Goal: Contribute content: Contribute content

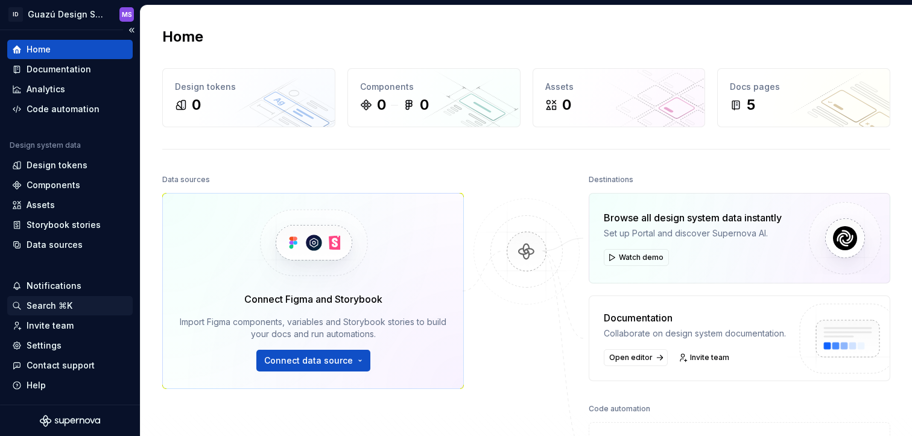
scroll to position [7, 0]
click at [62, 325] on div "Invite team" at bounding box center [50, 325] width 47 height 12
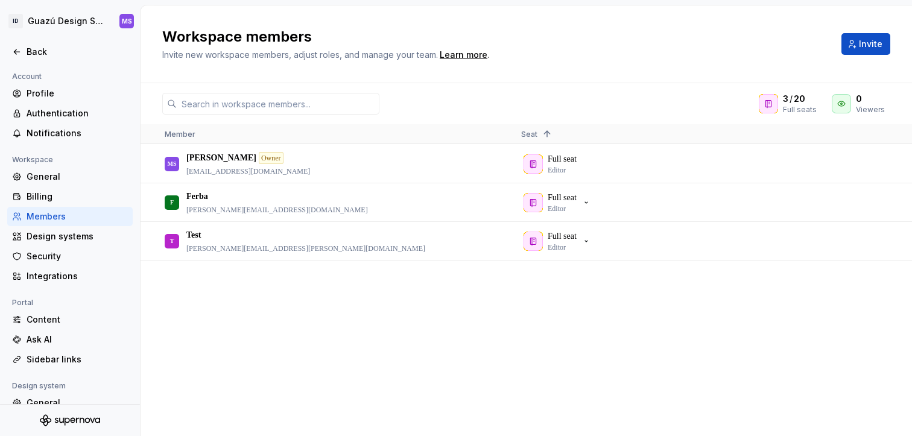
click at [373, 352] on div "MS [PERSON_NAME] Owner [PERSON_NAME][EMAIL_ADDRESS][PERSON_NAME][DOMAIN_NAME] F…" at bounding box center [527, 290] width 772 height 291
click at [872, 45] on span "Invite" at bounding box center [871, 44] width 24 height 12
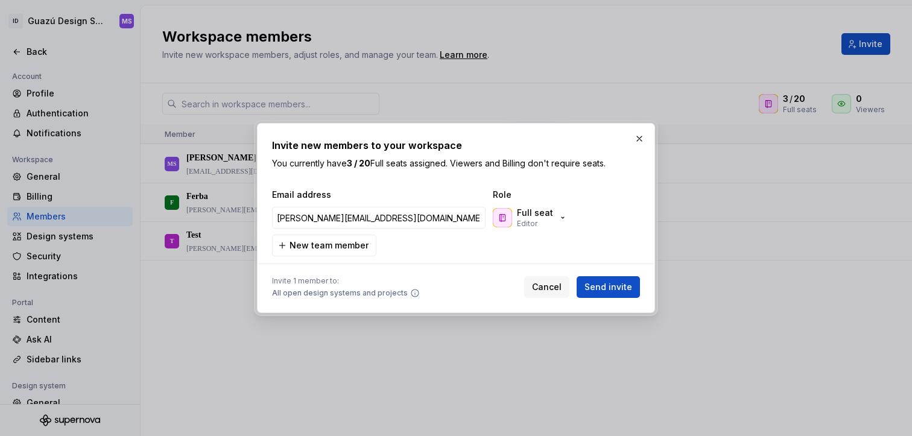
click at [452, 251] on div "Email address Role [PERSON_NAME][EMAIL_ADDRESS][DOMAIN_NAME] Full seat Editor N…" at bounding box center [456, 223] width 368 height 68
click at [597, 291] on span "Send invite" at bounding box center [609, 287] width 48 height 12
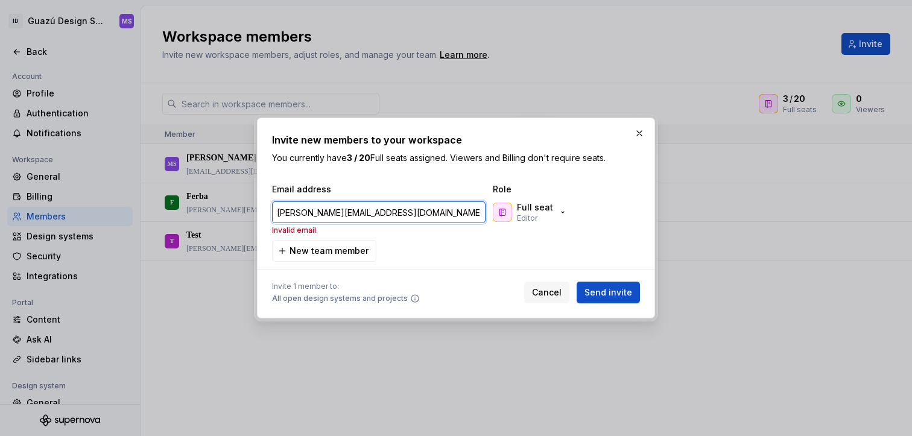
click at [440, 215] on input "[PERSON_NAME][EMAIL_ADDRESS][DOMAIN_NAME]" at bounding box center [379, 212] width 214 height 22
drag, startPoint x: 402, startPoint y: 213, endPoint x: 228, endPoint y: 208, distance: 173.8
click at [228, 208] on div "Invite new members to your workspace You currently have 3 / 20 Full seats assig…" at bounding box center [456, 218] width 912 height 436
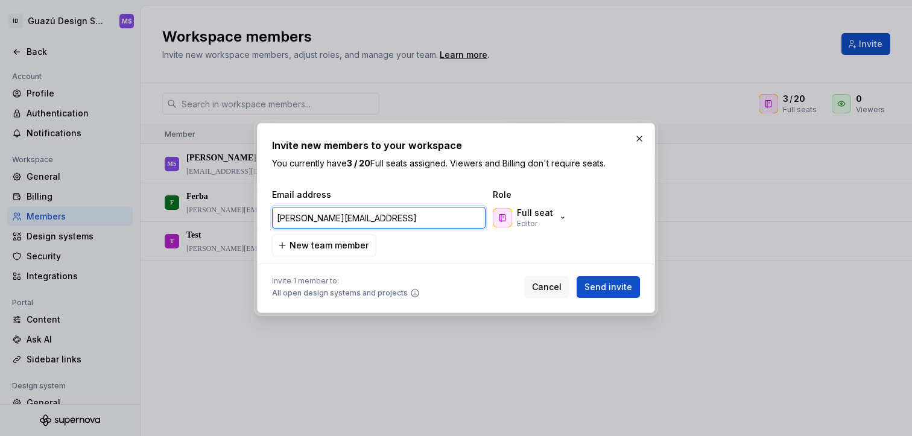
type input "[PERSON_NAME][EMAIL_ADDRESS][DOMAIN_NAME]"
click at [443, 256] on div at bounding box center [456, 263] width 368 height 15
click at [627, 275] on div "Invite 1 member to: All open design systems and projects Cancel Send invite" at bounding box center [456, 284] width 368 height 27
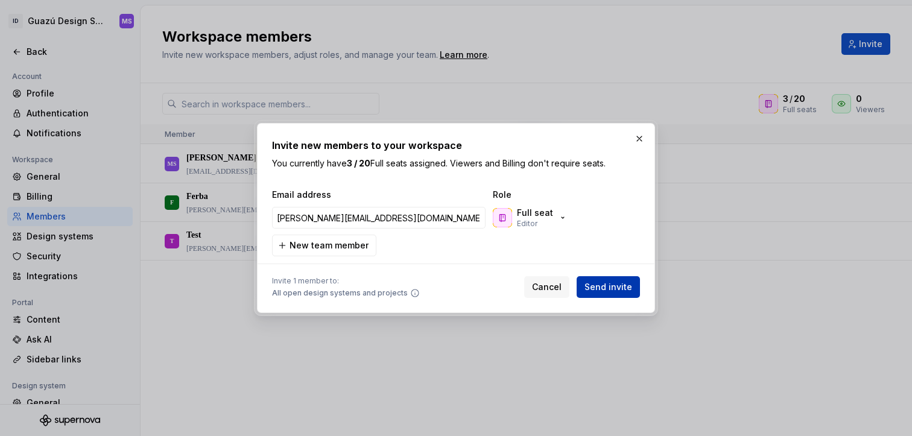
click at [623, 284] on span "Send invite" at bounding box center [609, 287] width 48 height 12
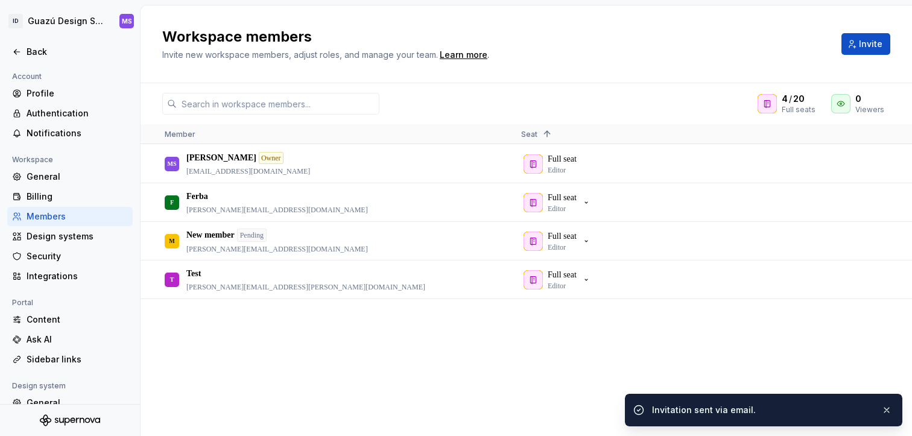
click at [563, 331] on div "MS [PERSON_NAME] Owner [PERSON_NAME][EMAIL_ADDRESS][PERSON_NAME][DOMAIN_NAME] F…" at bounding box center [527, 290] width 772 height 291
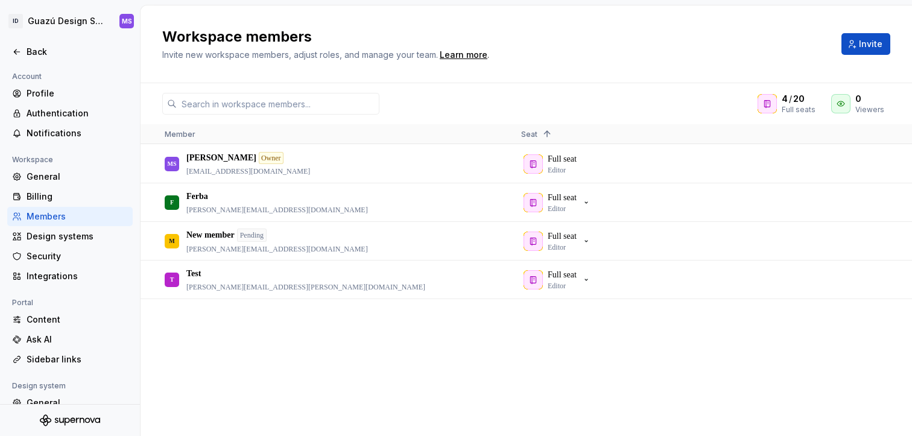
click at [706, 350] on div "MS [PERSON_NAME] Owner [PERSON_NAME][EMAIL_ADDRESS][PERSON_NAME][DOMAIN_NAME] F…" at bounding box center [527, 290] width 772 height 291
click at [883, 238] on button "button" at bounding box center [882, 241] width 17 height 17
click at [642, 357] on div "MS [PERSON_NAME] Owner [PERSON_NAME][EMAIL_ADDRESS][PERSON_NAME][DOMAIN_NAME] F…" at bounding box center [527, 290] width 772 height 291
click at [658, 337] on div "MS [PERSON_NAME] Owner [PERSON_NAME][EMAIL_ADDRESS][PERSON_NAME][DOMAIN_NAME] F…" at bounding box center [527, 290] width 772 height 291
click at [294, 340] on div "MS [PERSON_NAME] Owner [PERSON_NAME][EMAIL_ADDRESS][PERSON_NAME][DOMAIN_NAME] F…" at bounding box center [527, 290] width 772 height 291
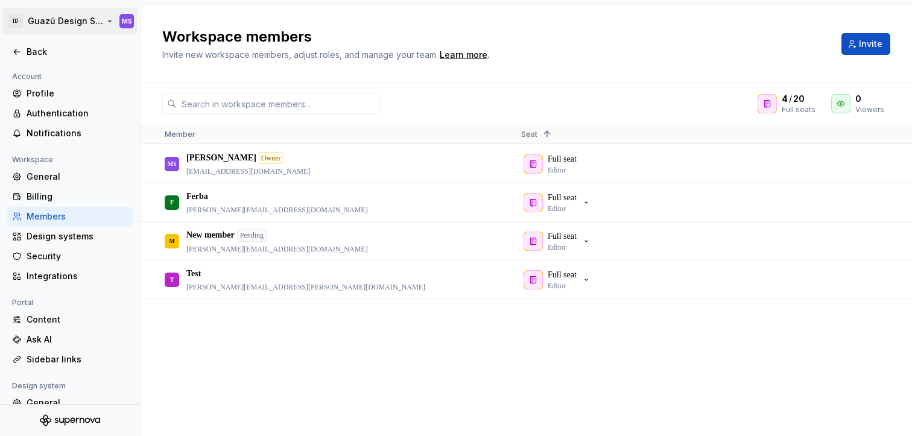
click at [89, 15] on html "ID Guazú Design System MS Back Account Profile Authentication Notifications Wor…" at bounding box center [456, 218] width 912 height 436
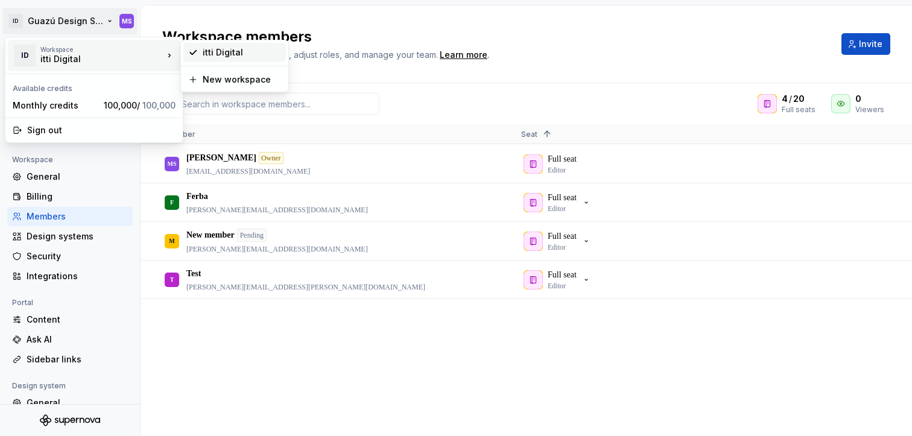
click at [226, 49] on div "itti Digital" at bounding box center [242, 52] width 78 height 12
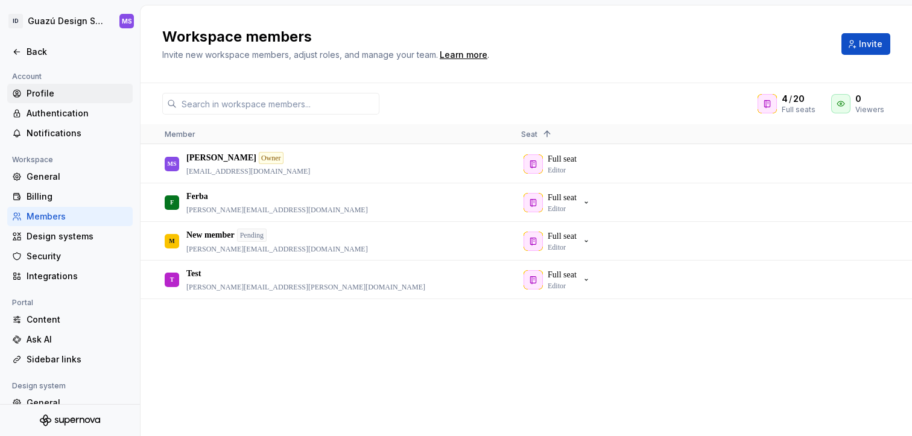
click at [33, 92] on div "Profile" at bounding box center [77, 93] width 101 height 12
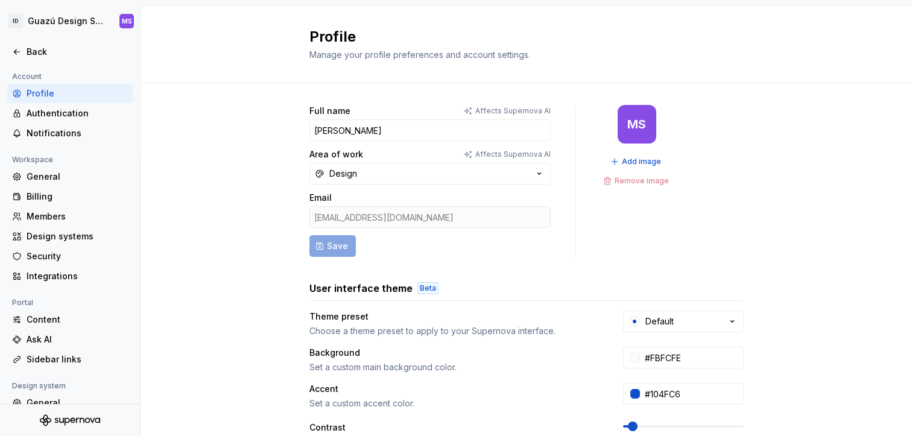
click at [238, 158] on div "Full name Affects Supernova AI Maru Saad Area of work Affects Supernova AI Desi…" at bounding box center [527, 387] width 772 height 608
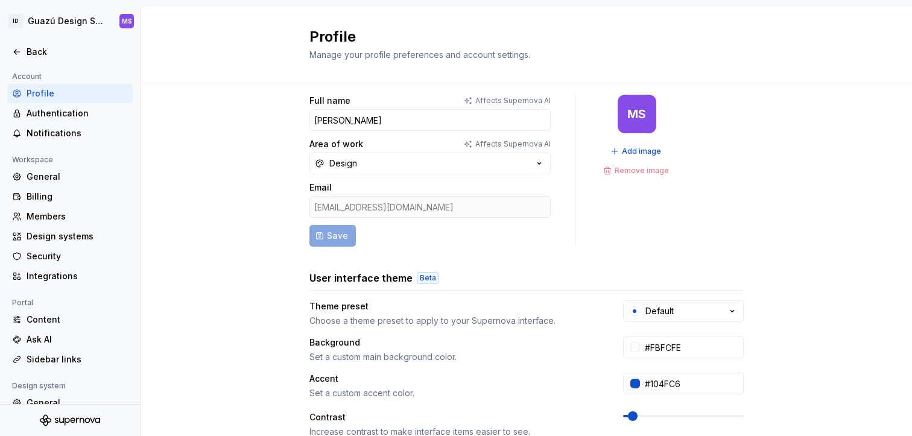
scroll to position [18, 0]
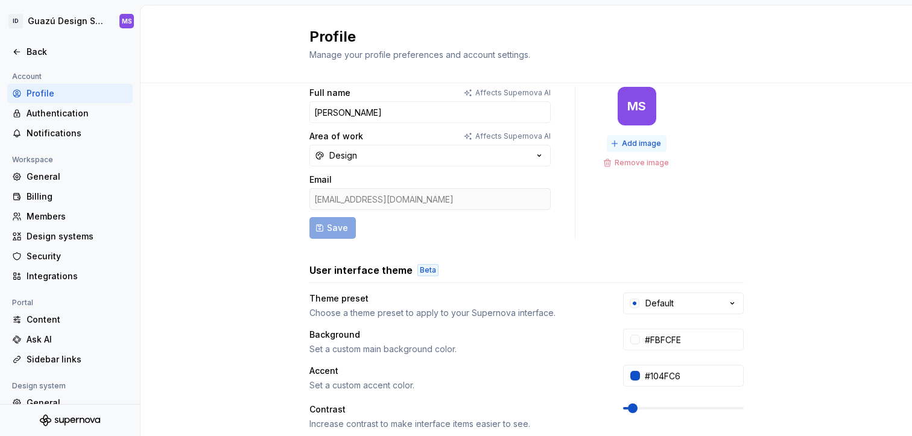
click at [645, 148] on button "Add image" at bounding box center [637, 143] width 60 height 17
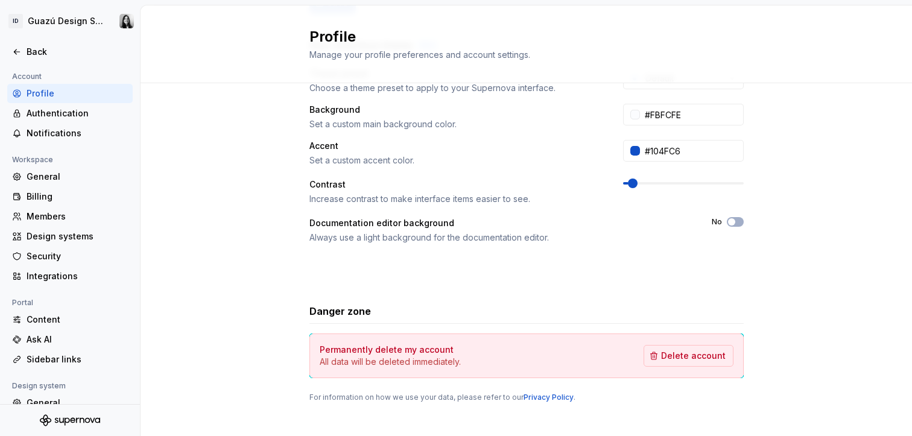
scroll to position [255, 0]
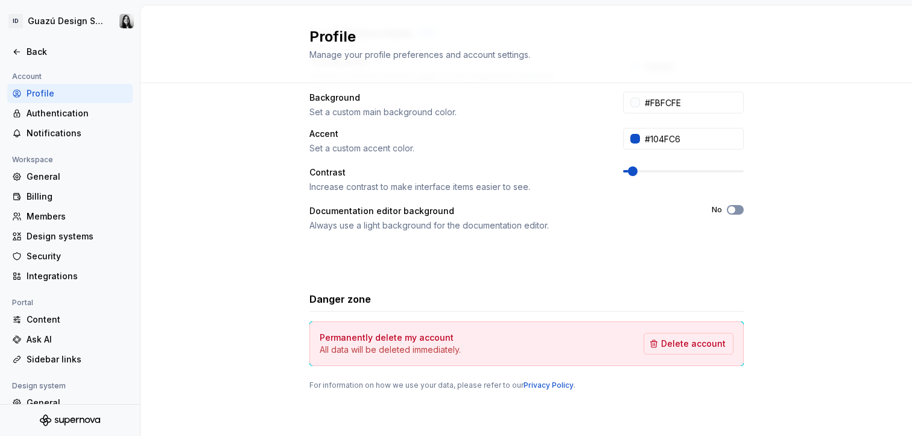
click at [729, 209] on span "button" at bounding box center [731, 209] width 7 height 7
click at [736, 211] on span "button" at bounding box center [738, 209] width 7 height 7
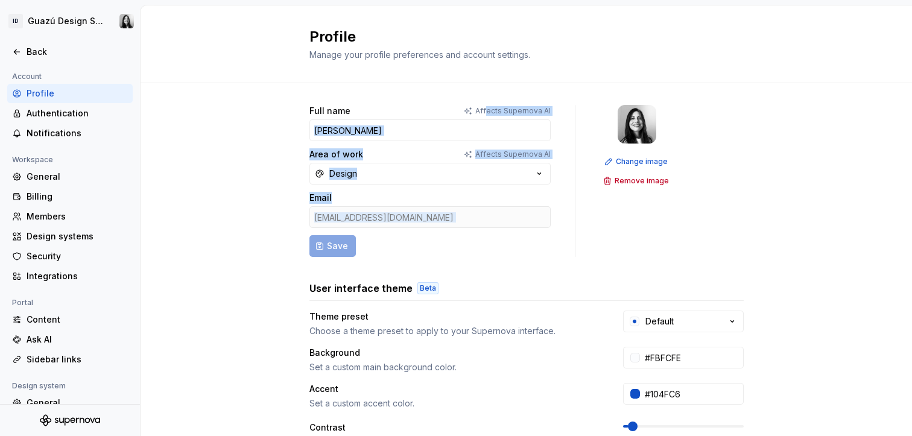
drag, startPoint x: 484, startPoint y: 113, endPoint x: 563, endPoint y: 111, distance: 79.0
click at [563, 111] on div "Full name Affects Supernova AI Maru Saad Area of work Affects Supernova AI Desi…" at bounding box center [526, 181] width 434 height 152
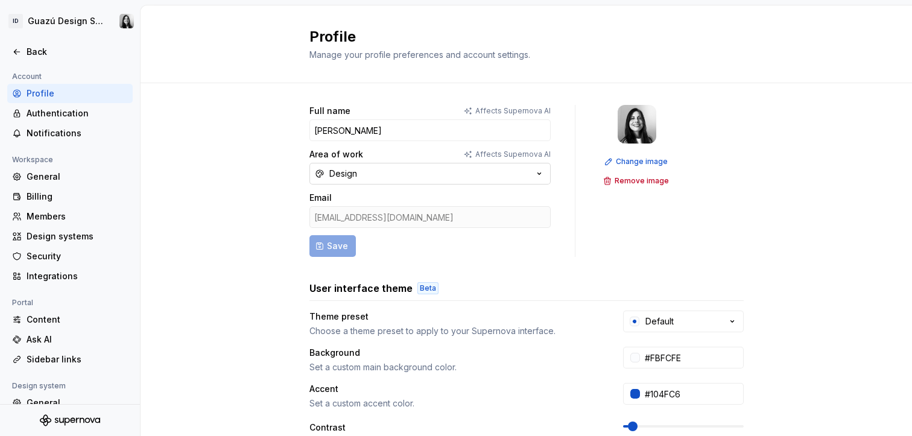
click at [385, 174] on button "Design" at bounding box center [429, 174] width 241 height 22
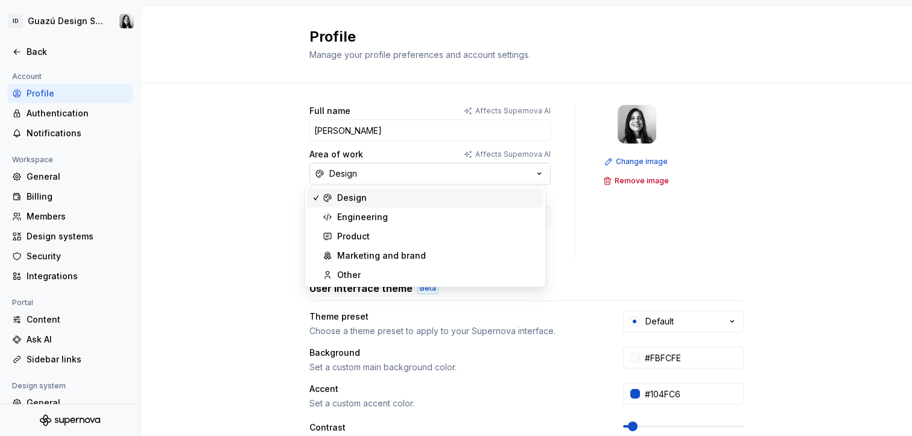
click at [387, 166] on button "Design" at bounding box center [429, 174] width 241 height 22
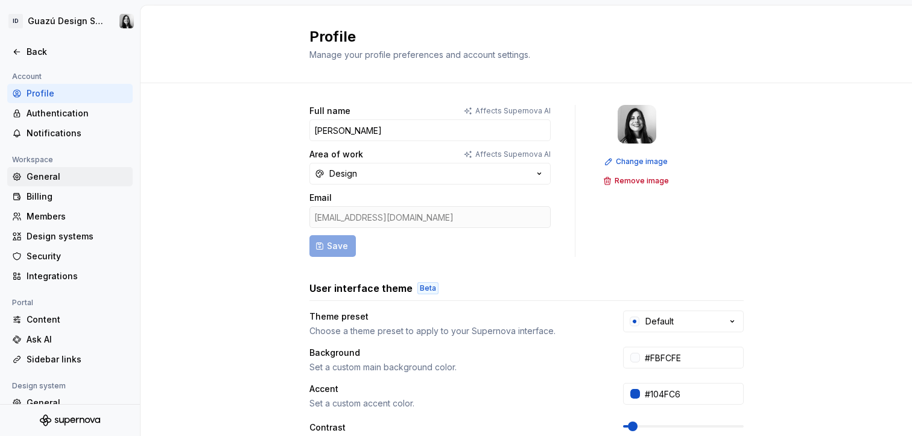
click at [54, 177] on div "General" at bounding box center [77, 177] width 101 height 12
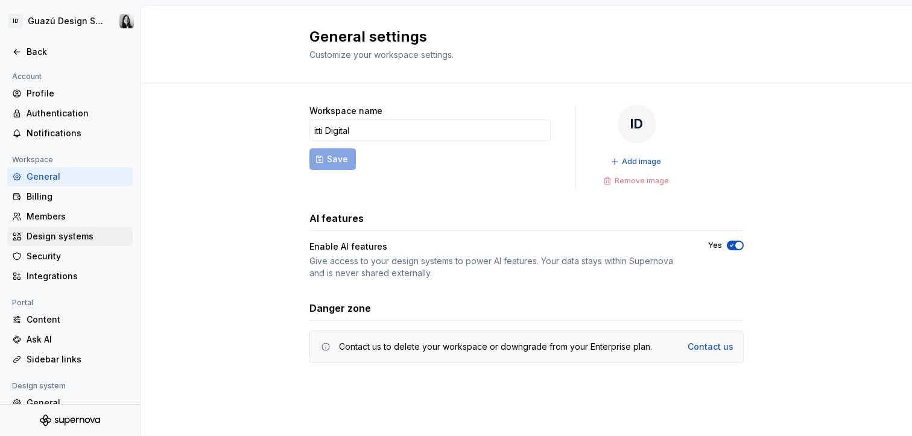
click at [71, 237] on div "Design systems" at bounding box center [77, 236] width 101 height 12
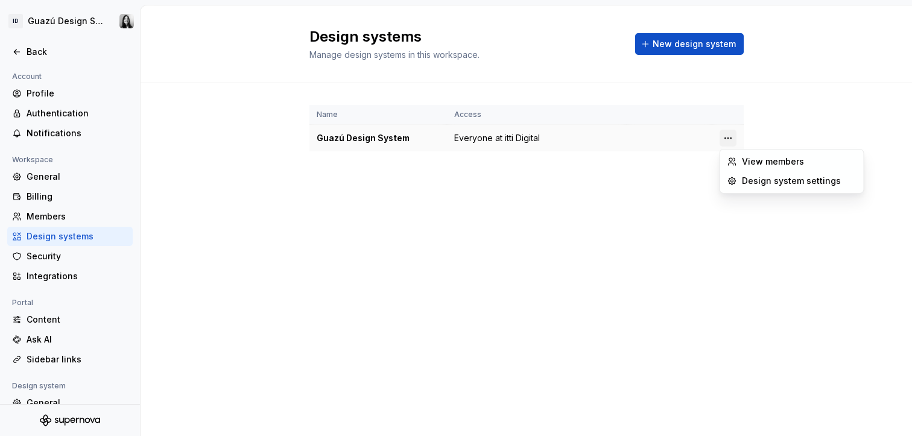
click at [733, 139] on html "ID Guazú Design System Back Account Profile Authentication Notifications Worksp…" at bounding box center [456, 218] width 912 height 436
click at [594, 171] on html "ID Guazú Design System Back Account Profile Authentication Notifications Worksp…" at bounding box center [456, 218] width 912 height 436
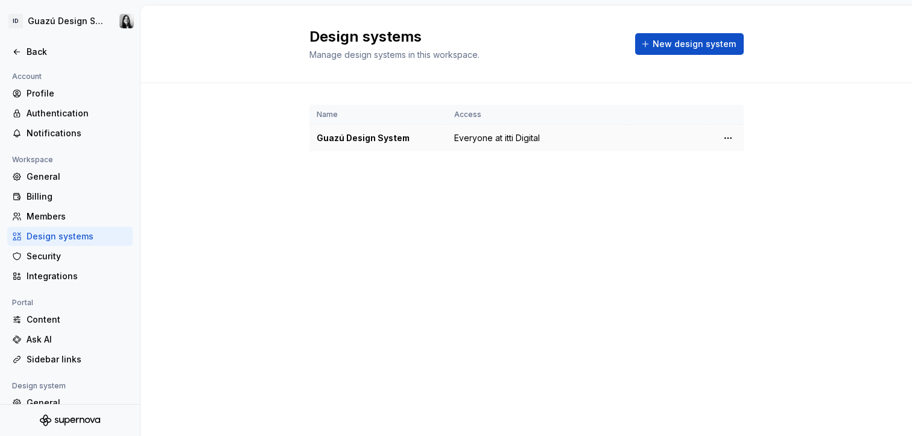
click at [366, 135] on div "Guazú Design System" at bounding box center [378, 138] width 123 height 12
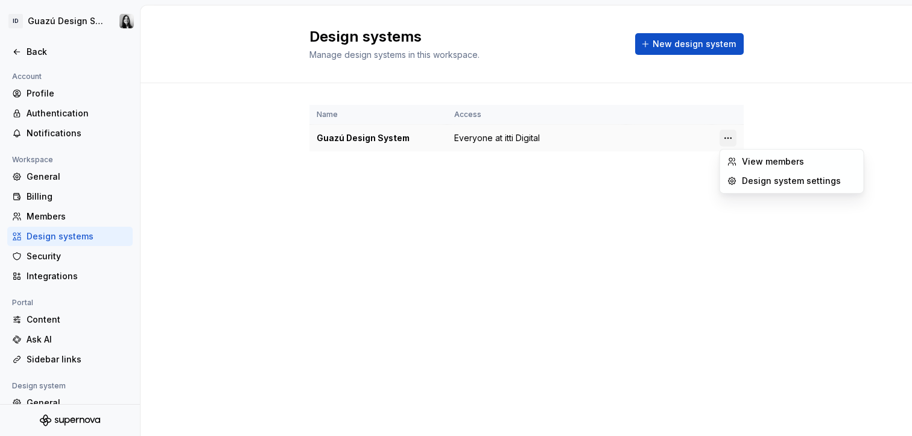
click at [734, 136] on html "ID Guazú Design System Back Account Profile Authentication Notifications Worksp…" at bounding box center [456, 218] width 912 height 436
click at [737, 180] on div "Design system settings" at bounding box center [792, 180] width 139 height 19
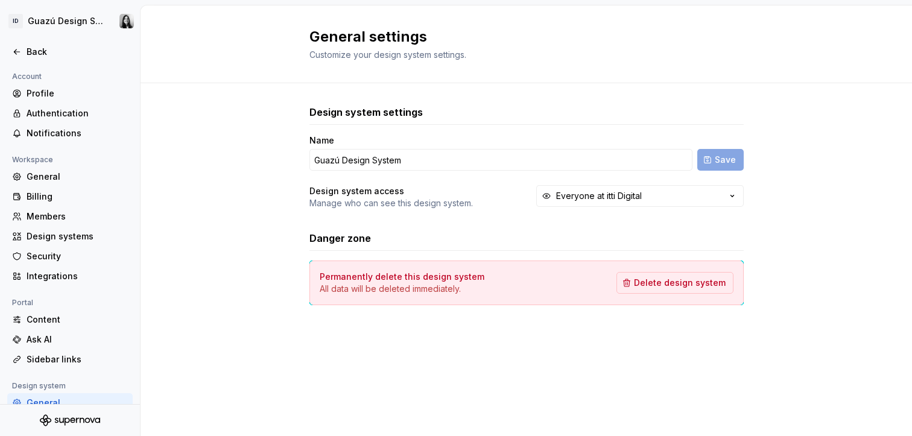
click at [843, 192] on div "Design system settings Name Guazú Design System Save Design system access Manag…" at bounding box center [527, 217] width 772 height 268
click at [276, 171] on div "Design system settings Name Guazú Design System Save Design system access Manag…" at bounding box center [527, 217] width 772 height 268
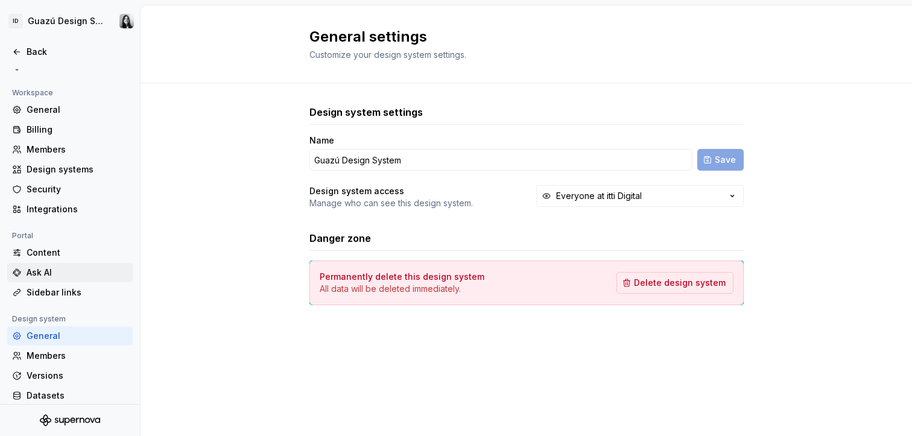
scroll to position [95, 0]
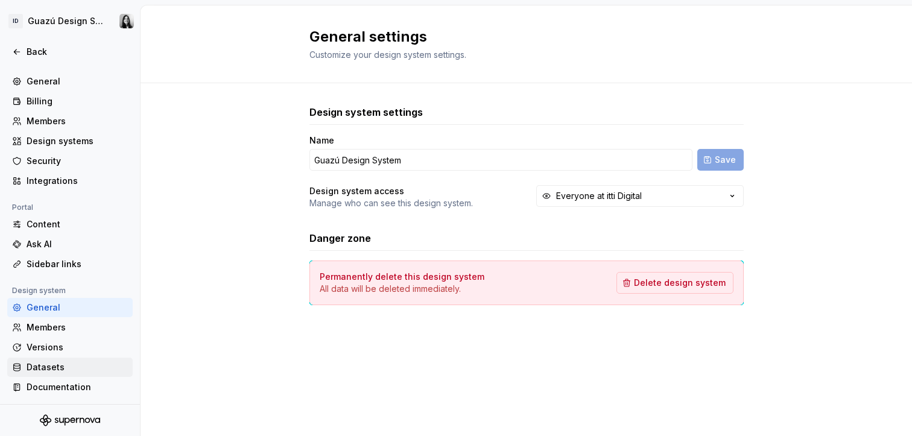
click at [46, 369] on div "Datasets" at bounding box center [77, 367] width 101 height 12
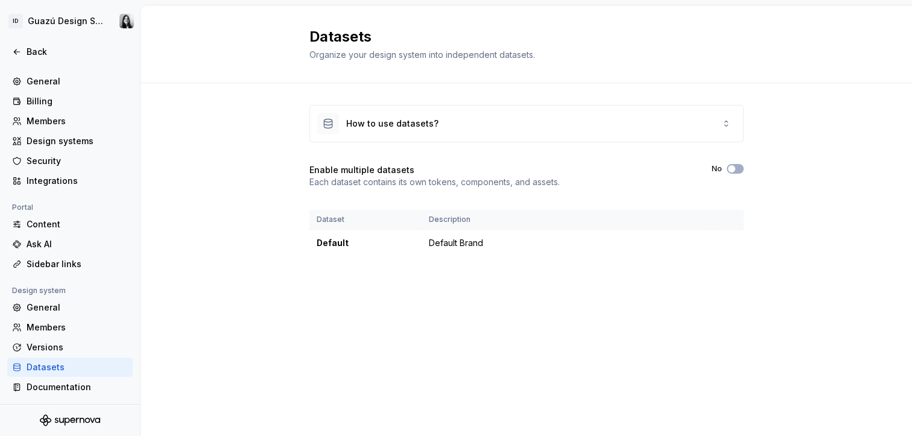
click at [462, 318] on div "Datasets Organize your design system into independent datasets. How to use data…" at bounding box center [527, 220] width 772 height 431
click at [723, 125] on icon at bounding box center [727, 124] width 10 height 10
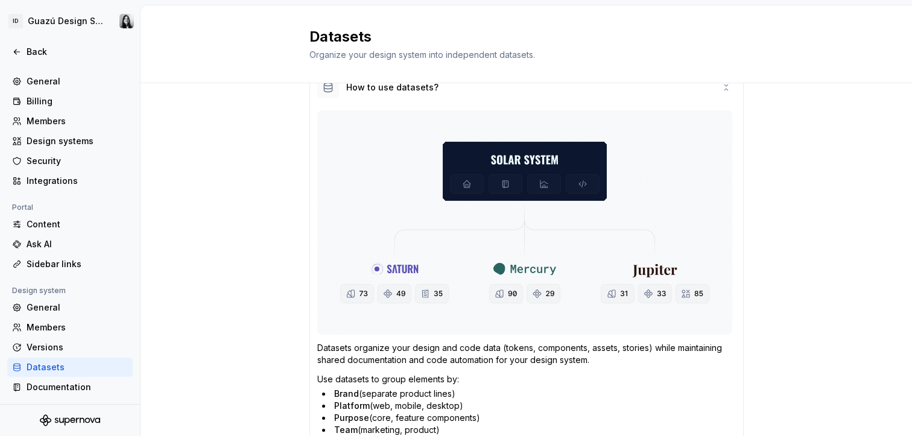
scroll to position [92, 0]
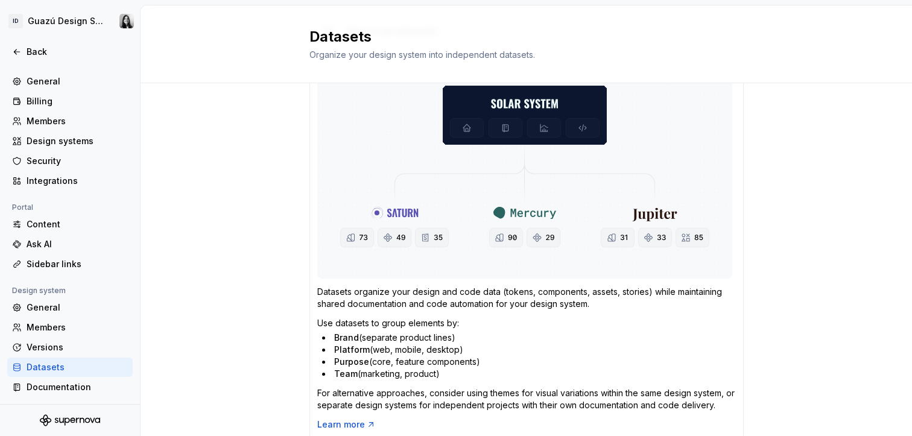
drag, startPoint x: 429, startPoint y: 355, endPoint x: 478, endPoint y: 365, distance: 50.4
click at [478, 365] on ul "Brand (separate product lines) Platform (web, mobile, desktop) Purpose (core, f…" at bounding box center [529, 356] width 414 height 48
click at [478, 365] on li "Purpose (core, feature components)" at bounding box center [529, 362] width 414 height 12
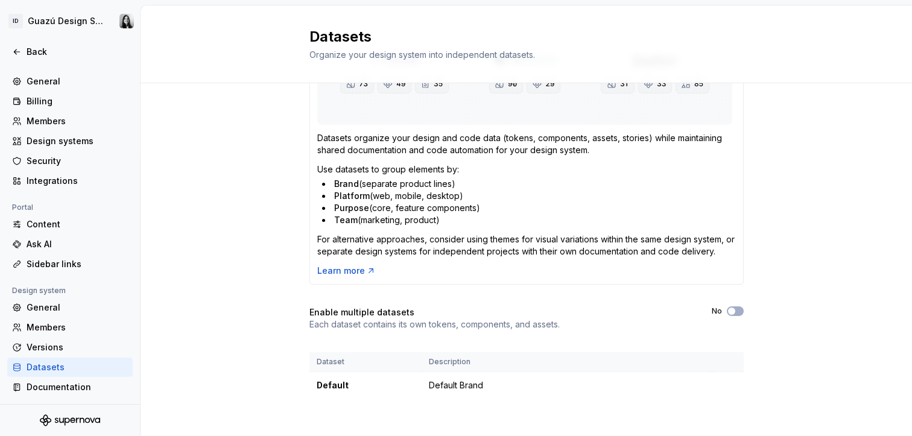
scroll to position [255, 0]
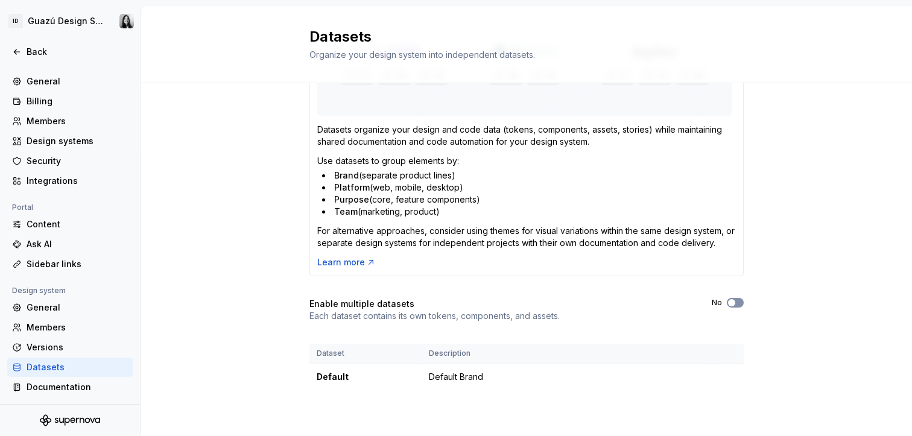
click at [733, 303] on button "No" at bounding box center [735, 303] width 17 height 10
click at [729, 304] on span "button" at bounding box center [731, 302] width 7 height 7
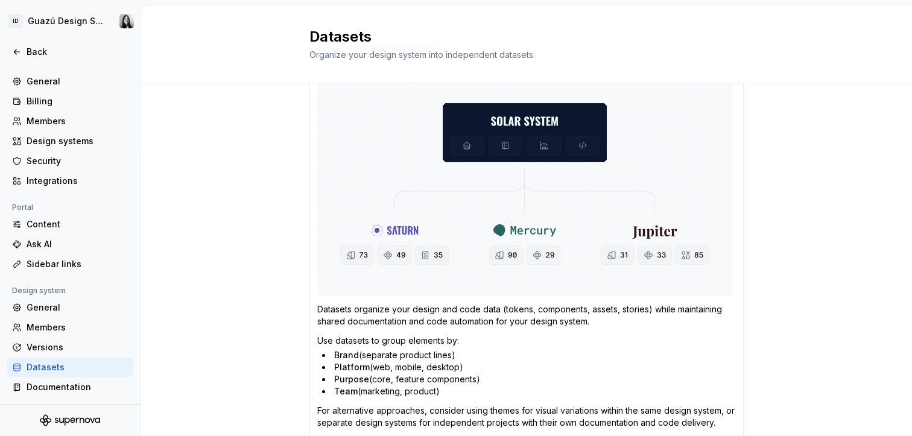
scroll to position [0, 0]
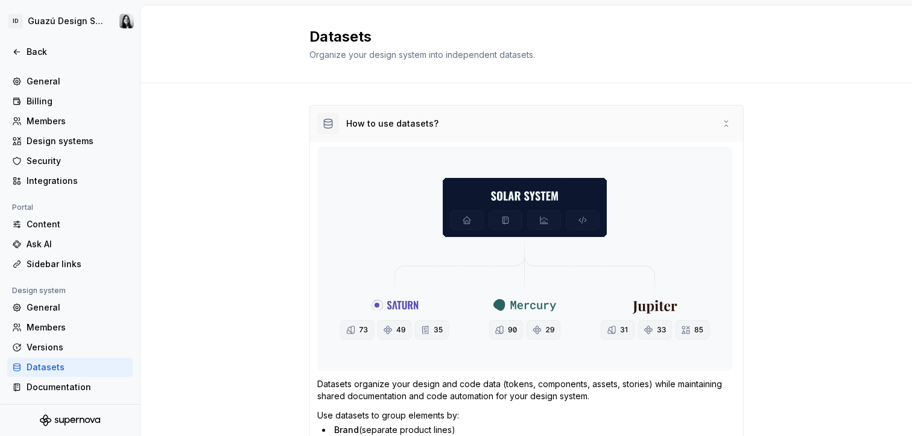
click at [721, 118] on div "How to use datasets?" at bounding box center [526, 124] width 433 height 36
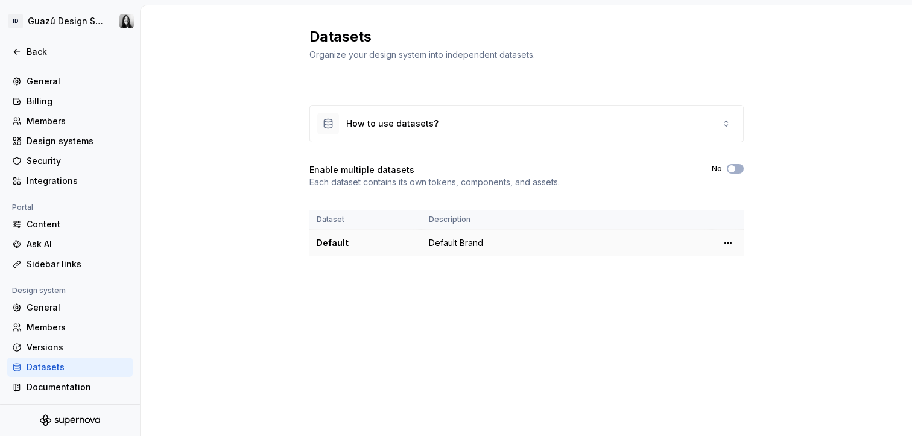
click at [443, 249] on td "Default Brand" at bounding box center [567, 243] width 291 height 27
click at [666, 311] on div "Datasets Organize your design system into independent datasets. New dataset How…" at bounding box center [527, 220] width 772 height 431
click at [722, 34] on button "New dataset" at bounding box center [704, 44] width 80 height 22
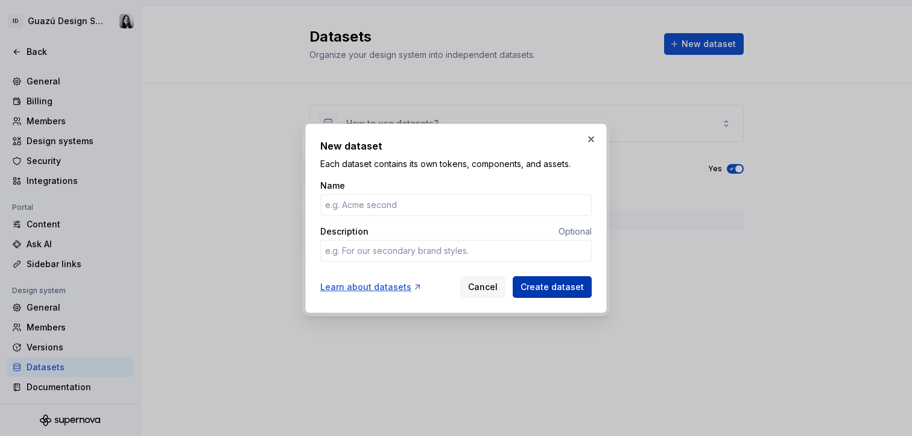
click at [533, 287] on span "Create dataset" at bounding box center [552, 287] width 63 height 12
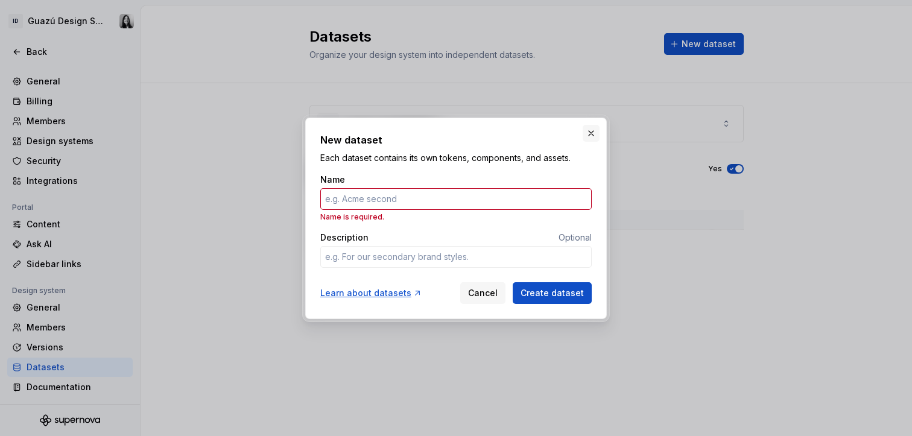
click at [587, 133] on button "button" at bounding box center [591, 133] width 17 height 17
type textarea "*"
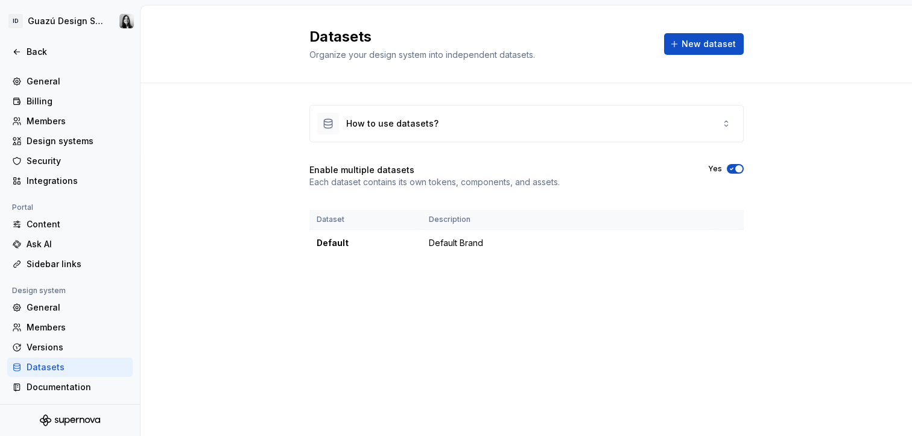
click at [542, 293] on div "How to use datasets? Enable multiple datasets Each dataset contains its own tok…" at bounding box center [526, 192] width 434 height 219
drag, startPoint x: 376, startPoint y: 393, endPoint x: 530, endPoint y: 396, distance: 153.3
click at [381, 392] on div "Datasets Organize your design system into independent datasets. New dataset How…" at bounding box center [527, 220] width 772 height 431
click at [525, 336] on div "Datasets Organize your design system into independent datasets. New dataset How…" at bounding box center [527, 220] width 772 height 431
click at [601, 258] on div "How to use datasets? Enable multiple datasets Each dataset contains its own tok…" at bounding box center [526, 192] width 434 height 219
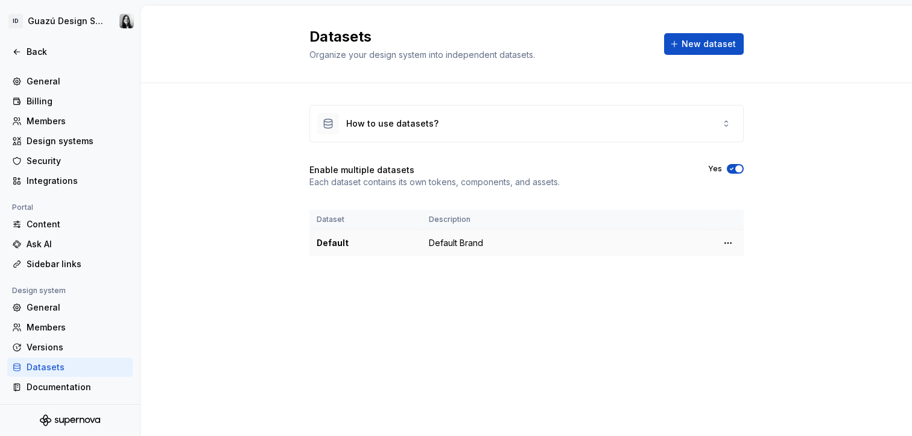
click at [462, 244] on td "Default Brand" at bounding box center [567, 243] width 291 height 27
click at [428, 121] on div "How to use datasets?" at bounding box center [392, 124] width 92 height 12
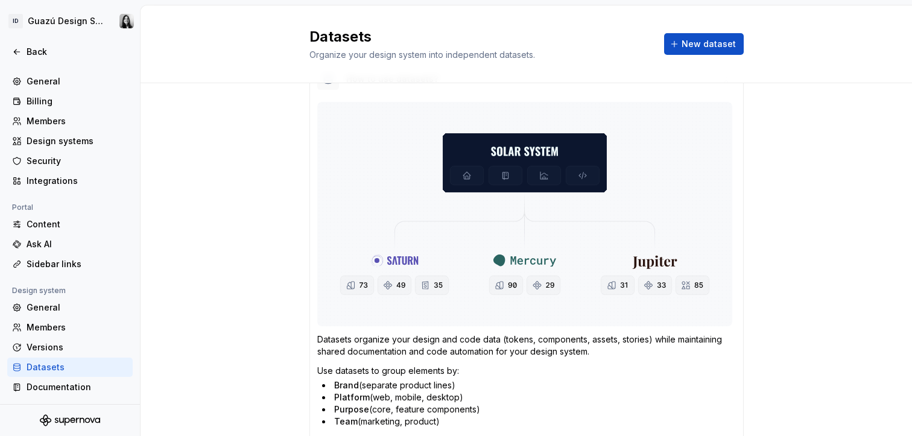
scroll to position [94, 0]
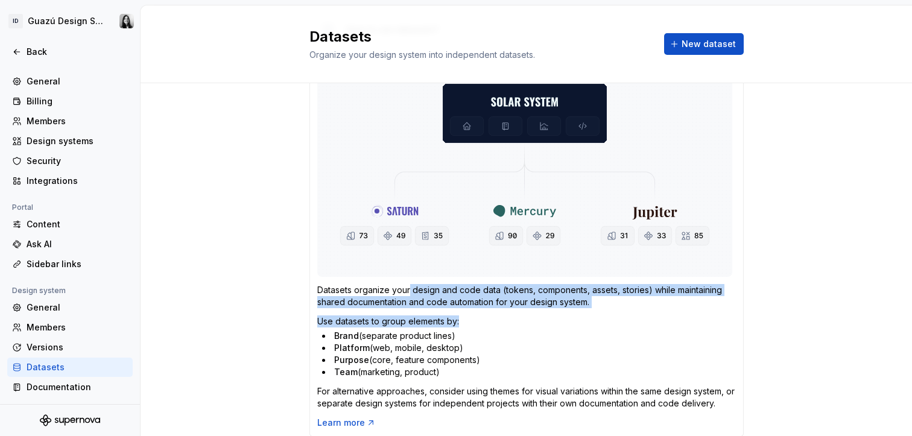
drag, startPoint x: 466, startPoint y: 287, endPoint x: 608, endPoint y: 318, distance: 145.1
click at [608, 318] on div "Datasets organize your design and code data (tokens, components, assets, storie…" at bounding box center [526, 240] width 419 height 376
click at [515, 304] on p "Datasets organize your design and code data (tokens, components, assets, storie…" at bounding box center [526, 296] width 419 height 24
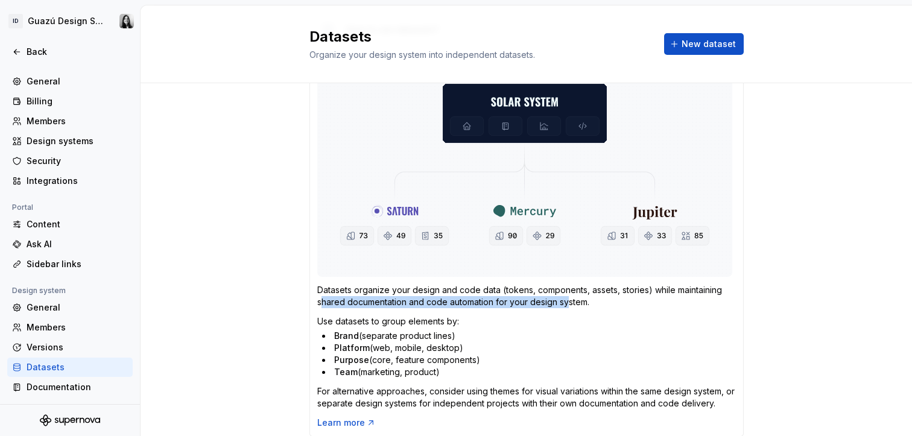
drag, startPoint x: 317, startPoint y: 299, endPoint x: 564, endPoint y: 300, distance: 247.3
click at [564, 300] on p "Datasets organize your design and code data (tokens, components, assets, storie…" at bounding box center [526, 296] width 419 height 24
drag, startPoint x: 341, startPoint y: 323, endPoint x: 502, endPoint y: 373, distance: 168.5
click at [502, 373] on div "Use datasets to group elements by: Brand (separate product lines) Platform (web…" at bounding box center [526, 347] width 419 height 63
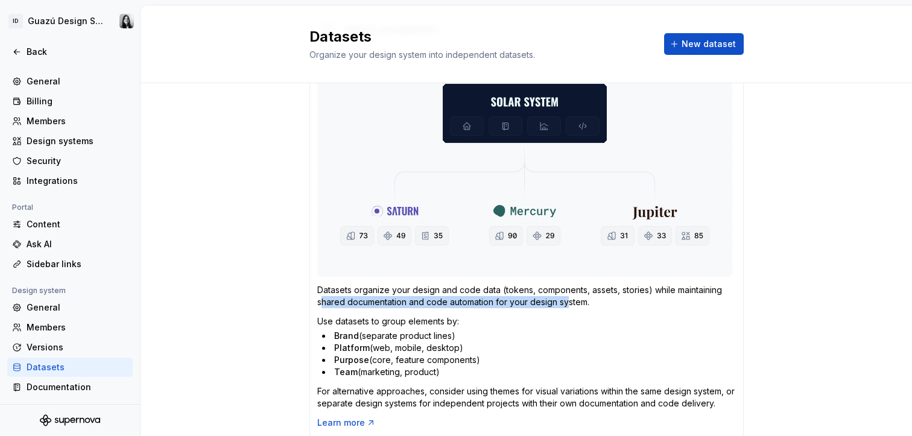
click at [506, 361] on li "Purpose (core, feature components)" at bounding box center [529, 360] width 414 height 12
drag, startPoint x: 364, startPoint y: 352, endPoint x: 493, endPoint y: 370, distance: 130.4
click at [493, 370] on ul "Brand (separate product lines) Platform (web, mobile, desktop) Purpose (core, f…" at bounding box center [529, 354] width 414 height 48
click at [493, 370] on li "Team (marketing, product)" at bounding box center [529, 372] width 414 height 12
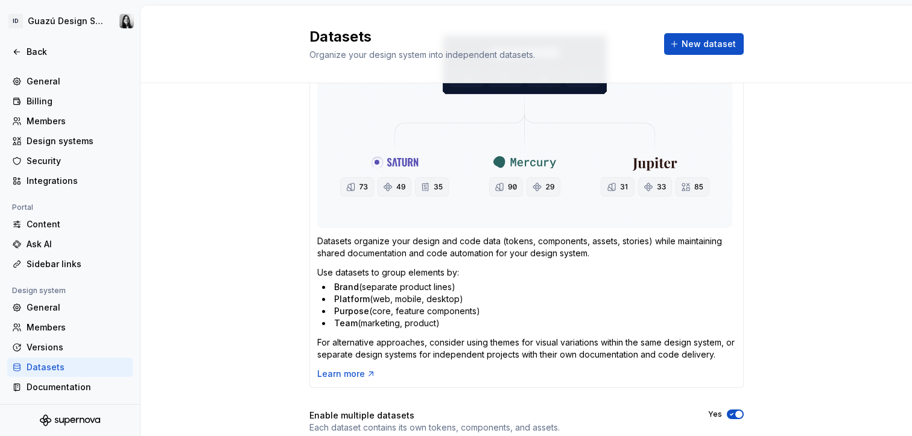
scroll to position [169, 0]
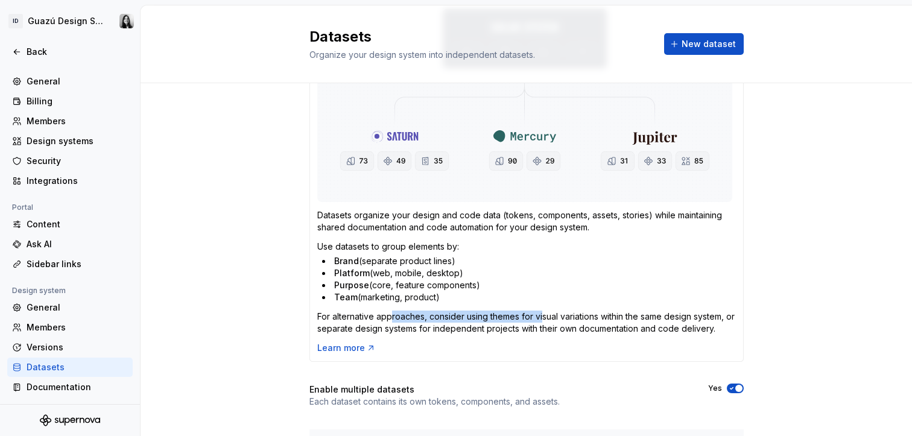
drag, startPoint x: 385, startPoint y: 316, endPoint x: 537, endPoint y: 313, distance: 151.5
click at [537, 312] on p "For alternative approaches, consider using themes for visual variations within …" at bounding box center [526, 323] width 419 height 24
click at [537, 313] on p "For alternative approaches, consider using themes for visual variations within …" at bounding box center [526, 323] width 419 height 24
click at [775, 281] on div "How to use datasets? Datasets organize your design and code data (tokens, compo…" at bounding box center [527, 217] width 772 height 607
drag, startPoint x: 528, startPoint y: 323, endPoint x: 597, endPoint y: 324, distance: 68.8
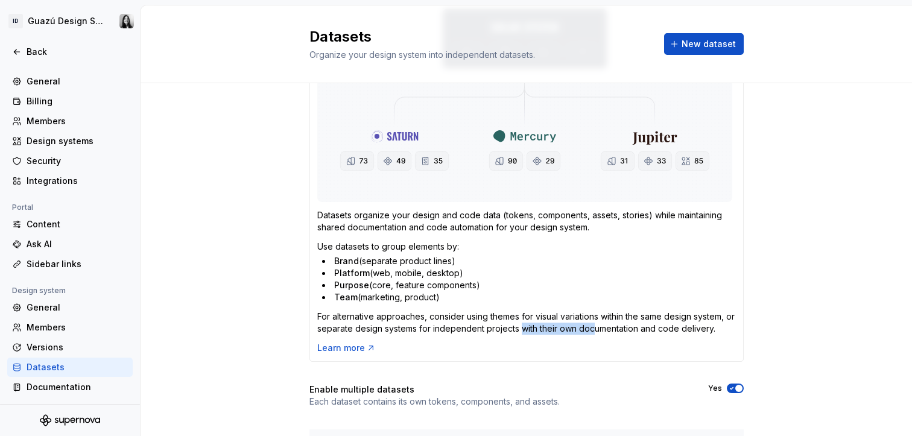
click at [597, 324] on p "For alternative approaches, consider using themes for visual variations within …" at bounding box center [526, 323] width 419 height 24
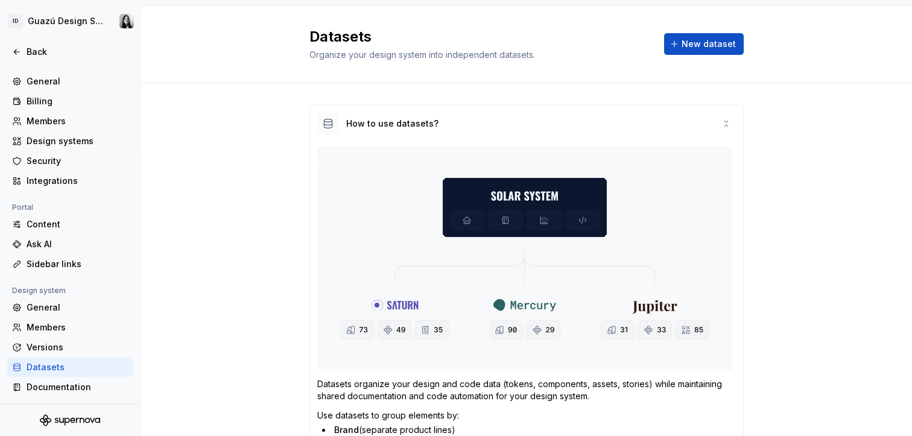
click at [49, 41] on div at bounding box center [70, 39] width 140 height 5
click at [45, 48] on div "Back" at bounding box center [77, 52] width 101 height 12
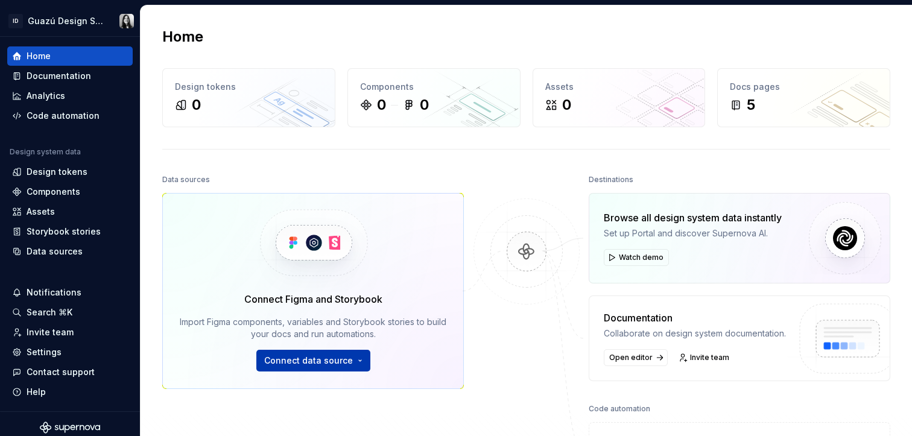
click at [347, 359] on span "Connect data source" at bounding box center [308, 361] width 89 height 12
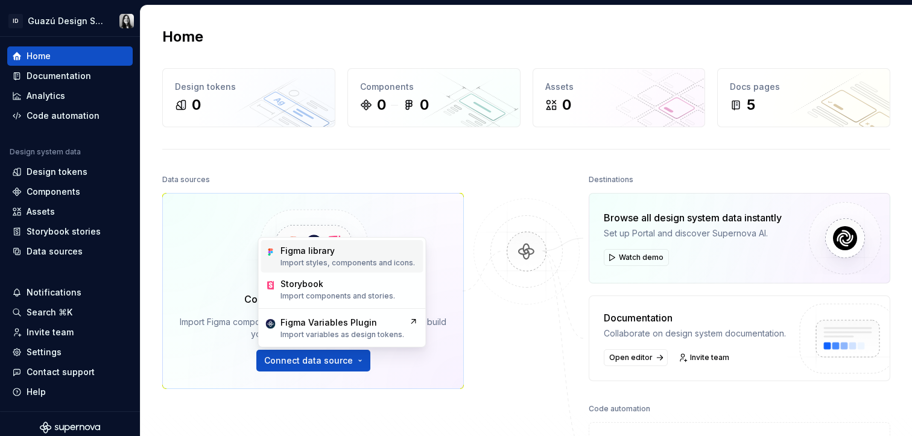
click at [326, 249] on div "Figma library" at bounding box center [308, 251] width 54 height 12
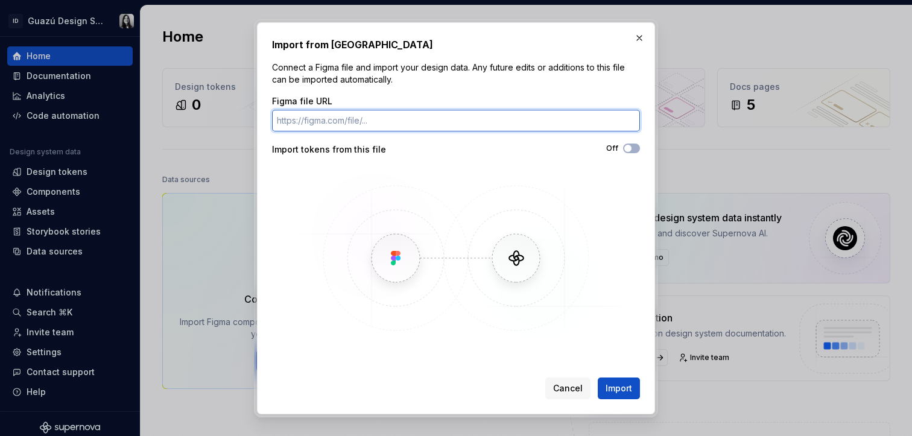
paste input "[URL][DOMAIN_NAME]"
type input "[URL][DOMAIN_NAME]"
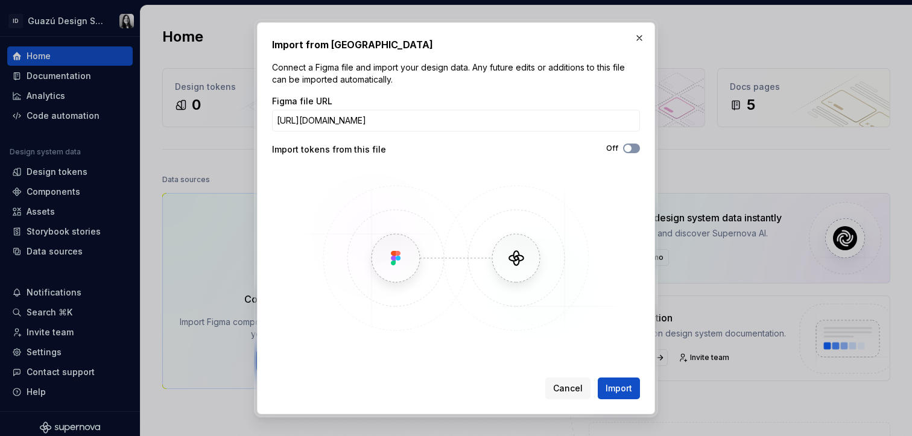
scroll to position [0, 0]
click at [629, 151] on span "button" at bounding box center [627, 148] width 7 height 7
click at [601, 142] on div "Figma file URL [URL][DOMAIN_NAME] Import tokens from this file On" at bounding box center [456, 221] width 368 height 253
click at [623, 388] on span "Import" at bounding box center [619, 388] width 27 height 12
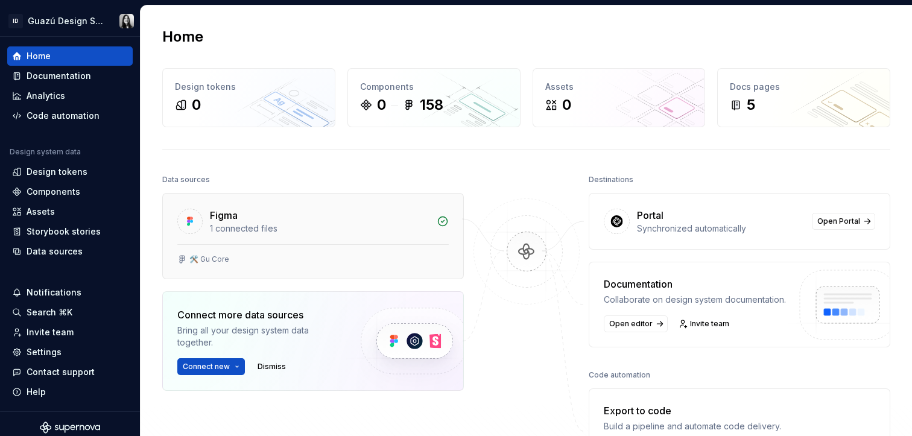
click at [286, 233] on div "1 connected files" at bounding box center [320, 229] width 220 height 12
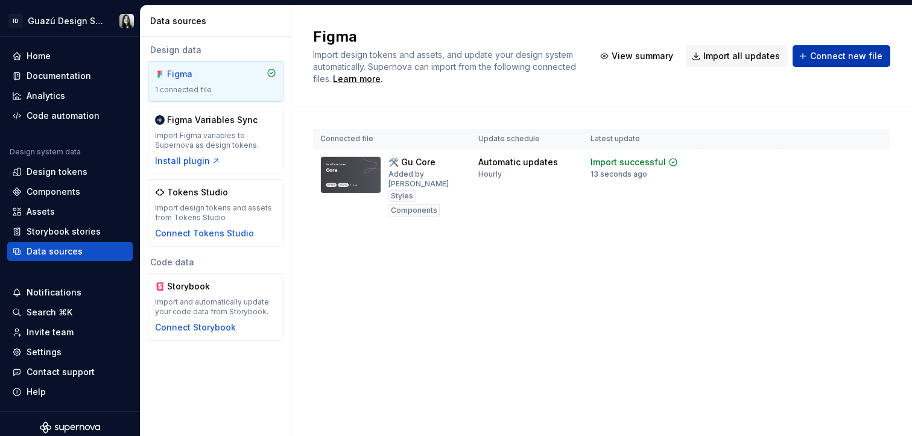
click at [857, 62] on button "Connect new file" at bounding box center [842, 56] width 98 height 22
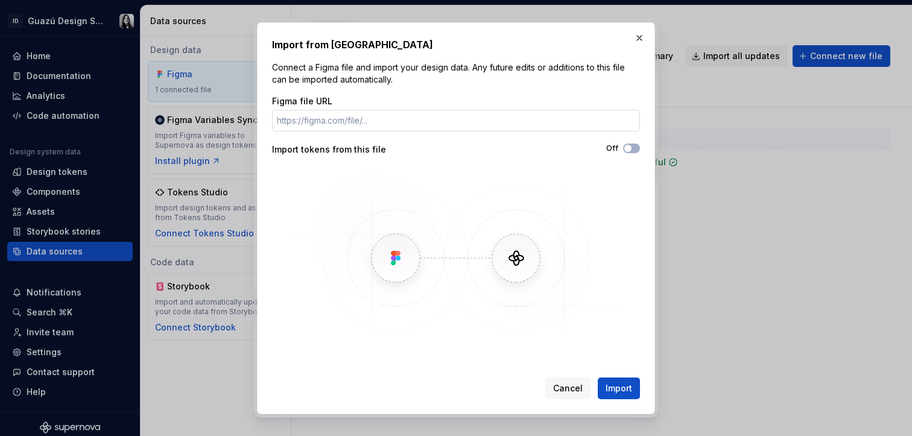
click at [367, 122] on input "Figma file URL" at bounding box center [456, 121] width 368 height 22
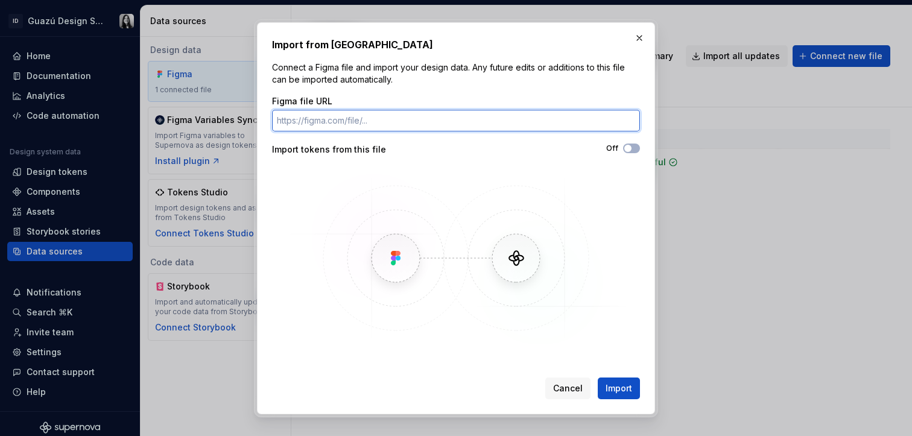
paste input "[URL][DOMAIN_NAME]"
type input "[URL][DOMAIN_NAME]"
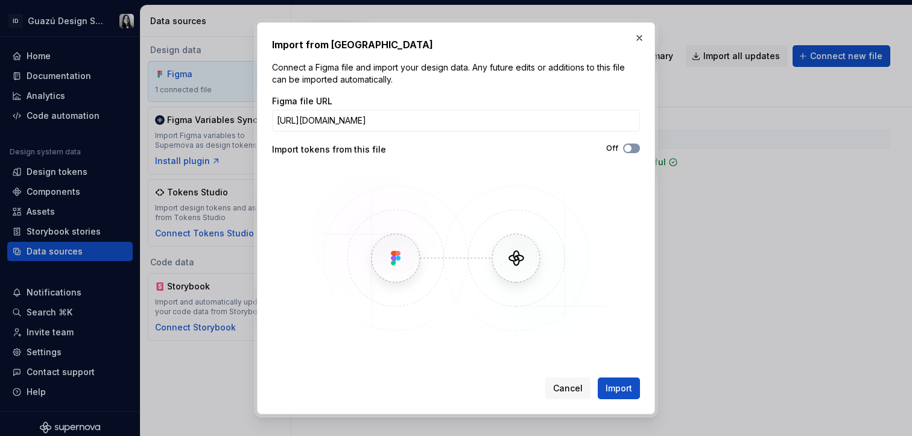
click at [631, 145] on icon "button" at bounding box center [628, 148] width 10 height 7
click at [614, 385] on span "Import" at bounding box center [619, 388] width 27 height 12
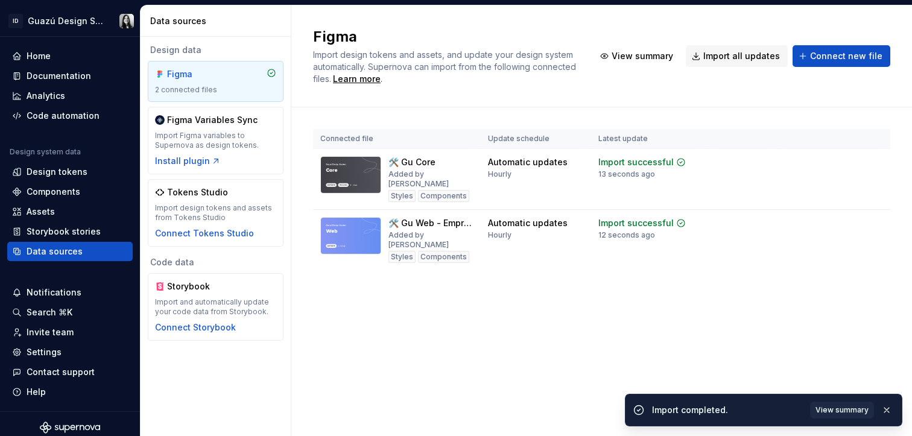
click at [530, 314] on div "Figma Import design tokens and assets, and update your design system automatica…" at bounding box center [601, 220] width 621 height 431
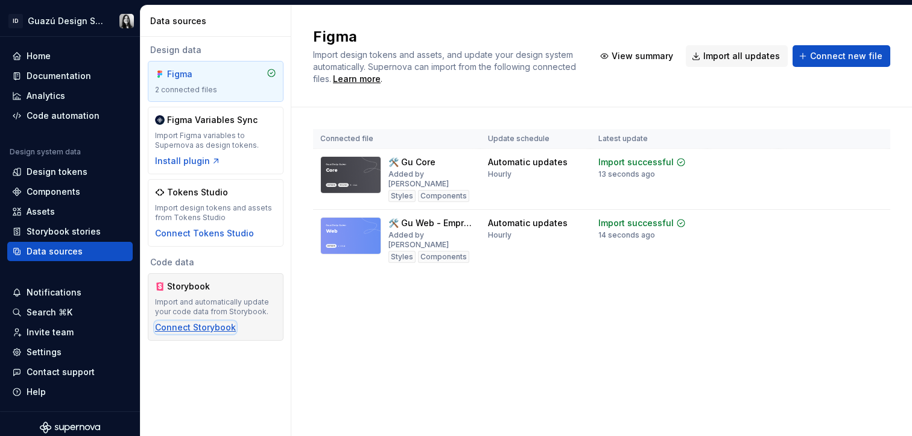
click at [207, 324] on div "Connect Storybook" at bounding box center [195, 328] width 81 height 12
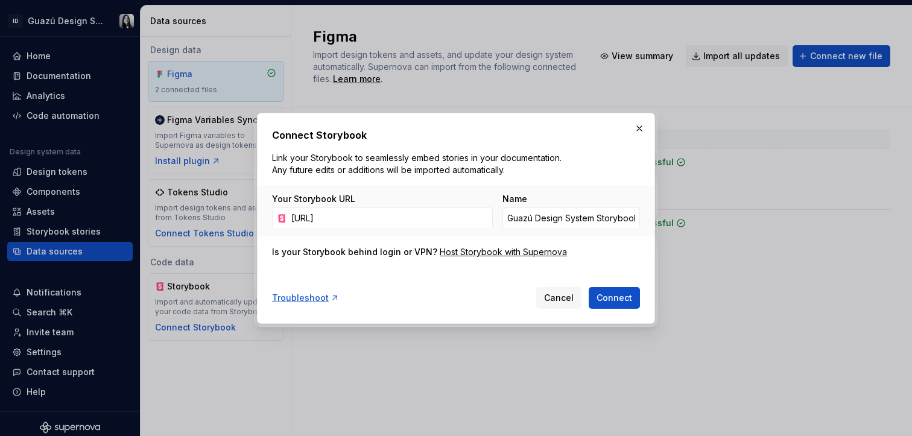
scroll to position [0, 299]
type input "[URL]"
click at [603, 265] on div "Connect Storybook Link your Storybook to seamlessly embed stories in your docum…" at bounding box center [456, 218] width 368 height 181
click at [483, 266] on div "Connect Storybook Link your Storybook to seamlessly embed stories in your docum…" at bounding box center [456, 218] width 368 height 181
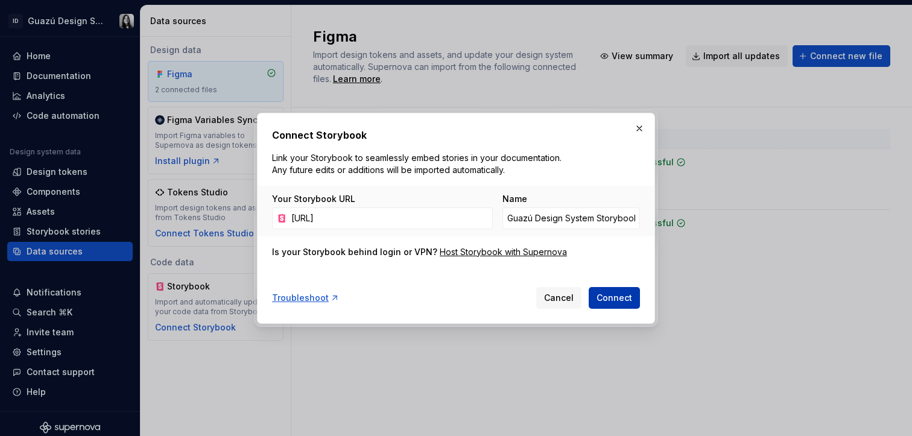
click at [621, 301] on span "Connect" at bounding box center [615, 298] width 36 height 12
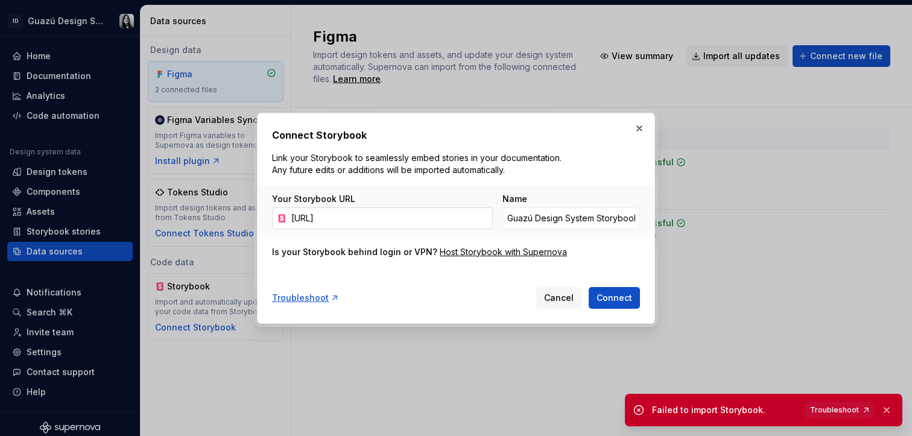
click at [459, 220] on input "[URL]" at bounding box center [390, 219] width 206 height 22
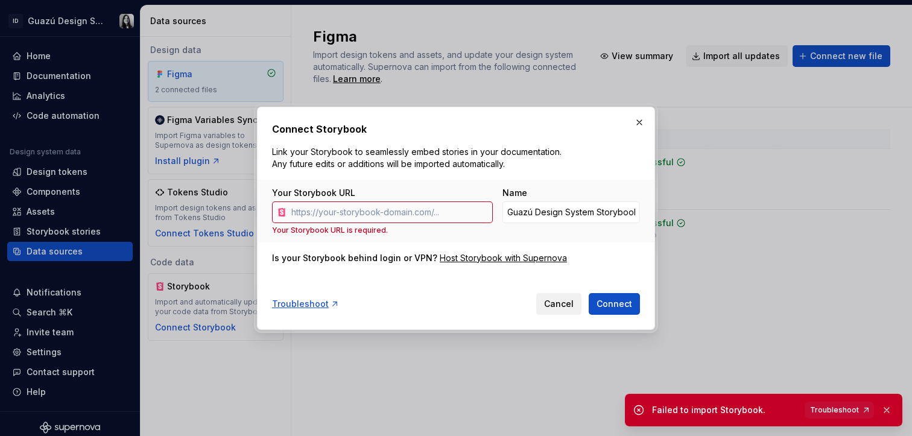
click at [550, 300] on span "Cancel" at bounding box center [559, 304] width 30 height 12
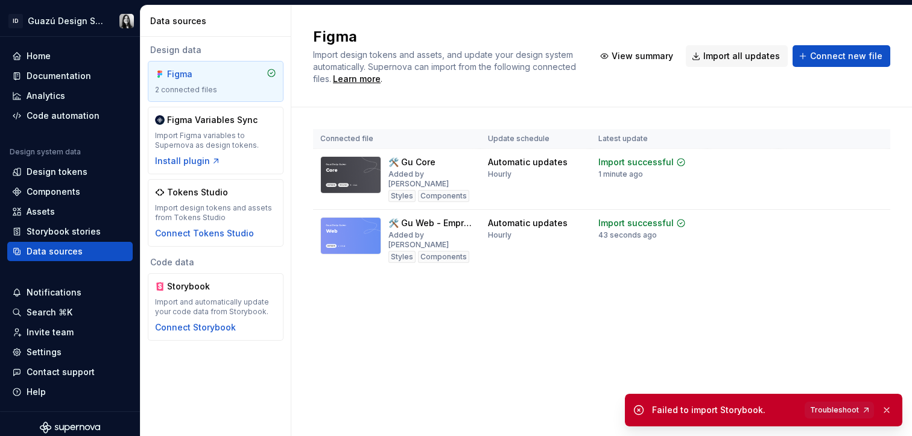
click at [723, 310] on div "Figma Import design tokens and assets, and update your design system automatica…" at bounding box center [601, 220] width 621 height 431
click at [632, 59] on span "View summary" at bounding box center [643, 56] width 62 height 12
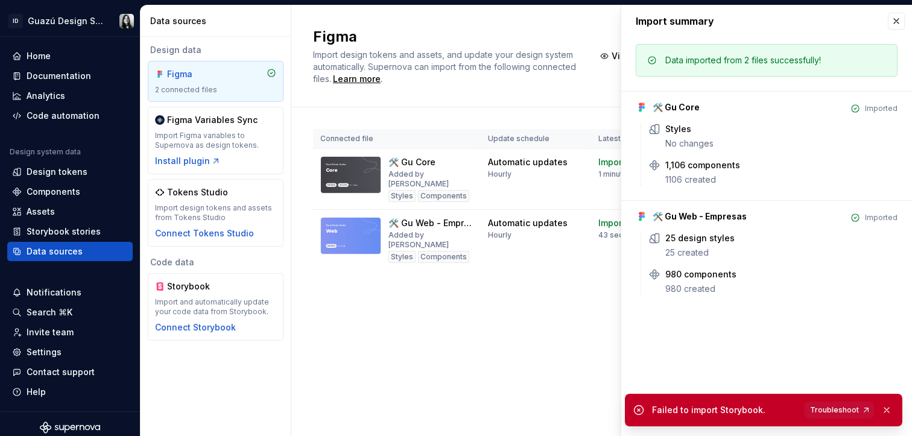
click at [714, 311] on div "Import summary Import summary Data imported from 2 files successfully! 🛠️ Gu Co…" at bounding box center [766, 220] width 291 height 431
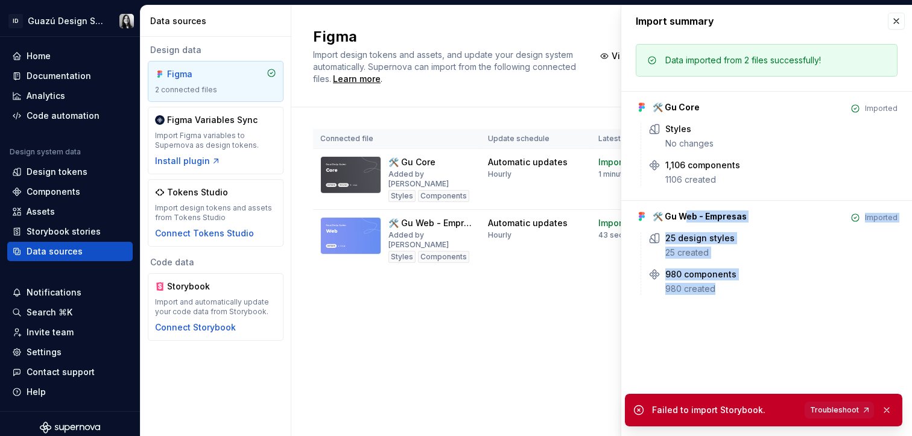
drag, startPoint x: 687, startPoint y: 218, endPoint x: 708, endPoint y: 324, distance: 107.7
click at [708, 324] on div "Import summary Import summary Data imported from 2 files successfully! 🛠️ Gu Co…" at bounding box center [766, 220] width 291 height 431
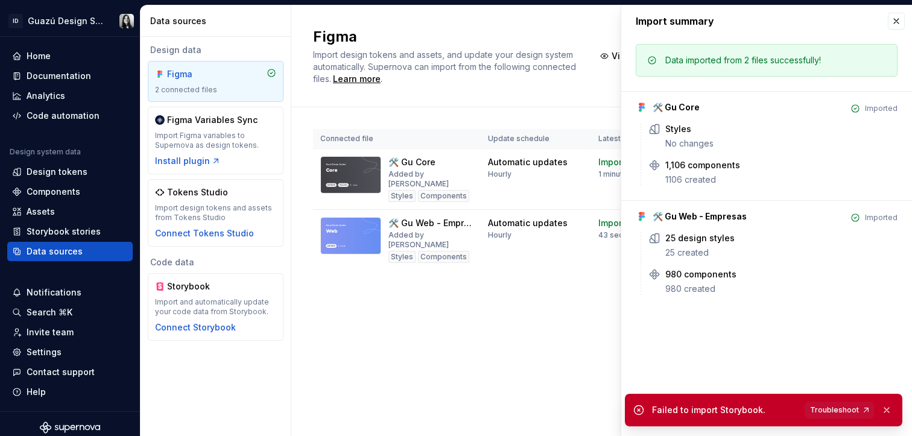
click at [760, 334] on div "Import summary Import summary Data imported from 2 files successfully! 🛠️ Gu Co…" at bounding box center [766, 220] width 291 height 431
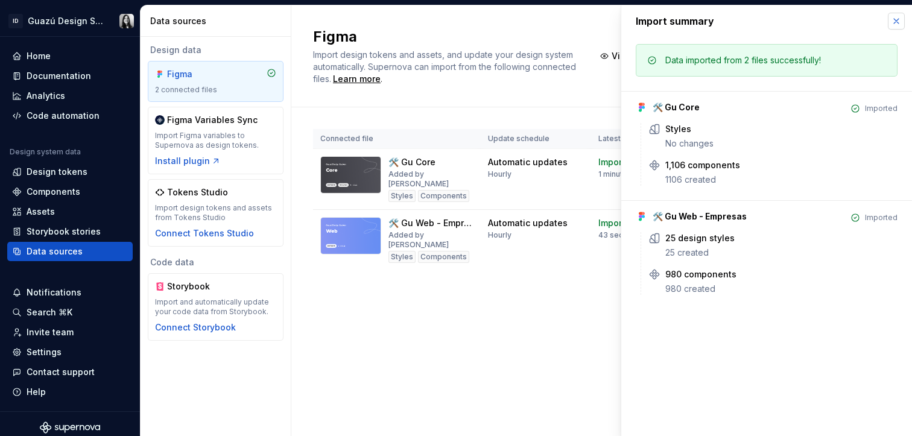
click at [895, 20] on button "button" at bounding box center [896, 21] width 17 height 17
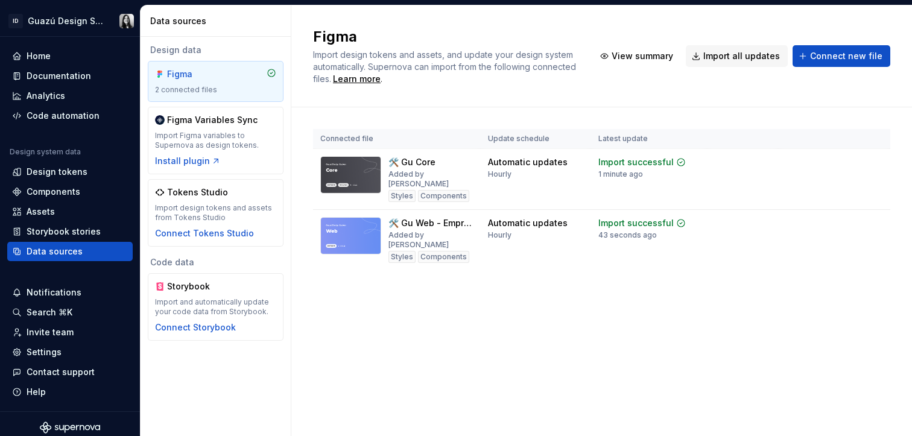
click at [478, 348] on div "Figma Import design tokens and assets, and update your design system automatica…" at bounding box center [601, 220] width 621 height 431
click at [52, 174] on div "Design tokens" at bounding box center [57, 172] width 61 height 12
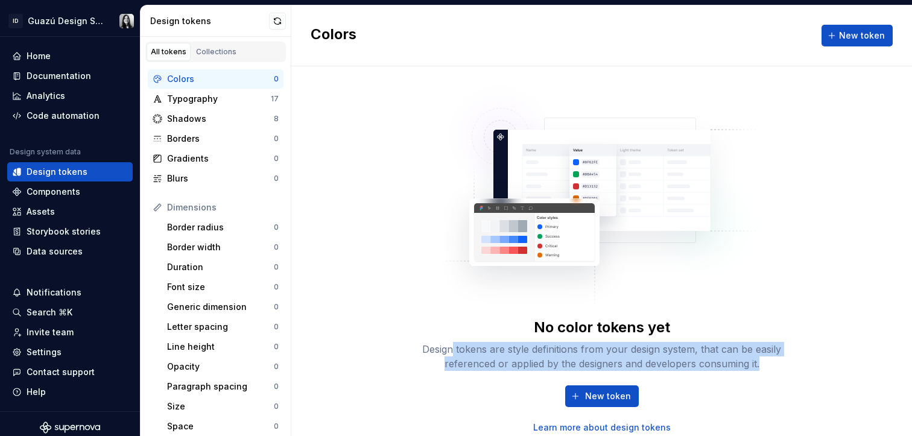
drag, startPoint x: 455, startPoint y: 346, endPoint x: 772, endPoint y: 374, distance: 318.5
click at [772, 374] on div "No color tokens yet Design tokens are style definitions from your design system…" at bounding box center [602, 376] width 386 height 116
click at [729, 356] on div "Design tokens are style definitions from your design system, that can be easily…" at bounding box center [602, 356] width 386 height 29
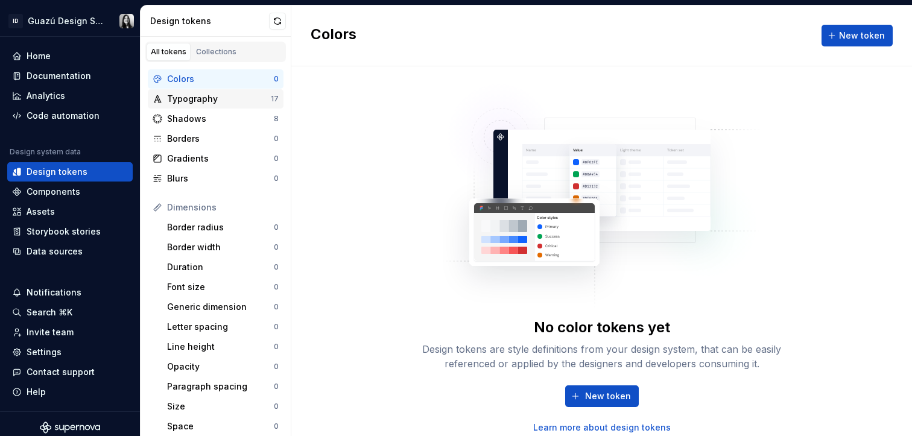
click at [232, 97] on div "Typography" at bounding box center [219, 99] width 104 height 12
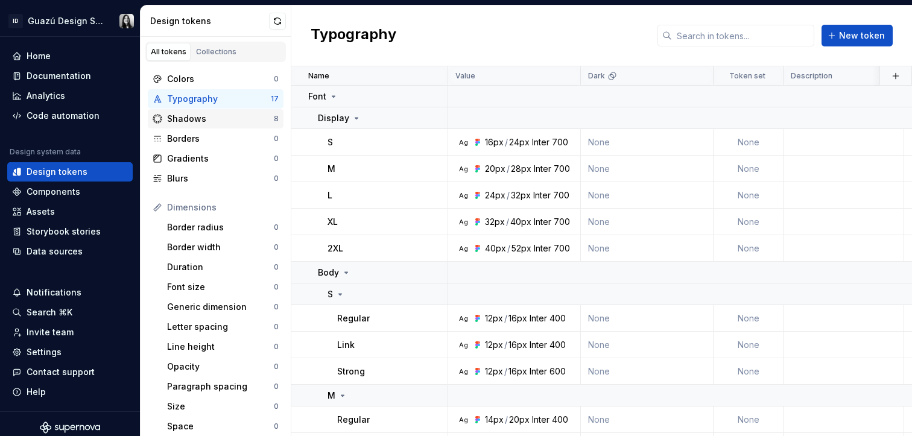
click at [224, 116] on div "Shadows" at bounding box center [220, 119] width 107 height 12
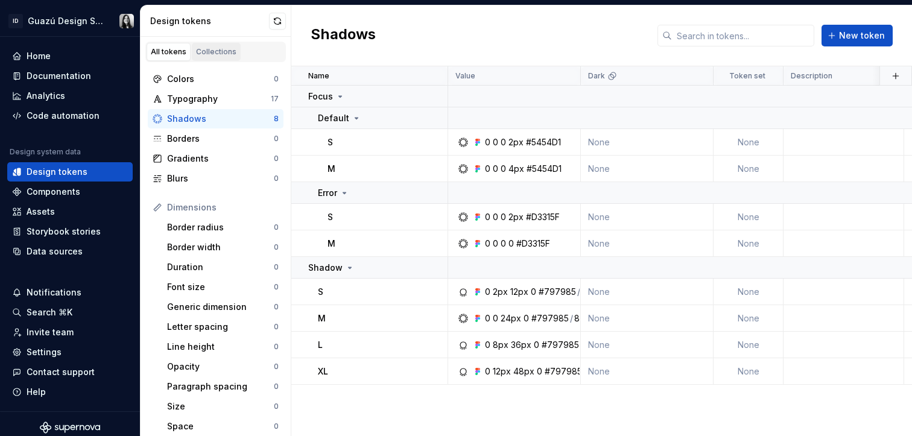
click at [212, 47] on div "Collections" at bounding box center [216, 52] width 40 height 10
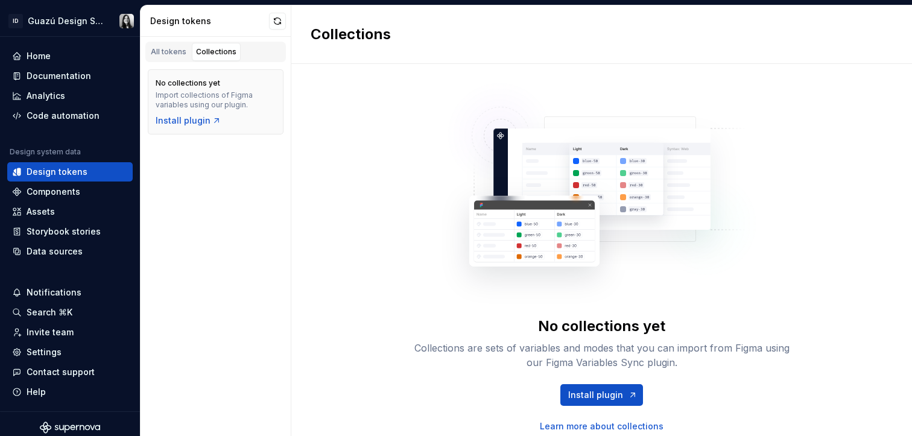
click at [181, 165] on div "All tokens Collections No collections yet Import collections of Figma variables…" at bounding box center [216, 236] width 151 height 399
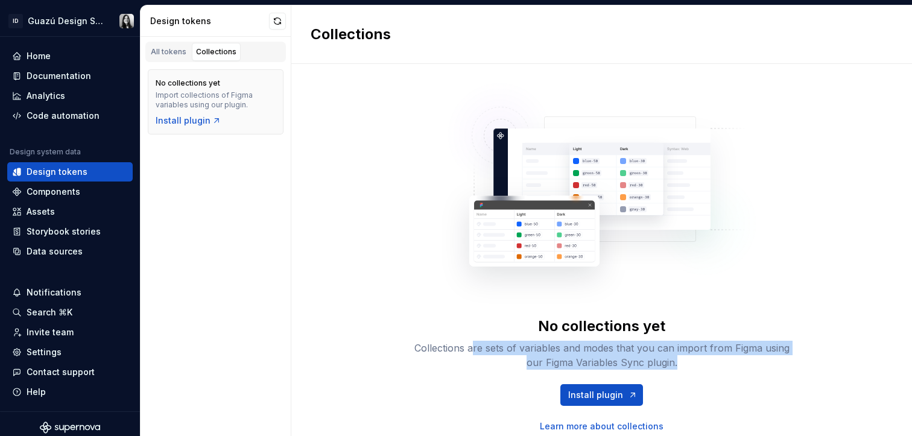
drag, startPoint x: 634, startPoint y: 352, endPoint x: 764, endPoint y: 362, distance: 130.1
click at [764, 362] on div "Collections are sets of variables and modes that you can import from Figma usin…" at bounding box center [602, 355] width 386 height 29
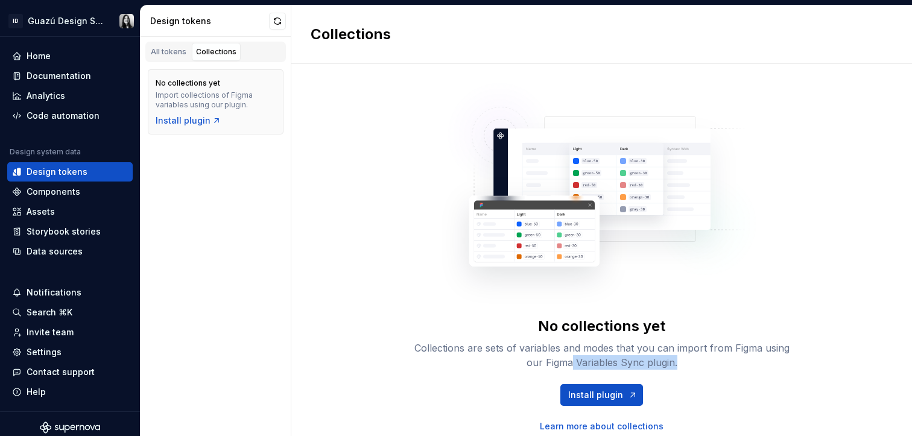
drag, startPoint x: 607, startPoint y: 363, endPoint x: 721, endPoint y: 367, distance: 113.5
click at [721, 367] on div "Collections are sets of variables and modes that you can import from Figma usin…" at bounding box center [602, 355] width 386 height 29
click at [606, 394] on span "Install plugin" at bounding box center [595, 395] width 55 height 12
click at [338, 181] on div "No collections yet Collections are sets of variables and modes that you can imp…" at bounding box center [601, 250] width 621 height 372
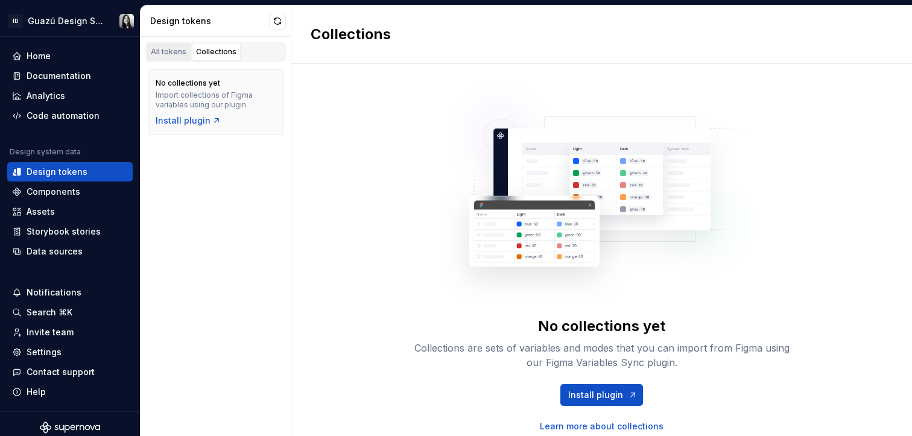
click at [174, 53] on div "All tokens" at bounding box center [169, 52] width 36 height 10
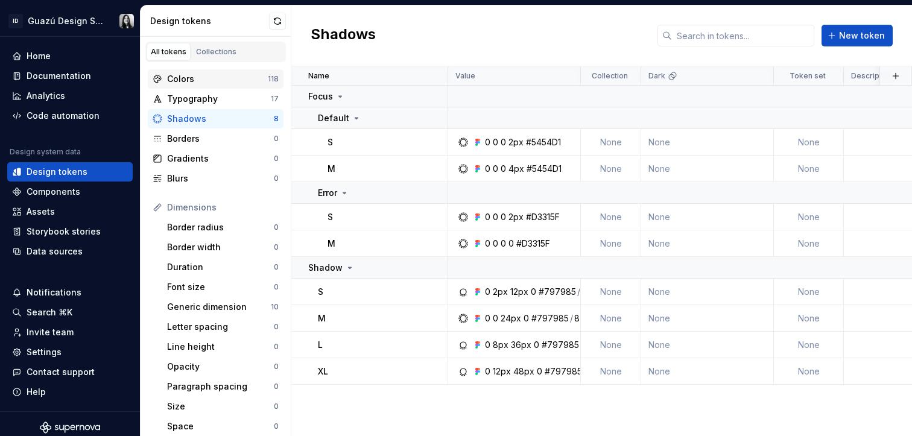
click at [199, 78] on div "Colors" at bounding box center [217, 79] width 101 height 12
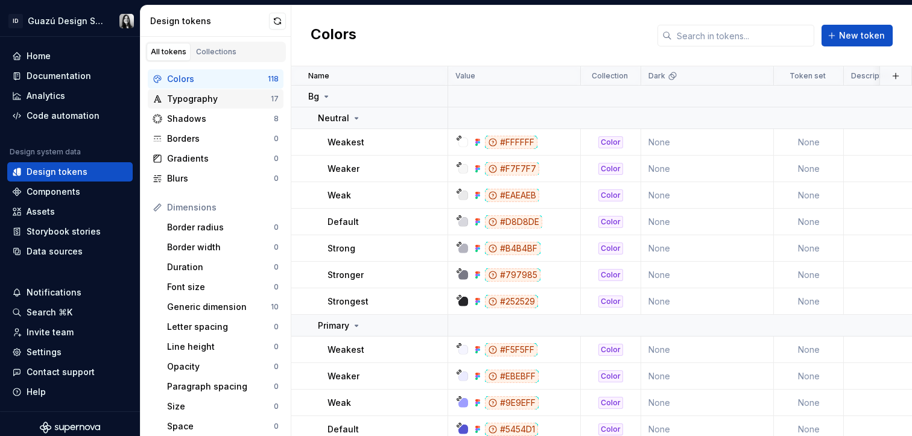
click at [199, 96] on div "Typography" at bounding box center [219, 99] width 104 height 12
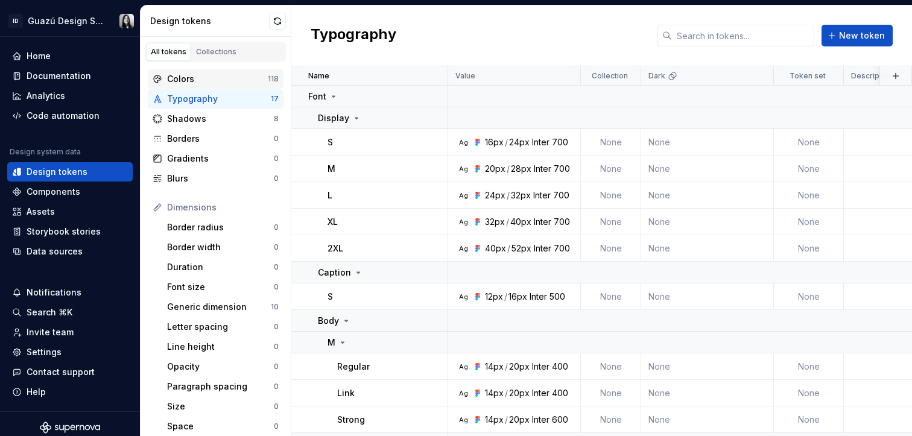
click at [212, 77] on div "Colors" at bounding box center [217, 79] width 101 height 12
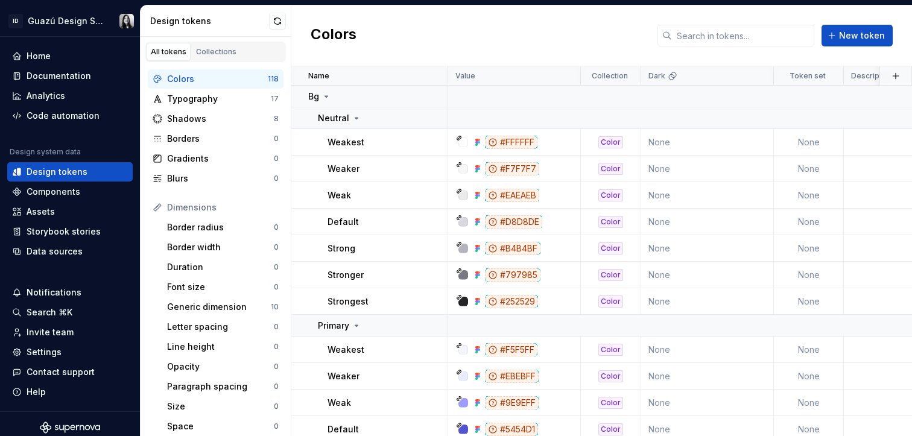
click at [493, 24] on div "Colors New token" at bounding box center [601, 35] width 621 height 61
click at [213, 61] on div "All tokens Collections" at bounding box center [215, 52] width 141 height 21
click at [215, 51] on div "Collections" at bounding box center [216, 52] width 40 height 10
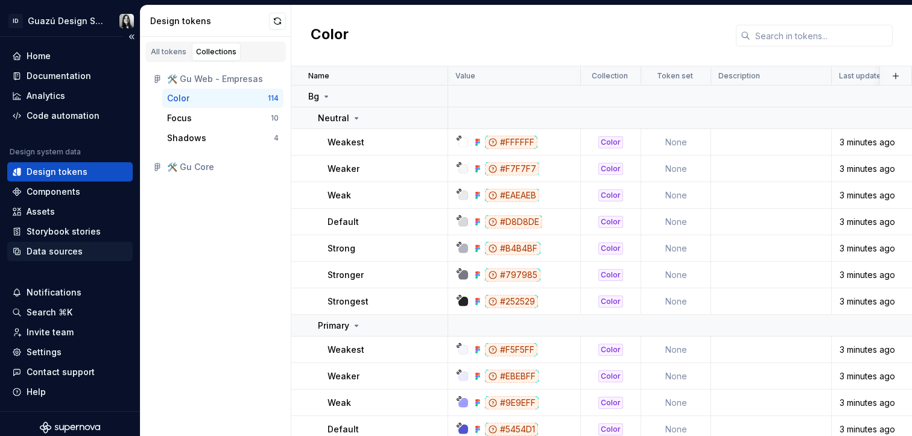
click at [74, 253] on div "Data sources" at bounding box center [55, 252] width 56 height 12
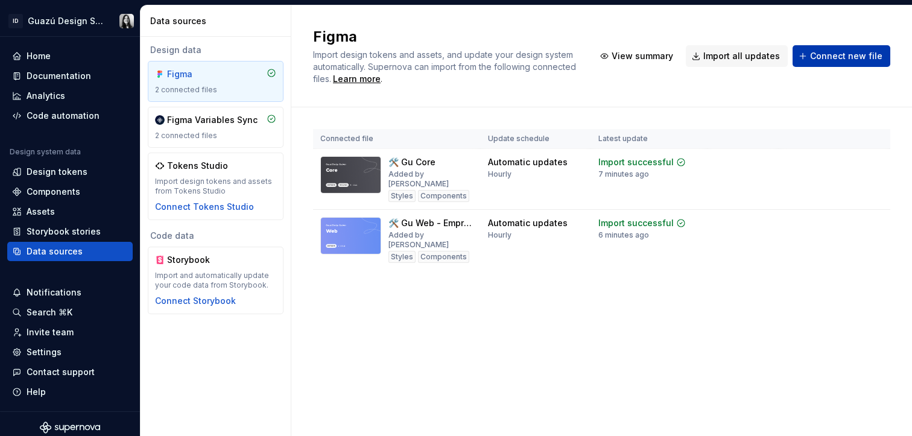
click at [847, 52] on span "Connect new file" at bounding box center [846, 56] width 72 height 12
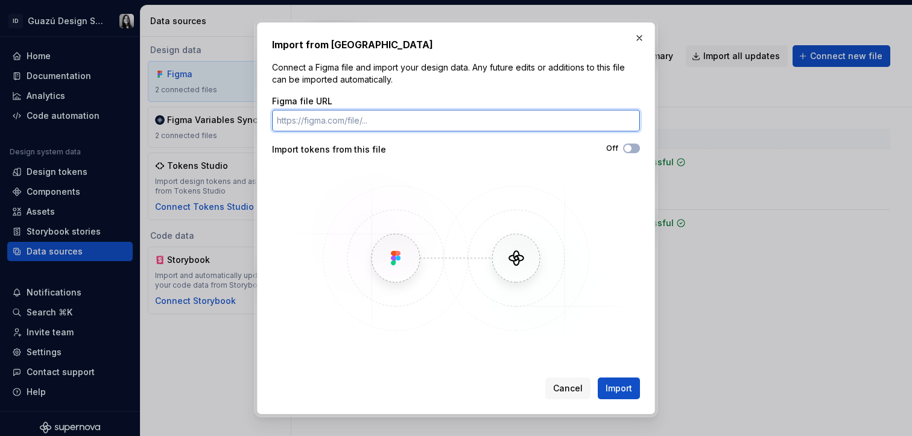
paste input "[URL][DOMAIN_NAME]"
type input "[URL][DOMAIN_NAME]"
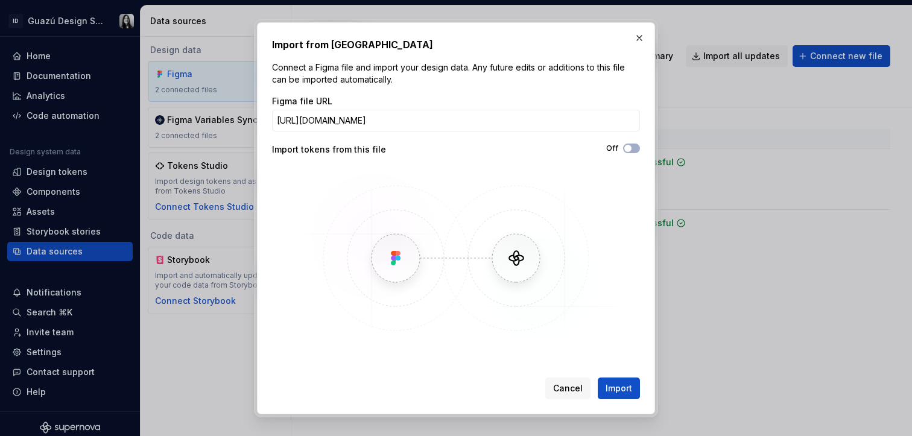
scroll to position [0, 0]
click at [573, 88] on div "Import from Figma Connect a Figma file and import your design data. Any future …" at bounding box center [456, 218] width 368 height 362
click at [632, 149] on icon "button" at bounding box center [628, 148] width 10 height 7
click at [621, 392] on span "Import" at bounding box center [619, 388] width 27 height 12
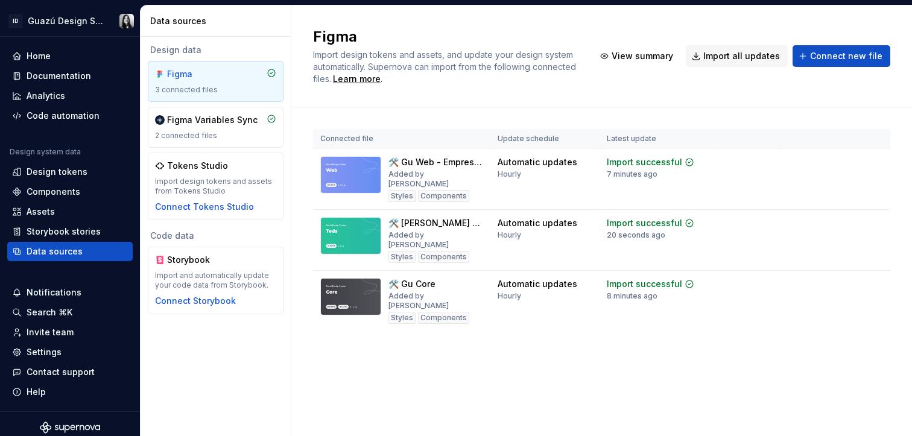
click at [672, 370] on div "Figma Import design tokens and assets, and update your design system automatica…" at bounding box center [601, 220] width 621 height 431
click at [43, 174] on div "Design tokens" at bounding box center [57, 172] width 61 height 12
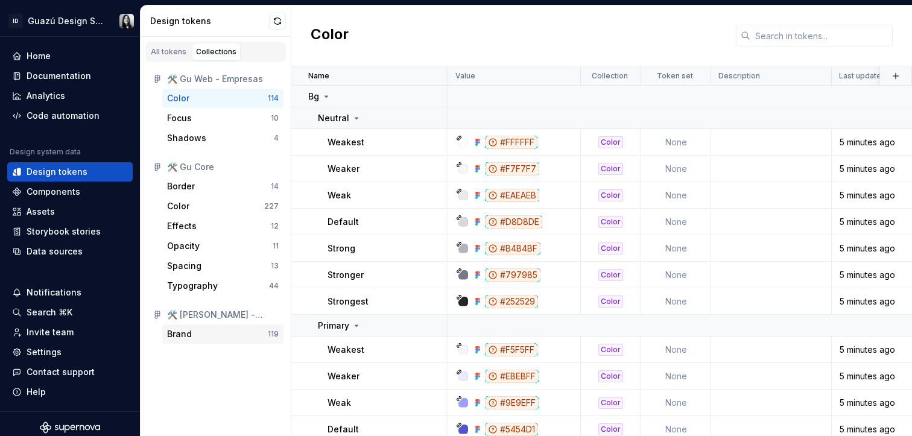
click at [200, 340] on div "Brand" at bounding box center [217, 334] width 101 height 12
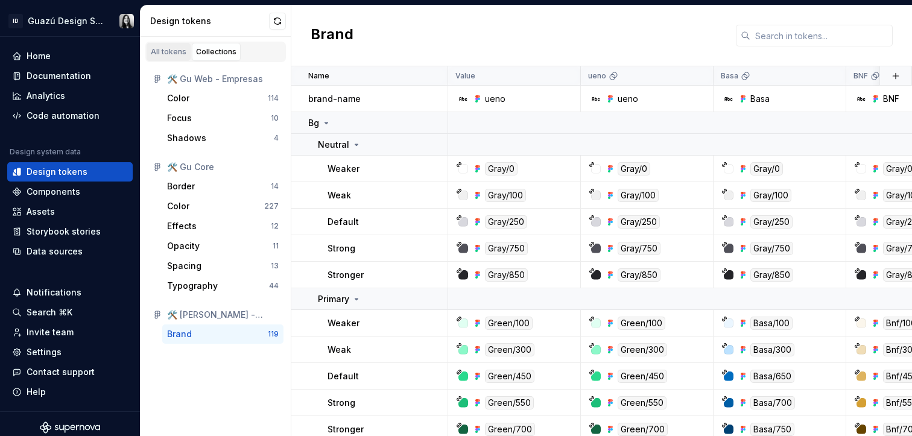
click at [179, 53] on div "All tokens" at bounding box center [169, 52] width 36 height 10
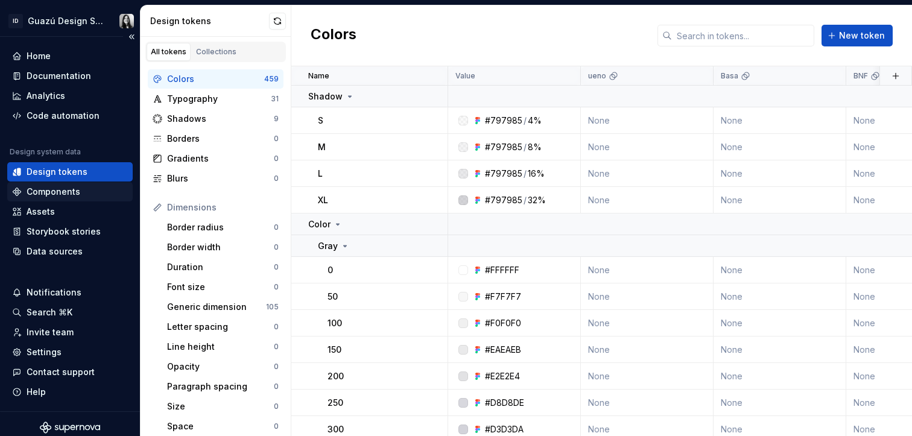
click at [49, 190] on div "Components" at bounding box center [54, 192] width 54 height 12
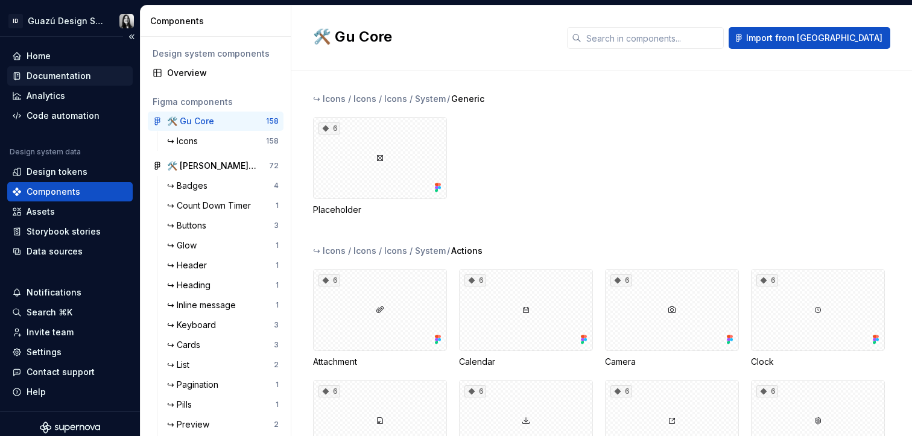
click at [46, 78] on div "Documentation" at bounding box center [59, 76] width 65 height 12
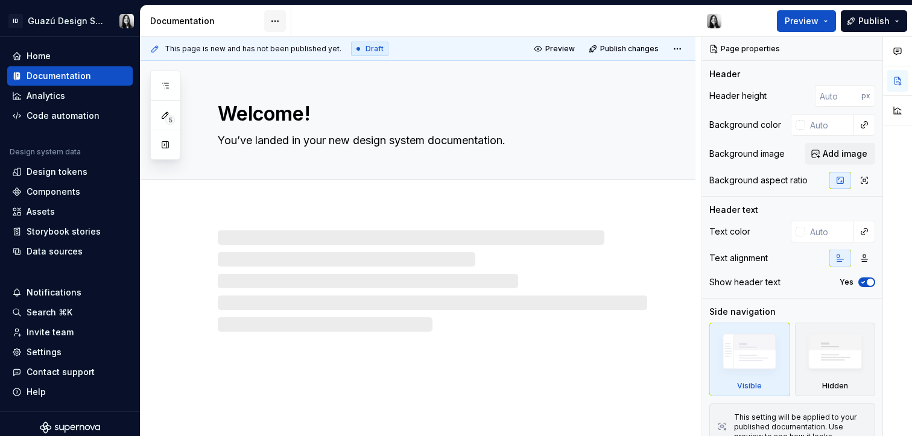
click at [281, 23] on html "ID Guazú Design System Home Documentation Analytics Code automation Design syst…" at bounding box center [456, 218] width 912 height 436
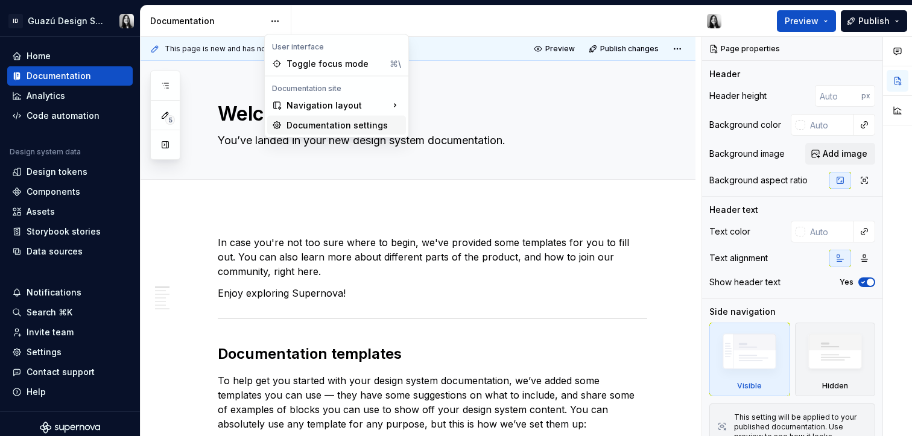
click at [362, 125] on div "Documentation settings" at bounding box center [344, 125] width 115 height 12
type textarea "*"
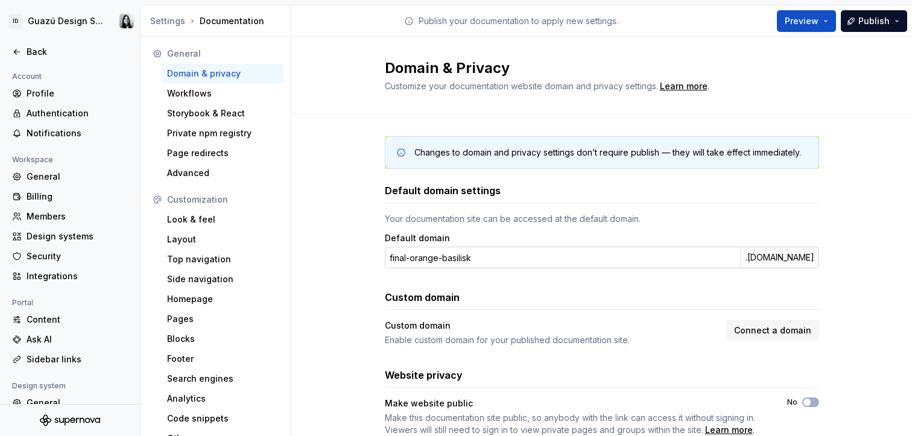
click at [443, 262] on input "final-orange-basilisk" at bounding box center [562, 258] width 355 height 22
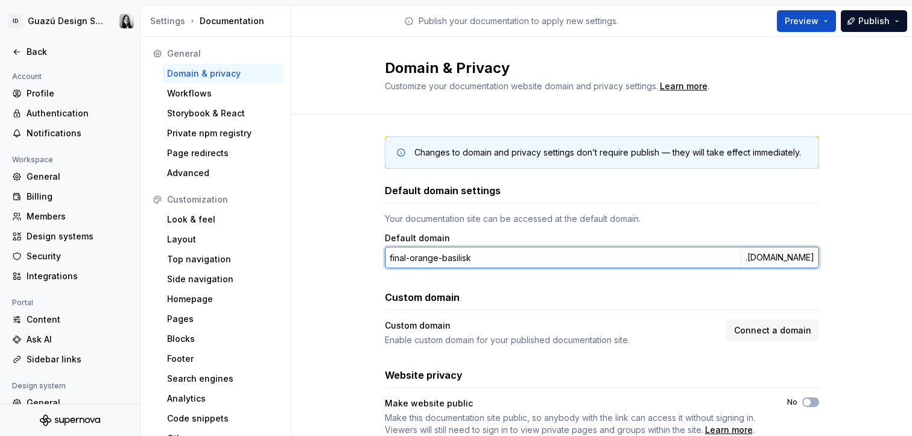
click at [443, 262] on input "final-orange-basilisk" at bounding box center [562, 258] width 355 height 22
type input "guazudesignsystem"
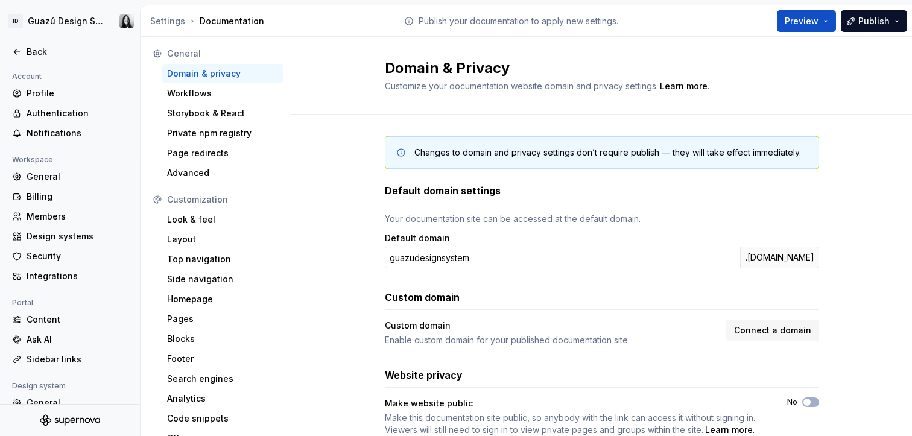
click at [801, 279] on div "Default domain settings Your documentation site can be accessed at the default …" at bounding box center [602, 309] width 434 height 253
click at [208, 97] on div "Workflows" at bounding box center [223, 93] width 112 height 12
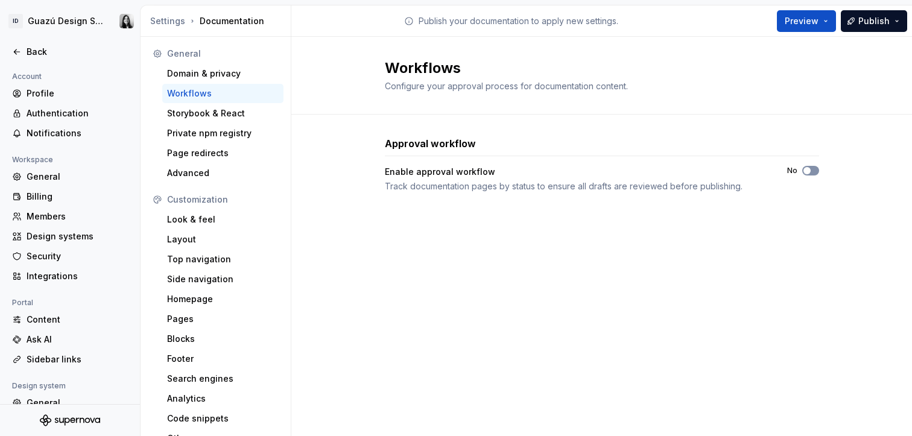
click at [811, 171] on icon "button" at bounding box center [807, 170] width 10 height 7
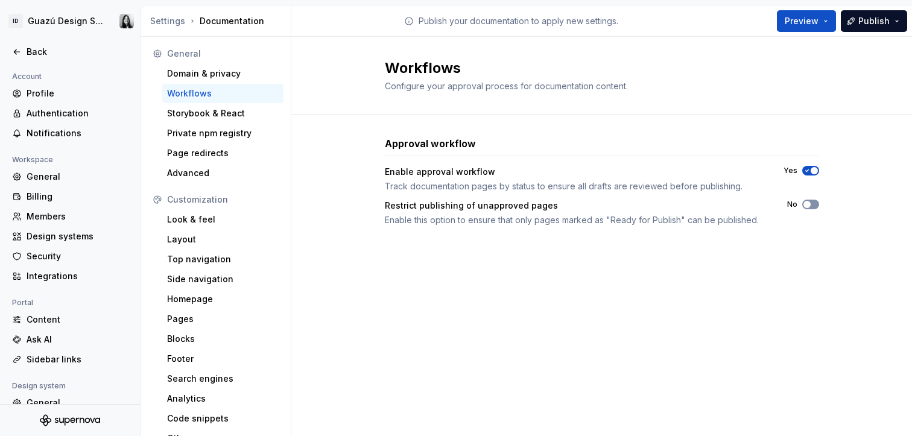
click at [813, 206] on button "No" at bounding box center [810, 205] width 17 height 10
click at [226, 117] on div "Storybook & React" at bounding box center [223, 113] width 112 height 12
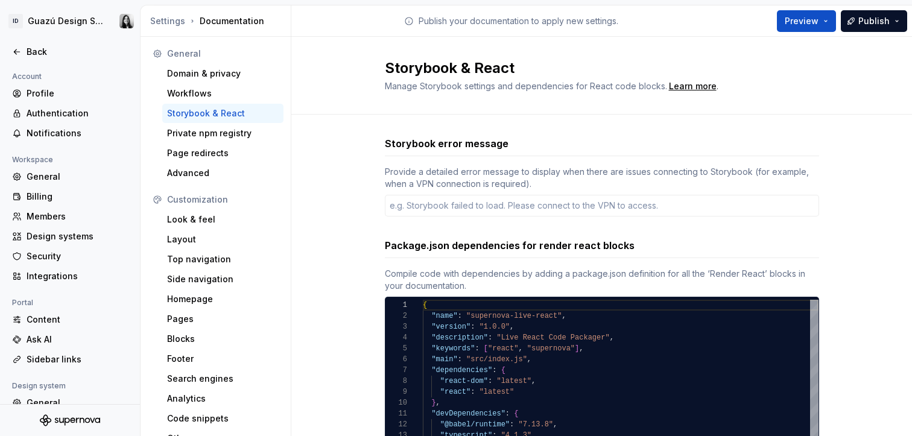
type textarea "*"
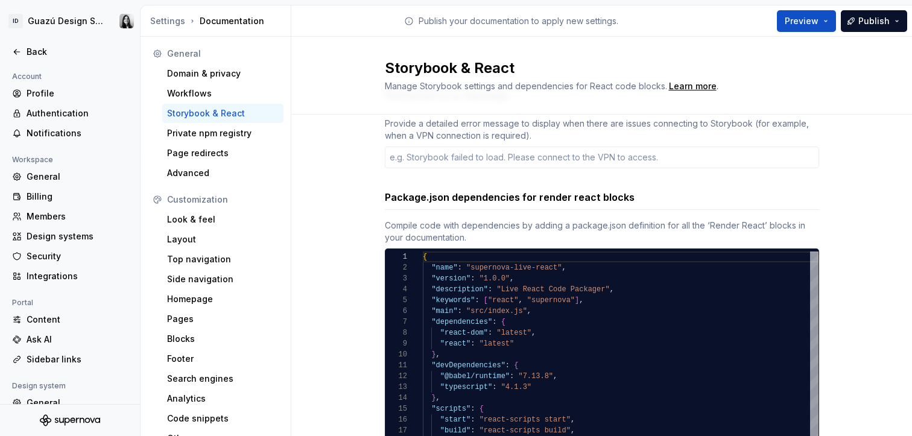
scroll to position [146, 0]
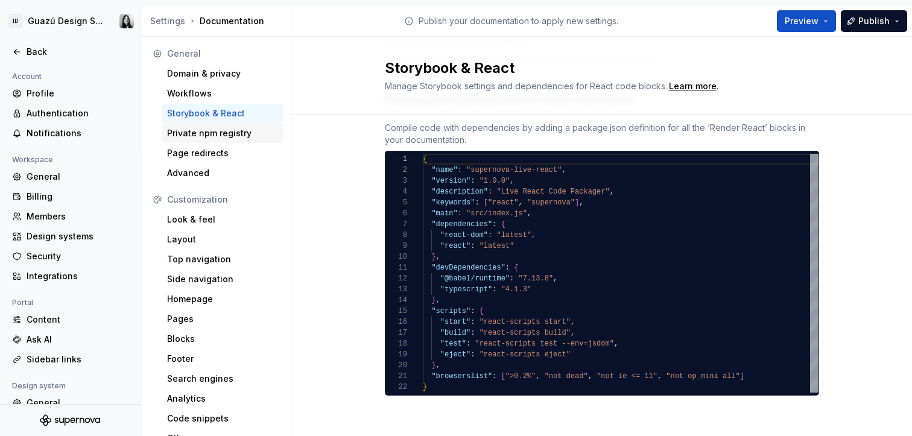
click at [203, 128] on div "Private npm registry" at bounding box center [223, 133] width 112 height 12
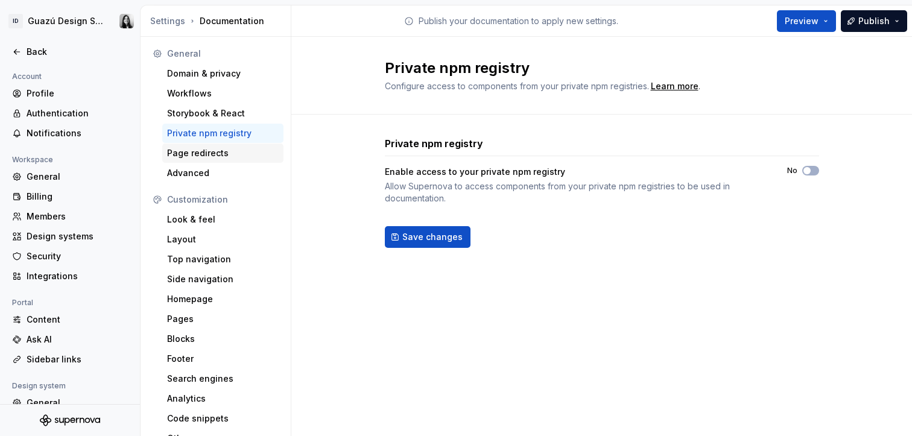
click at [218, 154] on div "Page redirects" at bounding box center [223, 153] width 112 height 12
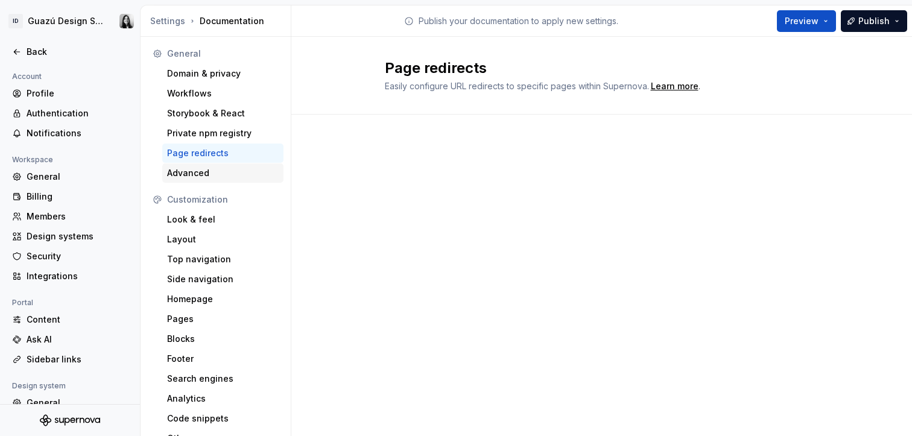
click at [207, 170] on div "Advanced" at bounding box center [223, 173] width 112 height 12
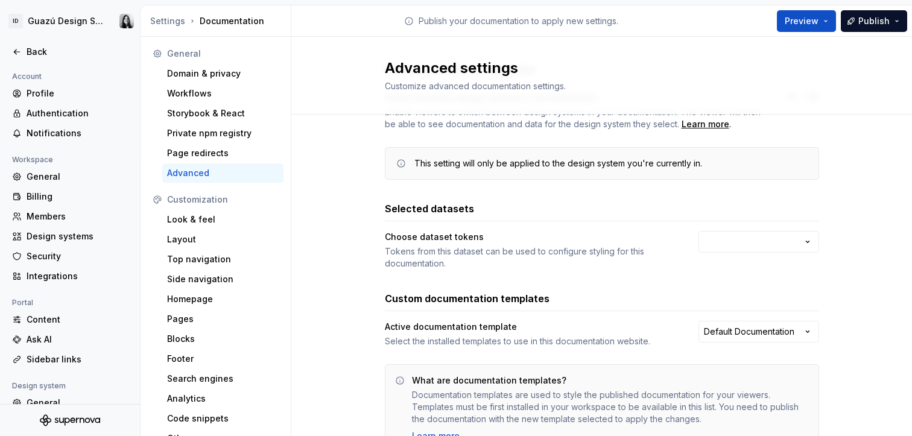
scroll to position [131, 0]
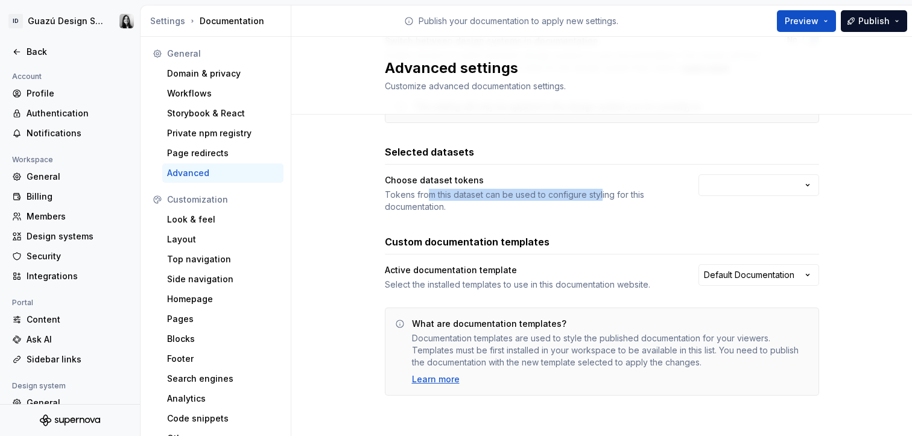
drag, startPoint x: 420, startPoint y: 195, endPoint x: 596, endPoint y: 197, distance: 176.2
click at [596, 197] on div "Tokens from this dataset can be used to configure styling for this documentatio…" at bounding box center [531, 201] width 292 height 24
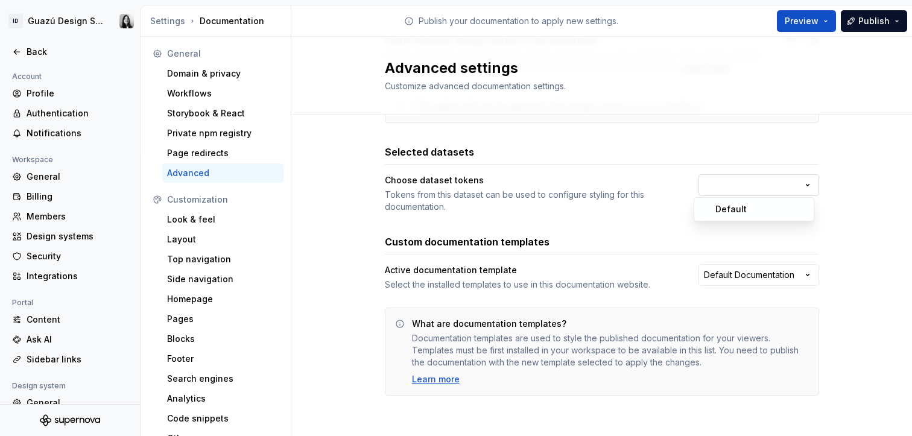
click at [740, 184] on html "ID Guazú Design System Back Account Profile Authentication Notifications Worksp…" at bounding box center [456, 218] width 912 height 436
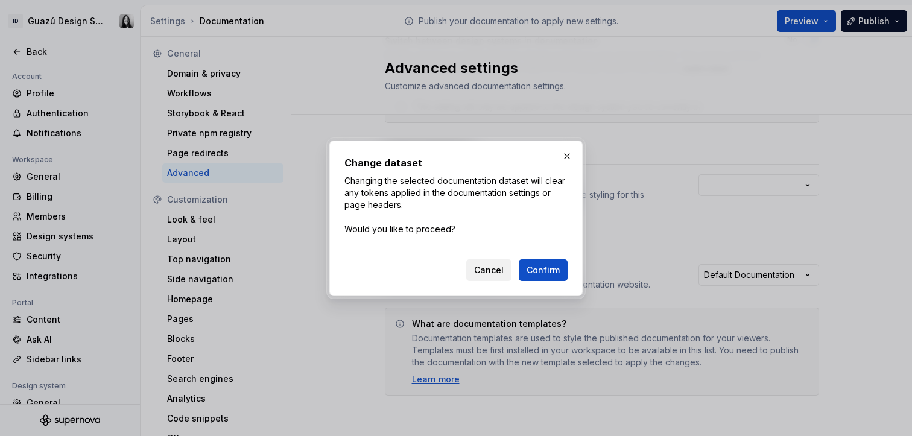
click at [490, 267] on span "Cancel" at bounding box center [489, 270] width 30 height 12
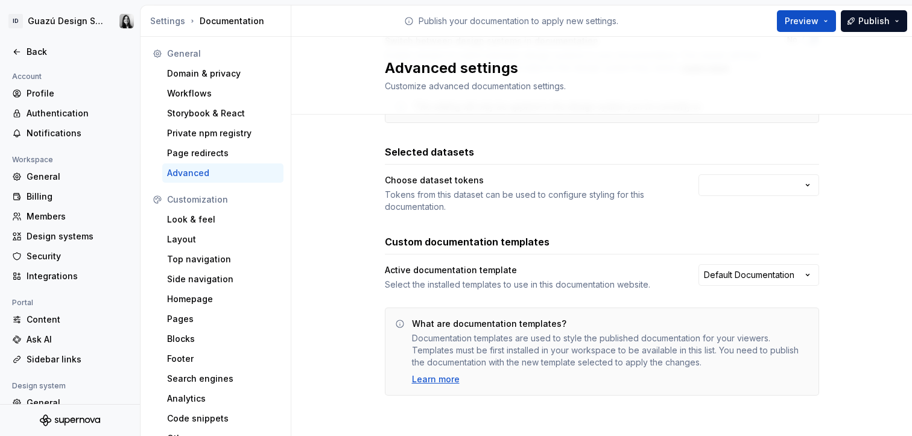
click at [716, 226] on div "Multi-design system navigation Switch between design systems in documentation E…" at bounding box center [602, 200] width 434 height 390
click at [778, 275] on html "ID Guazú Design System Back Account Profile Authentication Notifications Worksp…" at bounding box center [456, 218] width 912 height 436
click at [535, 285] on html "ID Guazú Design System Back Account Profile Authentication Notifications Worksp…" at bounding box center [456, 218] width 912 height 436
drag, startPoint x: 428, startPoint y: 284, endPoint x: 644, endPoint y: 281, distance: 216.0
click at [644, 281] on div "Select the installed templates to use in this documentation website." at bounding box center [531, 285] width 292 height 12
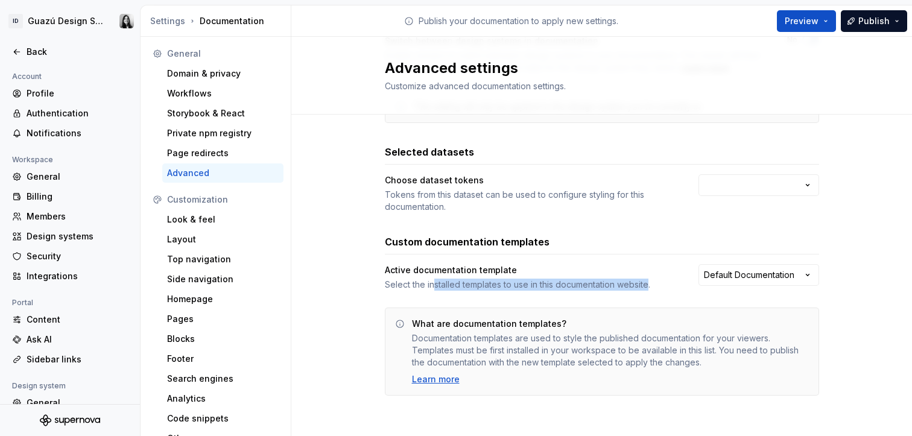
click at [644, 281] on div "Select the installed templates to use in this documentation website." at bounding box center [531, 285] width 292 height 12
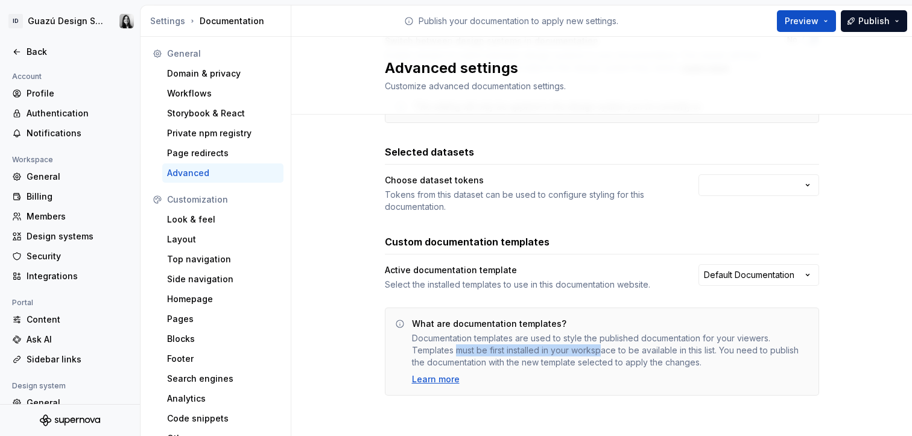
drag, startPoint x: 452, startPoint y: 353, endPoint x: 598, endPoint y: 354, distance: 146.0
click at [598, 354] on div "Documentation templates are used to style the published documentation for your …" at bounding box center [610, 350] width 397 height 36
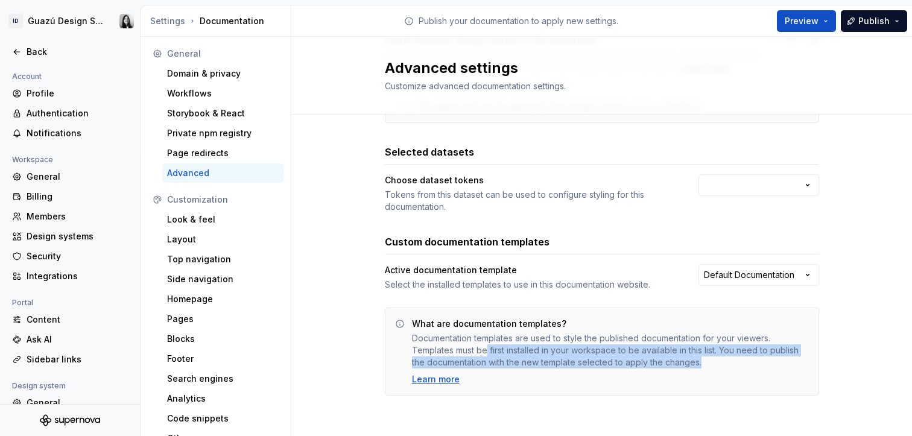
drag, startPoint x: 483, startPoint y: 352, endPoint x: 798, endPoint y: 370, distance: 315.4
click at [798, 370] on div "What are documentation templates? Documentation templates are used to style the…" at bounding box center [610, 352] width 397 height 68
click at [637, 364] on div "Documentation templates are used to style the published documentation for your …" at bounding box center [610, 350] width 397 height 36
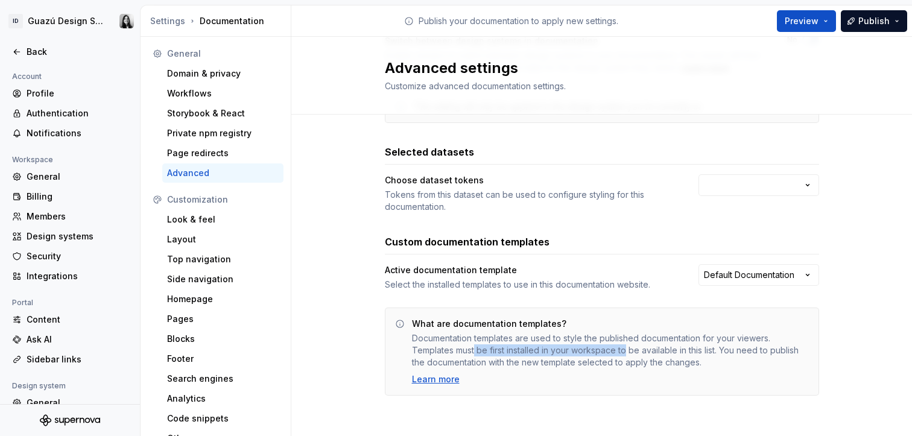
drag, startPoint x: 469, startPoint y: 356, endPoint x: 623, endPoint y: 353, distance: 153.3
click at [623, 353] on div "Documentation templates are used to style the published documentation for your …" at bounding box center [610, 350] width 397 height 36
click at [659, 366] on div "Documentation templates are used to style the published documentation for your …" at bounding box center [610, 350] width 397 height 36
click at [448, 284] on div "Select the installed templates to use in this documentation website." at bounding box center [531, 285] width 292 height 12
click at [219, 222] on div "Look & feel" at bounding box center [223, 220] width 112 height 12
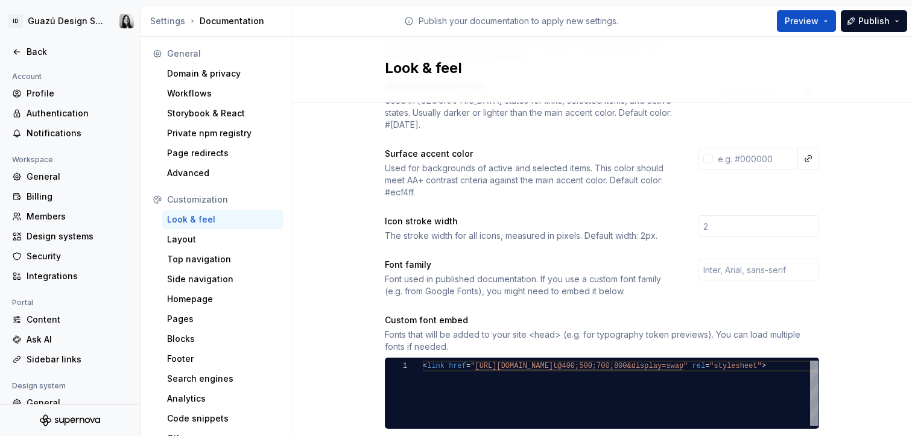
scroll to position [312, 0]
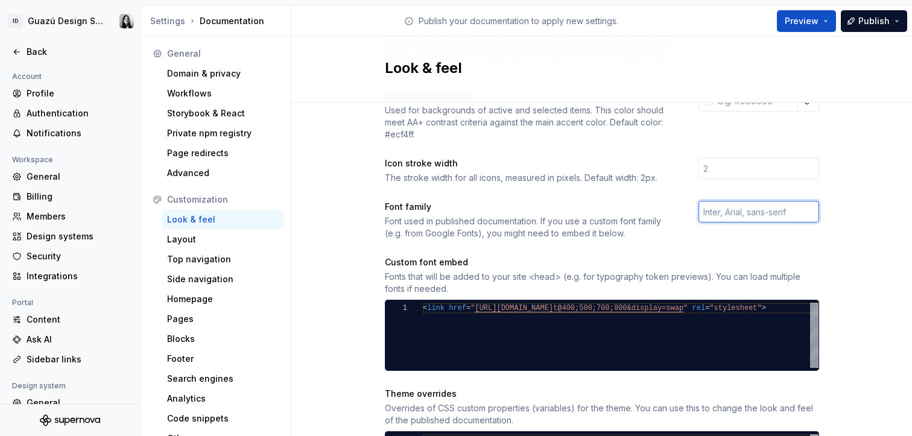
click at [722, 203] on input "text" at bounding box center [759, 212] width 121 height 22
type input "Inter"
click at [773, 233] on div "Site logo A company logo that will be displayed on all pages on your documentat…" at bounding box center [602, 223] width 434 height 822
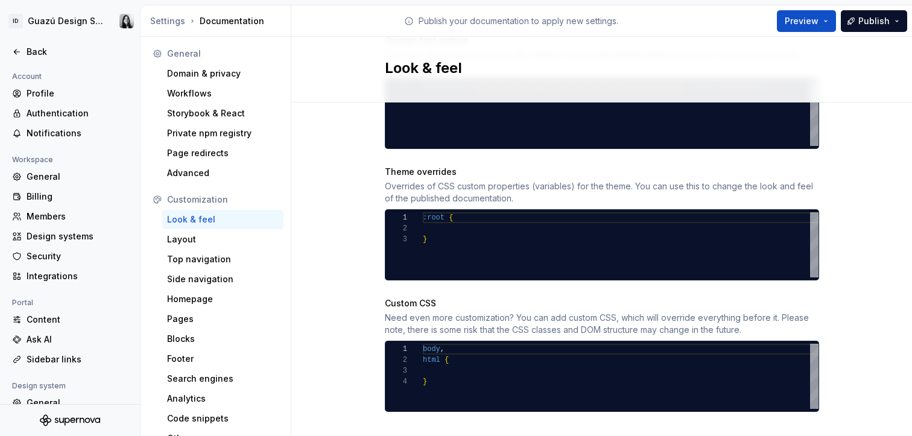
scroll to position [538, 0]
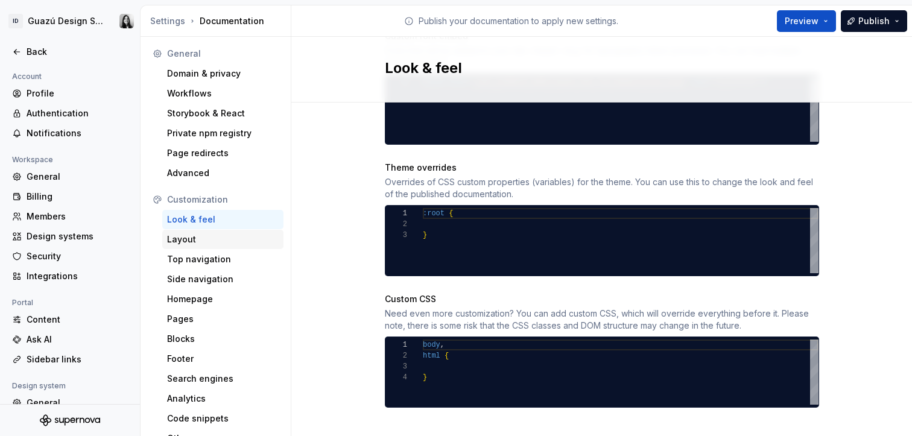
click at [194, 239] on div "Layout" at bounding box center [223, 239] width 112 height 12
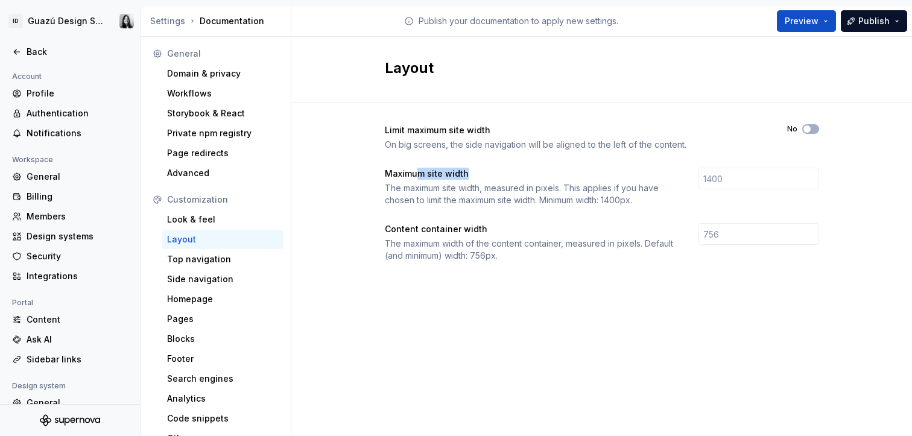
drag, startPoint x: 416, startPoint y: 171, endPoint x: 486, endPoint y: 173, distance: 70.0
click at [486, 173] on div "Maximum site width" at bounding box center [531, 174] width 292 height 12
click at [444, 291] on div "Limit maximum site width On big screens, the side navigation will be aligned to…" at bounding box center [602, 205] width 434 height 205
click at [214, 260] on div "Top navigation" at bounding box center [223, 259] width 112 height 12
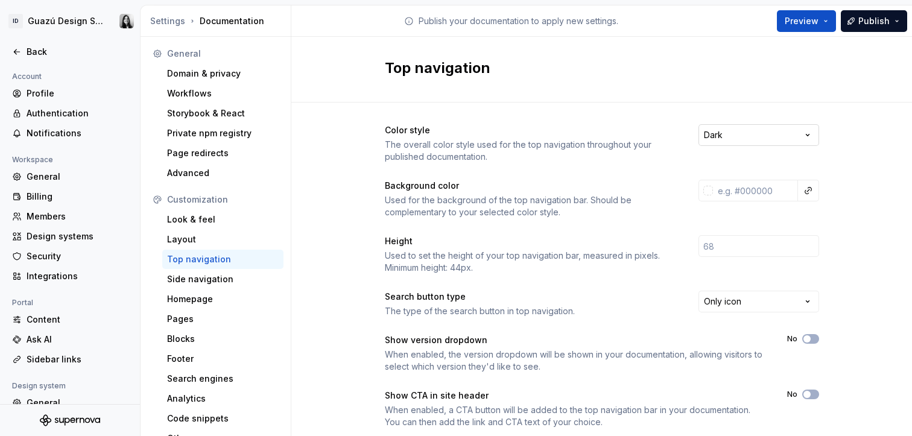
click at [747, 130] on html "ID Guazú Design System Back Account Profile Authentication Notifications Worksp…" at bounding box center [456, 218] width 912 height 436
click at [858, 118] on html "ID Guazú Design System Back Account Profile Authentication Notifications Worksp…" at bounding box center [456, 218] width 912 height 436
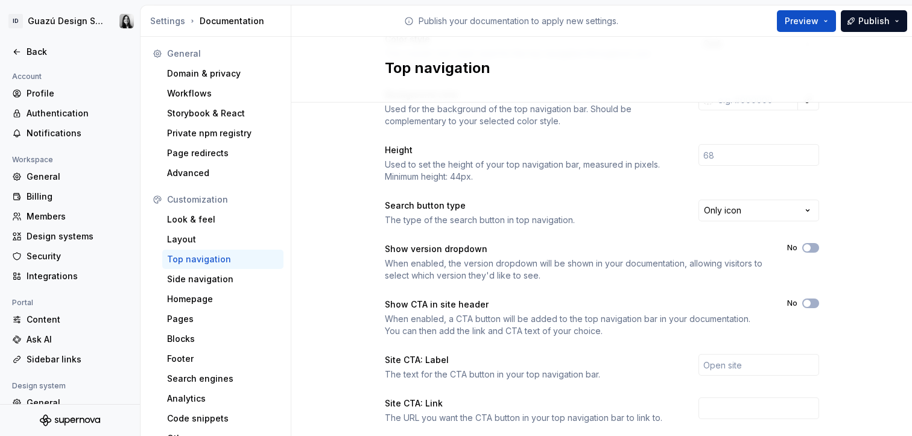
scroll to position [93, 0]
click at [758, 211] on html "ID Guazú Design System Back Account Profile Authentication Notifications Worksp…" at bounding box center [456, 218] width 912 height 436
click at [827, 206] on html "ID Guazú Design System Back Account Profile Authentication Notifications Worksp…" at bounding box center [456, 218] width 912 height 436
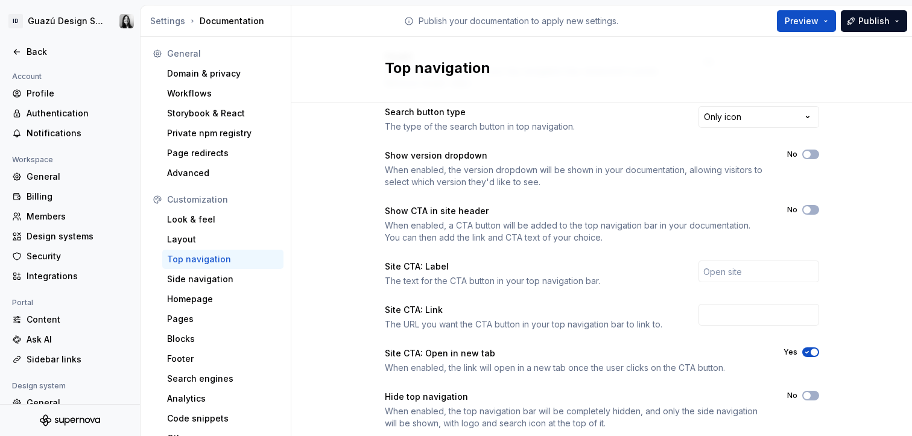
scroll to position [218, 0]
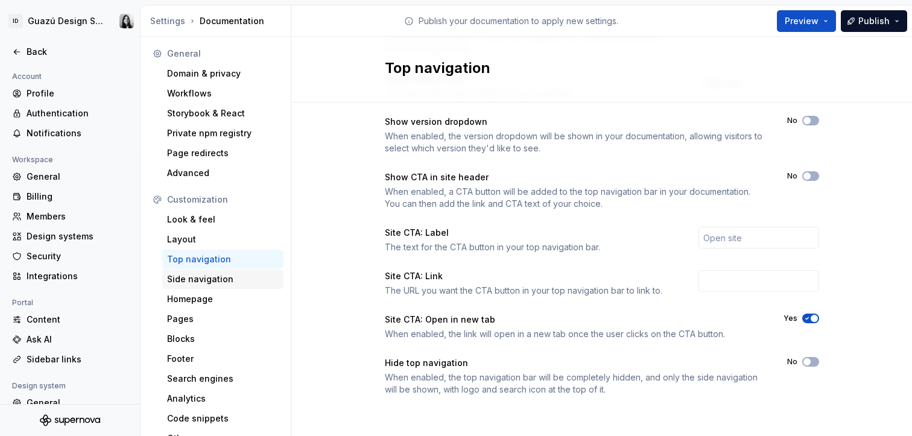
click at [231, 282] on div "Side navigation" at bounding box center [223, 279] width 112 height 12
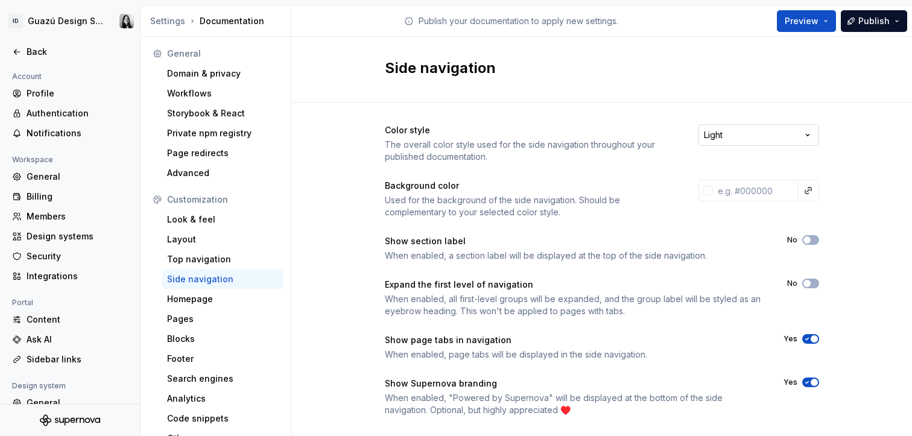
click at [782, 141] on html "ID Guazú Design System Back Account Profile Authentication Notifications Worksp…" at bounding box center [456, 218] width 912 height 436
click at [788, 132] on html "ID Guazú Design System Back Account Profile Authentication Notifications Worksp…" at bounding box center [456, 218] width 912 height 436
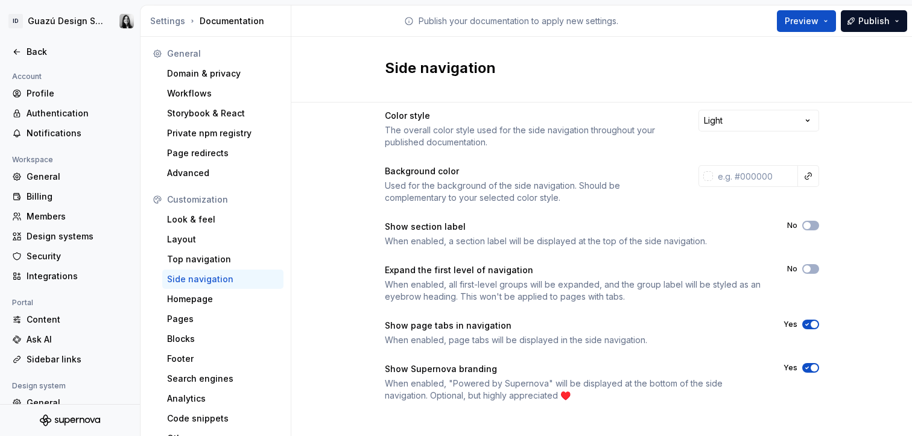
scroll to position [21, 0]
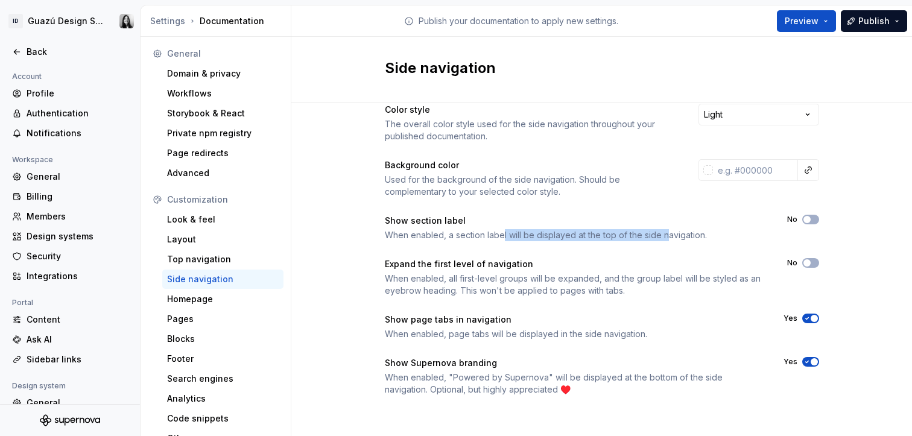
drag, startPoint x: 529, startPoint y: 235, endPoint x: 659, endPoint y: 236, distance: 130.3
click at [659, 236] on div "When enabled, a section label will be displayed at the top of the side navigati…" at bounding box center [575, 235] width 381 height 12
click at [804, 218] on span "button" at bounding box center [807, 219] width 7 height 7
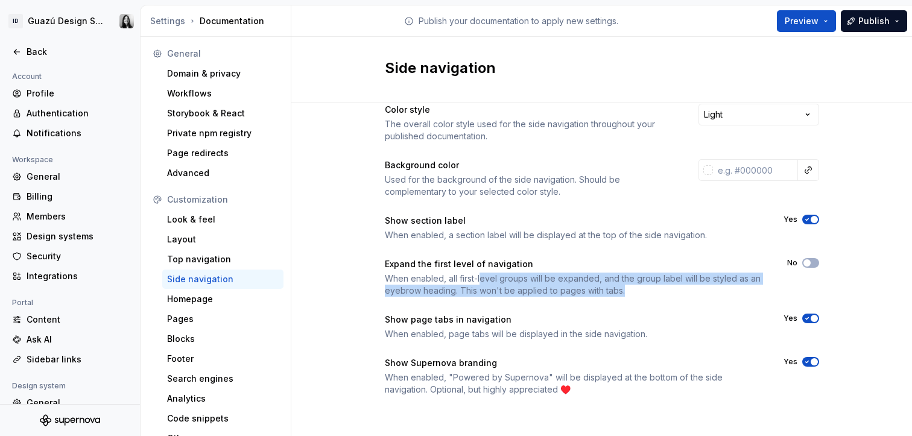
drag, startPoint x: 475, startPoint y: 278, endPoint x: 670, endPoint y: 287, distance: 195.7
click at [670, 287] on div "When enabled, all first-level groups will be expanded, and the group label will…" at bounding box center [575, 285] width 381 height 24
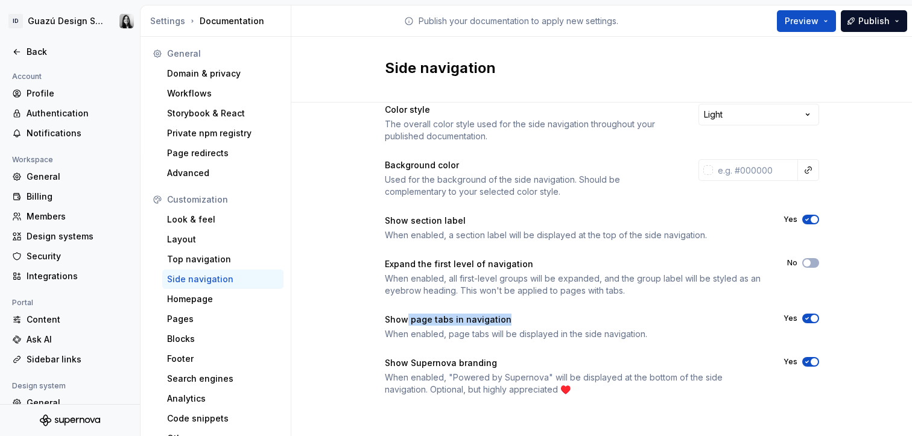
drag, startPoint x: 399, startPoint y: 323, endPoint x: 567, endPoint y: 322, distance: 168.3
click at [567, 322] on div "Show page tabs in navigation" at bounding box center [573, 320] width 377 height 12
click at [804, 318] on icon "button" at bounding box center [807, 318] width 10 height 7
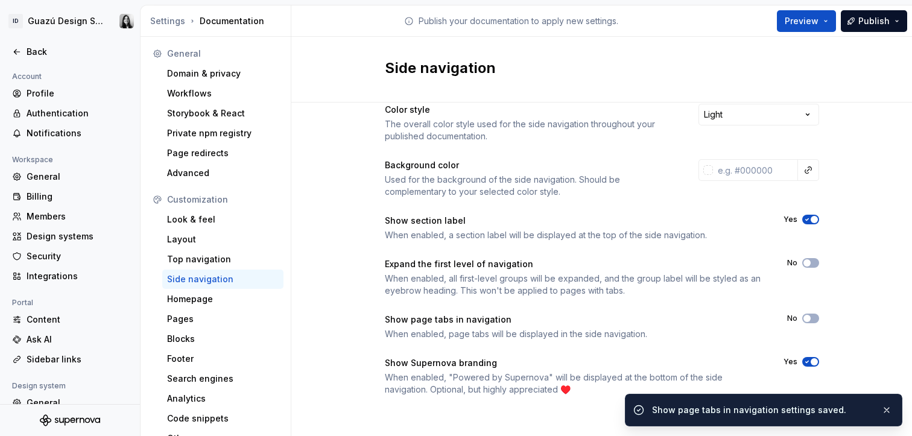
click at [811, 361] on span "button" at bounding box center [814, 361] width 7 height 7
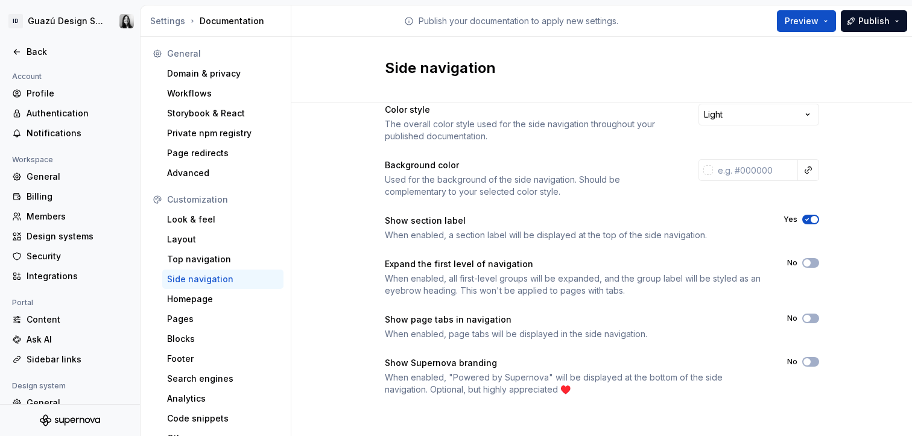
click at [643, 395] on div "When enabled, "Powered by Supernova" will be displayed at the bottom of the sid…" at bounding box center [575, 384] width 381 height 24
click at [212, 300] on div "Homepage" at bounding box center [223, 299] width 112 height 12
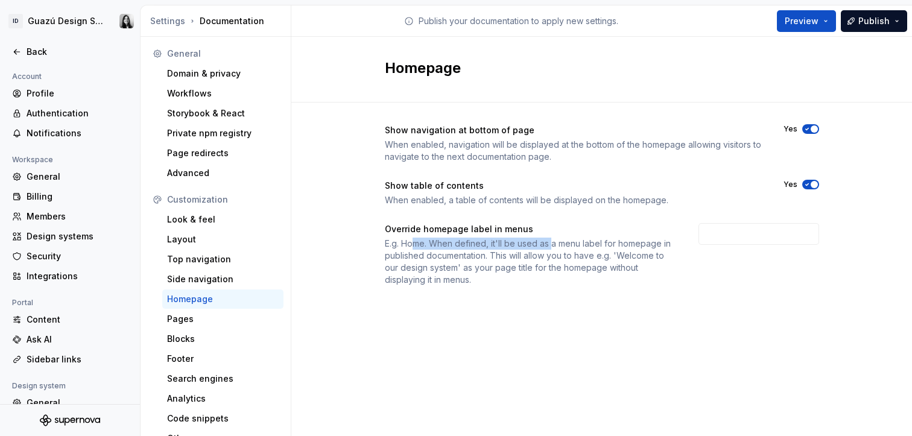
drag, startPoint x: 424, startPoint y: 244, endPoint x: 550, endPoint y: 238, distance: 126.2
click at [550, 238] on div "E.g. Home. When defined, it'll be used as a menu label for homepage in publishe…" at bounding box center [531, 262] width 292 height 48
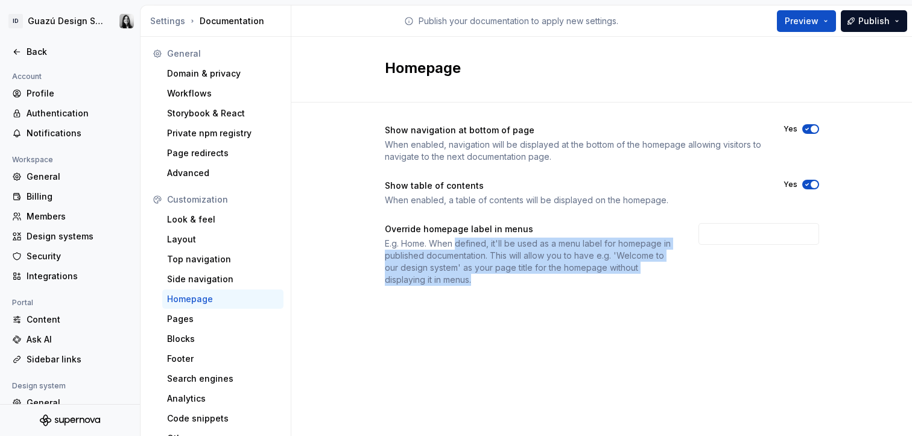
drag, startPoint x: 455, startPoint y: 241, endPoint x: 666, endPoint y: 293, distance: 216.8
click at [666, 293] on div "Show navigation at bottom of page When enabled, navigation will be displayed at…" at bounding box center [602, 217] width 434 height 229
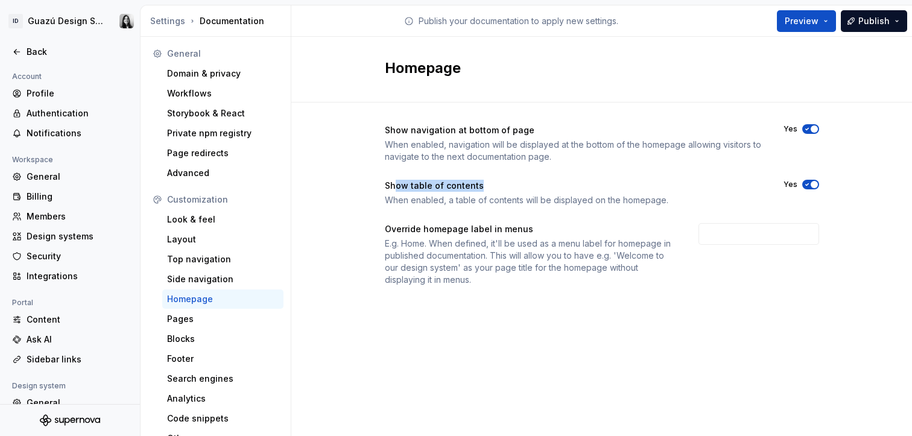
drag, startPoint x: 394, startPoint y: 189, endPoint x: 525, endPoint y: 186, distance: 131.5
click at [525, 186] on div "Show table of contents" at bounding box center [573, 186] width 377 height 12
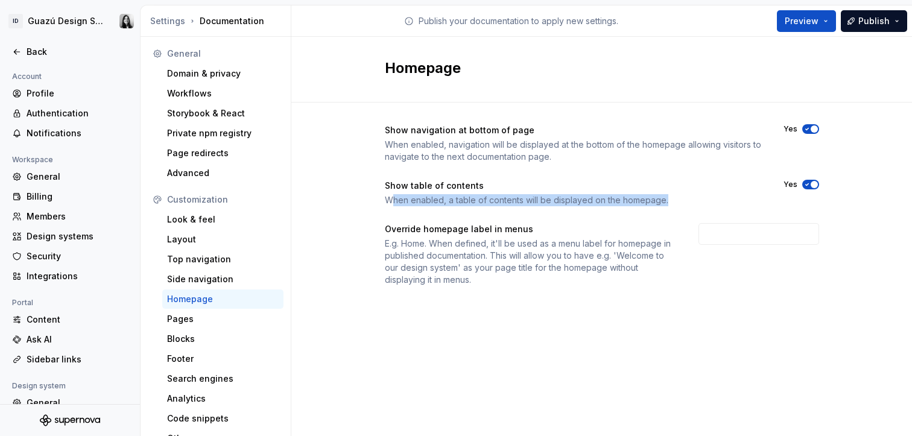
drag, startPoint x: 392, startPoint y: 201, endPoint x: 681, endPoint y: 195, distance: 289.0
click at [681, 195] on div "When enabled, a table of contents will be displayed on the homepage." at bounding box center [573, 200] width 377 height 12
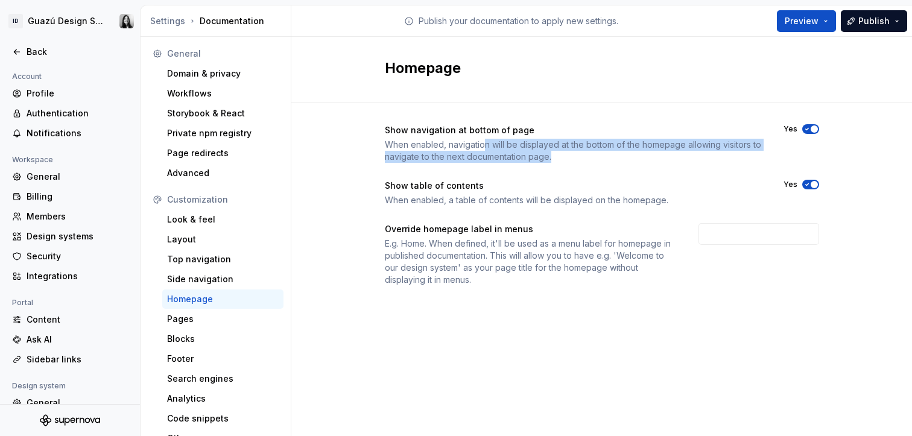
drag, startPoint x: 627, startPoint y: 154, endPoint x: 664, endPoint y: 158, distance: 36.4
click at [664, 158] on div "When enabled, navigation will be displayed at the bottom of the homepage allowi…" at bounding box center [573, 151] width 377 height 24
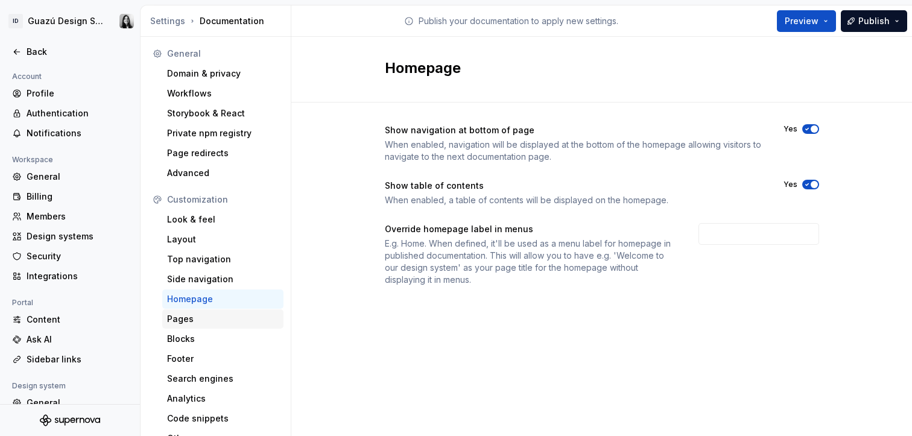
click at [192, 321] on div "Pages" at bounding box center [223, 319] width 112 height 12
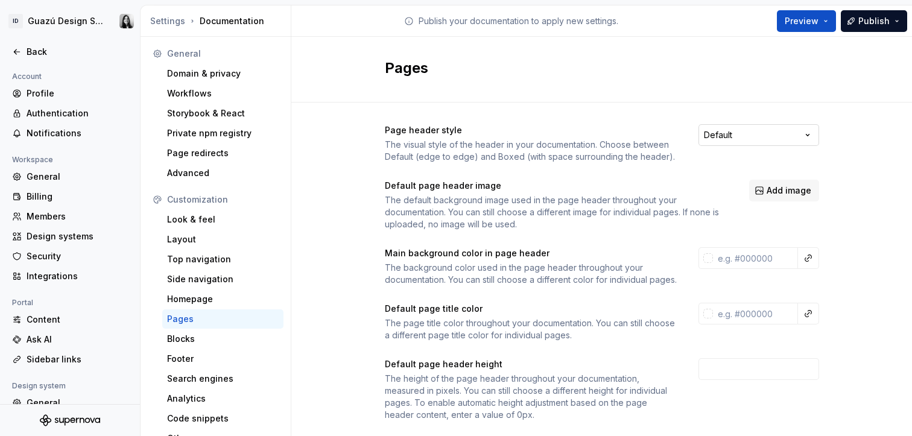
click at [728, 138] on html "ID Guazú Design System Back Account Profile Authentication Notifications Worksp…" at bounding box center [456, 218] width 912 height 436
click at [644, 136] on html "ID Guazú Design System Back Account Profile Authentication Notifications Worksp…" at bounding box center [456, 218] width 912 height 436
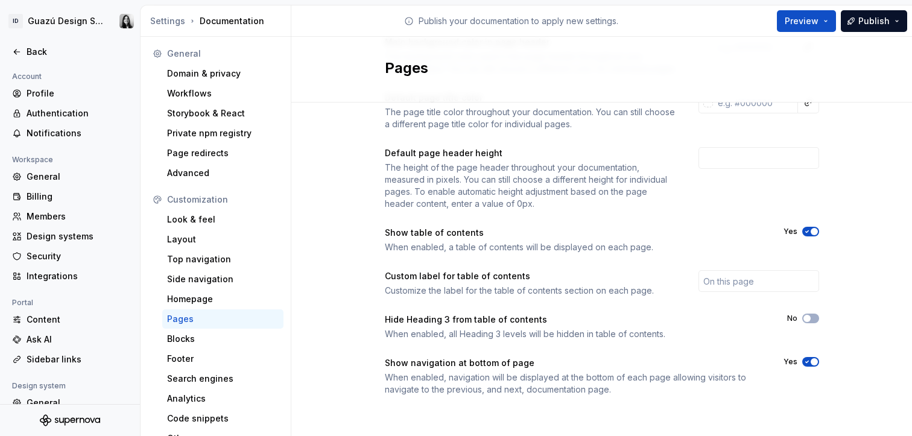
scroll to position [223, 0]
drag, startPoint x: 404, startPoint y: 321, endPoint x: 570, endPoint y: 323, distance: 165.9
click at [570, 323] on div "Hide Heading 3 from table of contents" at bounding box center [575, 320] width 381 height 12
click at [812, 319] on button "No" at bounding box center [810, 319] width 17 height 10
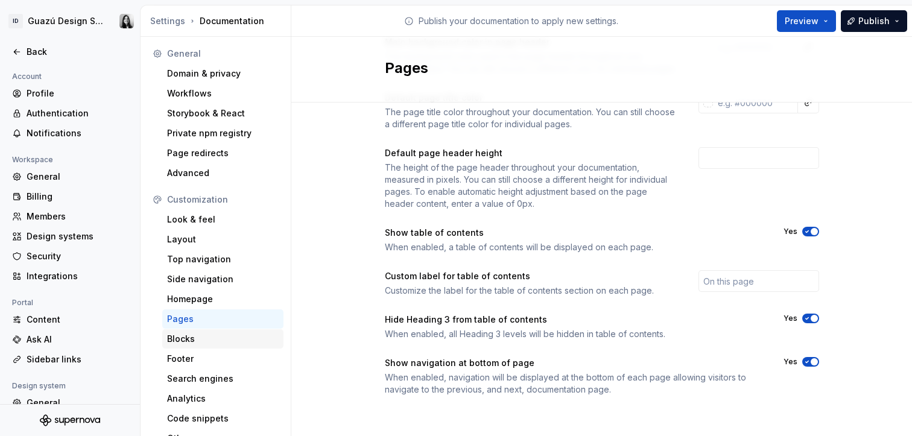
click at [200, 341] on div "Blocks" at bounding box center [223, 339] width 112 height 12
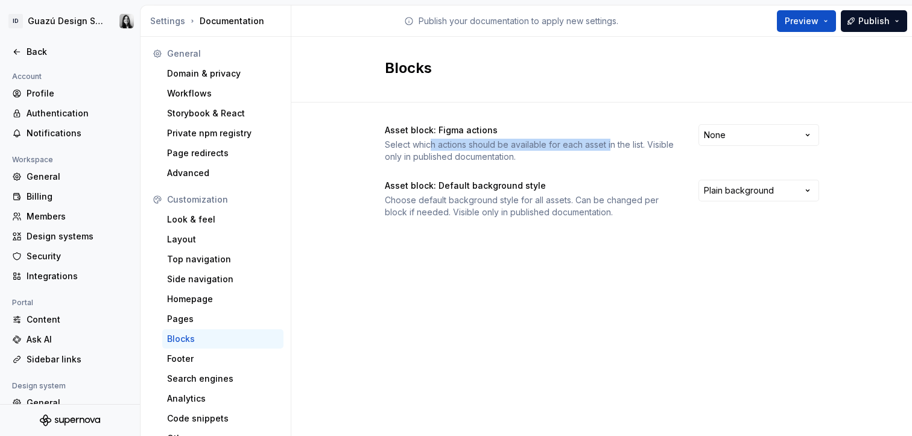
drag, startPoint x: 431, startPoint y: 146, endPoint x: 609, endPoint y: 147, distance: 178.6
click at [609, 147] on div "Select which actions should be available for each asset in the list. Visible on…" at bounding box center [531, 151] width 292 height 24
click at [697, 140] on div "Asset block: Figma actions Select which actions should be available for each as…" at bounding box center [602, 143] width 434 height 39
click at [726, 136] on html "ID Guazú Design System Back Account Profile Authentication Notifications Worksp…" at bounding box center [456, 218] width 912 height 436
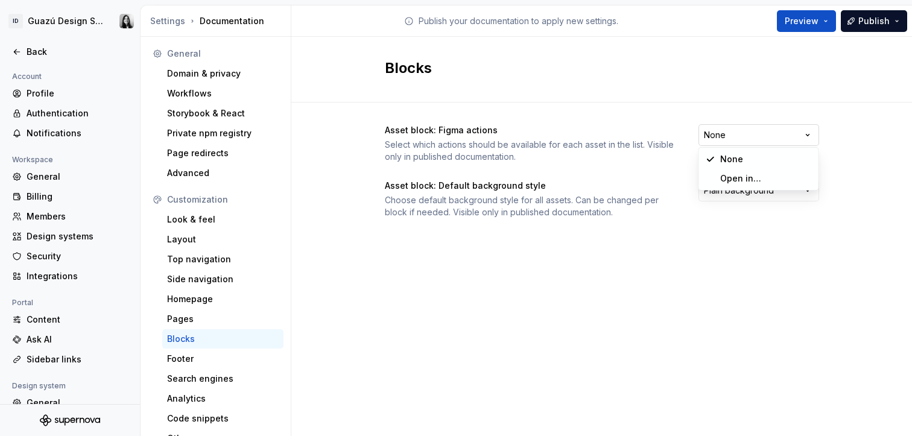
click at [726, 136] on html "ID Guazú Design System Back Account Profile Authentication Notifications Worksp…" at bounding box center [456, 218] width 912 height 436
click at [732, 140] on html "ID Guazú Design System Back Account Profile Authentication Notifications Worksp…" at bounding box center [456, 218] width 912 height 436
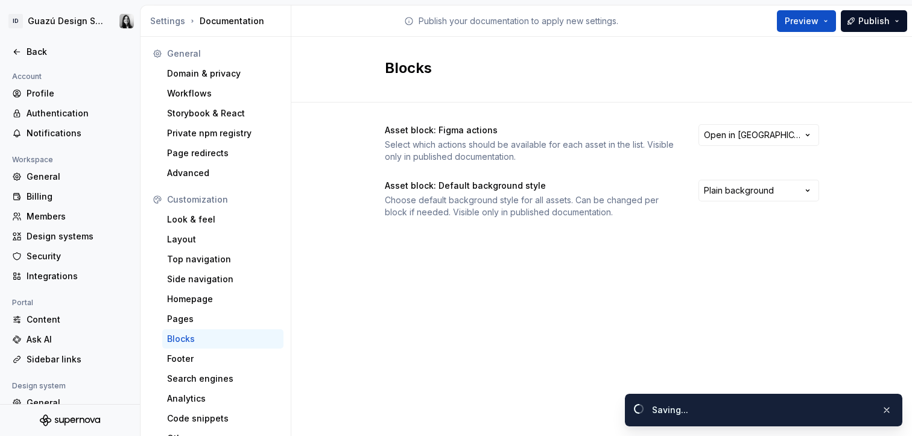
click at [645, 164] on div "Asset block: Figma actions Select which actions should be available for each as…" at bounding box center [602, 171] width 434 height 94
click at [753, 198] on html "ID Guazú Design System Back Account Profile Authentication Notifications Worksp…" at bounding box center [456, 218] width 912 height 436
click at [566, 246] on div "Asset block: Figma actions Select which actions should be available for each as…" at bounding box center [602, 184] width 434 height 162
click at [182, 358] on div "Footer" at bounding box center [223, 359] width 112 height 12
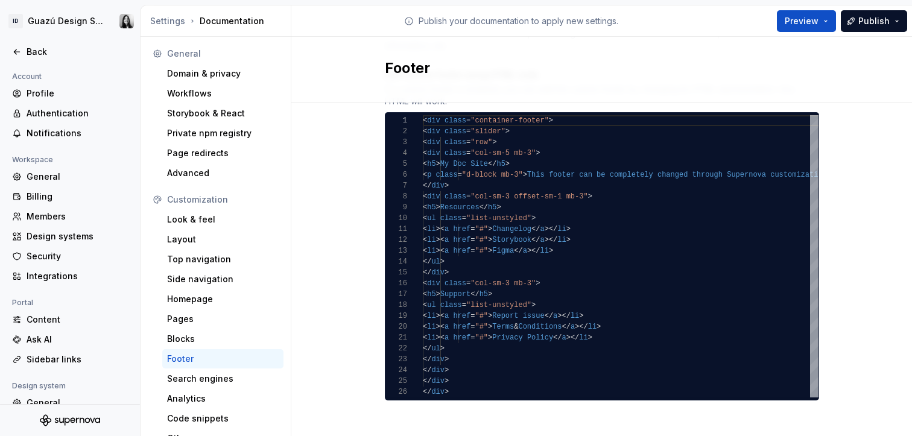
scroll to position [203, 0]
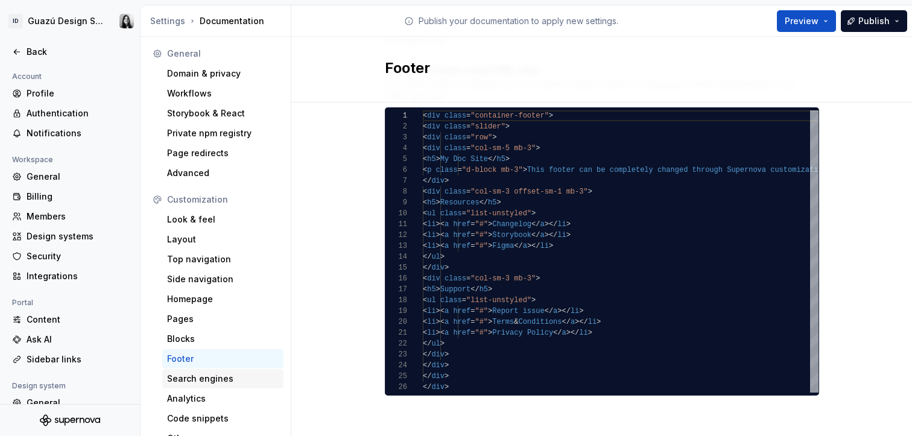
click at [217, 380] on div "Search engines" at bounding box center [223, 379] width 112 height 12
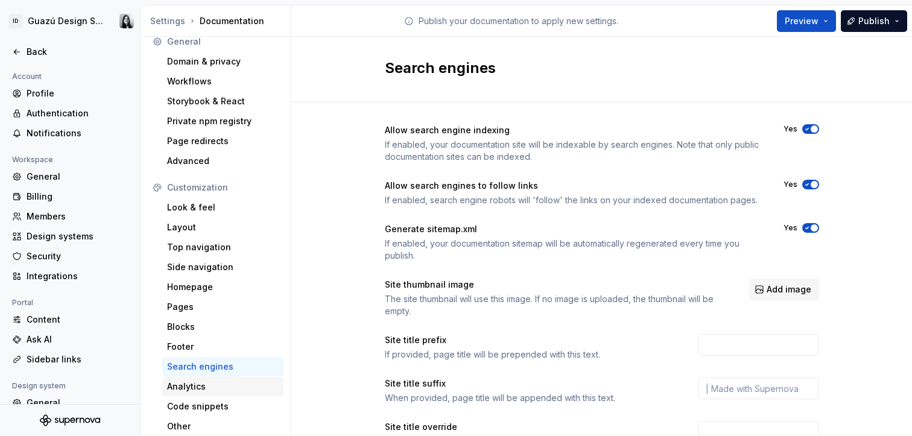
scroll to position [14, 0]
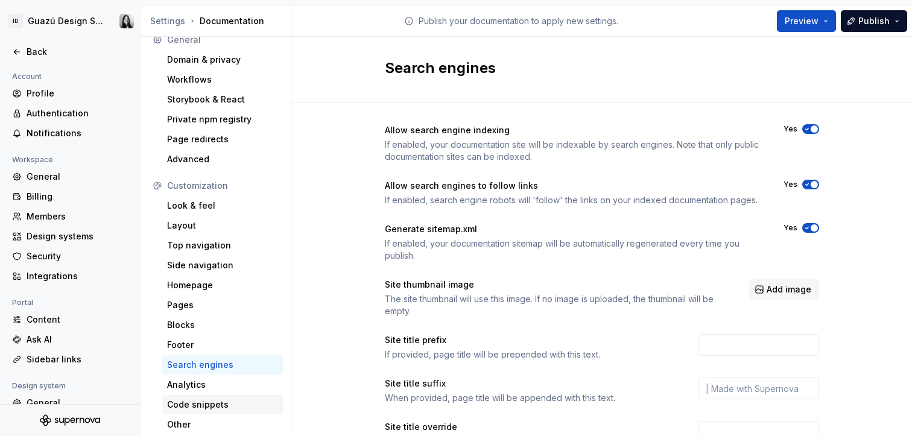
click at [205, 402] on div "Code snippets" at bounding box center [223, 405] width 112 height 12
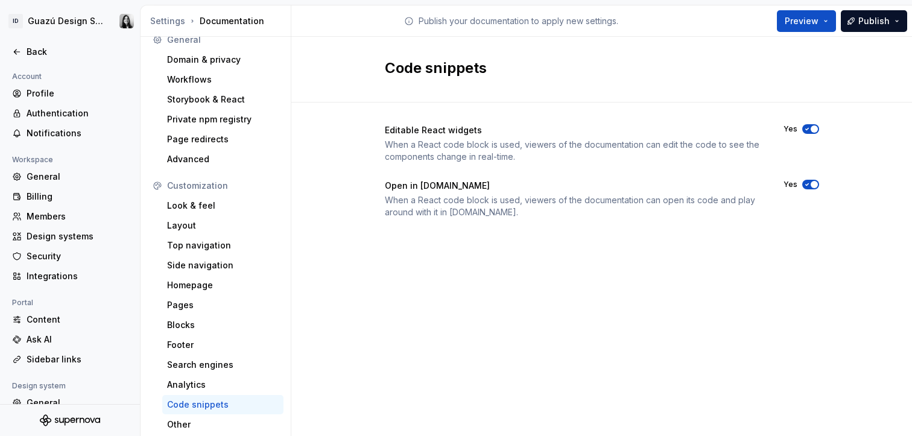
click at [401, 352] on div "Code snippets Editable React widgets When a React code block is used, viewers o…" at bounding box center [601, 239] width 621 height 405
click at [200, 428] on div "Other" at bounding box center [223, 425] width 112 height 12
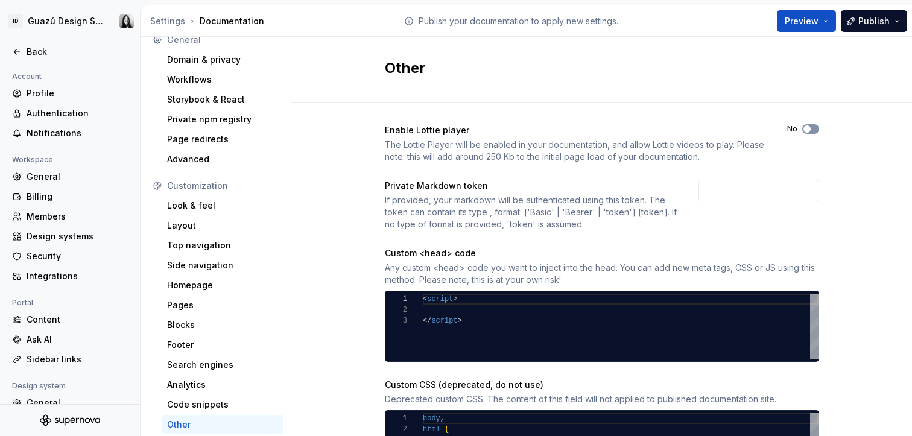
click at [808, 133] on button "No" at bounding box center [810, 129] width 17 height 10
click at [811, 129] on span "button" at bounding box center [814, 128] width 7 height 7
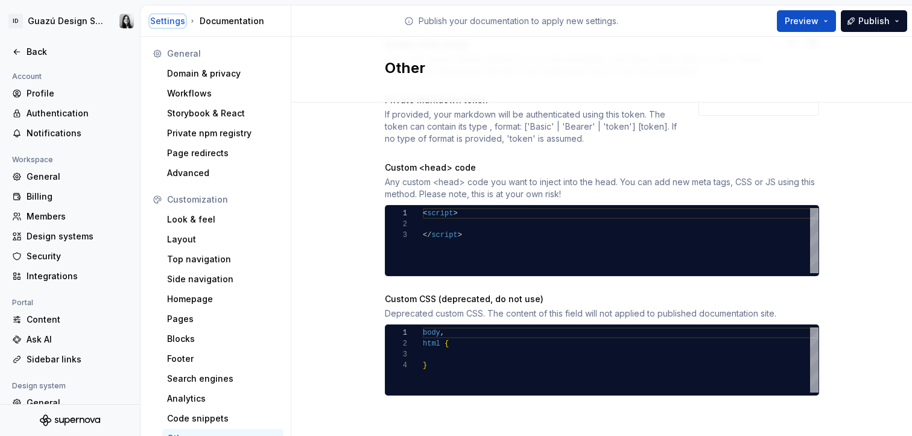
click at [171, 20] on div "Settings" at bounding box center [167, 21] width 35 height 12
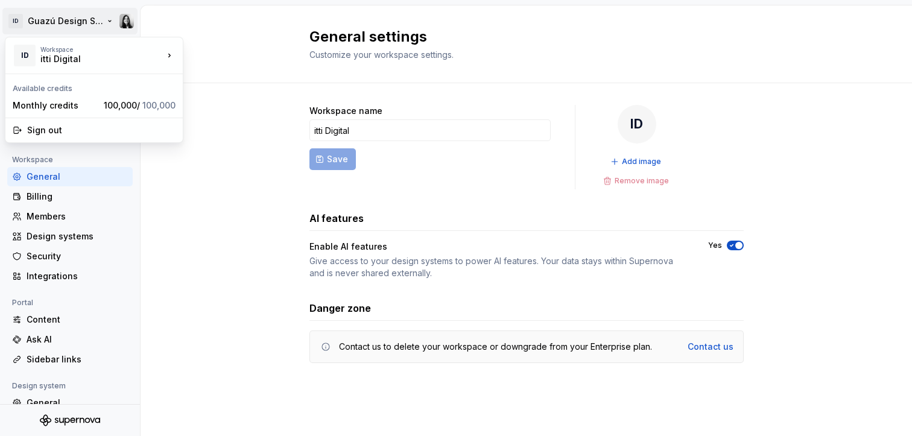
click at [55, 19] on html "ID Guazú Design System Back Account Profile Authentication Notifications Worksp…" at bounding box center [456, 218] width 912 height 436
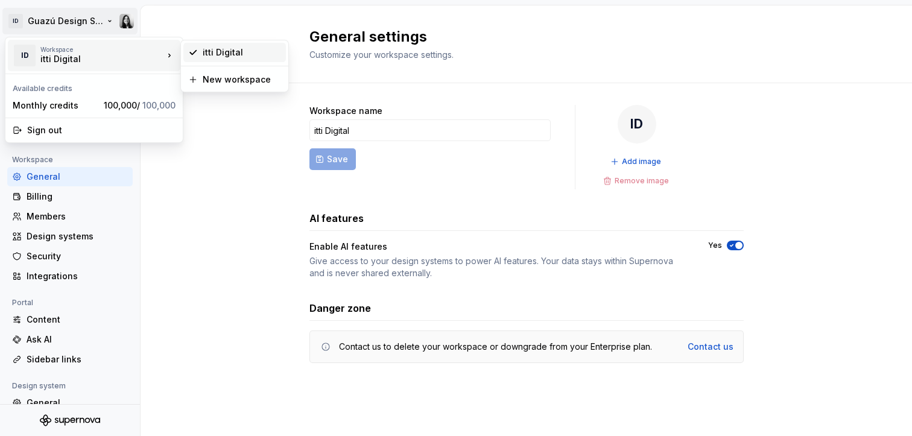
click at [229, 55] on div "itti Digital" at bounding box center [242, 52] width 78 height 12
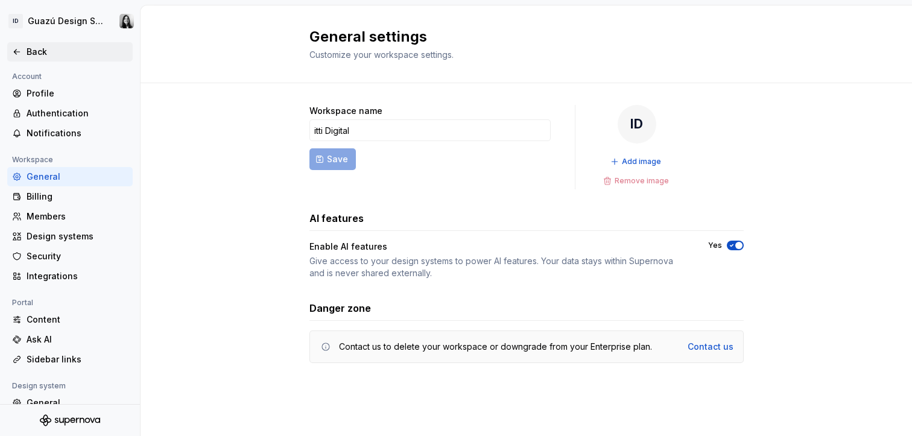
click at [17, 52] on icon at bounding box center [17, 52] width 10 height 10
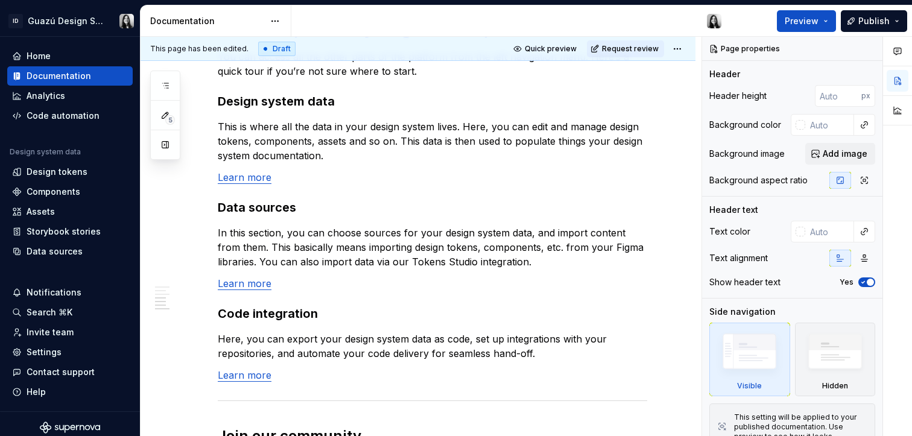
scroll to position [1077, 0]
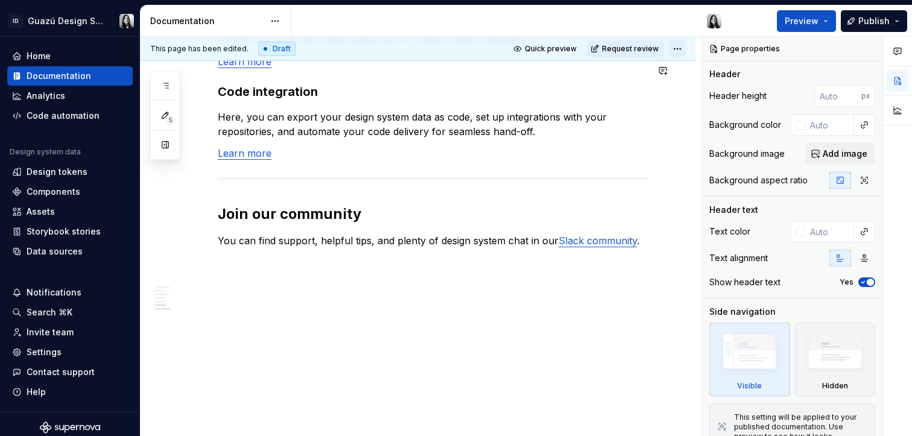
click at [680, 48] on html "ID Guazú Design System Home Documentation Analytics Code automation Design syst…" at bounding box center [456, 218] width 912 height 436
click at [616, 320] on html "ID Guazú Design System Home Documentation Analytics Code automation Design syst…" at bounding box center [456, 218] width 912 height 436
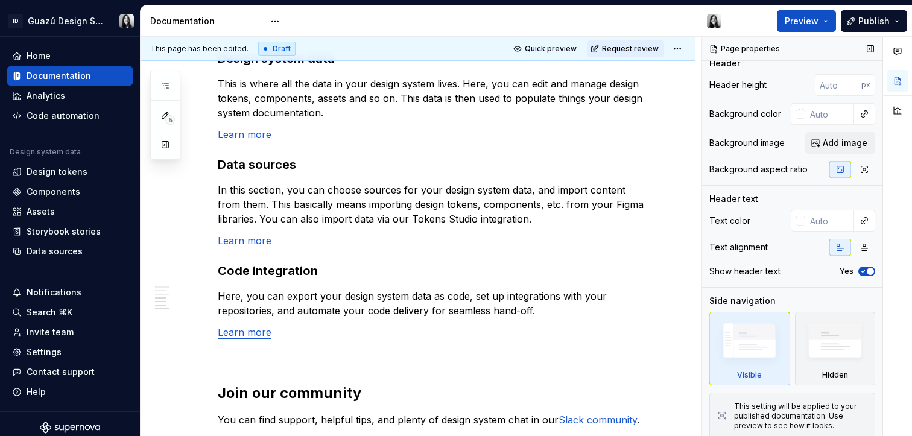
scroll to position [17, 0]
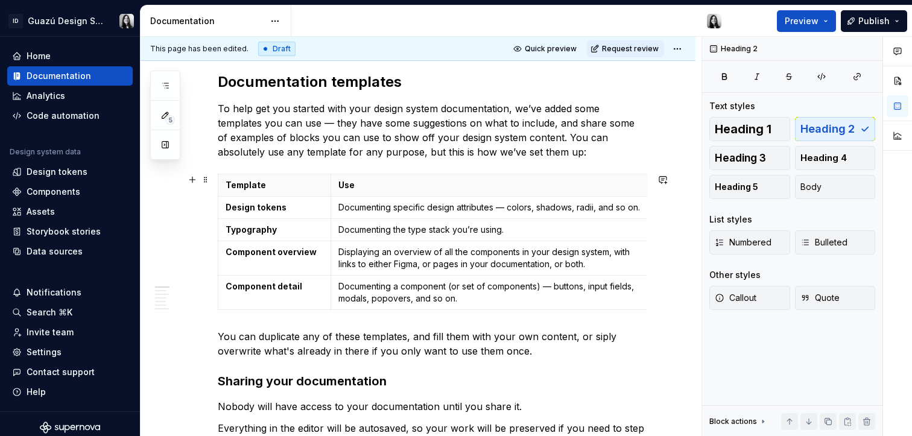
scroll to position [0, 0]
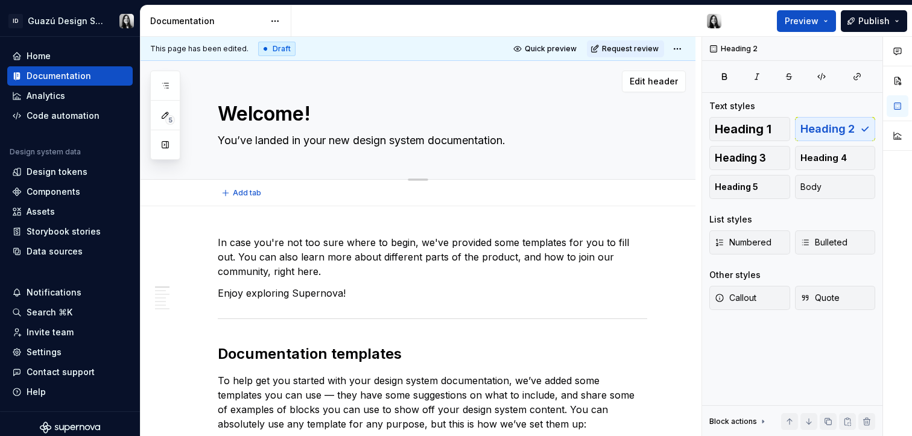
click at [292, 116] on textarea "Welcome!" at bounding box center [430, 114] width 430 height 29
type textarea "*"
type textarea "G"
type textarea "*"
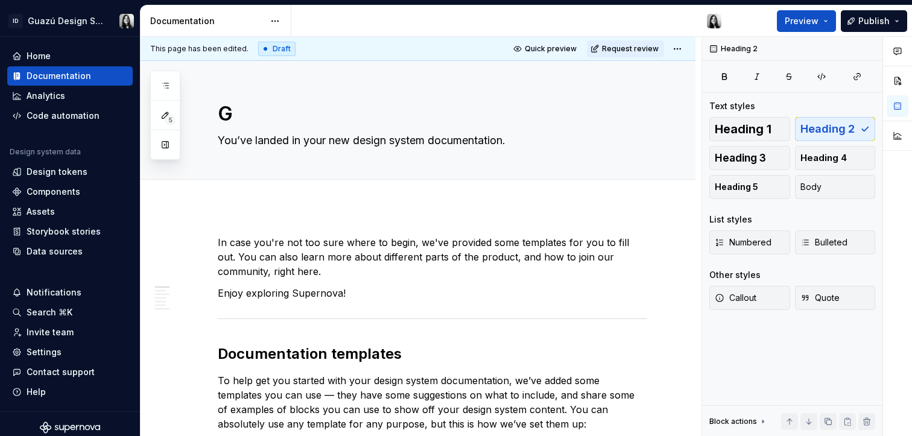
type textarea "Gu"
type textarea "*"
type textarea "Gua"
type textarea "*"
type textarea "Guaz"
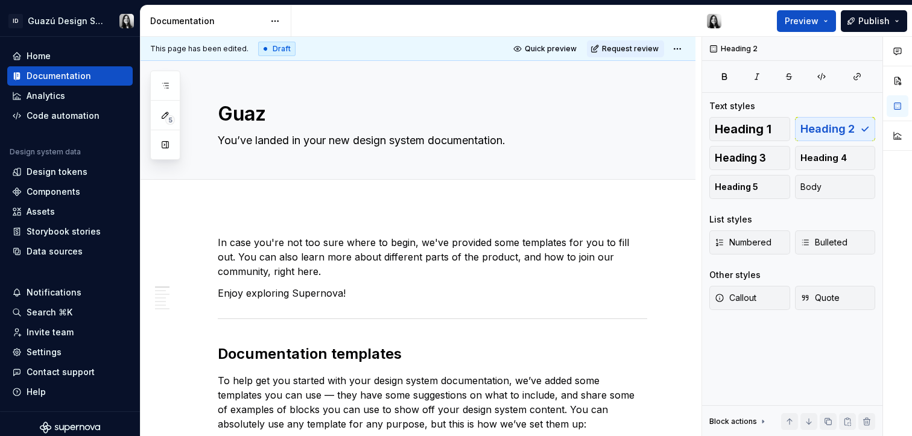
type textarea "*"
type textarea "Guaz´"
type textarea "*"
type textarea "Guazú"
type textarea "*"
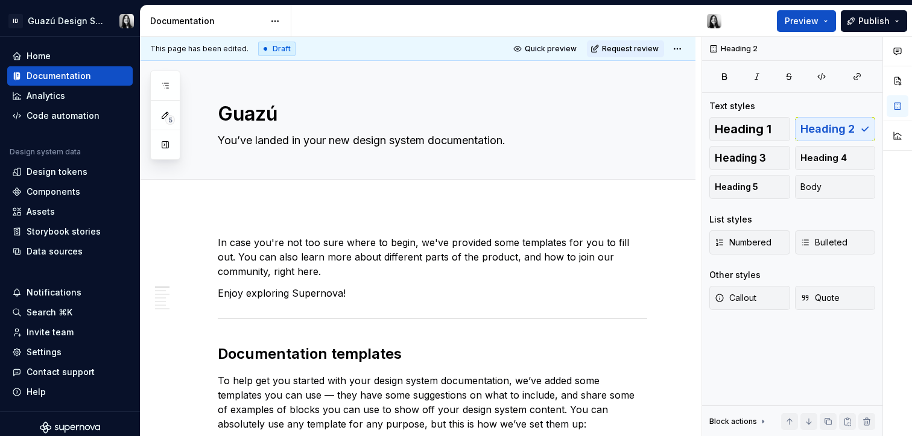
type textarea "Guazú"
type textarea "*"
type textarea "Guazú D"
type textarea "*"
type textarea "Guazú De"
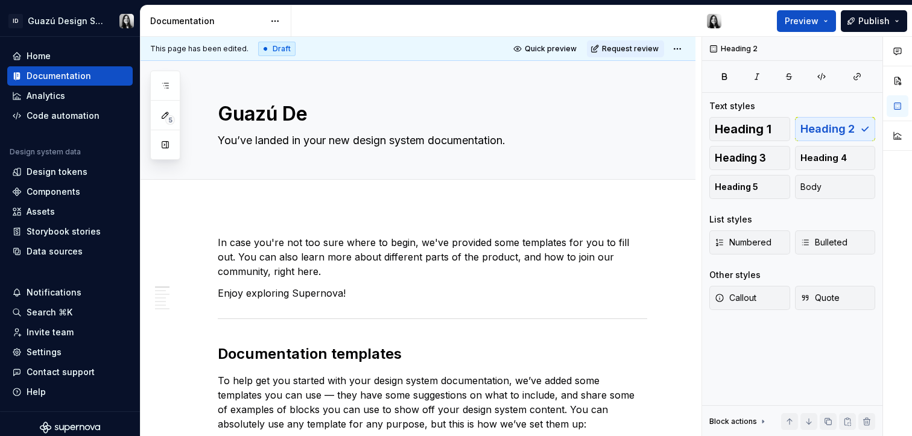
type textarea "*"
type textarea "Guazú Des"
type textarea "*"
type textarea "Guazú Desi"
type textarea "*"
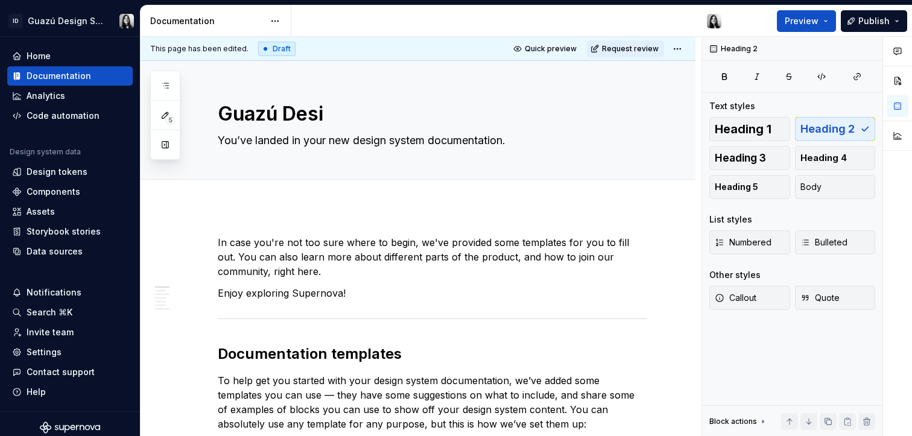
type textarea "Guazú Desig"
type textarea "*"
type textarea "Guazú Design"
type textarea "*"
type textarea "Guazú Design"
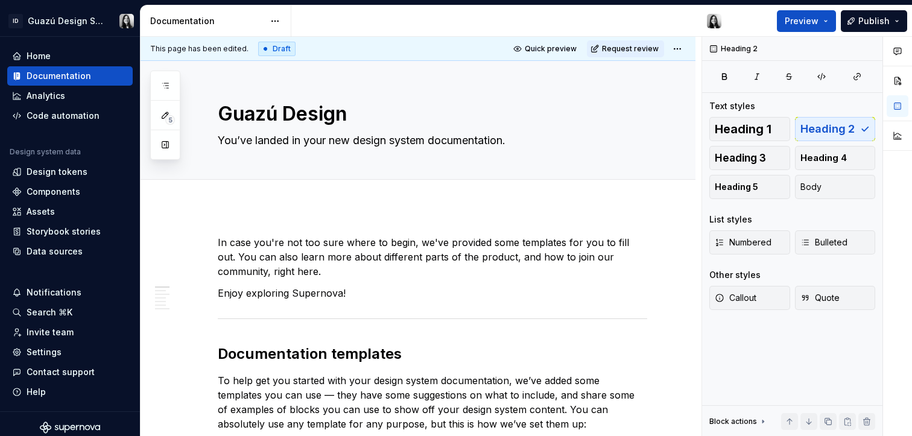
type textarea "*"
type textarea "Guazú Design S"
type textarea "*"
type textarea "Guazú Design Sy"
type textarea "*"
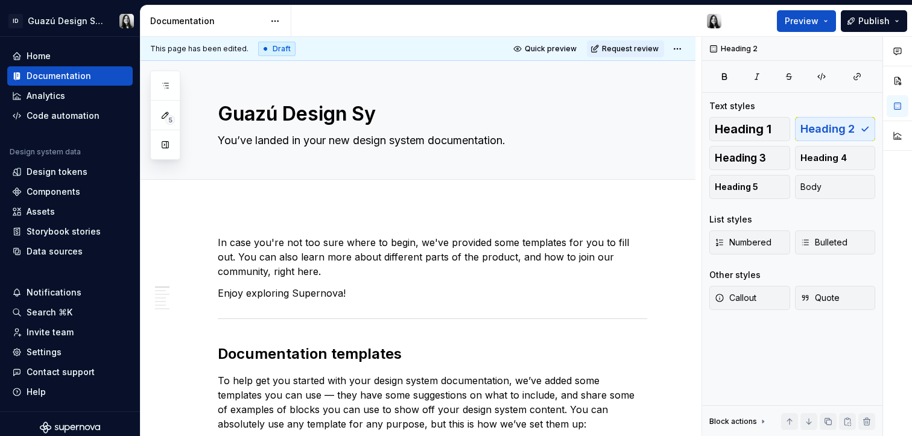
type textarea "Guazú Design Sys"
type textarea "*"
type textarea "Guazú Design Syst"
type textarea "*"
type textarea "Guazú Design Syste"
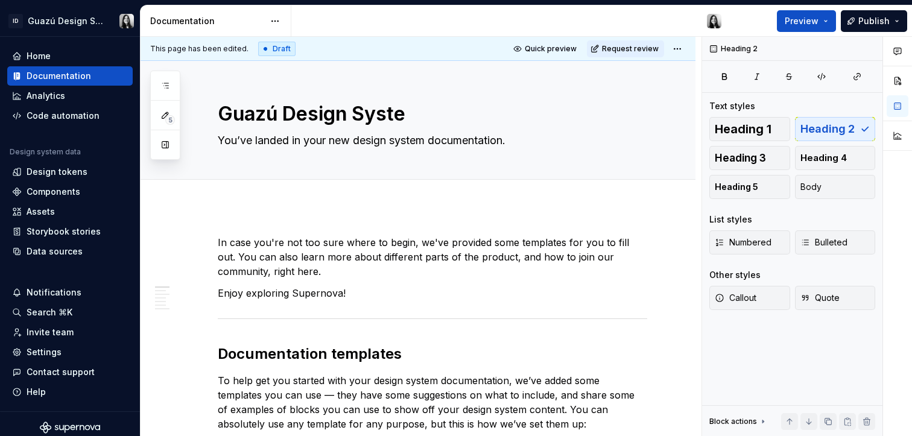
type textarea "*"
type textarea "Guazú Design System"
type textarea "*"
type textarea "Guazú Design System"
click at [484, 144] on textarea "You’ve landed in your new design system documentation." at bounding box center [430, 140] width 430 height 19
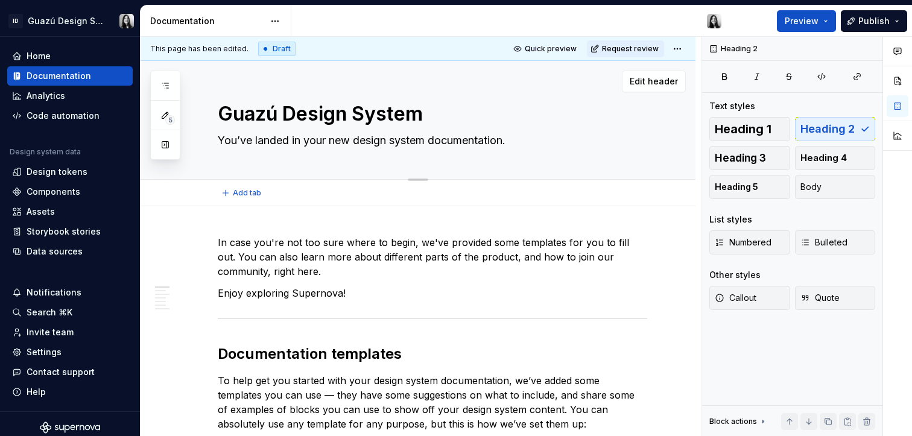
click at [484, 144] on textarea "You’ve landed in your new design system documentation." at bounding box center [430, 140] width 430 height 19
type textarea "*"
type textarea "E"
type textarea "*"
type textarea "El"
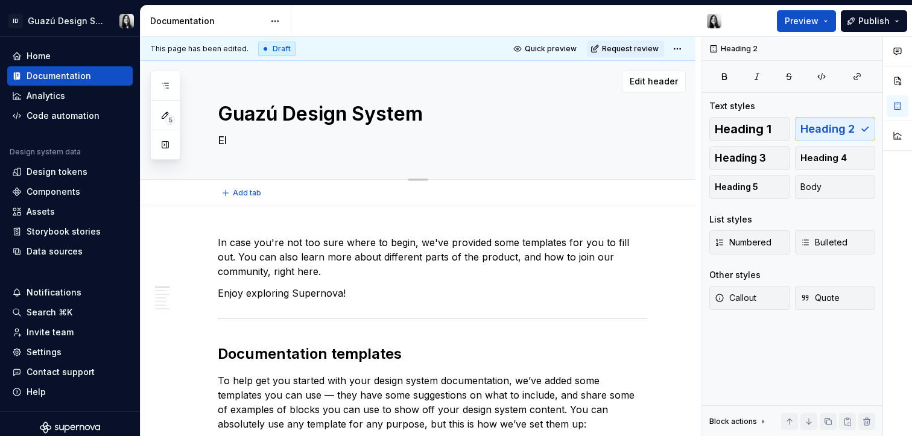
type textarea "*"
type textarea "El"
type textarea "*"
type textarea "El s"
type textarea "*"
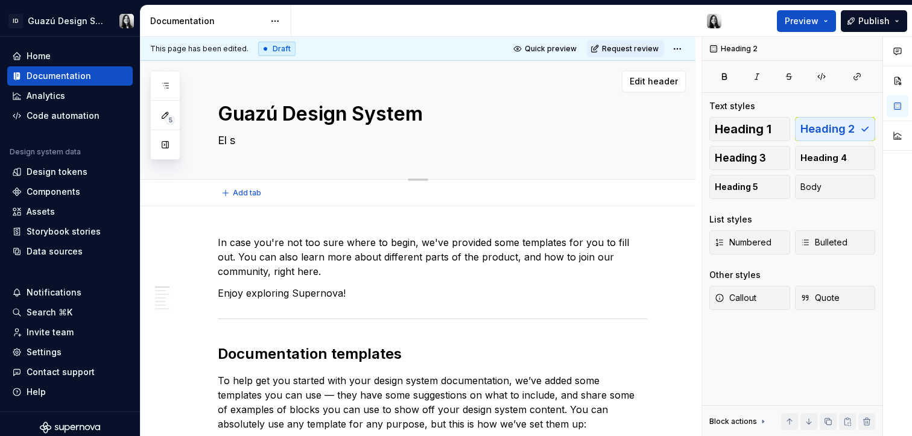
type textarea "El"
type textarea "*"
type textarea "El D"
type textarea "*"
type textarea "El De"
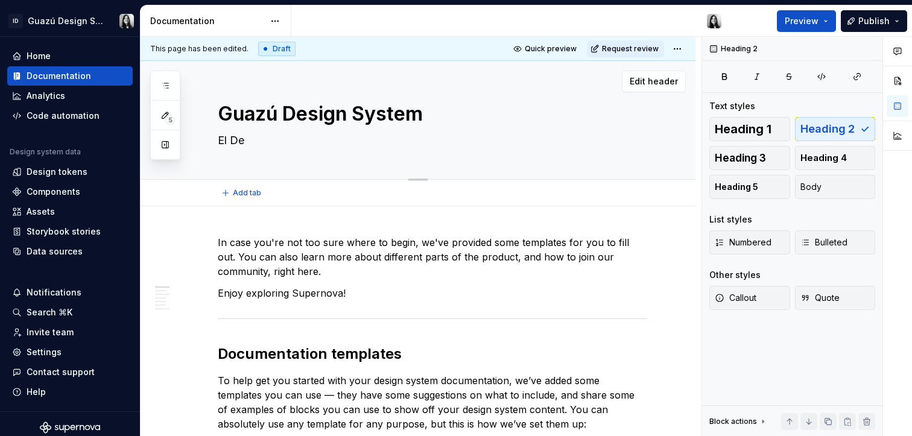
type textarea "*"
type textarea "El Des"
type textarea "*"
type textarea "El Desi"
type textarea "*"
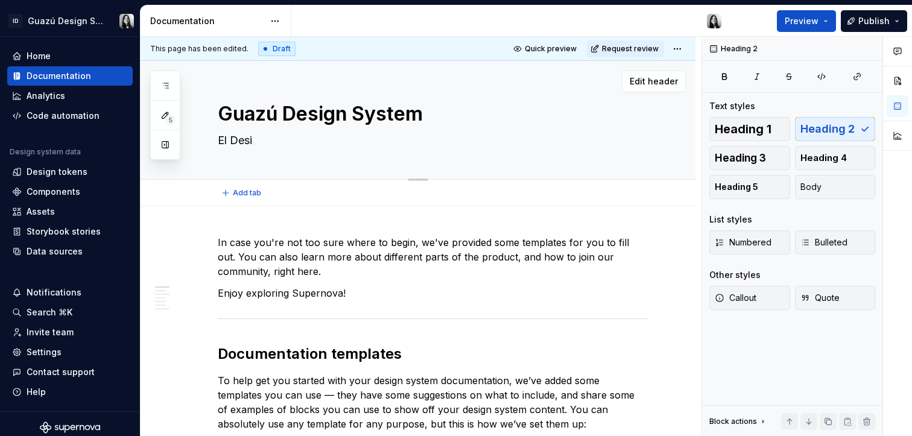
type textarea "El Desig"
type textarea "*"
type textarea "El Design"
type textarea "*"
type textarea "El Design"
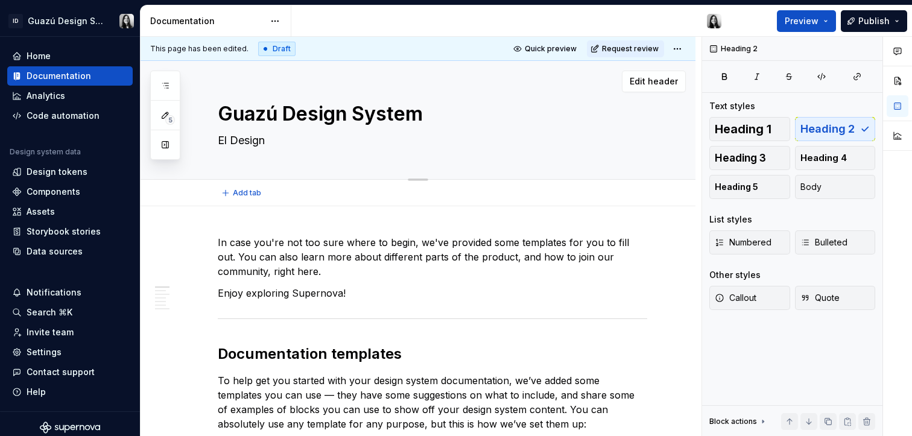
type textarea "*"
type textarea "El Design S"
type textarea "*"
type textarea "El Design Sys"
type textarea "*"
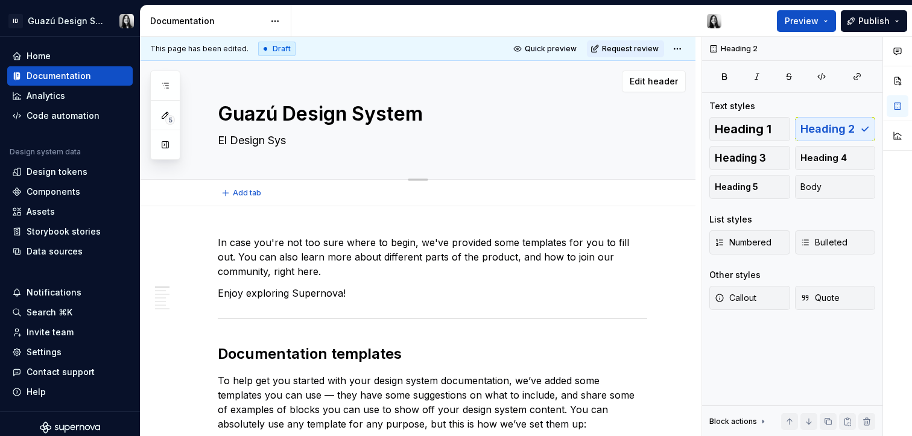
type textarea "El Design Syst"
type textarea "*"
type textarea "El Design Syste"
type textarea "*"
type textarea "El Design System"
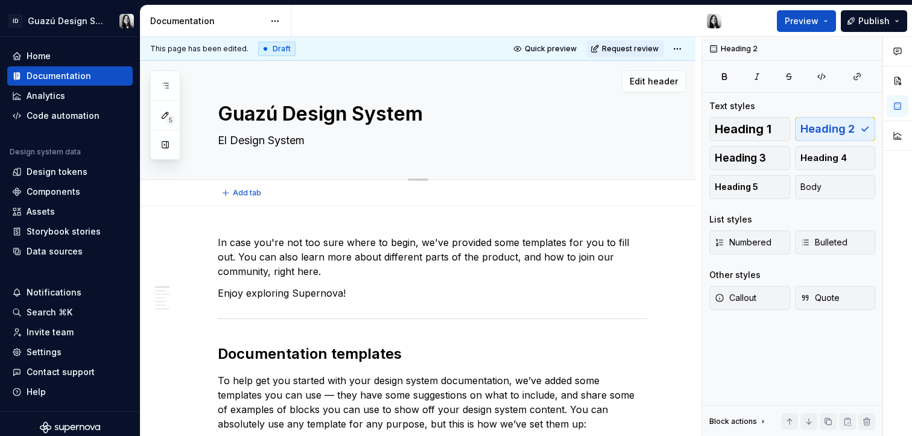
type textarea "*"
type textarea "El Design System"
type textarea "*"
type textarea "El Design System d"
type textarea "*"
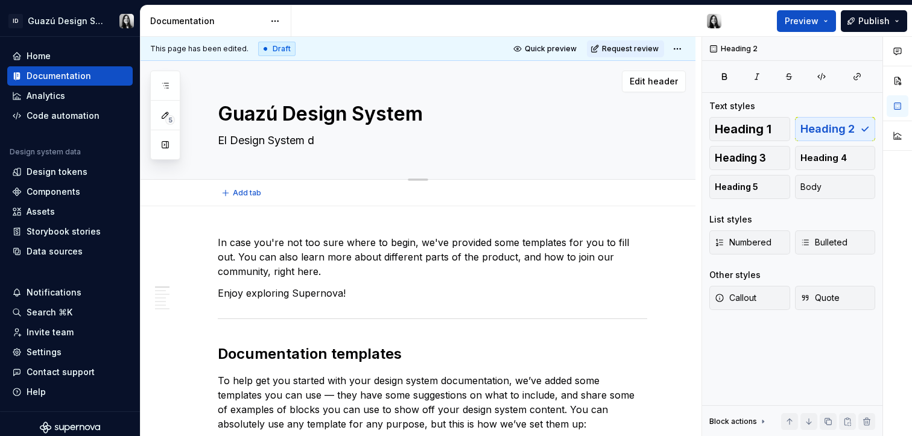
type textarea "El Design System de"
type textarea "*"
type textarea "El Design System de"
type textarea "*"
type textarea "El Design System de t"
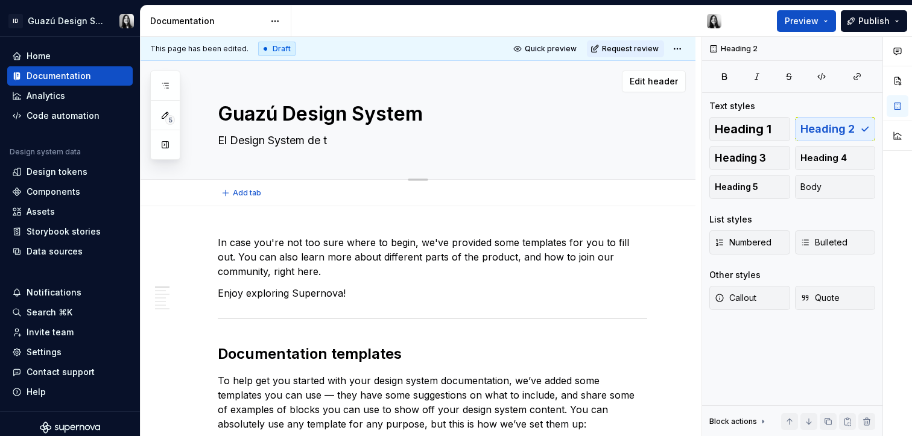
type textarea "*"
type textarea "El Design System de [PERSON_NAME]"
type textarea "*"
type textarea "El Design System de todo"
type textarea "*"
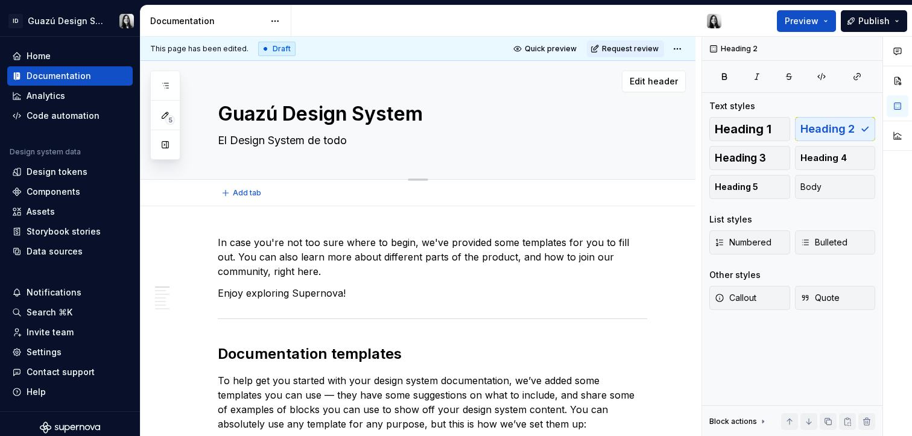
type textarea "El Design System de todo"
type textarea "*"
type textarea "El Design System de todo e"
type textarea "*"
type textarea "El Design System de todo el"
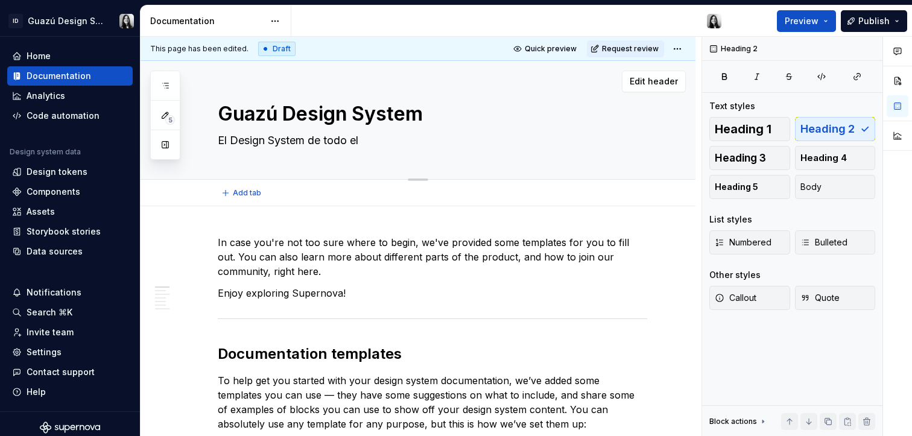
type textarea "*"
type textarea "El Design System de todo el"
type textarea "*"
type textarea "El Design System de todo el G"
type textarea "*"
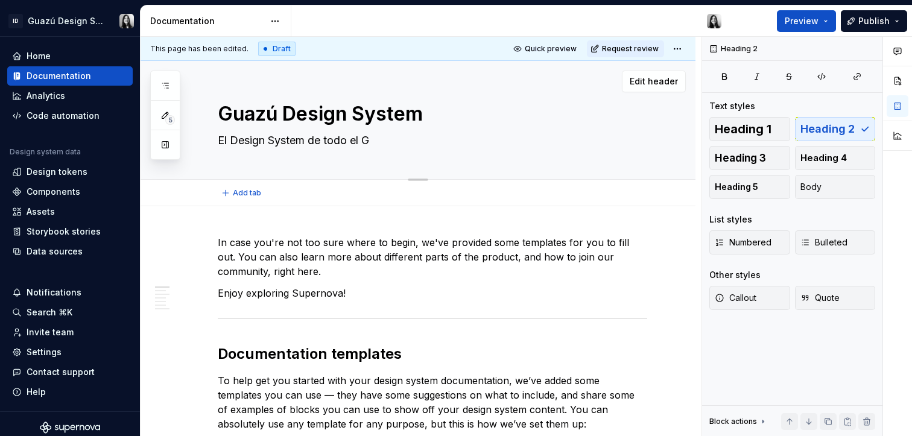
type textarea "El Design System de todo el Gr"
type textarea "*"
type textarea "El Design System de todo el Gru"
type textarea "*"
type textarea "El Design System de todo el Grup"
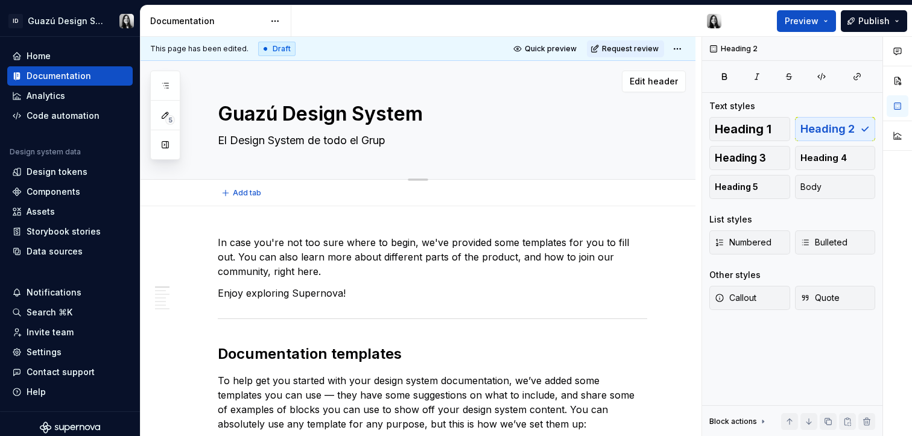
type textarea "*"
type textarea "El Design System de todo el Grupo"
type textarea "*"
type textarea "El Design System de todo el Grupo"
type textarea "*"
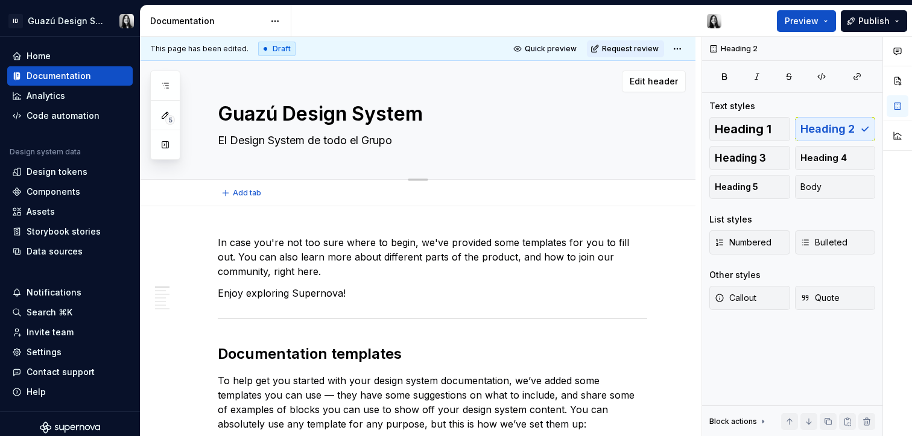
type textarea "El Design System de todo el Grupo V"
type textarea "*"
type textarea "El Design System de todo el Grupo V´"
type textarea "*"
type textarea "El Design System de todo el Grupo Vá"
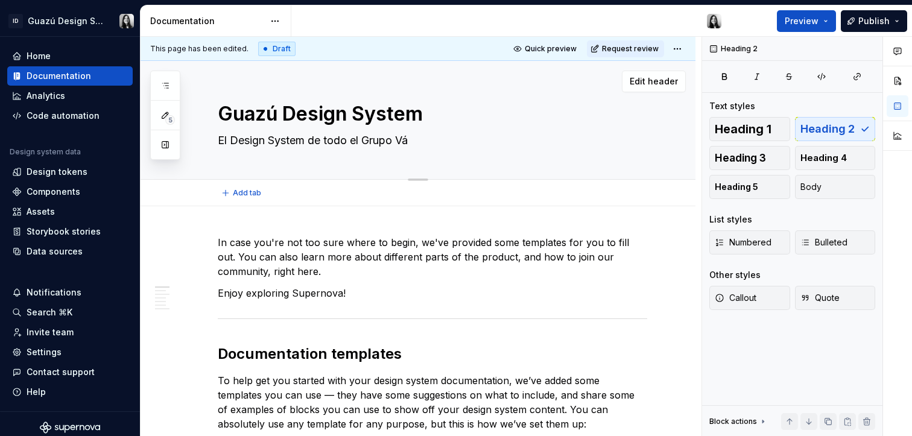
type textarea "*"
type textarea "El Design System de todo el Grupo Váz"
type textarea "*"
type textarea "El Design System de todo el Grupo Vázq"
type textarea "*"
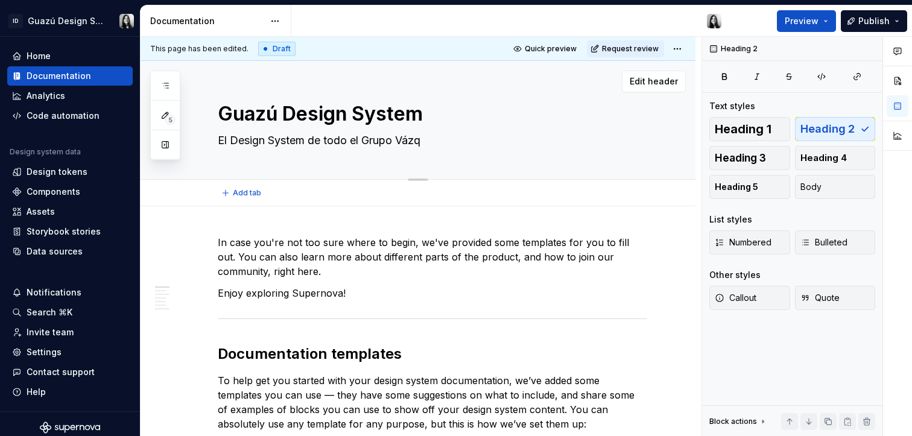
type textarea "El Design System de todo el Grupo Vázqu"
type textarea "*"
type textarea "El Design System de todo el Grupo Vázque"
type textarea "*"
type textarea "El Design System de todo el Grupo [PERSON_NAME]"
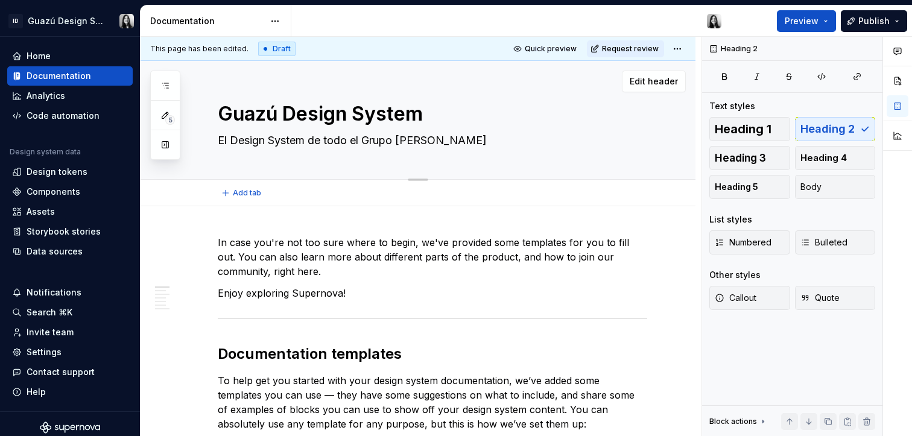
type textarea "*"
type textarea "El Design System de todo el Grupo [PERSON_NAME]."
type textarea "*"
type textarea "El Design System de todo el Grupo [PERSON_NAME]."
type textarea "*"
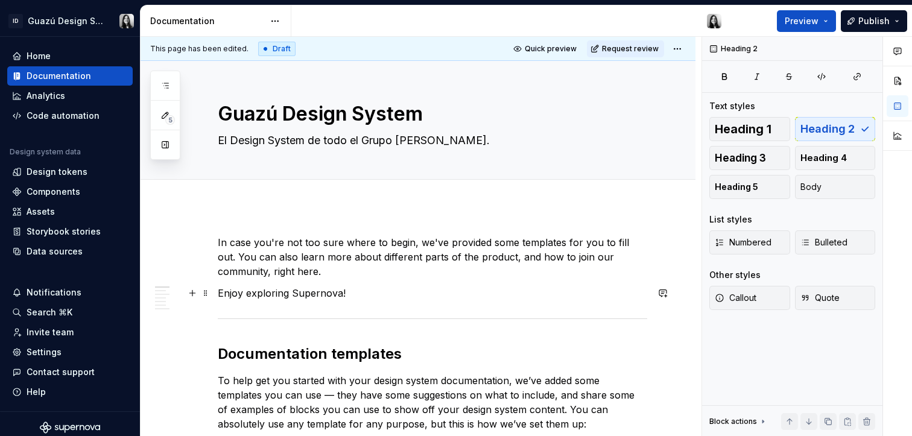
type textarea "El Design System de todo el Grupo [PERSON_NAME]."
click at [383, 271] on p "In case you're not too sure where to begin, we've provided some templates for y…" at bounding box center [433, 256] width 430 height 43
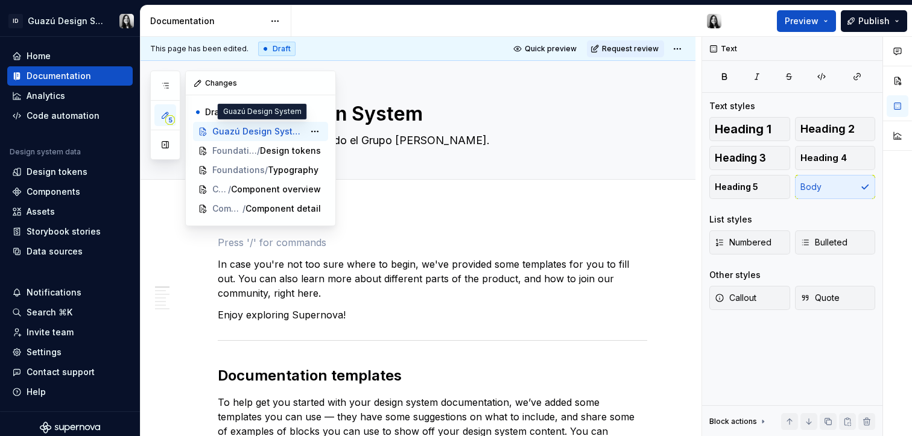
click at [278, 135] on span "Guazú Design System" at bounding box center [258, 131] width 92 height 12
click at [267, 156] on div "5 Pages Add Accessibility guide for tree Page tree. Navigate the tree with the …" at bounding box center [243, 149] width 186 height 156
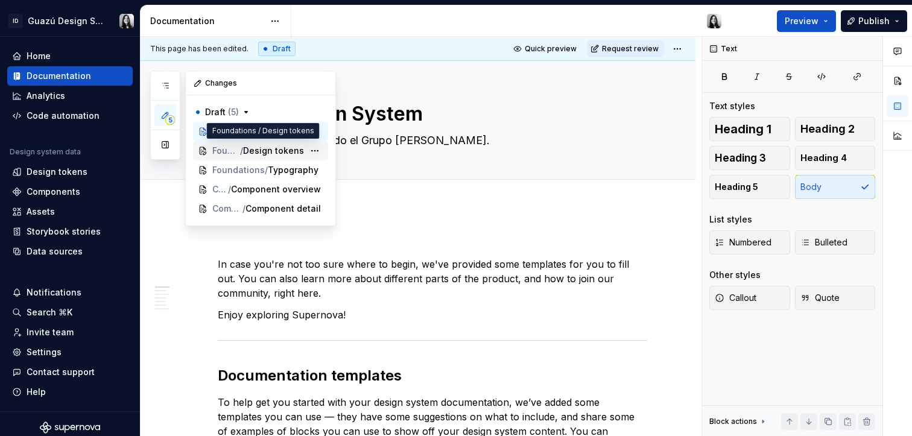
click at [253, 148] on span "Design tokens" at bounding box center [273, 151] width 61 height 12
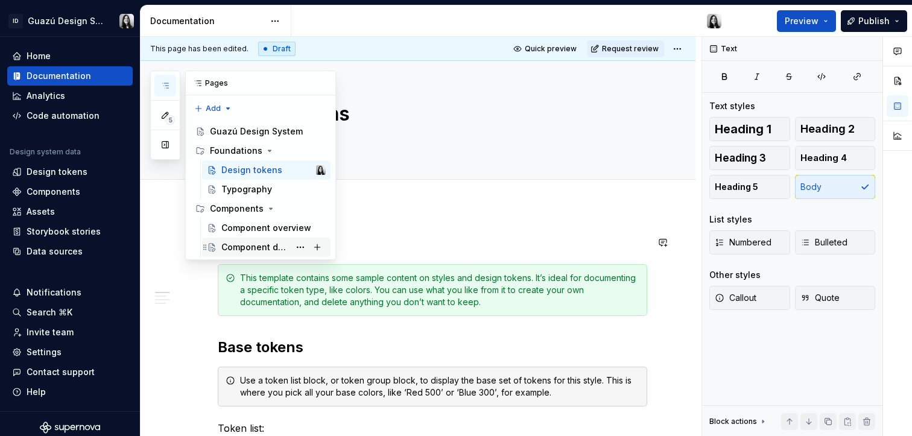
click at [268, 247] on div "Component detail" at bounding box center [255, 247] width 68 height 12
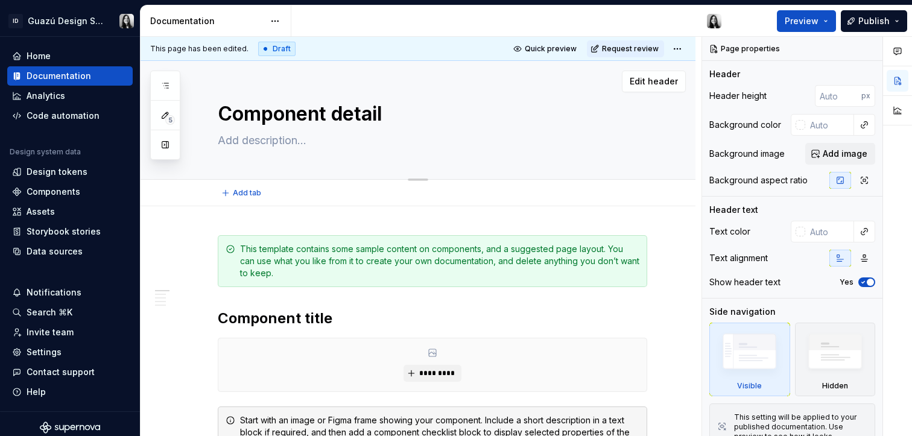
click at [316, 114] on textarea "Component detail" at bounding box center [430, 114] width 430 height 29
type textarea "*"
type textarea "I"
type textarea "*"
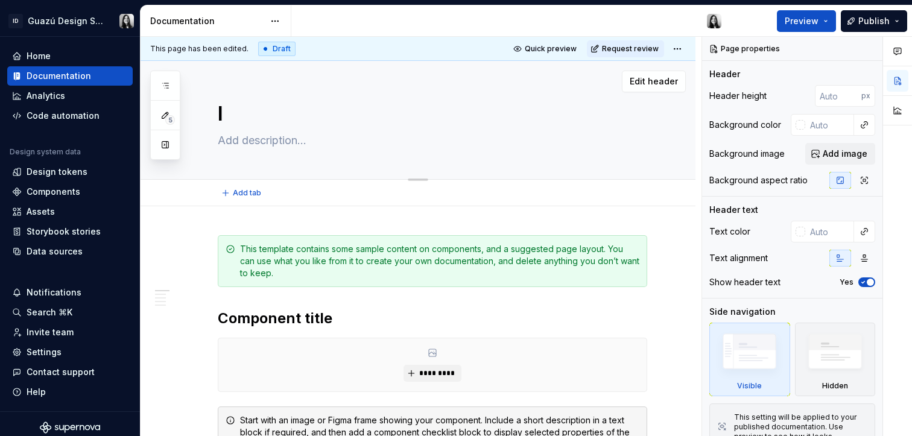
type textarea "In"
type textarea "*"
type textarea "Inl"
type textarea "*"
type textarea "Inli"
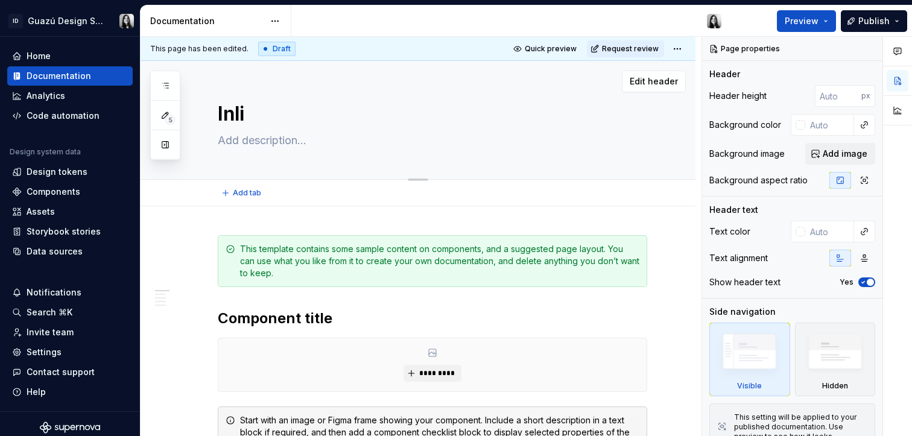
type textarea "*"
type textarea "Inlin"
type textarea "*"
type textarea "Inline"
type textarea "*"
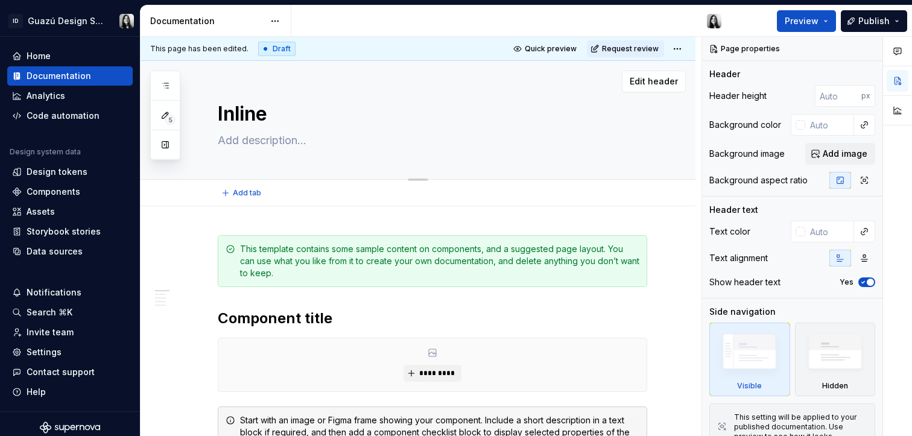
type textarea "Inline"
type textarea "*"
type textarea "Inline m"
type textarea "*"
type textarea "Inline me"
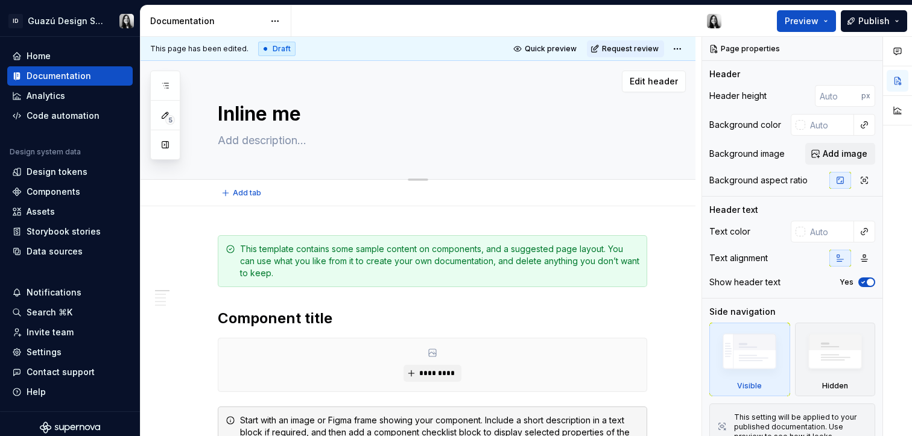
type textarea "*"
type textarea "Inline mes"
type textarea "*"
type textarea "Inline mess"
type textarea "*"
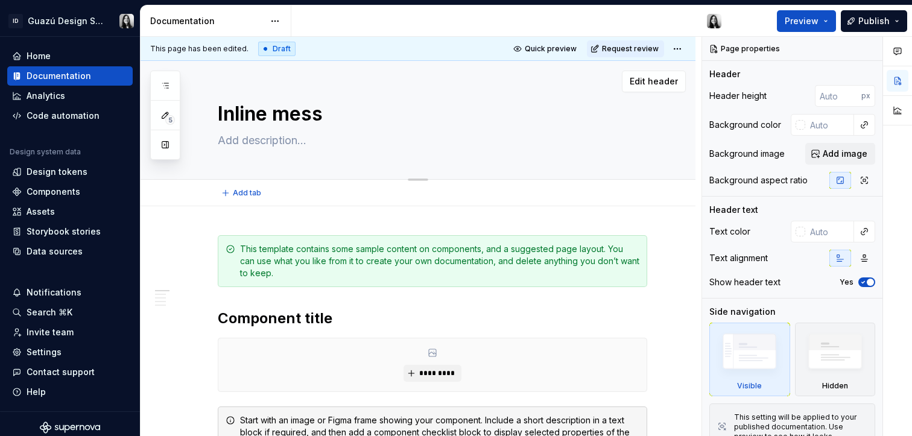
type textarea "Inline messa"
type textarea "*"
type textarea "Inline messag"
type textarea "*"
type textarea "Inline message"
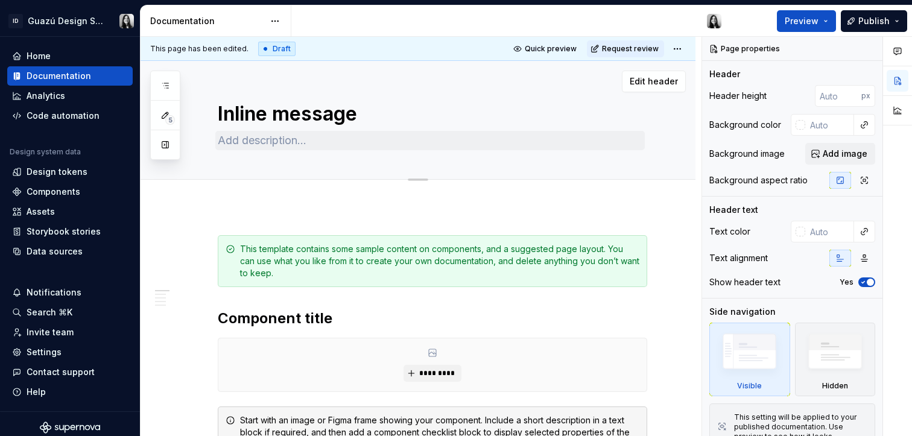
type textarea "*"
type textarea "Inline message"
click at [297, 136] on textarea at bounding box center [430, 140] width 430 height 19
type textarea "*"
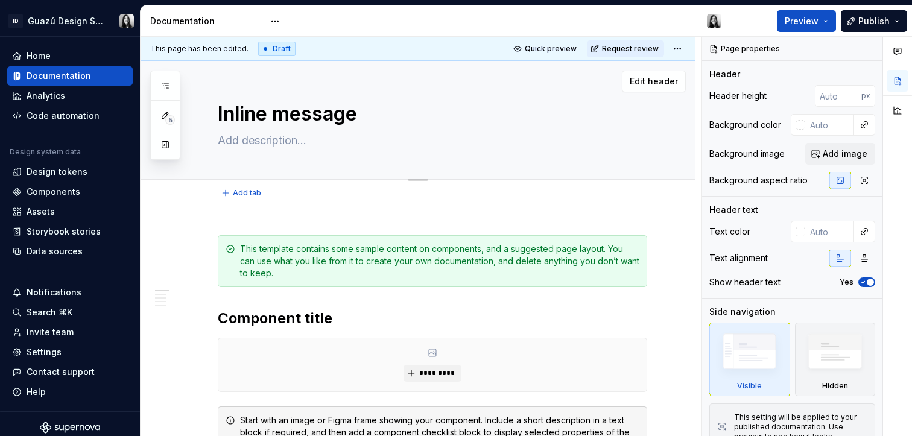
type textarea "B"
type textarea "*"
type textarea "Ba"
type textarea "*"
type textarea "Baj"
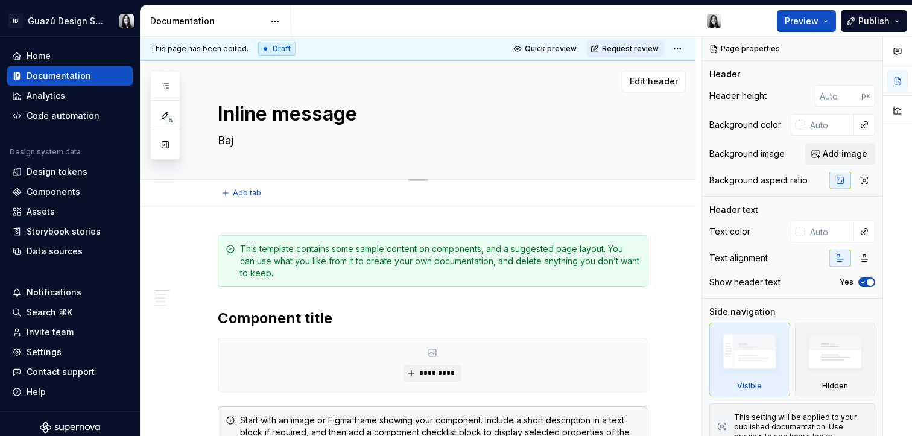
type textarea "*"
type textarea "Baja"
type textarea "*"
type textarea "[PERSON_NAME]"
type textarea "*"
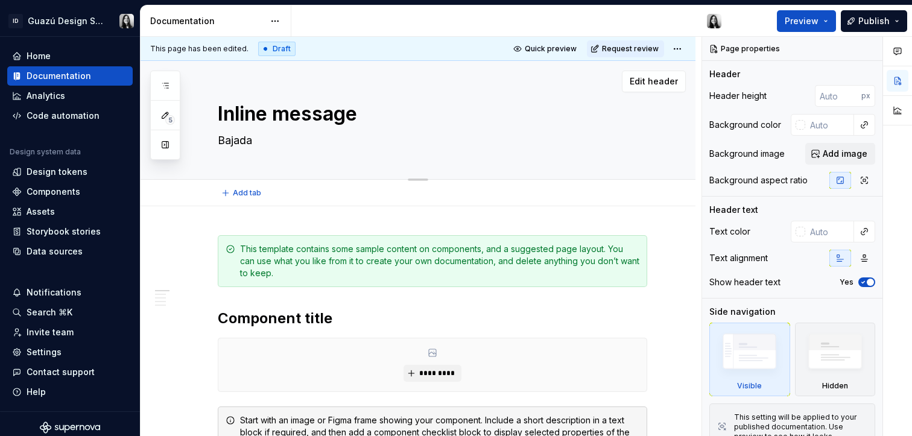
type textarea "Bajada"
type textarea "*"
type textarea "Bajada f"
type textarea "*"
type textarea "Bajada fu"
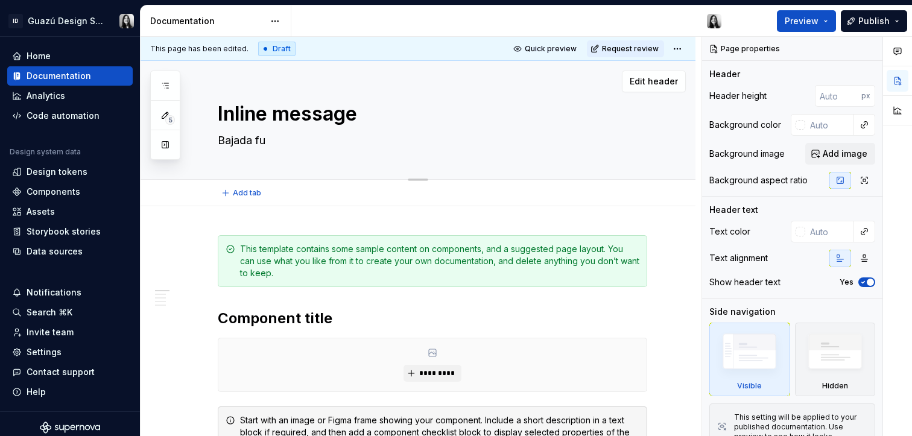
type textarea "*"
type textarea "Bajada fun"
type textarea "*"
type textarea "Bajada func"
type textarea "*"
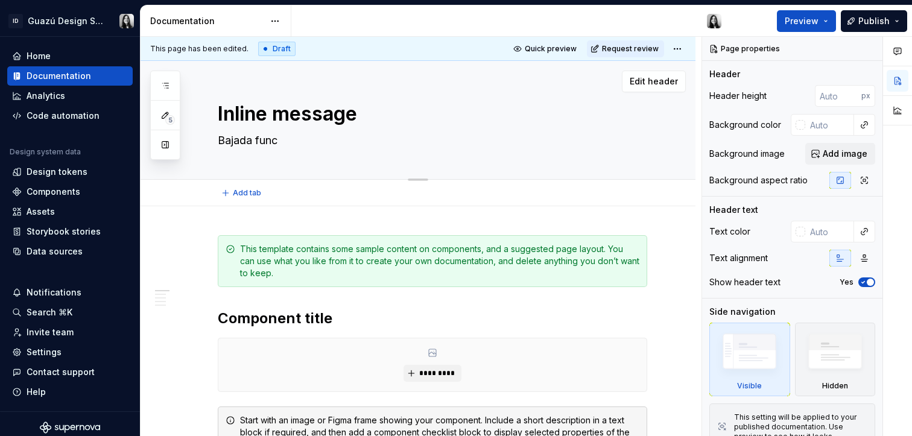
type textarea "Bajada funci"
type textarea "*"
type textarea "Bajada funcio"
type textarea "*"
type textarea "Bajada funcion"
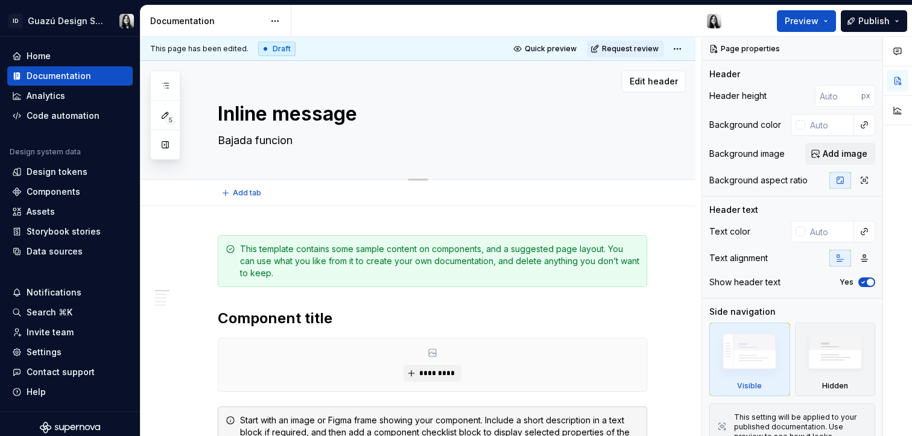
type textarea "*"
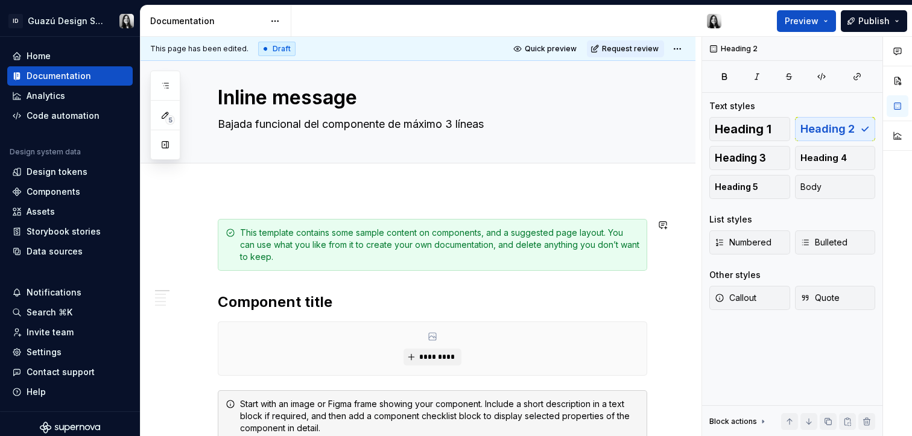
scroll to position [25, 0]
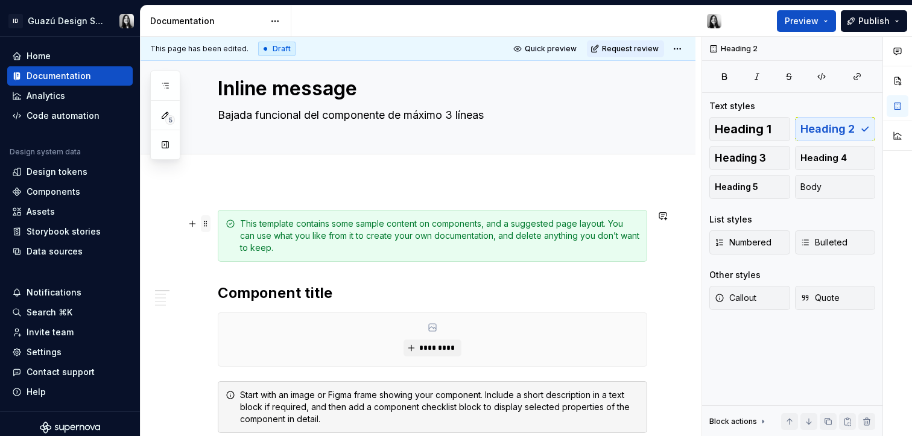
click at [201, 223] on span at bounding box center [206, 223] width 10 height 17
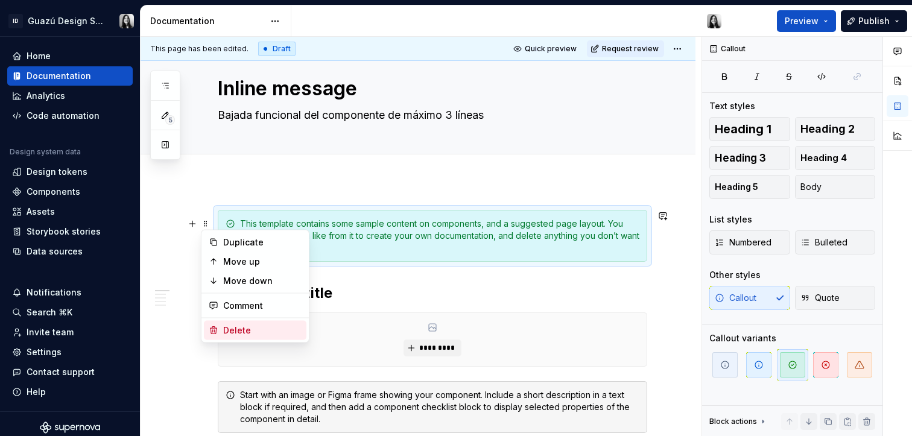
click at [270, 331] on div "Delete" at bounding box center [262, 331] width 78 height 12
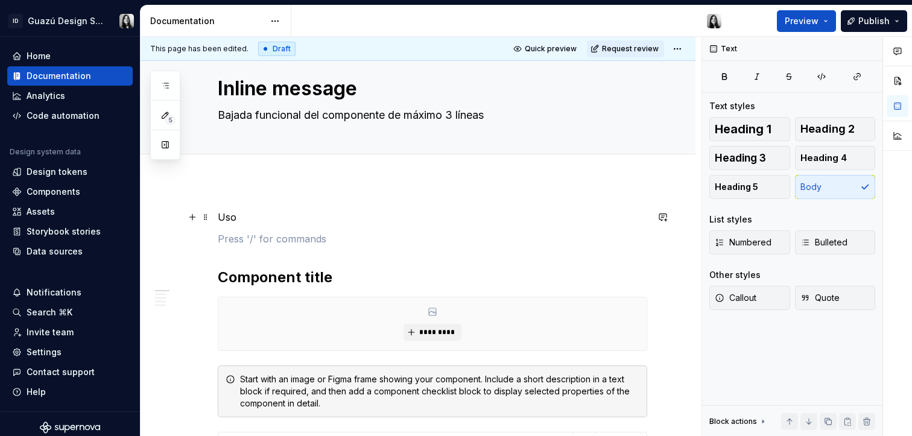
click at [232, 218] on p "Uso" at bounding box center [433, 217] width 430 height 14
click at [735, 130] on span "Heading 1" at bounding box center [743, 129] width 57 height 12
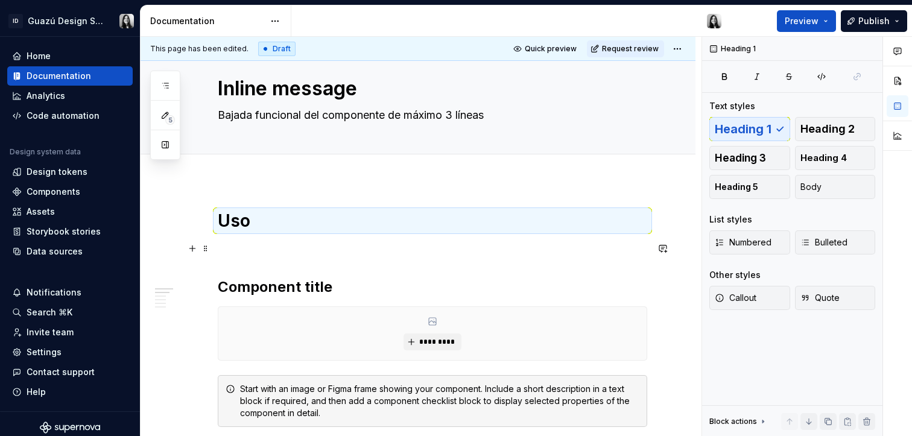
click at [260, 245] on p at bounding box center [433, 248] width 430 height 14
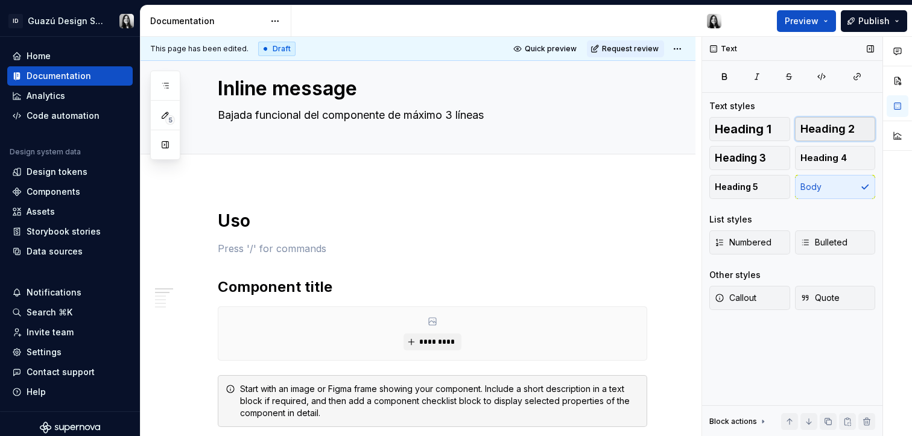
click at [841, 125] on span "Heading 2" at bounding box center [828, 129] width 54 height 12
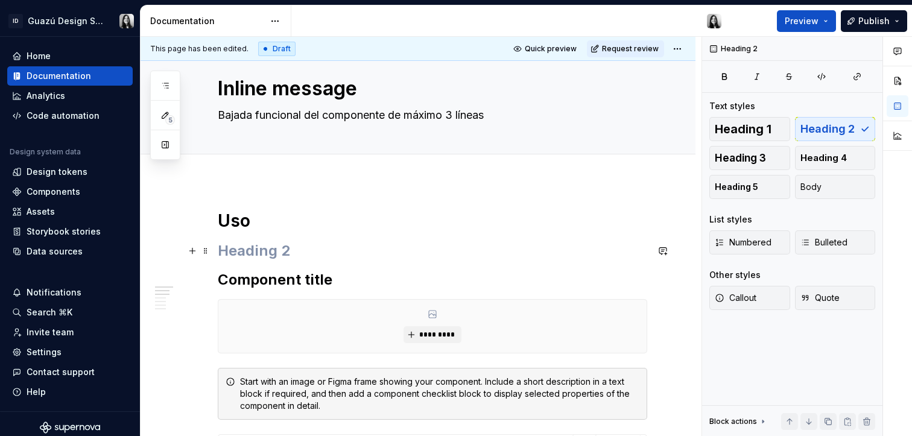
click at [279, 246] on h2 at bounding box center [433, 250] width 430 height 19
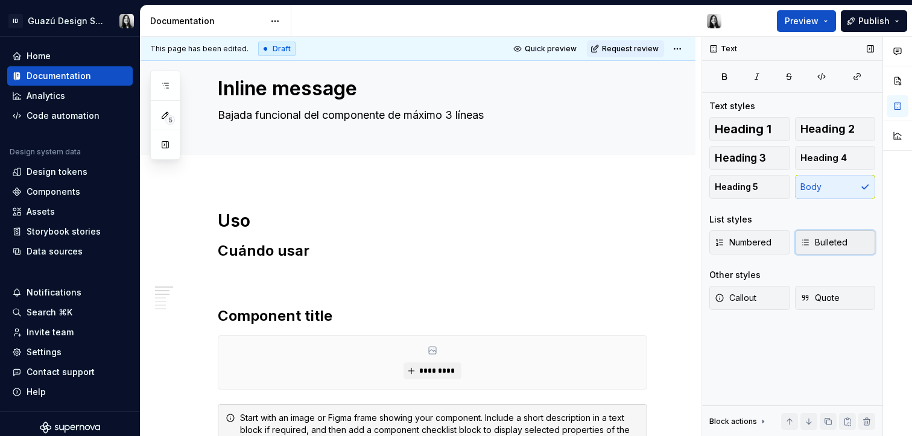
click at [825, 246] on span "Bulleted" at bounding box center [824, 242] width 47 height 12
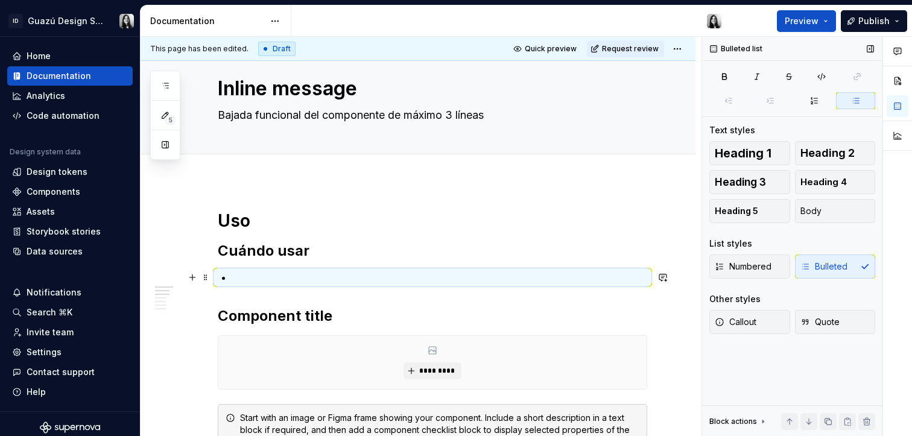
click at [338, 276] on p at bounding box center [439, 277] width 415 height 14
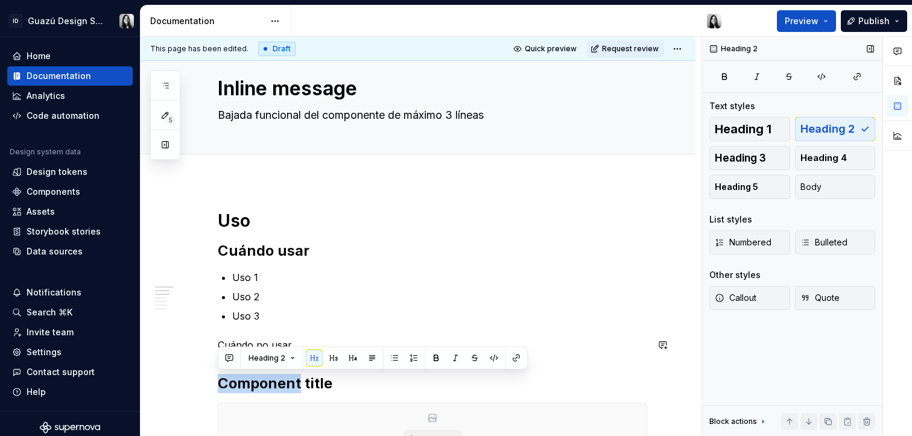
click at [257, 352] on button "Heading 2" at bounding box center [271, 358] width 57 height 17
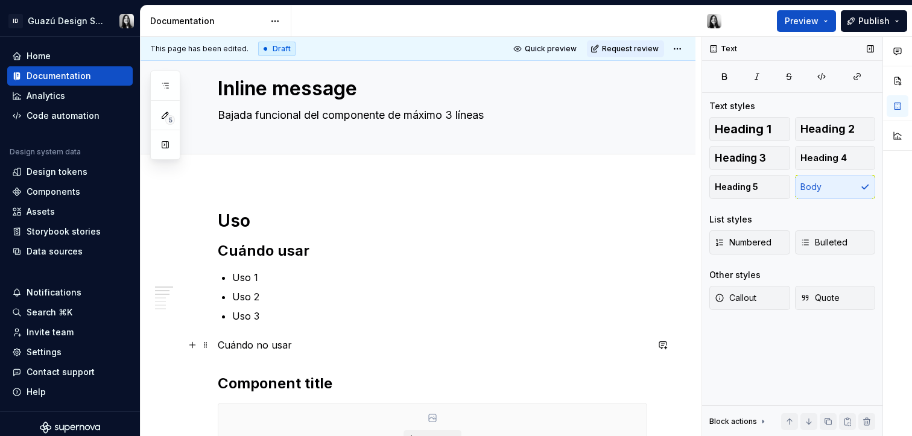
click at [224, 340] on p "Cuándo no usar" at bounding box center [433, 345] width 430 height 14
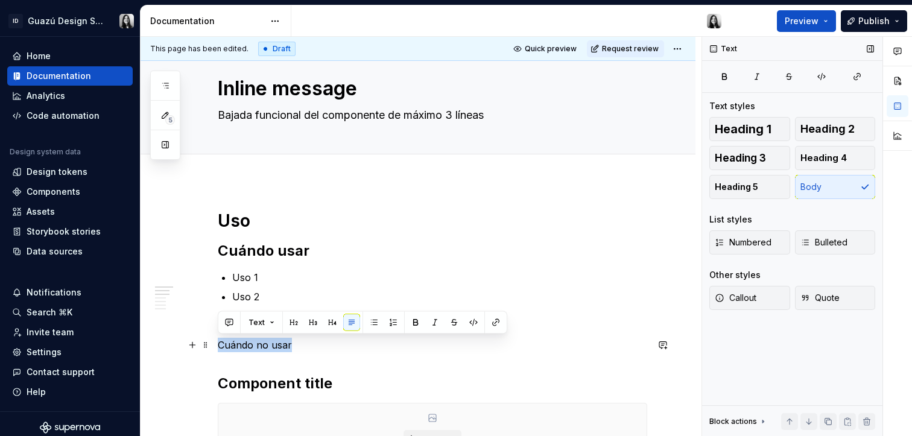
click at [224, 340] on p "Cuándo no usar" at bounding box center [433, 345] width 430 height 14
click at [837, 130] on span "Heading 2" at bounding box center [828, 129] width 54 height 12
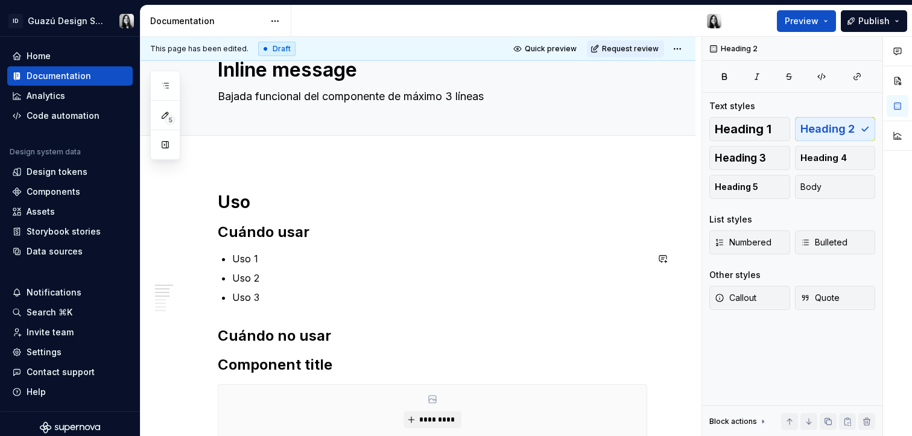
scroll to position [56, 0]
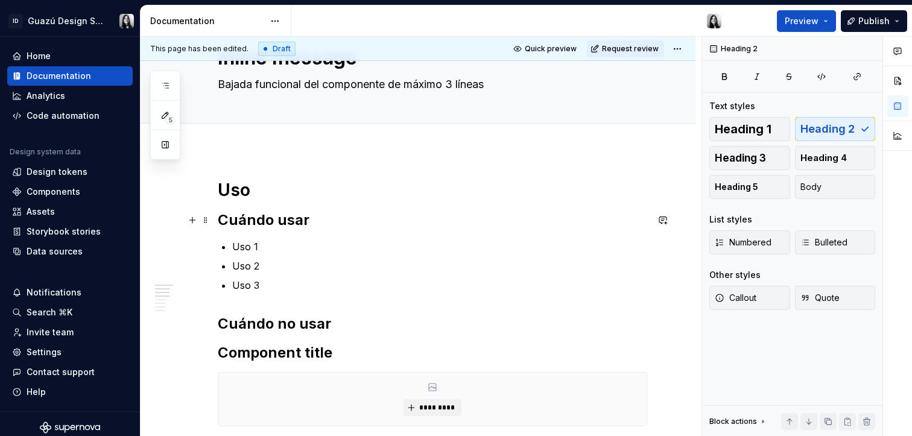
click at [273, 223] on h2 "Cuándo usar" at bounding box center [433, 220] width 430 height 19
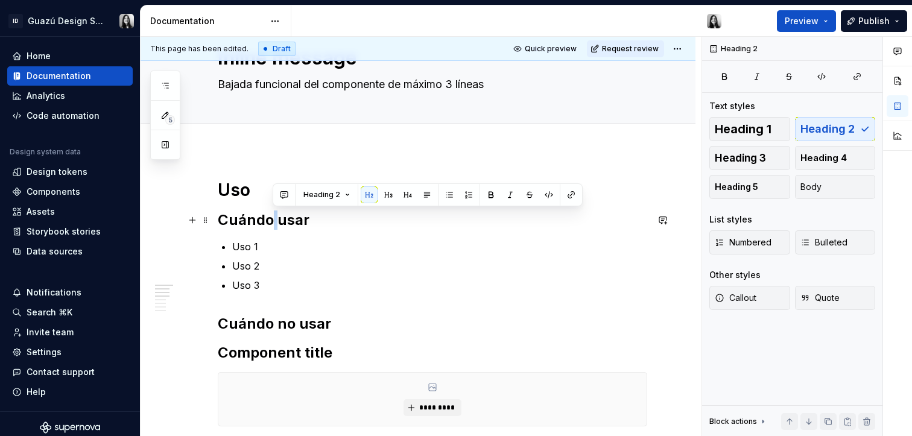
click at [273, 223] on h2 "Cuándo usar" at bounding box center [433, 220] width 430 height 19
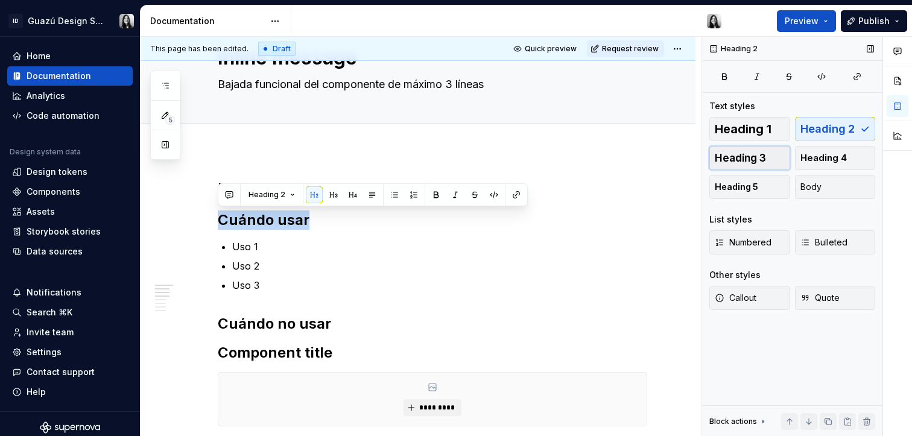
click at [753, 155] on span "Heading 3" at bounding box center [740, 158] width 51 height 12
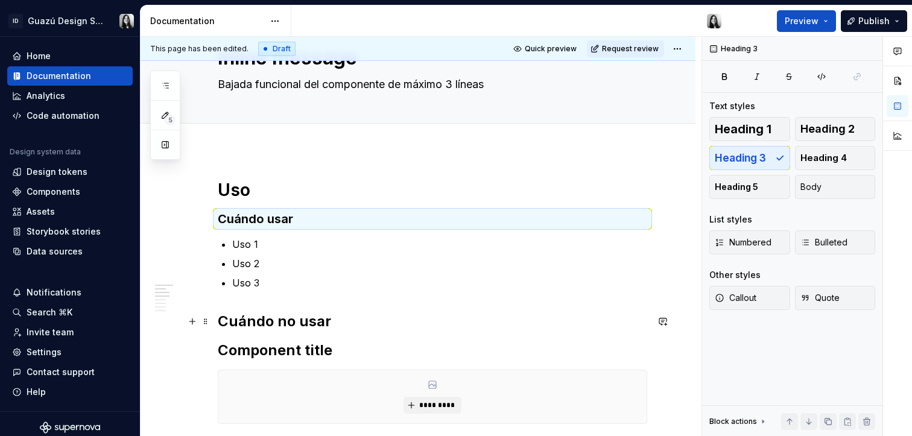
click at [308, 325] on h2 "Cuándo no usar" at bounding box center [433, 321] width 430 height 19
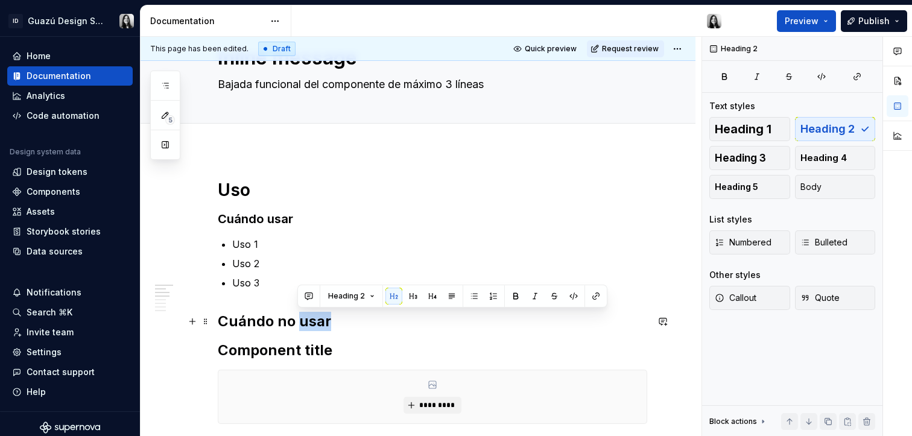
click at [308, 325] on h2 "Cuándo no usar" at bounding box center [433, 321] width 430 height 19
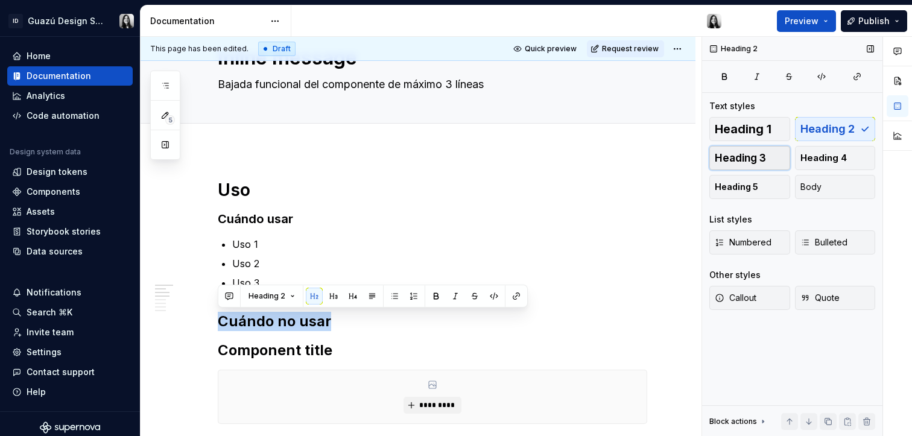
click at [772, 157] on button "Heading 3" at bounding box center [749, 158] width 81 height 24
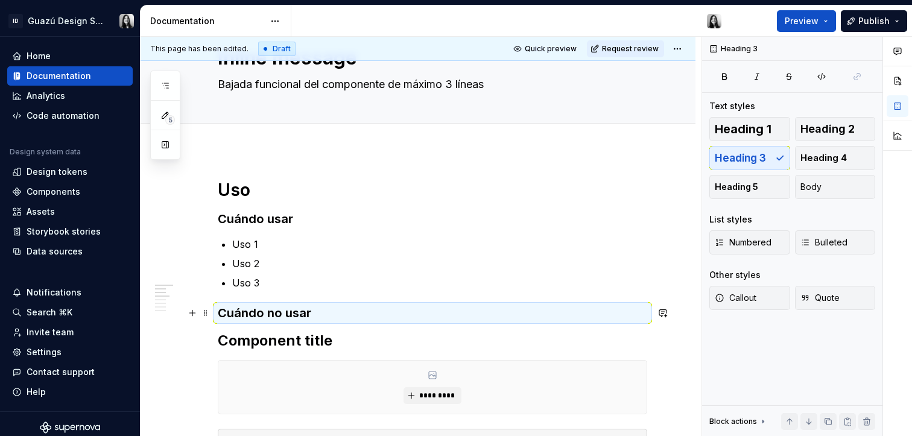
click at [361, 317] on h3 "Cuándo no usar" at bounding box center [433, 313] width 430 height 17
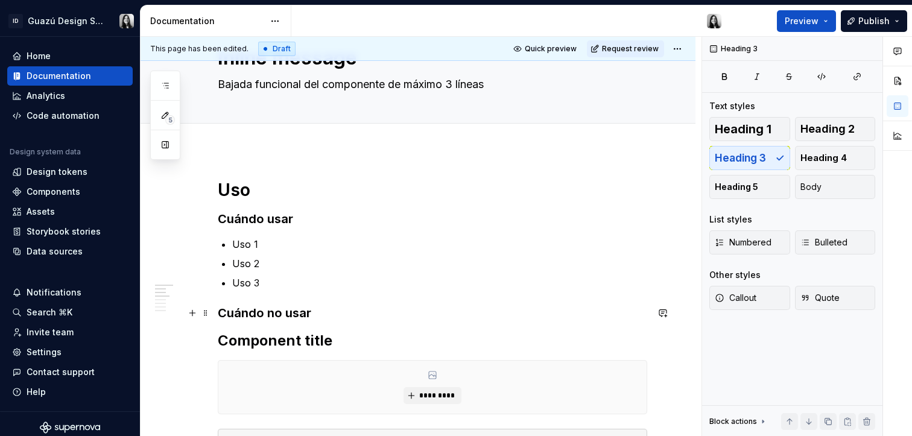
click at [363, 310] on h3 "Cuándo no usar" at bounding box center [433, 313] width 430 height 17
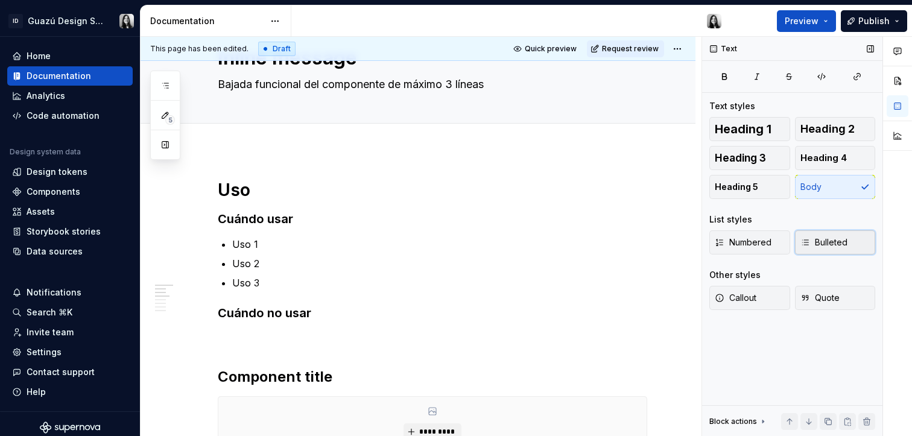
click at [840, 236] on button "Bulleted" at bounding box center [835, 242] width 81 height 24
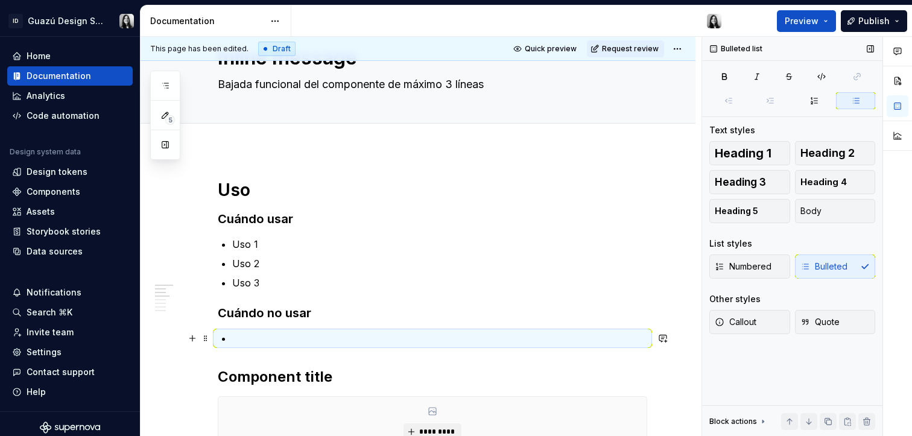
click at [558, 341] on p at bounding box center [439, 338] width 415 height 14
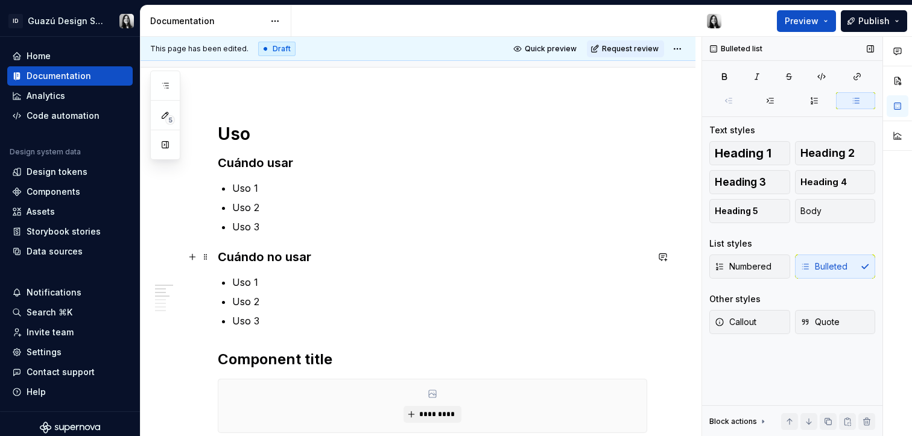
scroll to position [163, 0]
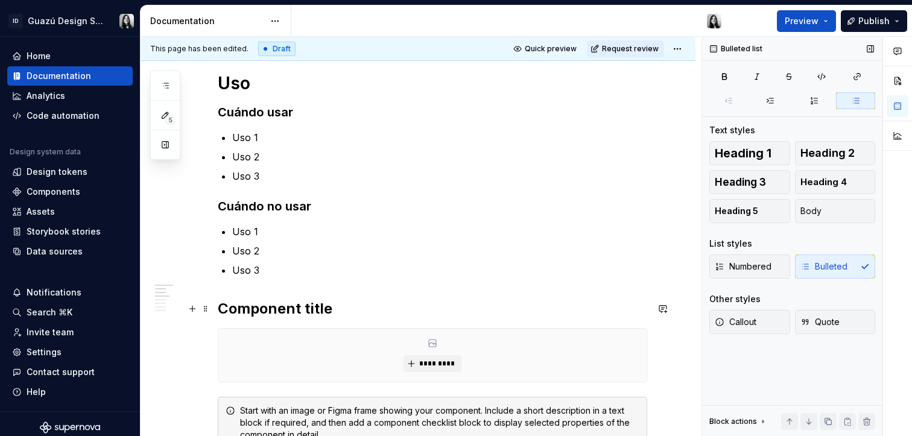
click at [287, 314] on h2 "Component title" at bounding box center [433, 308] width 430 height 19
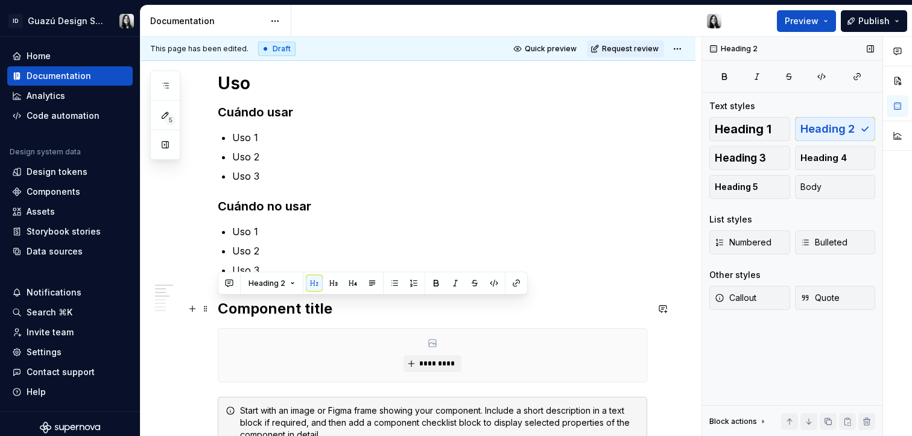
click at [332, 314] on h2 "Component title" at bounding box center [433, 308] width 430 height 19
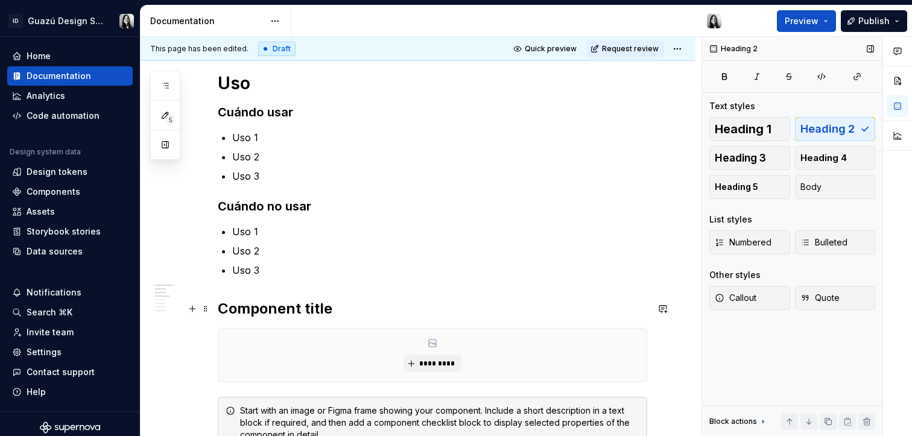
click at [332, 314] on h2 "Component title" at bounding box center [433, 308] width 430 height 19
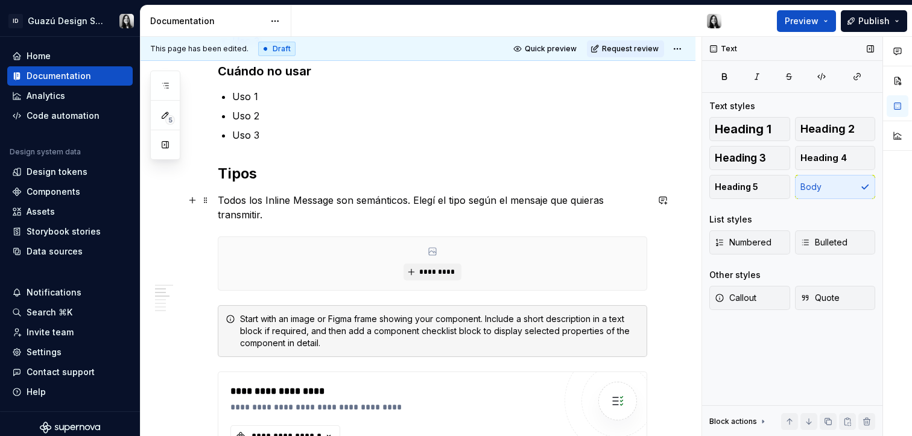
scroll to position [306, 0]
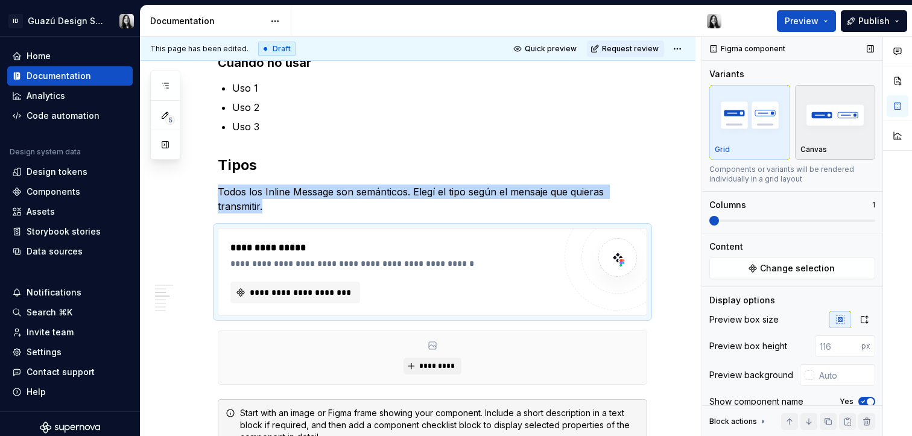
click at [823, 126] on img "button" at bounding box center [836, 115] width 70 height 44
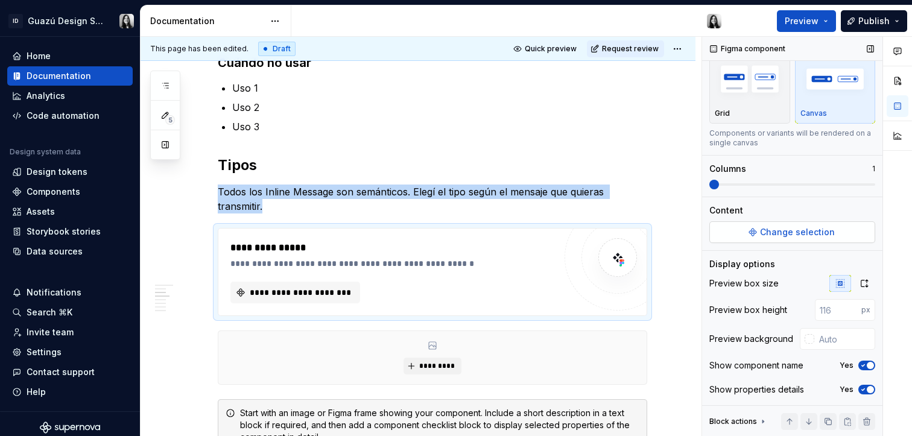
scroll to position [37, 0]
click at [798, 235] on span "Change selection" at bounding box center [797, 231] width 75 height 12
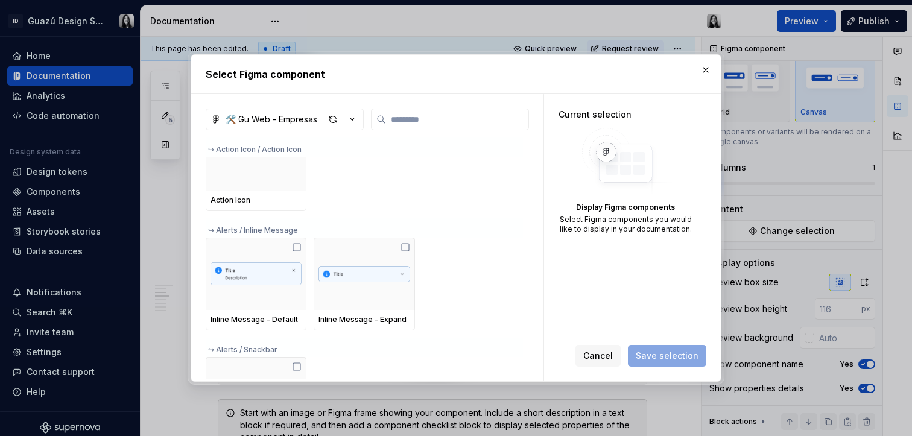
scroll to position [42, 0]
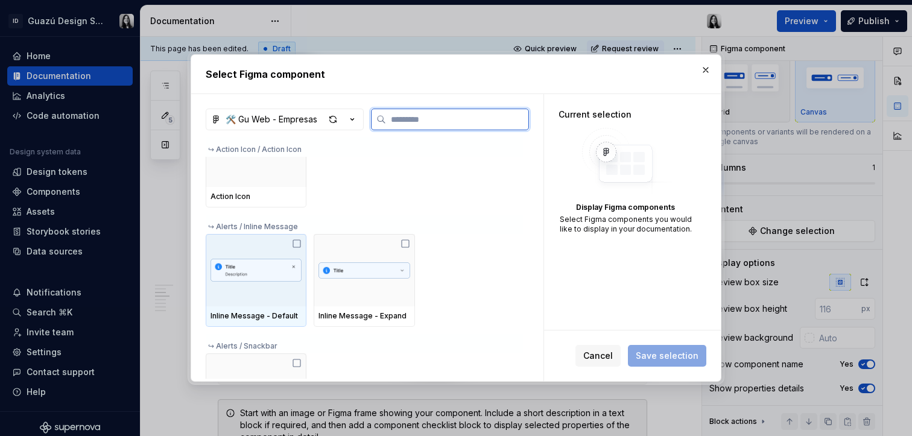
click at [299, 244] on icon at bounding box center [297, 244] width 10 height 10
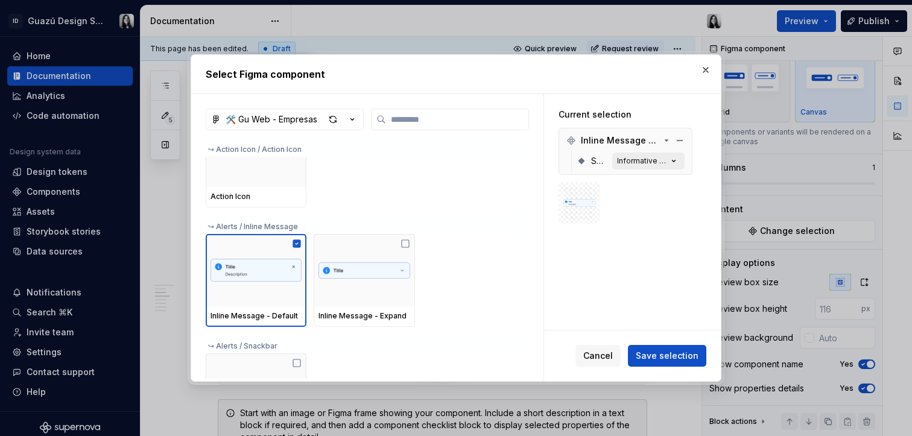
click at [642, 161] on div "Informative [default]" at bounding box center [642, 161] width 51 height 10
click at [645, 167] on button "Informative [default]" at bounding box center [648, 161] width 72 height 17
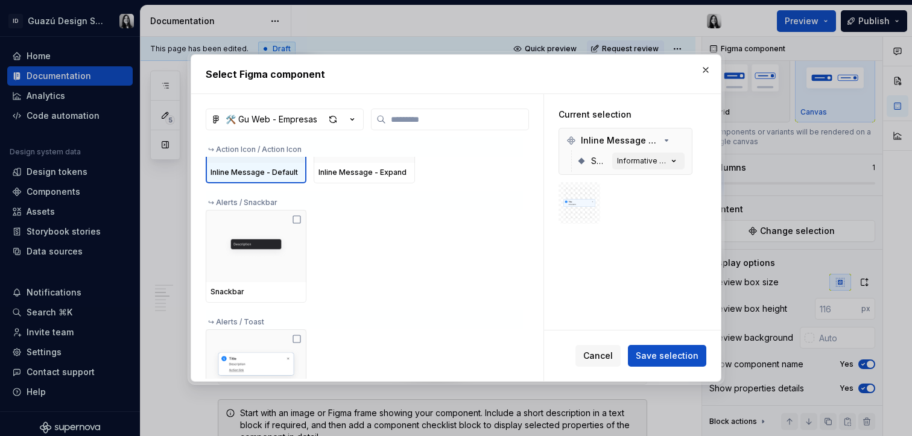
scroll to position [0, 0]
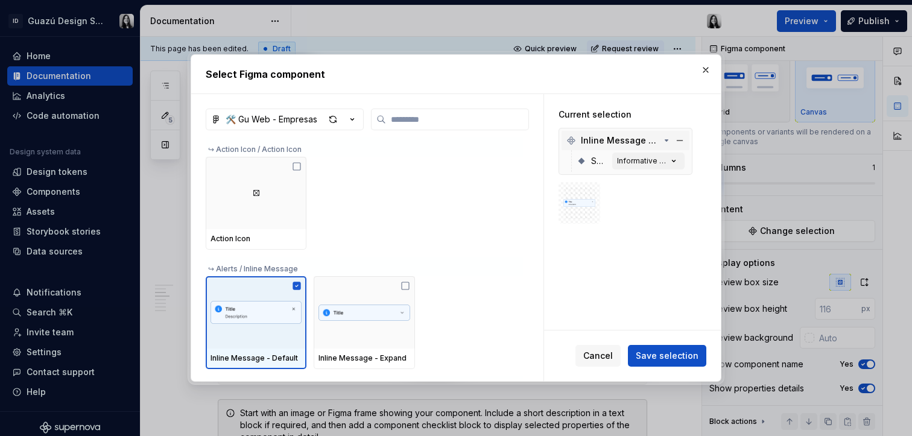
click at [665, 143] on icon at bounding box center [667, 141] width 10 height 10
click at [653, 162] on div "Informative [default]" at bounding box center [642, 161] width 51 height 10
click at [677, 162] on icon "button" at bounding box center [674, 161] width 12 height 12
click at [593, 213] on img at bounding box center [579, 203] width 32 height 32
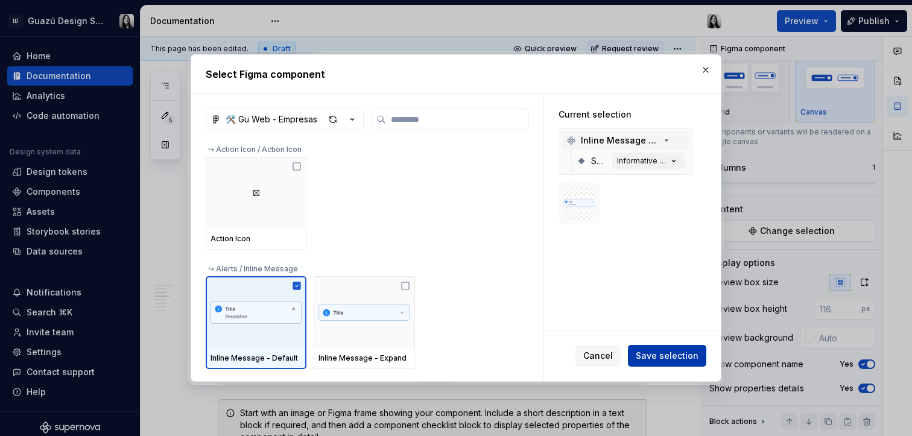
click at [659, 359] on span "Save selection" at bounding box center [667, 356] width 63 height 12
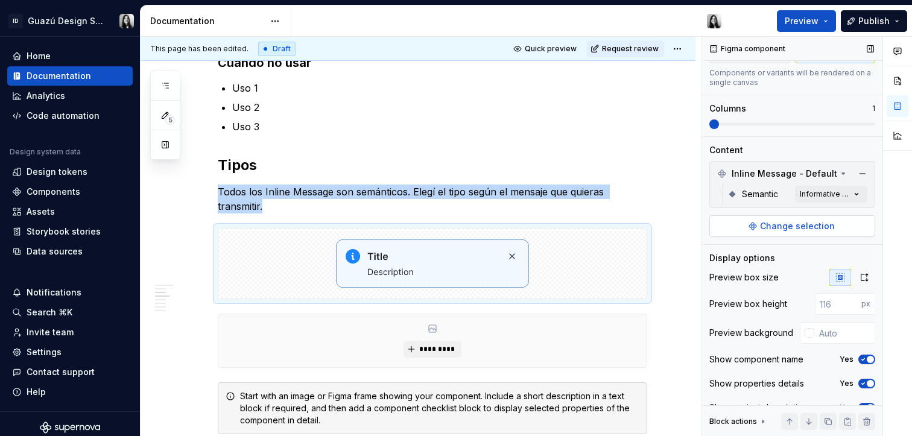
scroll to position [97, 0]
click at [825, 195] on div "Comments Open comments No comments yet Select ‘Comment’ from the block context …" at bounding box center [807, 237] width 210 height 400
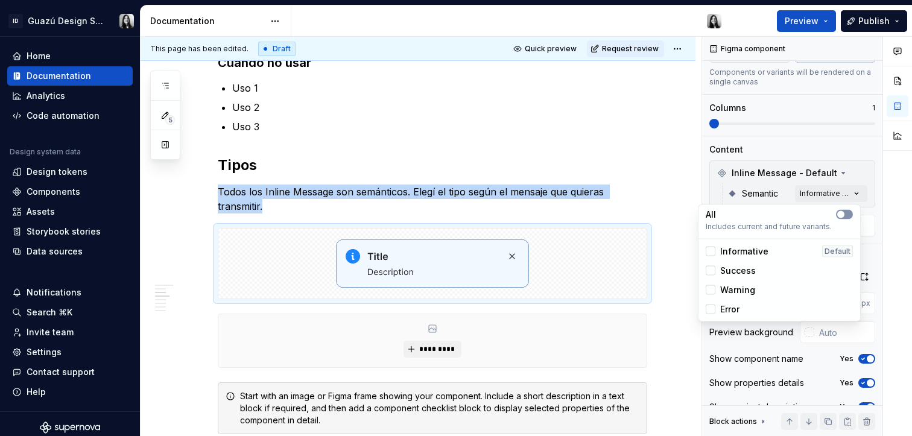
click at [844, 215] on span "button" at bounding box center [840, 214] width 7 height 7
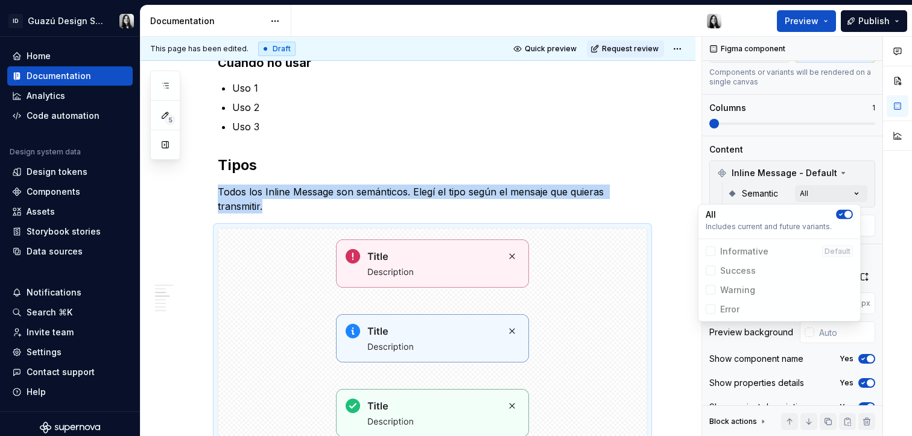
click at [659, 306] on html "ID Guazú Design System Home Documentation Analytics Code automation Design syst…" at bounding box center [456, 218] width 912 height 436
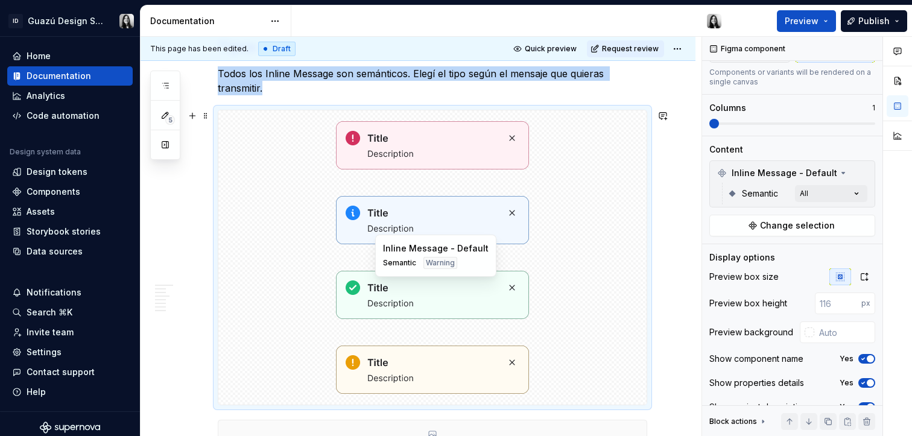
scroll to position [396, 0]
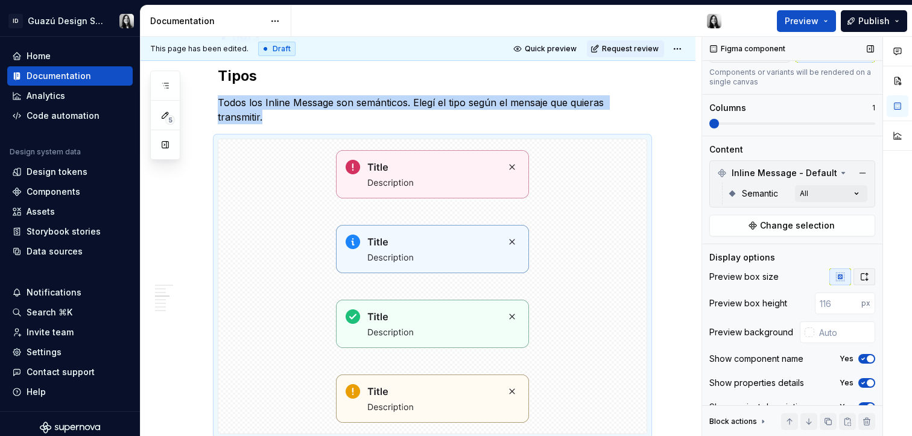
click at [861, 279] on icon "button" at bounding box center [864, 276] width 7 height 7
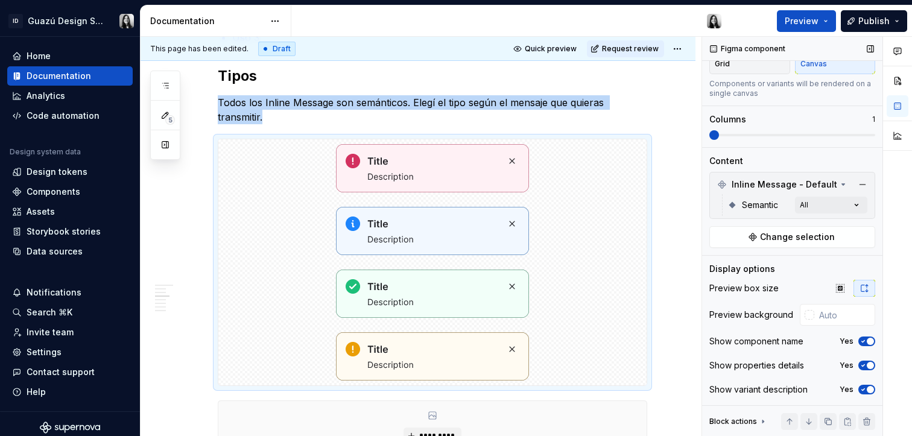
click at [858, 343] on icon "button" at bounding box center [863, 341] width 10 height 7
click at [860, 343] on span "button" at bounding box center [863, 341] width 7 height 7
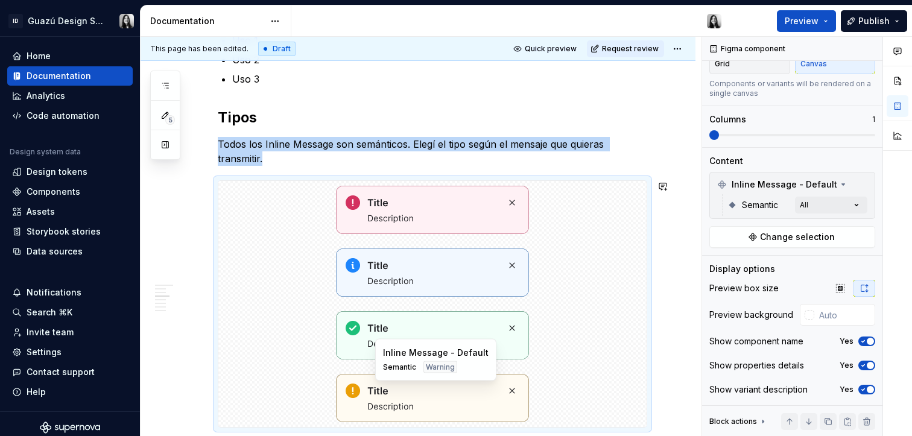
scroll to position [405, 0]
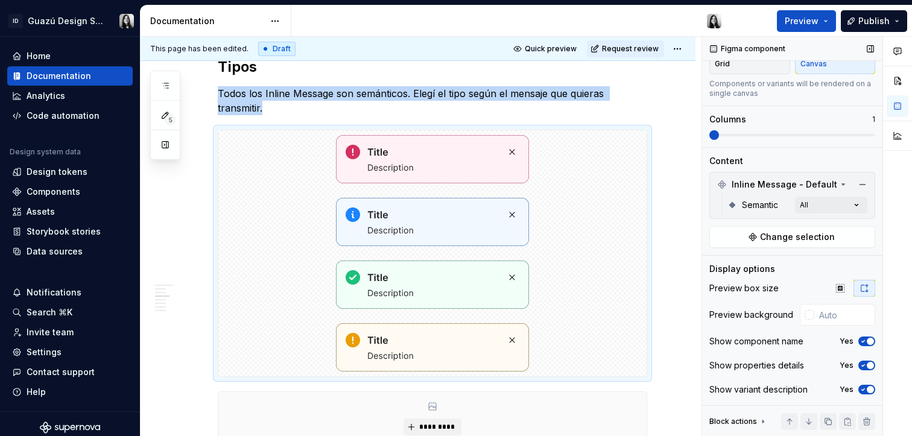
click at [867, 390] on span "button" at bounding box center [870, 389] width 7 height 7
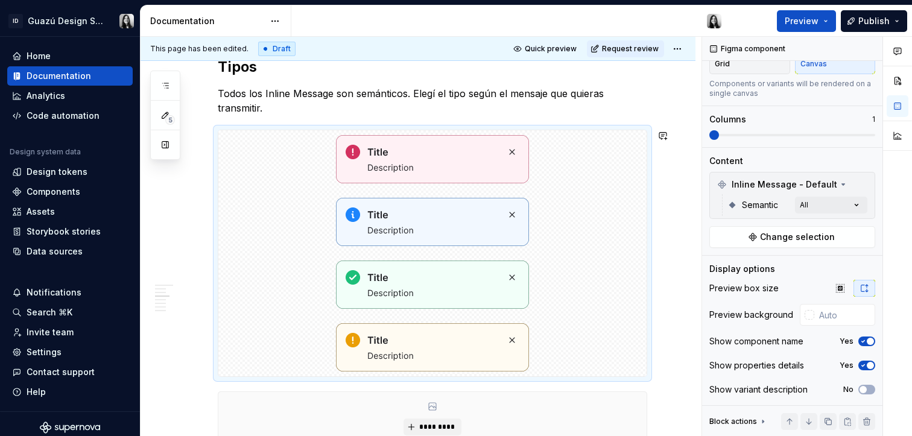
drag, startPoint x: 600, startPoint y: 320, endPoint x: 592, endPoint y: 362, distance: 43.0
click at [586, 329] on body "ID Guazú Design System Home Documentation Analytics Code automation Design syst…" at bounding box center [456, 218] width 912 height 436
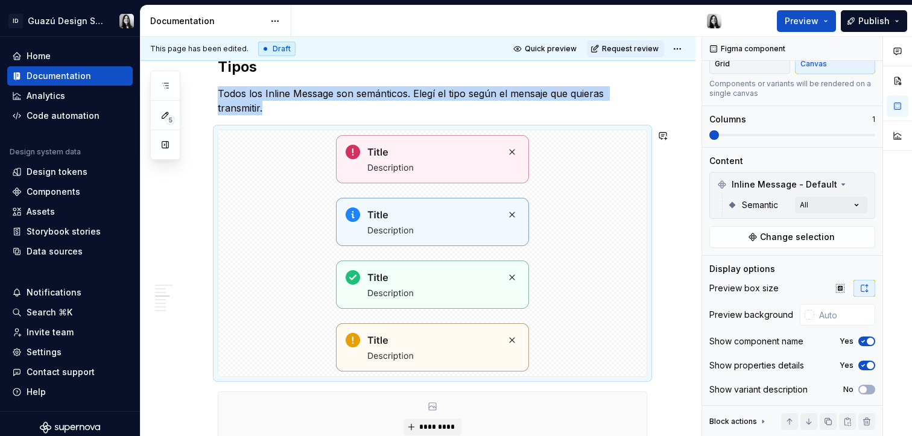
click at [592, 362] on div at bounding box center [432, 348] width 428 height 58
click at [858, 368] on icon "button" at bounding box center [863, 365] width 10 height 7
click at [867, 341] on span "button" at bounding box center [870, 341] width 7 height 7
click at [473, 284] on img at bounding box center [432, 285] width 193 height 48
click at [719, 132] on span at bounding box center [714, 135] width 10 height 10
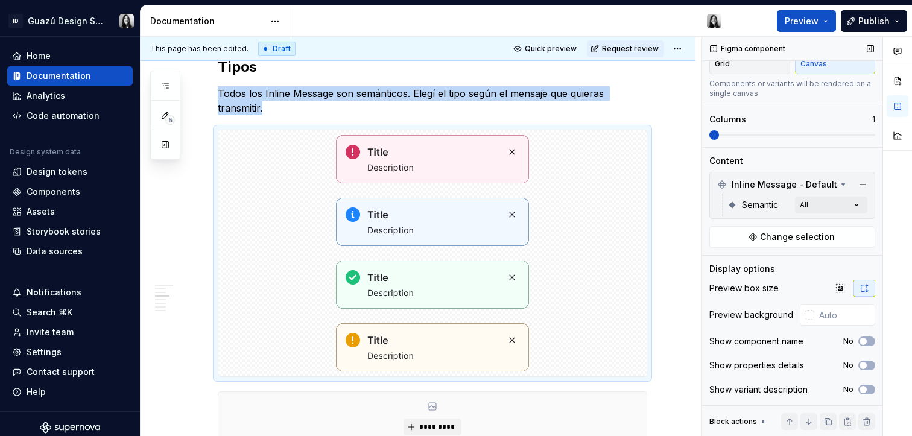
click at [722, 130] on span at bounding box center [792, 135] width 166 height 10
click at [725, 134] on span at bounding box center [792, 135] width 166 height 2
click at [719, 133] on span at bounding box center [714, 135] width 10 height 10
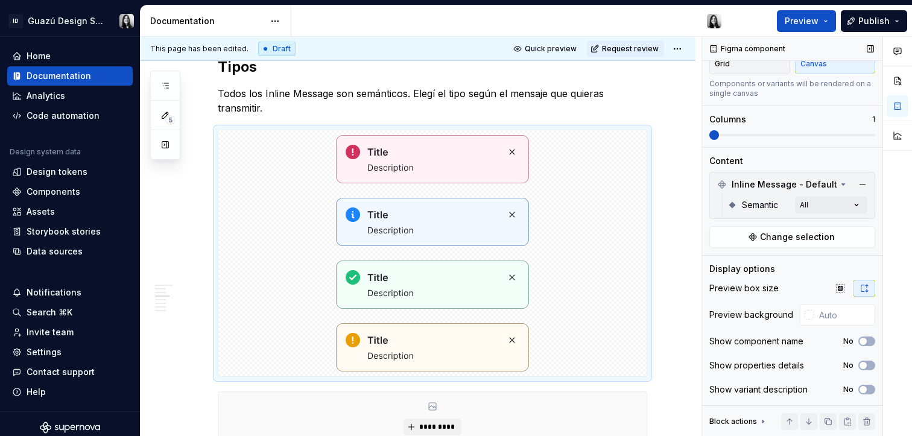
click at [735, 144] on div "Variants Grid Canvas Components or variants will be rendered on a single canvas…" at bounding box center [792, 65] width 166 height 165
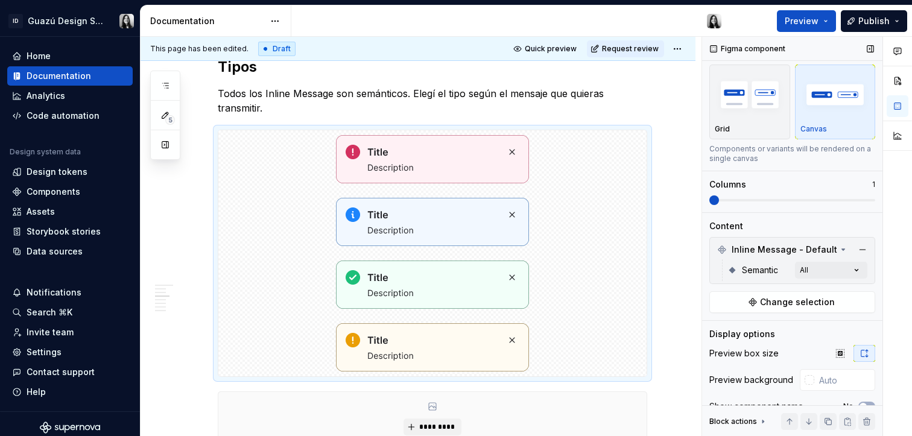
scroll to position [25, 0]
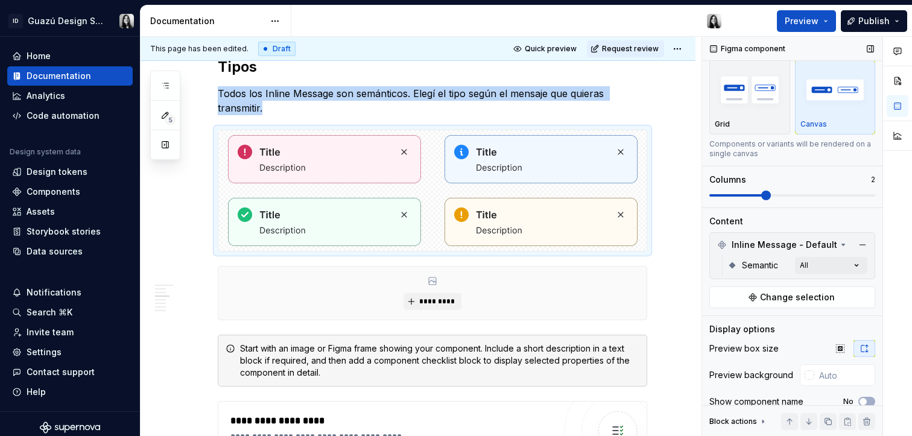
click at [761, 197] on span at bounding box center [766, 196] width 10 height 10
click at [737, 197] on span at bounding box center [792, 196] width 166 height 10
click at [771, 197] on span at bounding box center [766, 196] width 10 height 10
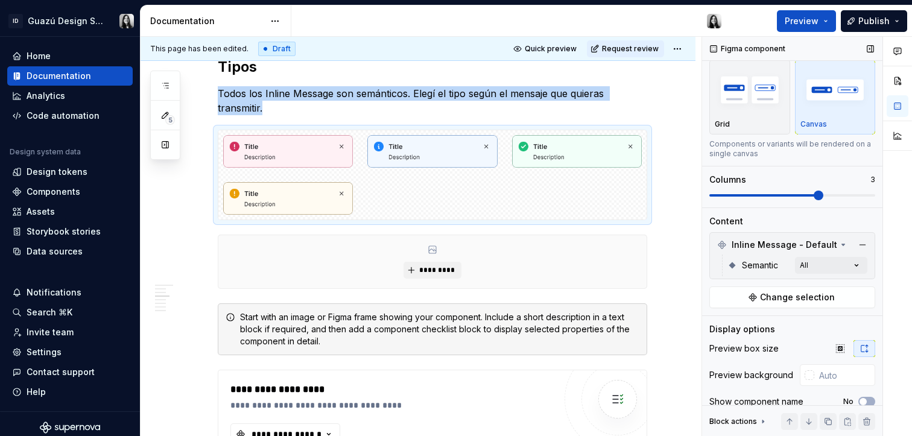
click at [793, 197] on span at bounding box center [792, 196] width 166 height 10
click at [860, 193] on span at bounding box center [792, 196] width 166 height 10
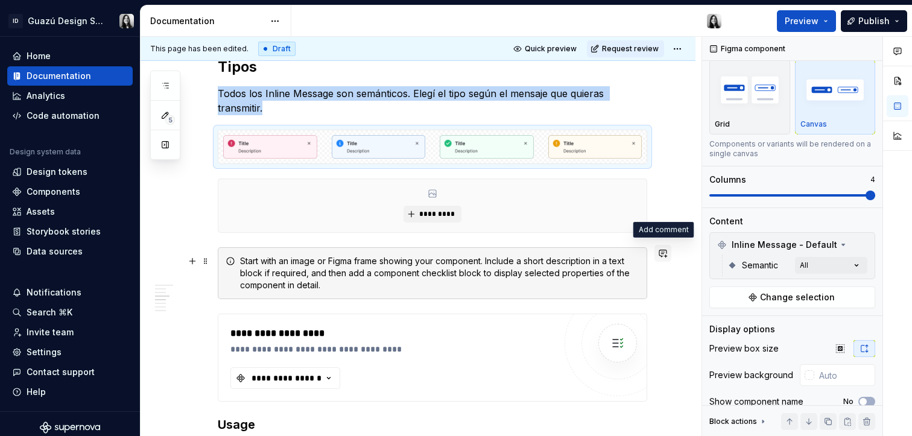
click at [667, 256] on button "button" at bounding box center [663, 253] width 17 height 17
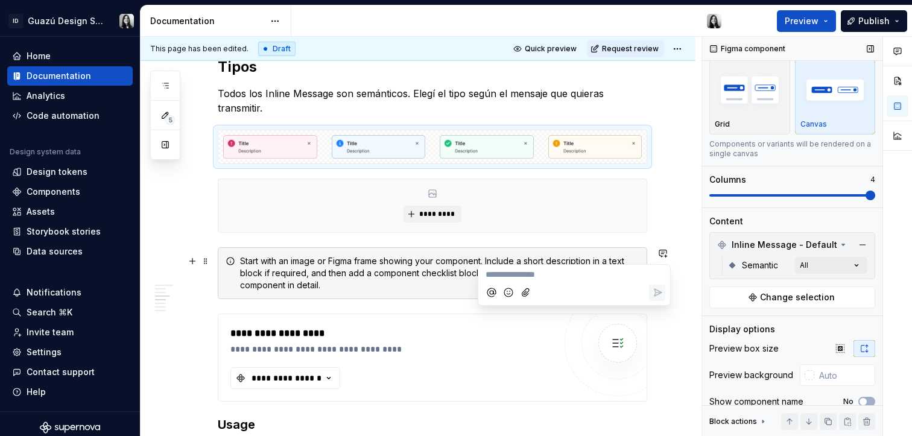
click at [840, 193] on span at bounding box center [792, 196] width 166 height 10
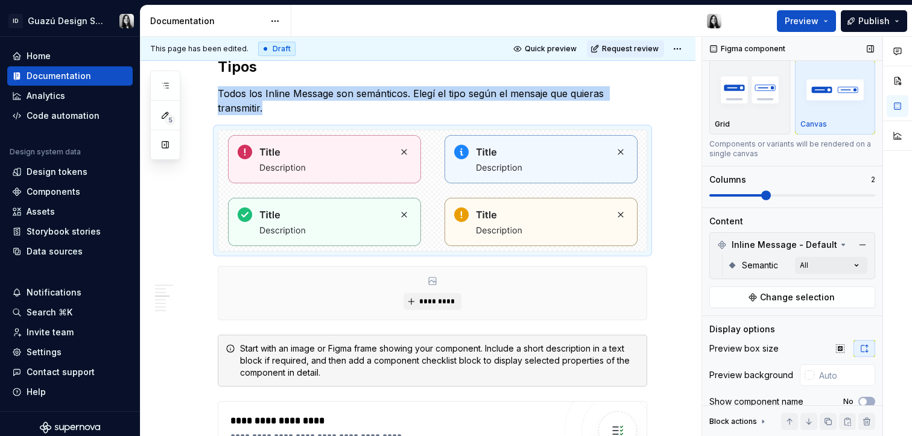
click at [765, 195] on span at bounding box center [737, 195] width 56 height 2
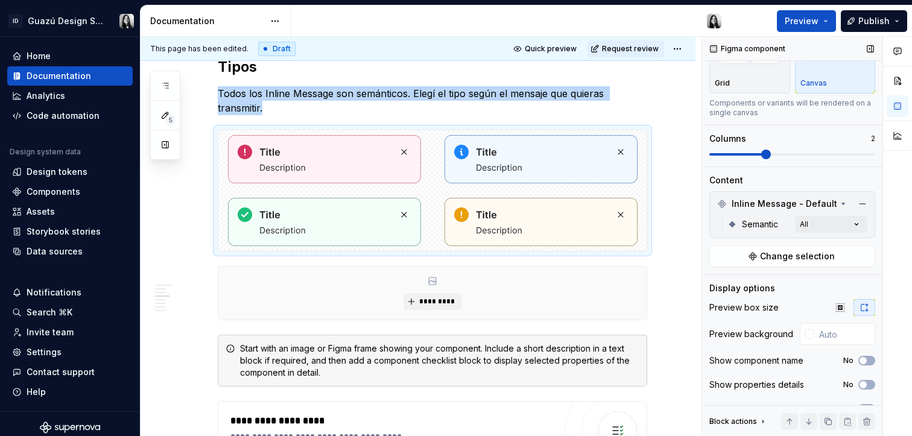
scroll to position [88, 0]
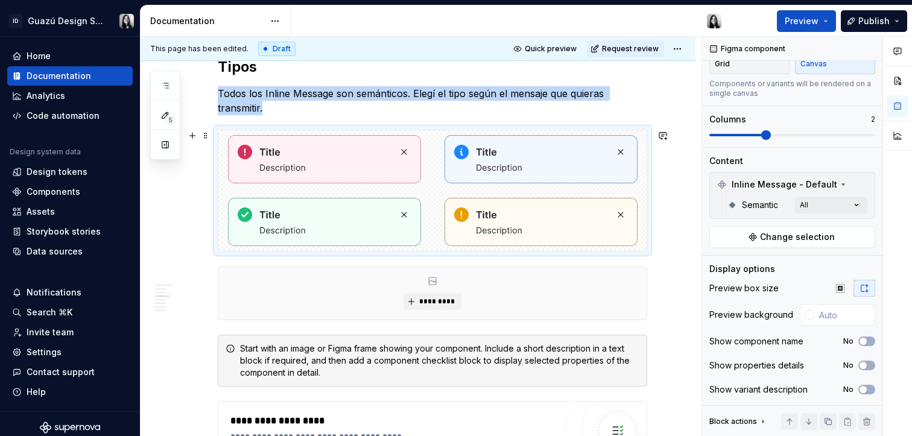
click at [203, 272] on span at bounding box center [206, 272] width 10 height 17
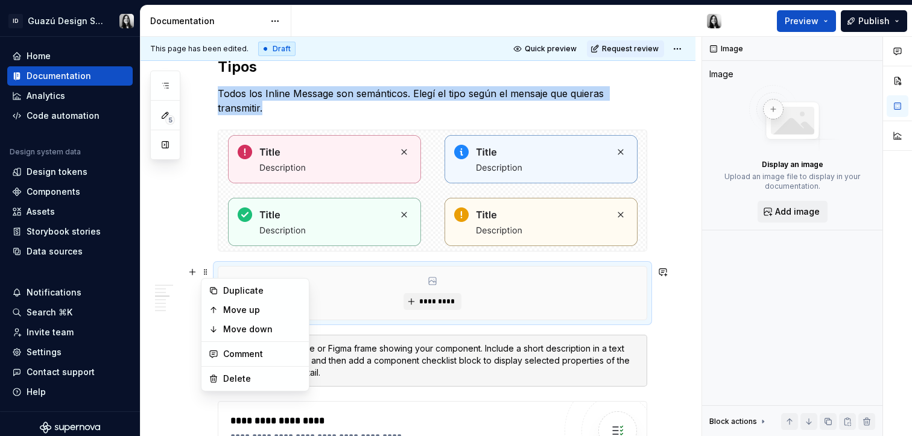
scroll to position [0, 0]
click at [250, 381] on div "Delete" at bounding box center [262, 379] width 78 height 12
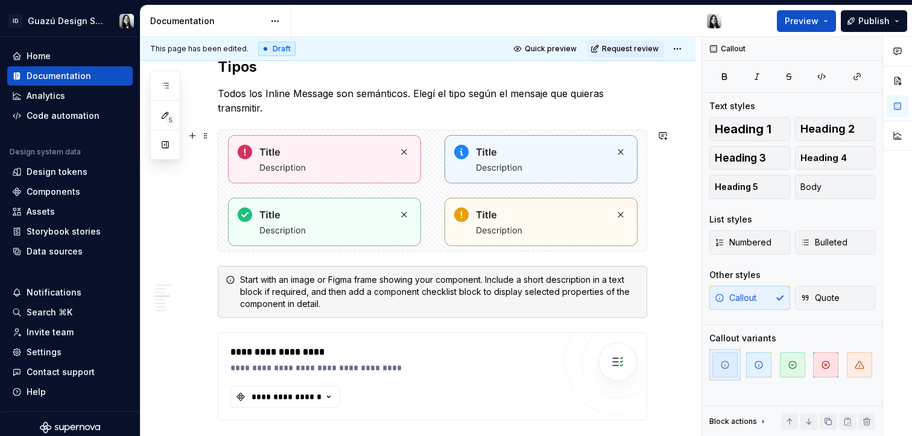
click at [206, 277] on span at bounding box center [206, 279] width 10 height 17
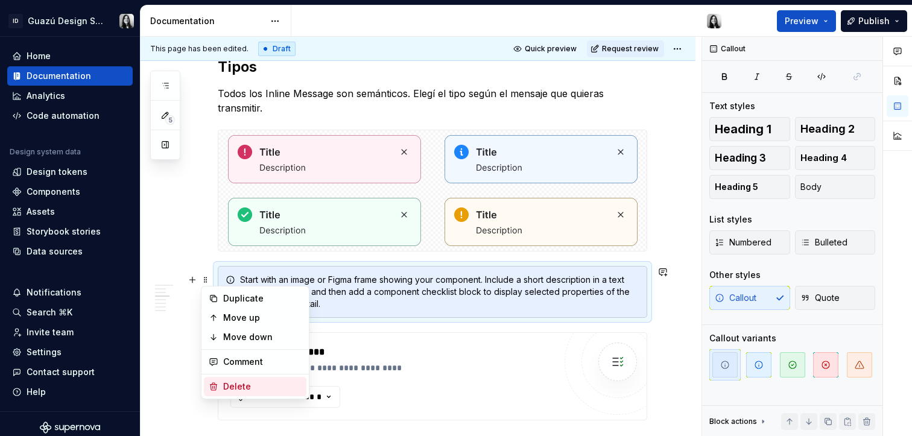
click at [257, 382] on div "Delete" at bounding box center [262, 387] width 78 height 12
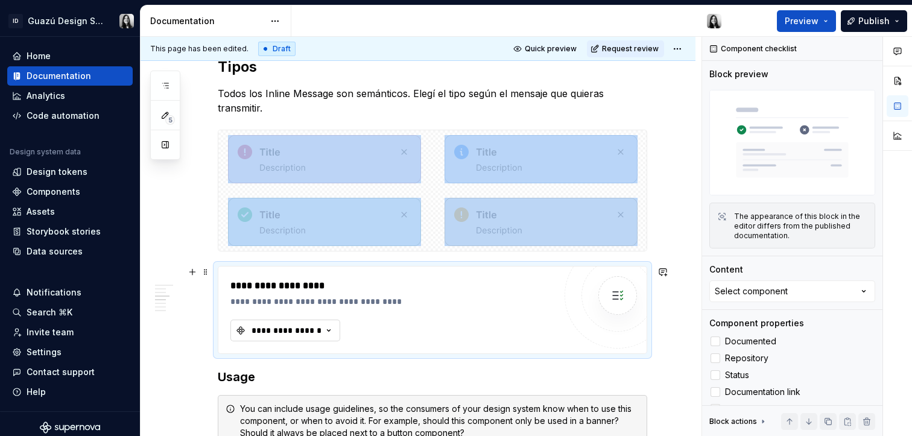
click at [302, 332] on div "**********" at bounding box center [286, 331] width 72 height 12
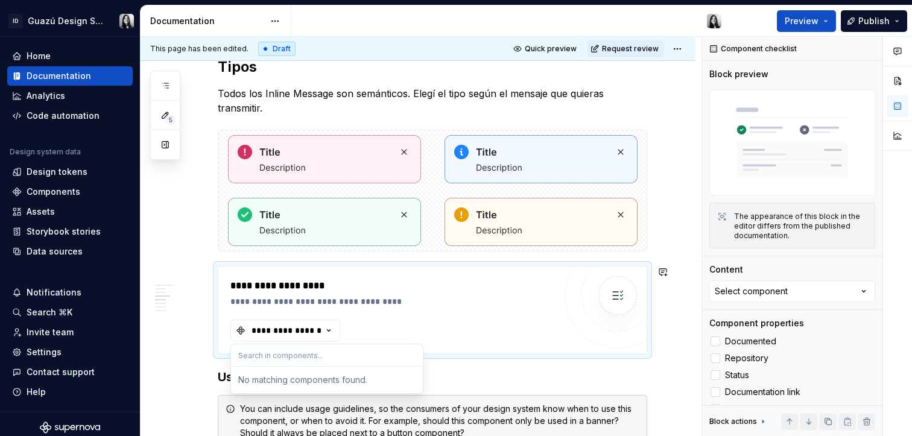
click at [270, 358] on input "text" at bounding box center [327, 355] width 192 height 22
click at [247, 357] on input "inline" at bounding box center [327, 355] width 192 height 22
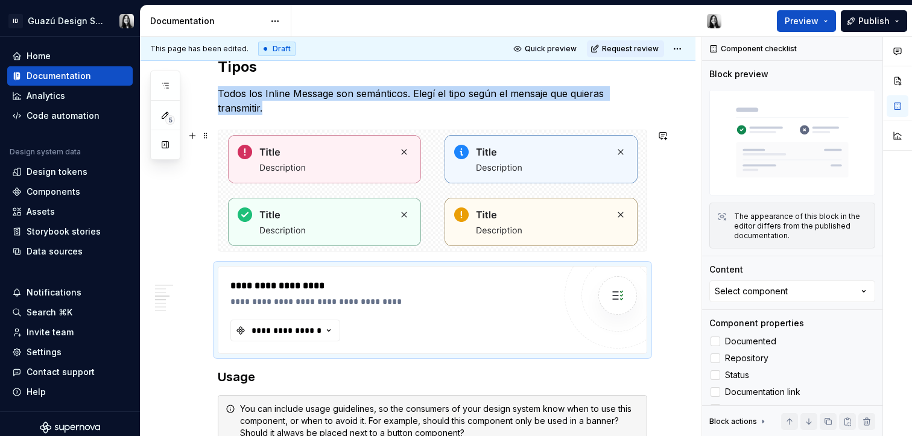
click at [539, 188] on div at bounding box center [541, 159] width 212 height 58
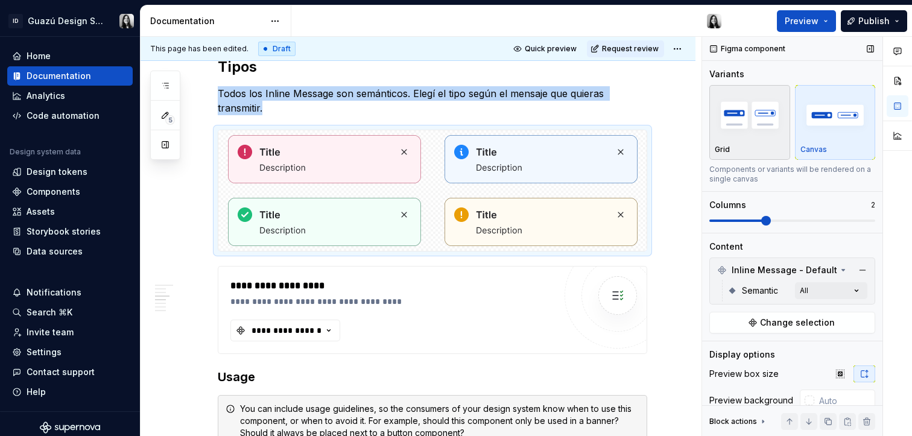
click at [755, 124] on img "button" at bounding box center [750, 115] width 70 height 44
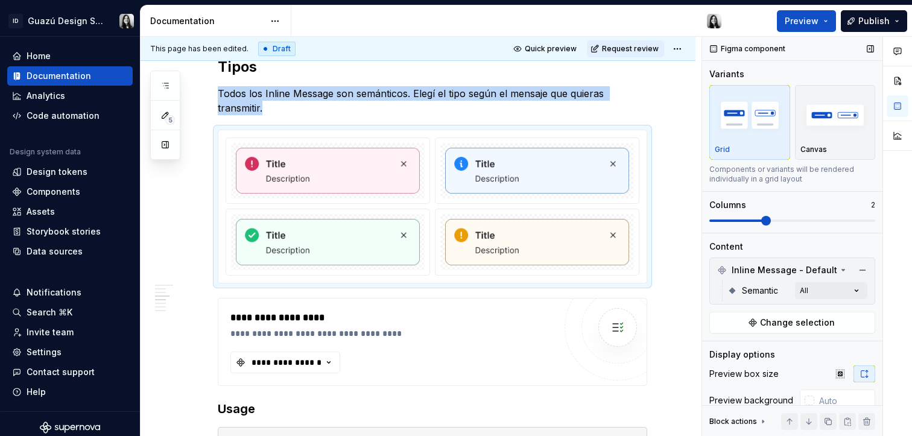
click at [785, 221] on span at bounding box center [792, 221] width 166 height 2
click at [763, 218] on span at bounding box center [766, 221] width 10 height 10
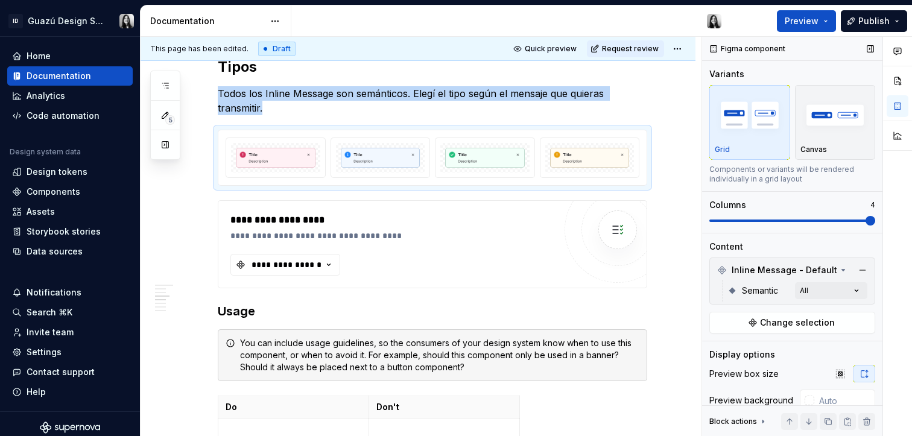
click at [866, 219] on span at bounding box center [871, 221] width 10 height 10
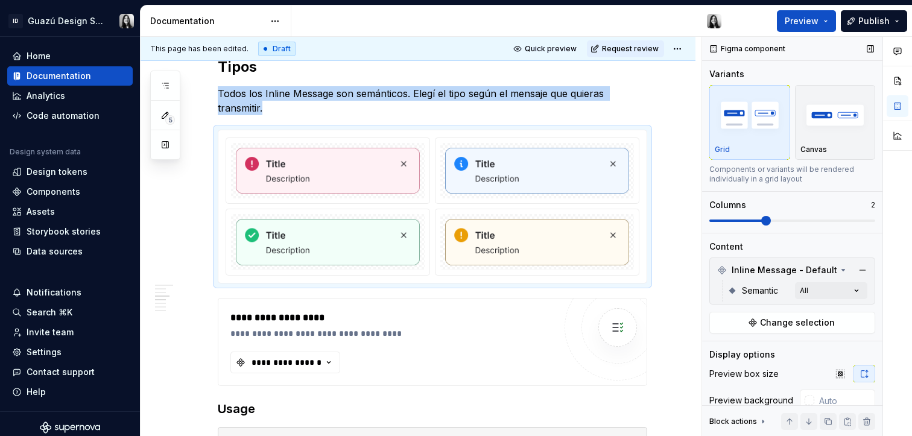
click at [761, 217] on span at bounding box center [766, 221] width 10 height 10
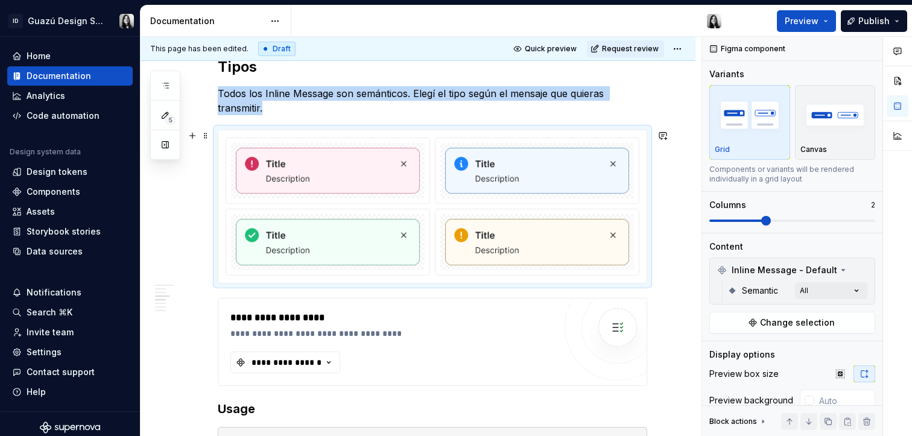
click at [638, 259] on div at bounding box center [537, 242] width 205 height 66
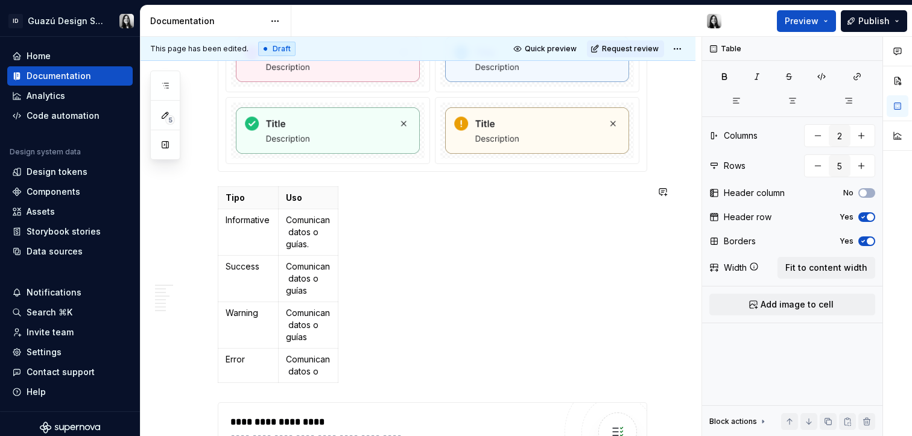
scroll to position [528, 0]
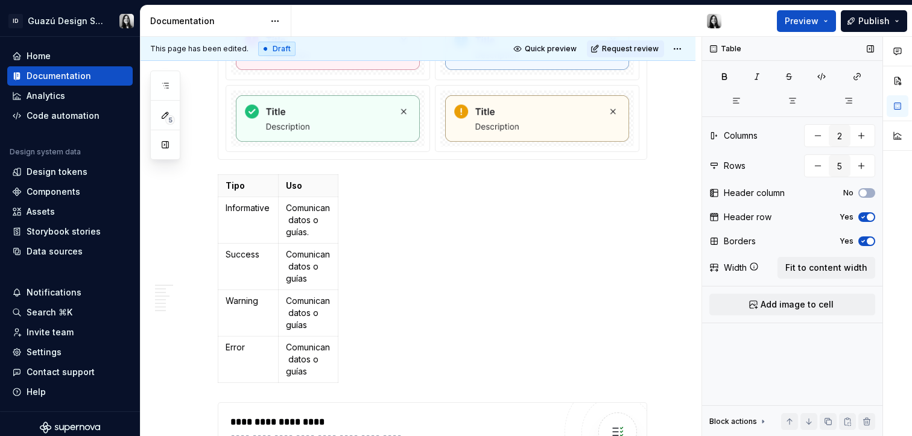
click at [750, 274] on div "Width Fit to content width" at bounding box center [792, 268] width 166 height 22
click at [826, 262] on span "Fit to content width" at bounding box center [826, 268] width 82 height 12
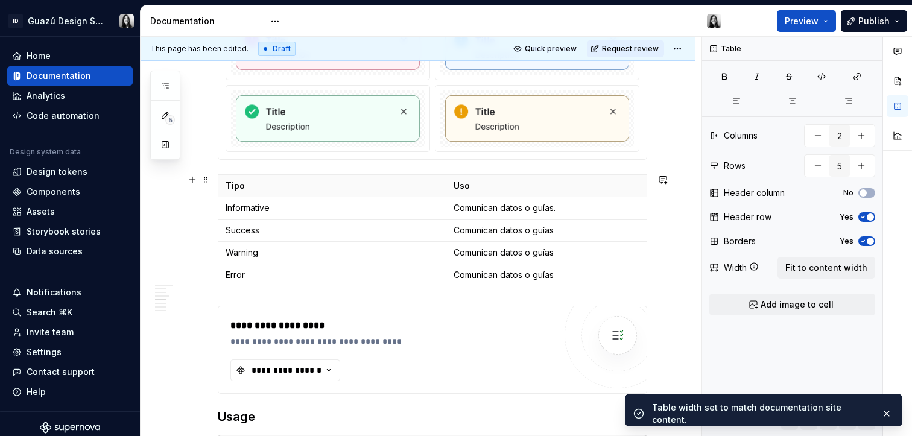
click at [666, 235] on div "**********" at bounding box center [418, 439] width 555 height 1523
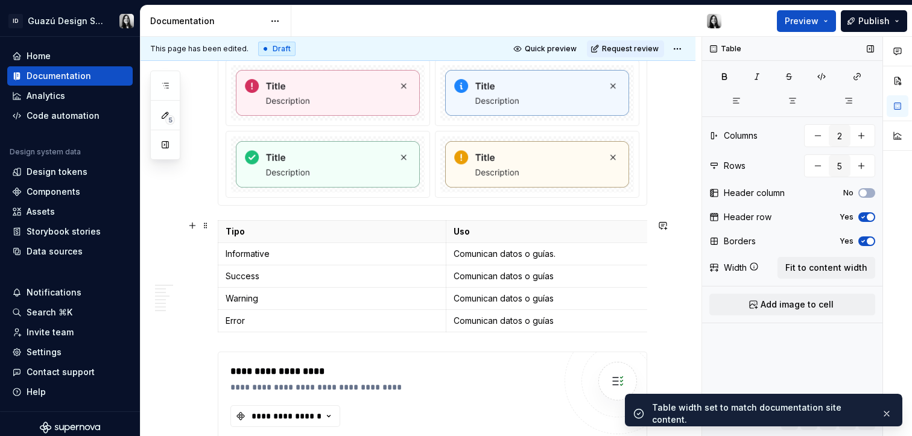
scroll to position [486, 0]
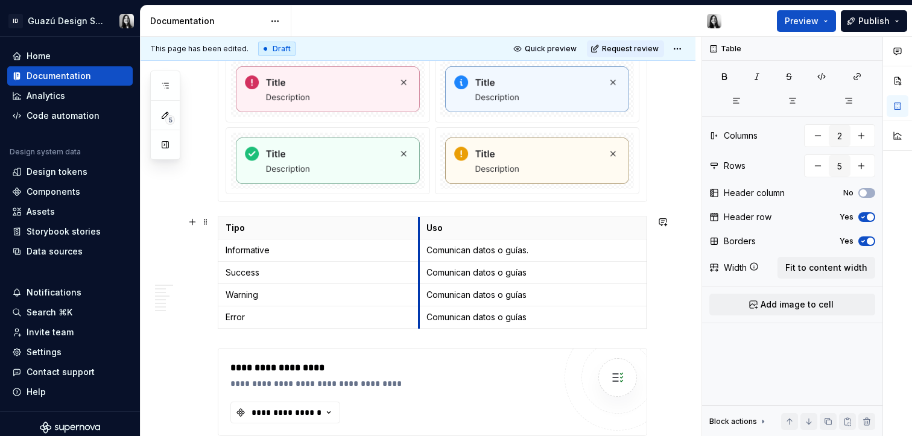
drag, startPoint x: 445, startPoint y: 237, endPoint x: 417, endPoint y: 241, distance: 27.5
click at [871, 241] on span "button" at bounding box center [870, 241] width 7 height 7
click at [871, 241] on button "No" at bounding box center [866, 241] width 17 height 10
click at [871, 241] on span "button" at bounding box center [870, 241] width 7 height 7
click at [793, 360] on div "Table Columns 2 Rows 5 Header column No Header row Yes Borders No Width Fit to …" at bounding box center [792, 237] width 180 height 400
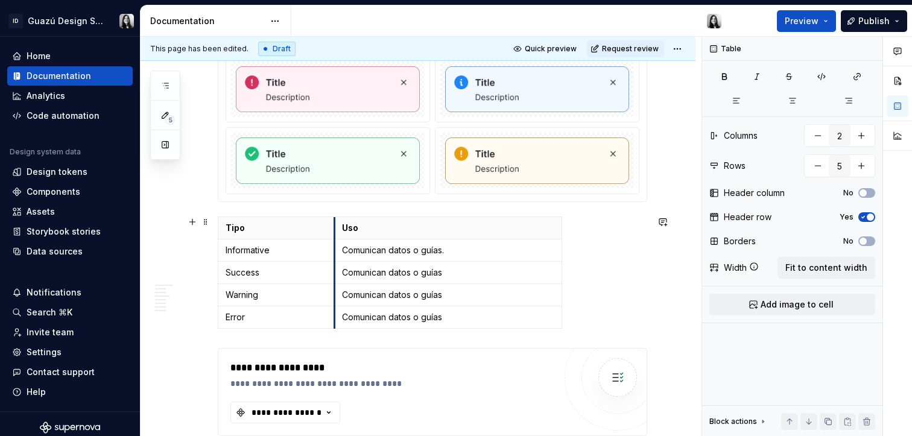
drag, startPoint x: 418, startPoint y: 227, endPoint x: 334, endPoint y: 233, distance: 84.7
click at [775, 282] on div "Table Columns 2 Rows 5 Header column No Header row Yes Borders No Width Fit to …" at bounding box center [792, 237] width 180 height 400
drag, startPoint x: 561, startPoint y: 252, endPoint x: 645, endPoint y: 250, distance: 84.5
click at [508, 320] on p "Comunican datos o guías" at bounding box center [490, 317] width 297 height 12
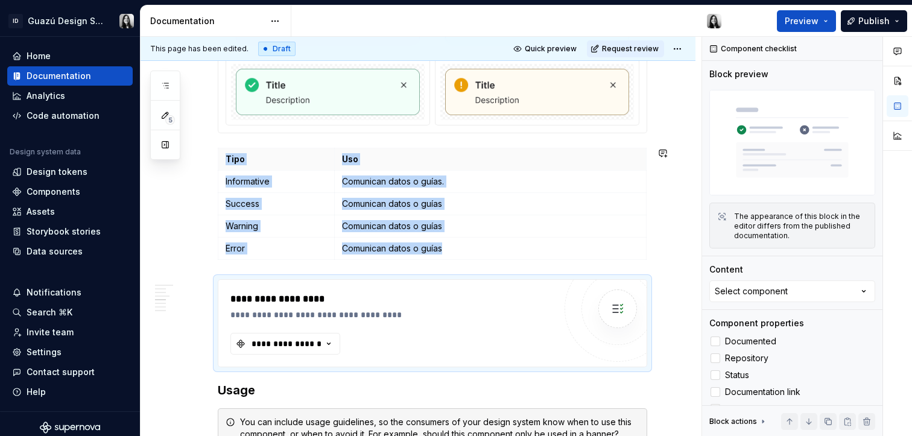
scroll to position [563, 0]
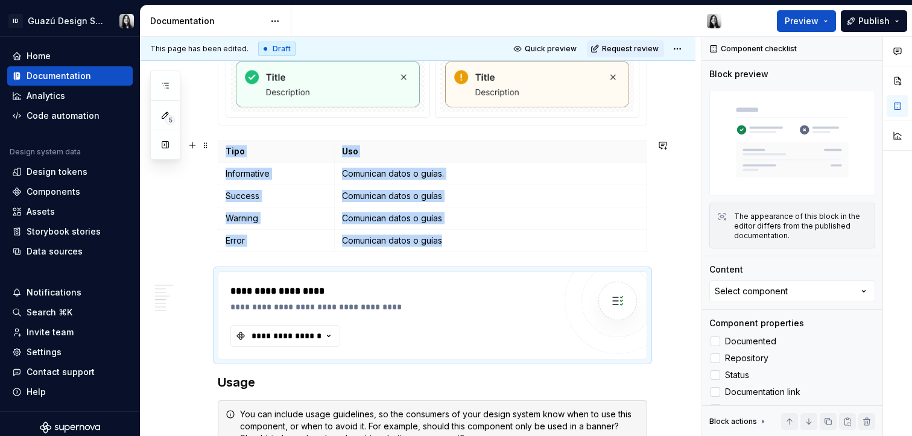
click at [662, 245] on div "**********" at bounding box center [418, 404] width 555 height 1523
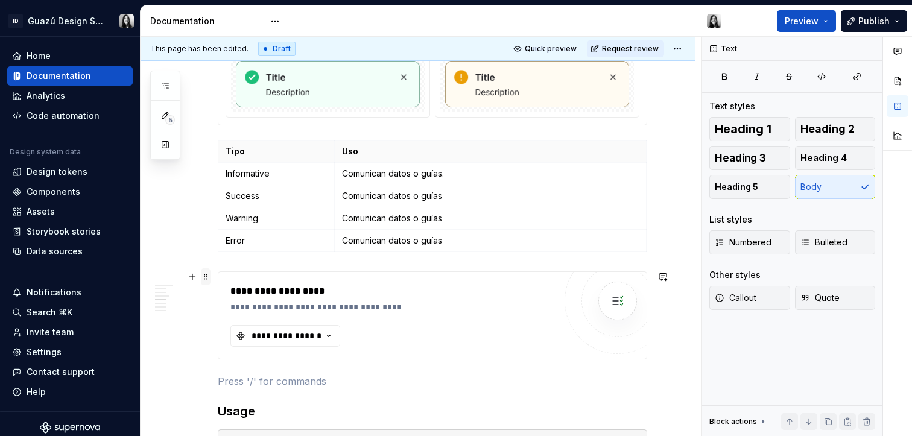
click at [207, 278] on span at bounding box center [206, 276] width 10 height 17
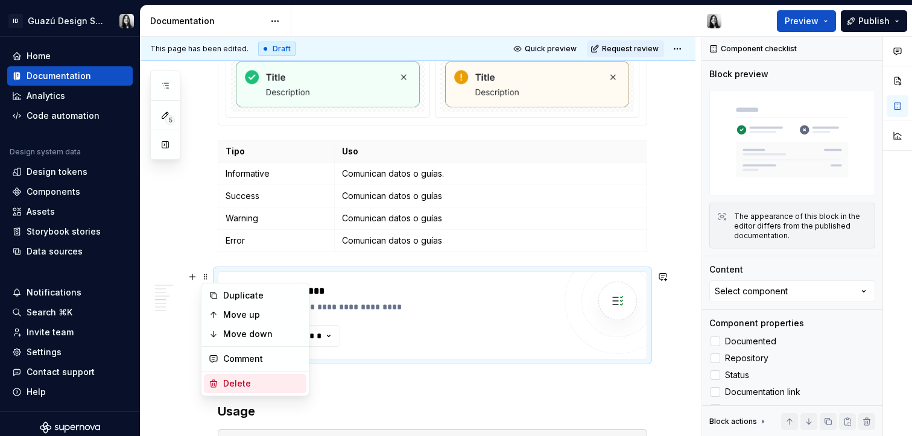
click at [226, 385] on div "Delete" at bounding box center [262, 384] width 78 height 12
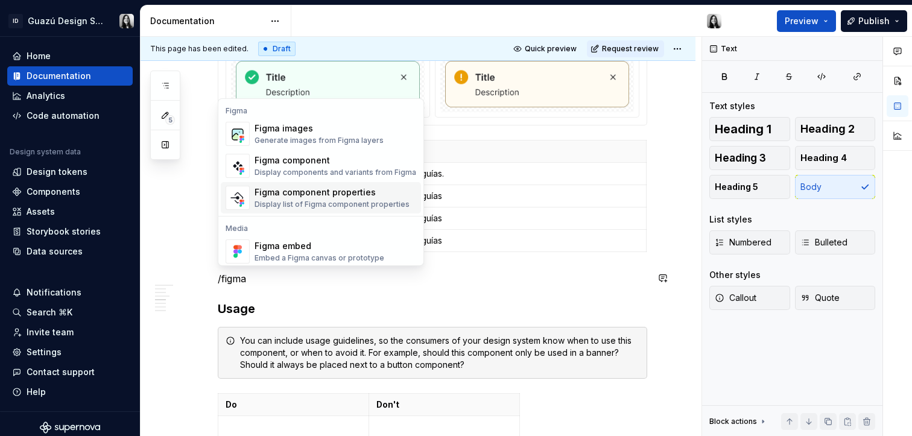
click at [305, 200] on div "Display list of Figma component properties" at bounding box center [332, 205] width 155 height 10
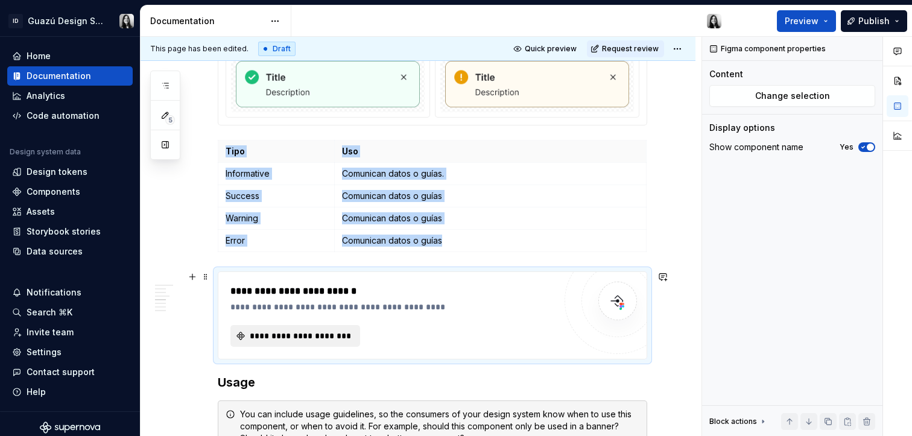
click at [332, 332] on span "**********" at bounding box center [300, 336] width 104 height 12
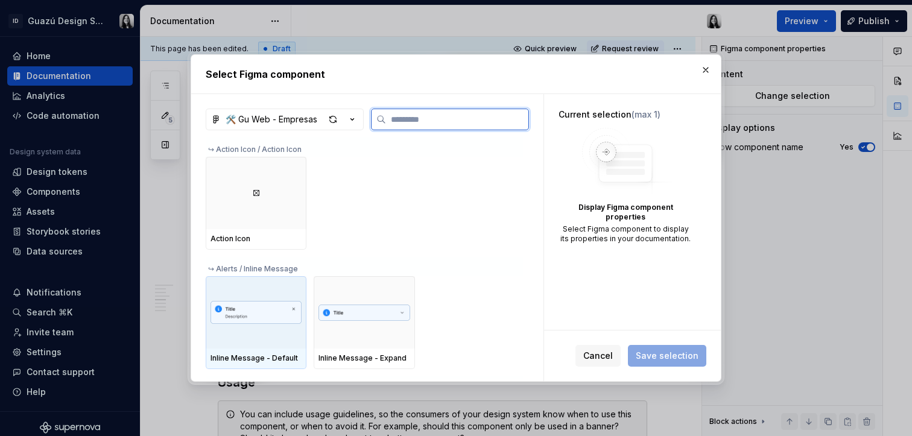
click at [243, 329] on img at bounding box center [256, 312] width 91 height 48
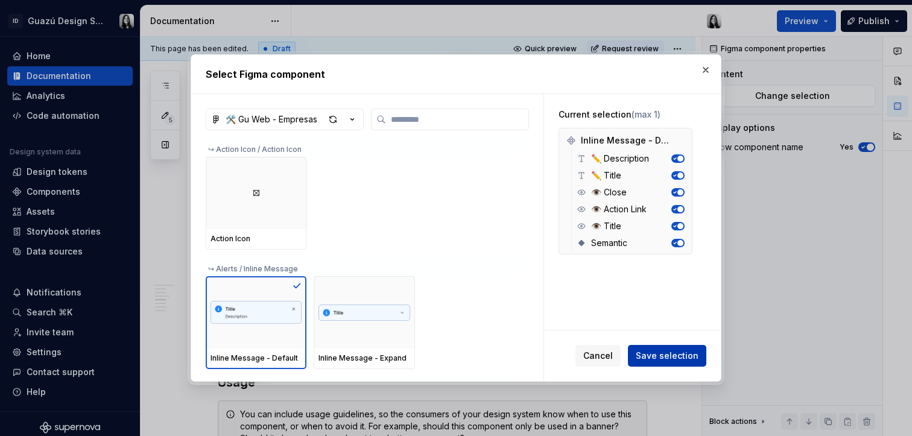
click at [672, 355] on span "Save selection" at bounding box center [667, 356] width 63 height 12
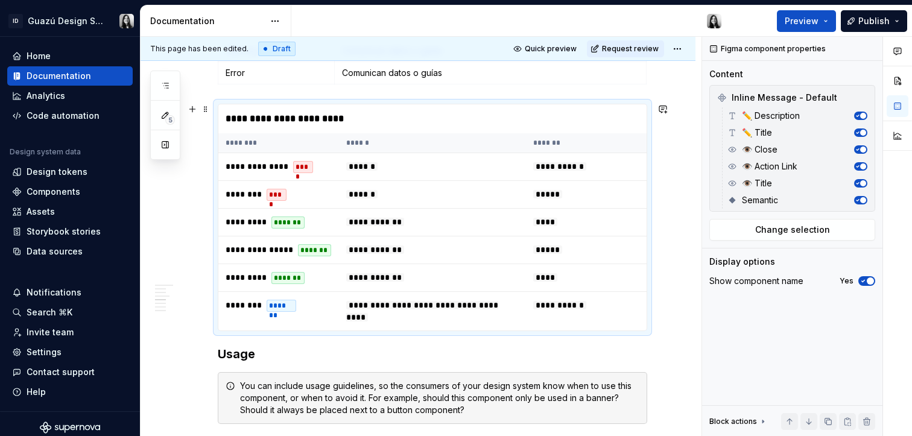
scroll to position [734, 0]
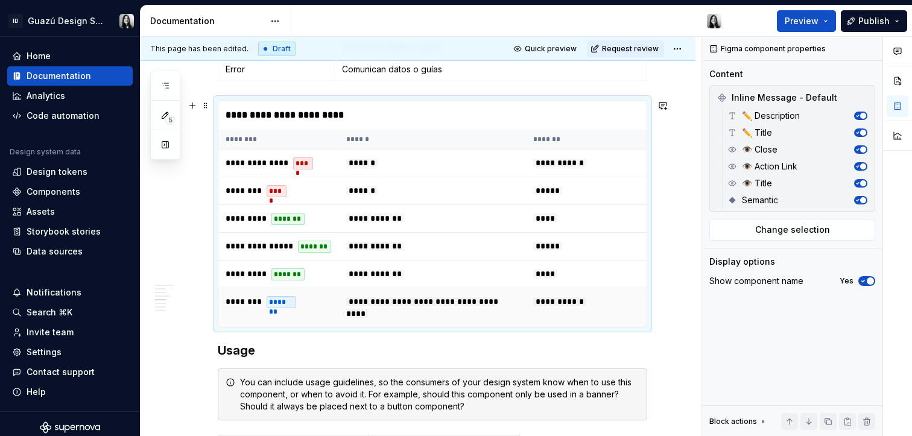
click at [296, 304] on div "*******" at bounding box center [282, 302] width 30 height 12
click at [868, 279] on span "button" at bounding box center [870, 281] width 7 height 7
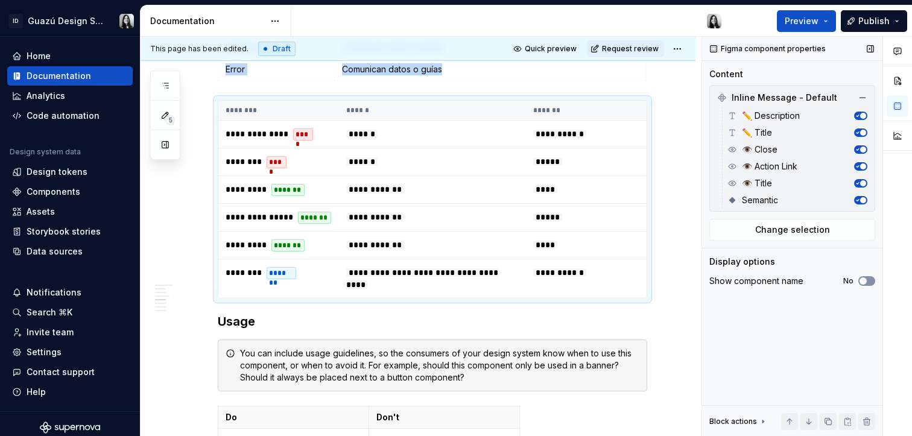
click at [868, 279] on button "No" at bounding box center [866, 281] width 17 height 10
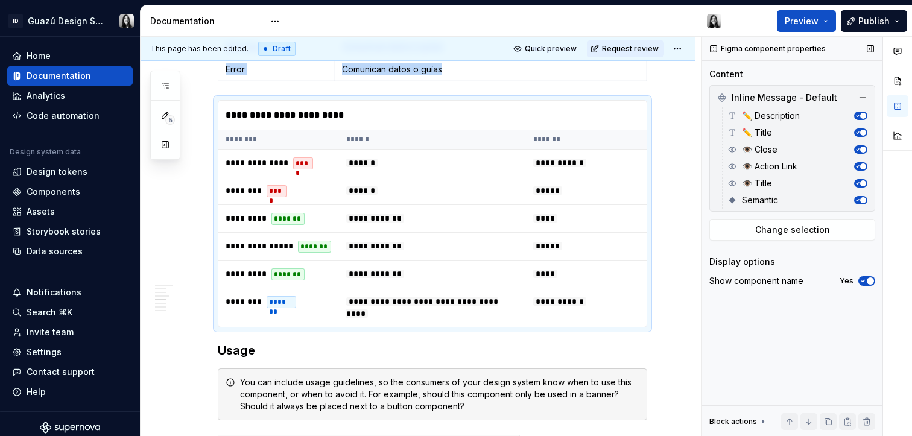
click at [868, 279] on span "button" at bounding box center [870, 281] width 7 height 7
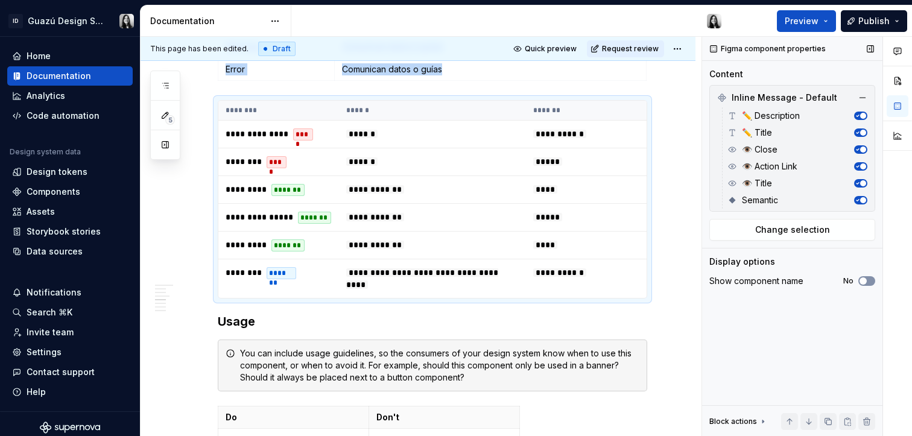
click at [868, 279] on button "No" at bounding box center [866, 281] width 17 height 10
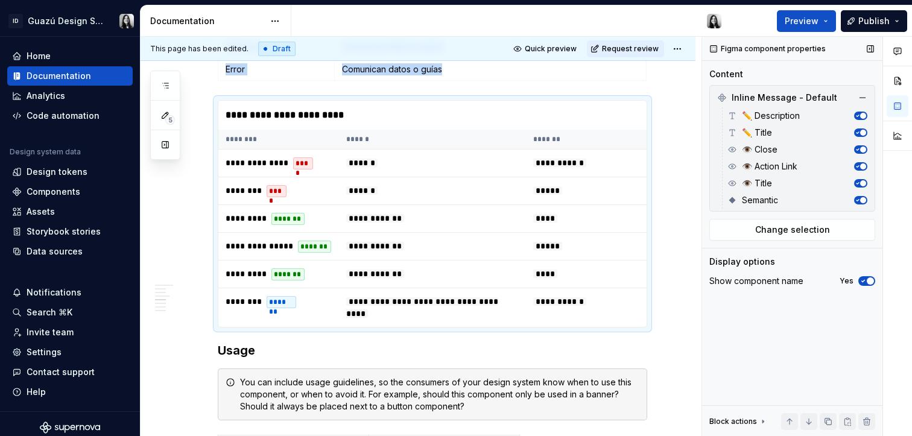
click at [862, 200] on span "button" at bounding box center [863, 200] width 6 height 6
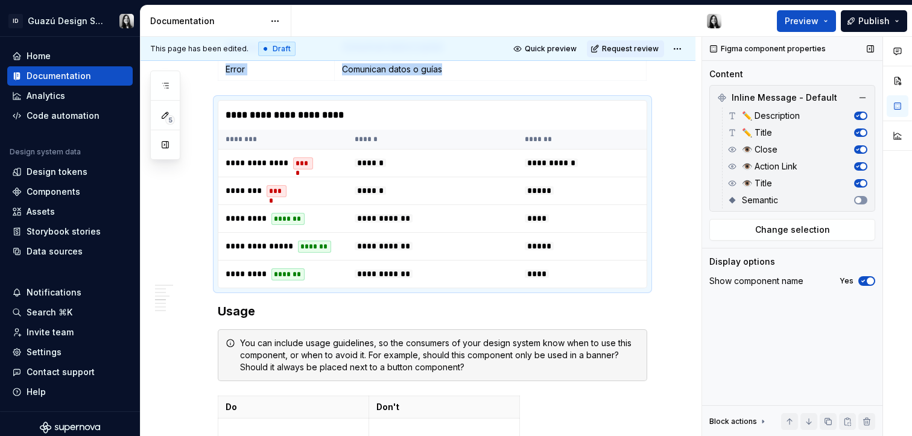
click at [862, 200] on button "button" at bounding box center [860, 200] width 13 height 8
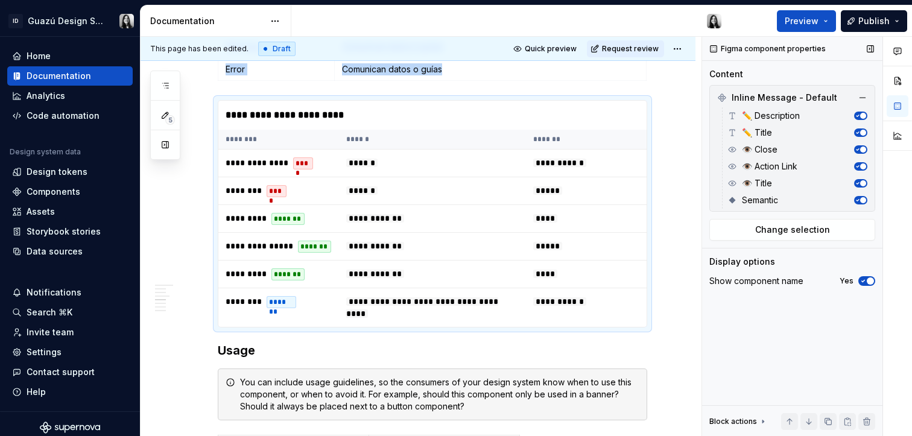
click at [862, 200] on span "button" at bounding box center [863, 200] width 6 height 6
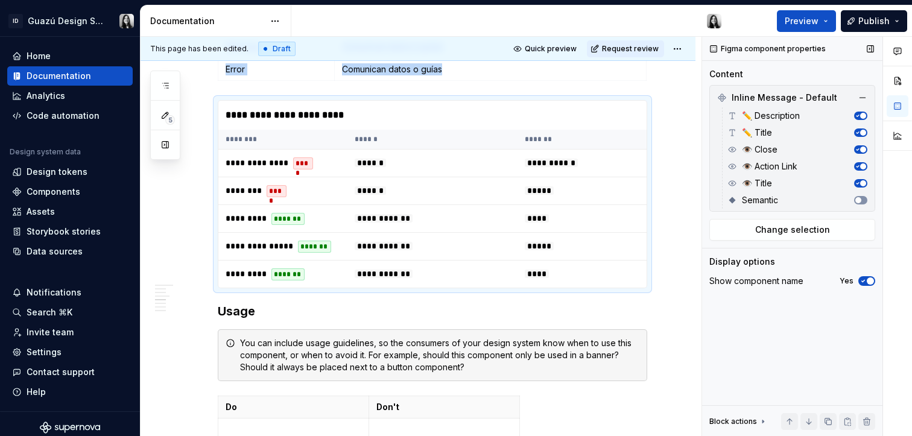
click at [862, 200] on button "button" at bounding box center [860, 200] width 13 height 8
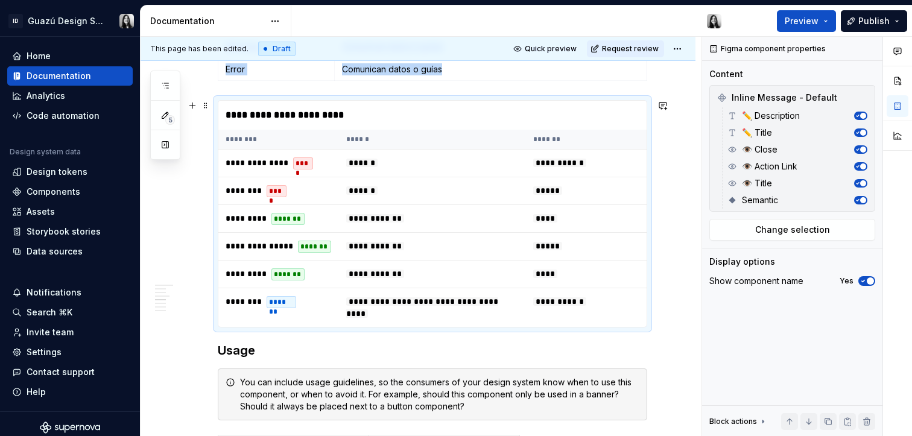
click at [678, 296] on div "**********" at bounding box center [418, 303] width 555 height 1663
click at [662, 294] on div "**********" at bounding box center [418, 303] width 555 height 1663
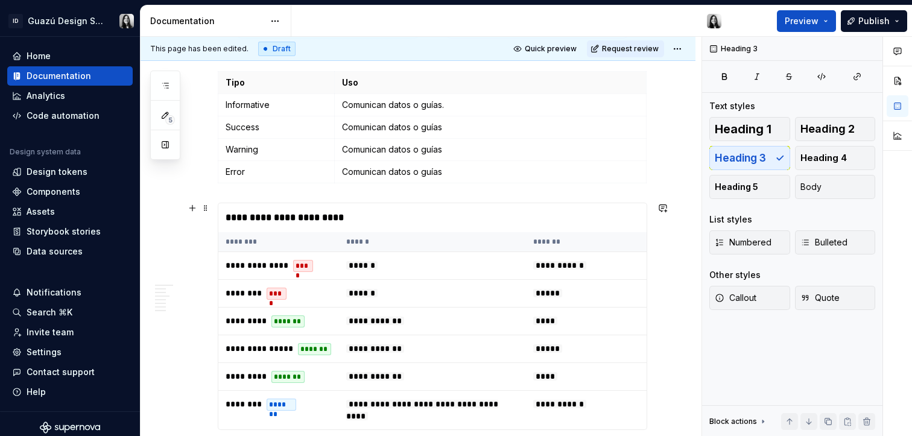
scroll to position [615, 0]
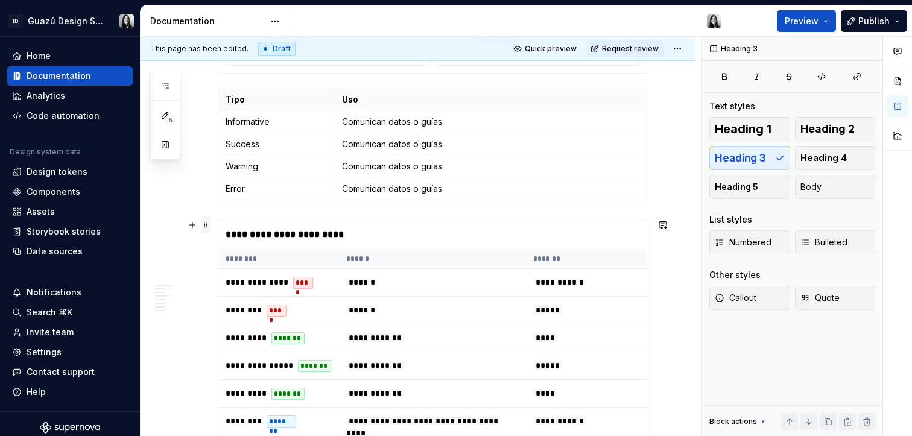
click at [205, 219] on span at bounding box center [206, 225] width 10 height 17
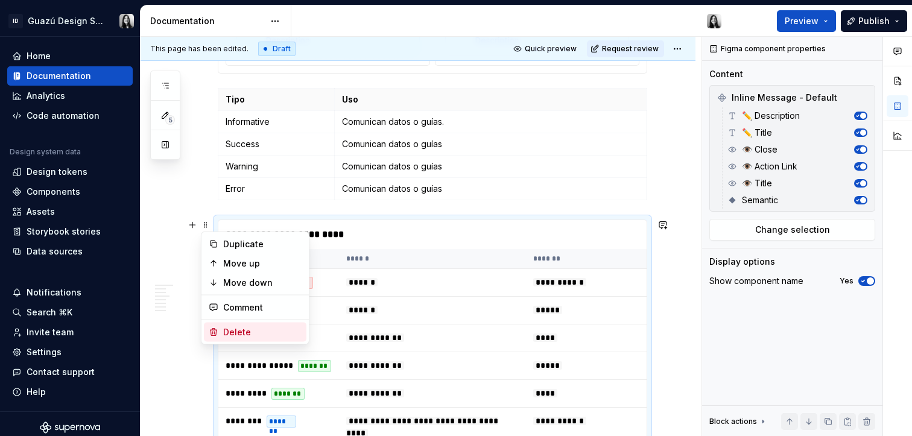
click at [245, 336] on div "Delete" at bounding box center [262, 332] width 78 height 12
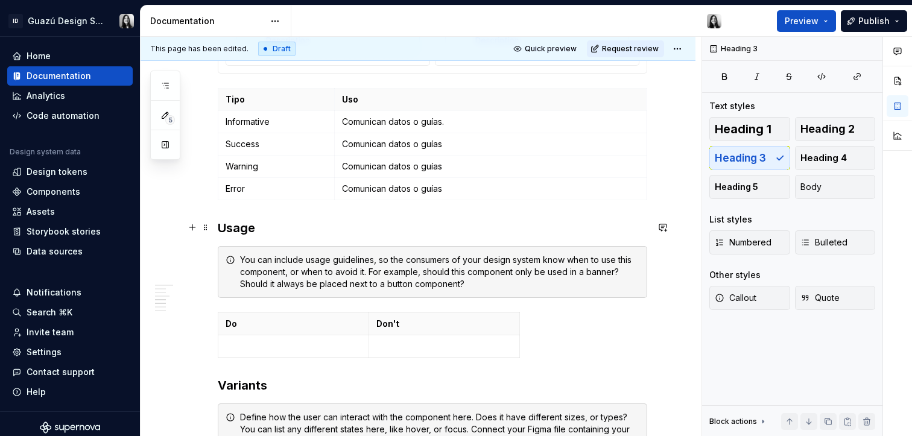
click at [240, 233] on h3 "Usage" at bounding box center [433, 228] width 430 height 17
click at [267, 232] on h3 "Ejemplos de uso" at bounding box center [433, 228] width 430 height 17
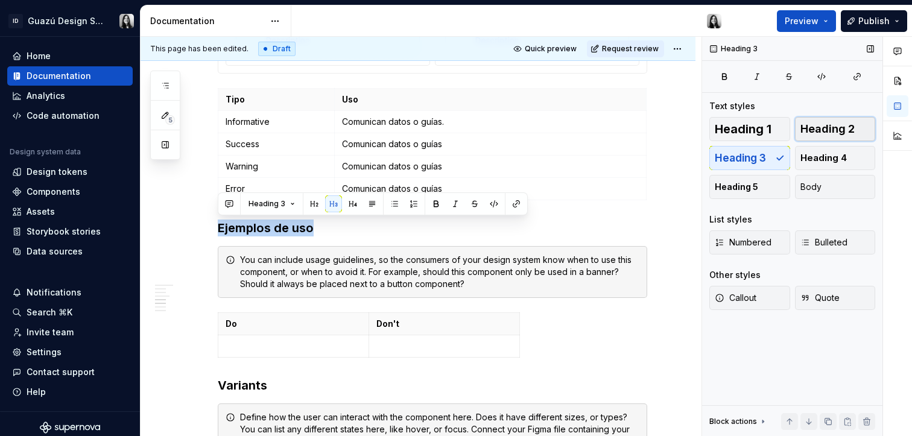
click at [826, 133] on span "Heading 2" at bounding box center [828, 129] width 54 height 12
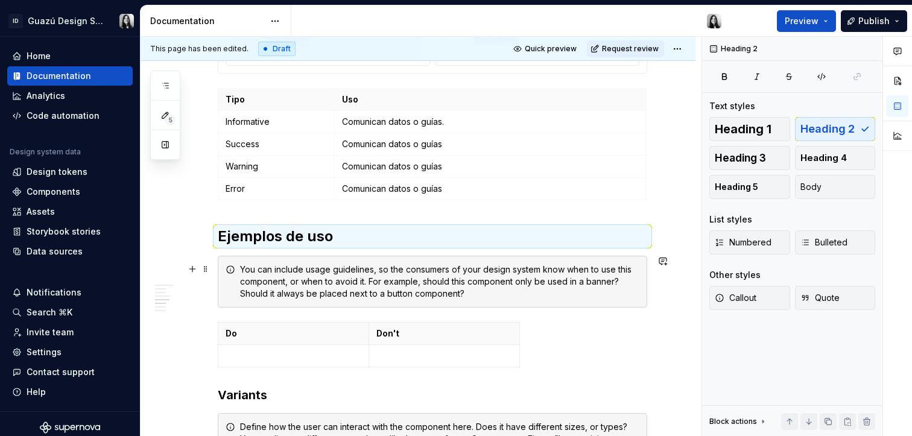
click at [428, 290] on div "You can include usage guidelines, so the consumers of your design system know w…" at bounding box center [439, 282] width 399 height 36
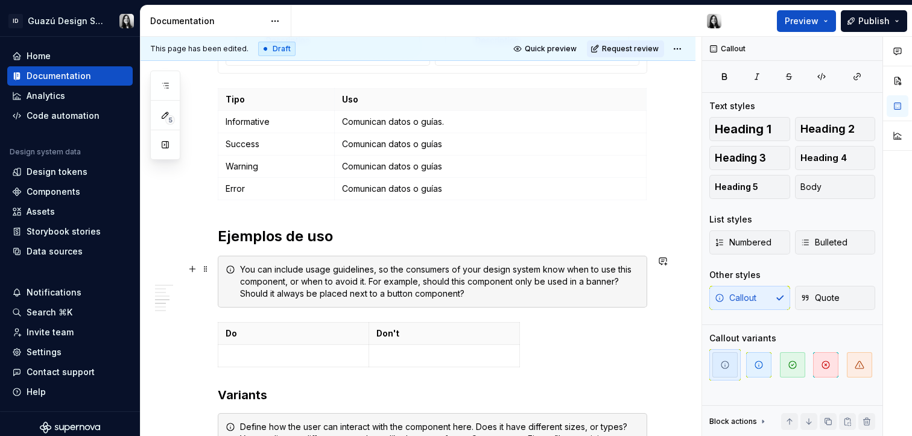
click at [206, 272] on span at bounding box center [206, 269] width 10 height 17
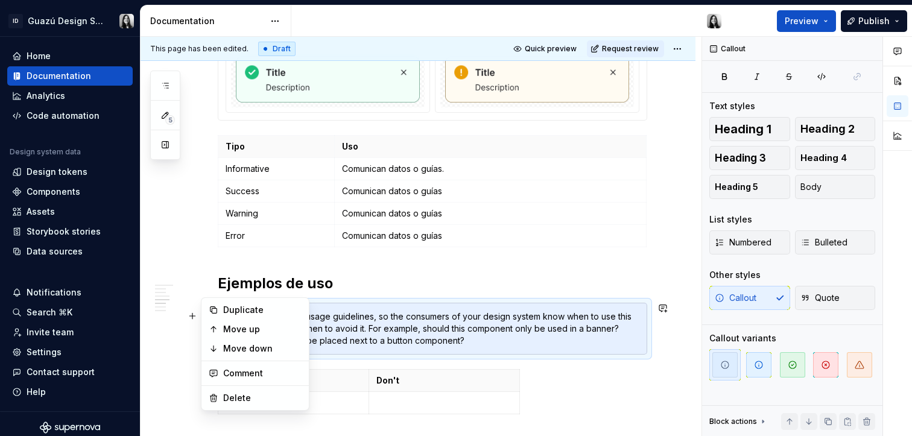
scroll to position [594, 0]
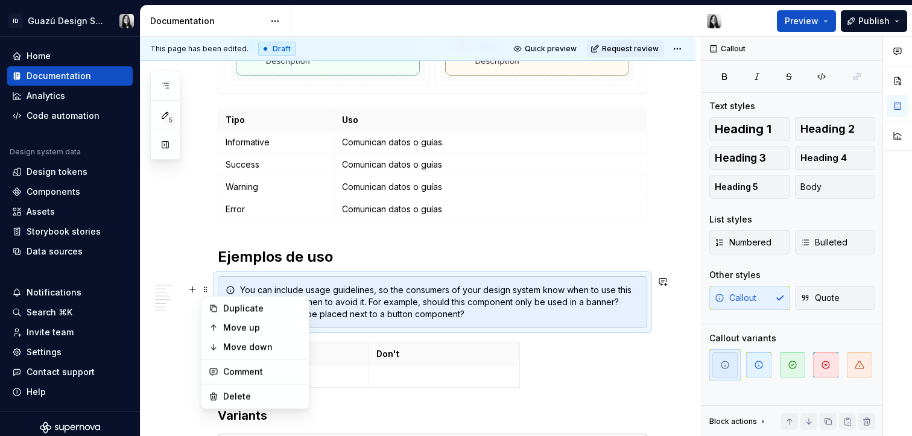
click at [295, 257] on h2 "Ejemplos de uso" at bounding box center [433, 256] width 430 height 19
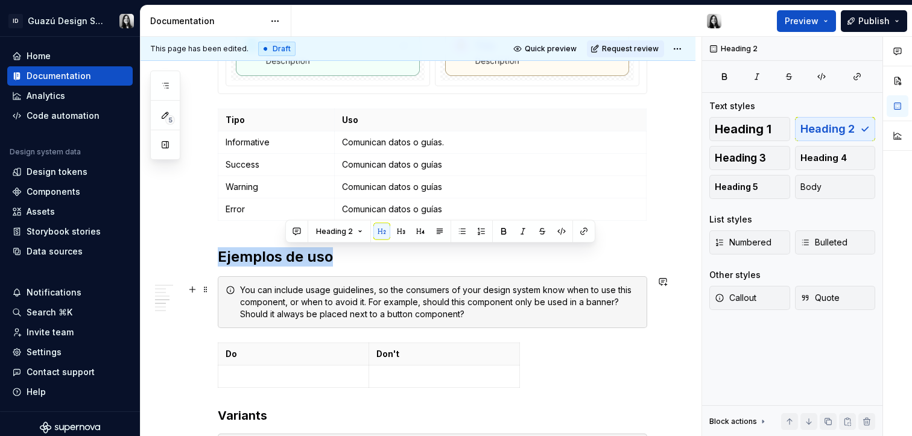
click at [295, 257] on h2 "Ejemplos de uso" at bounding box center [433, 256] width 430 height 19
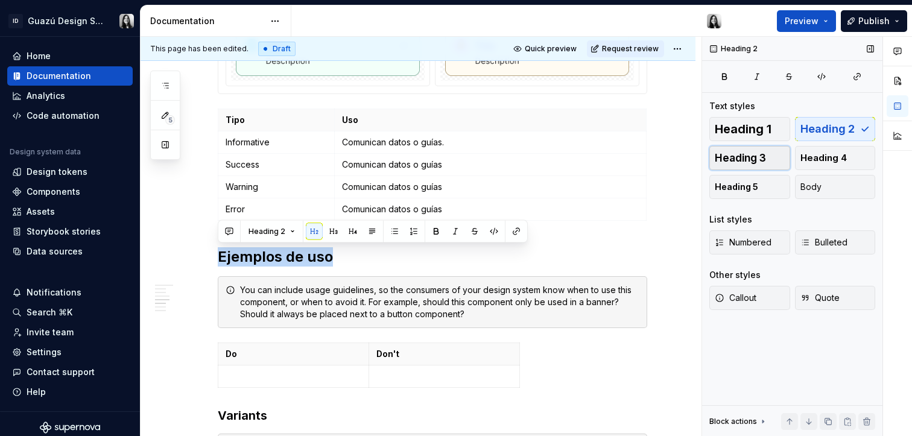
click at [753, 158] on span "Heading 3" at bounding box center [740, 158] width 51 height 12
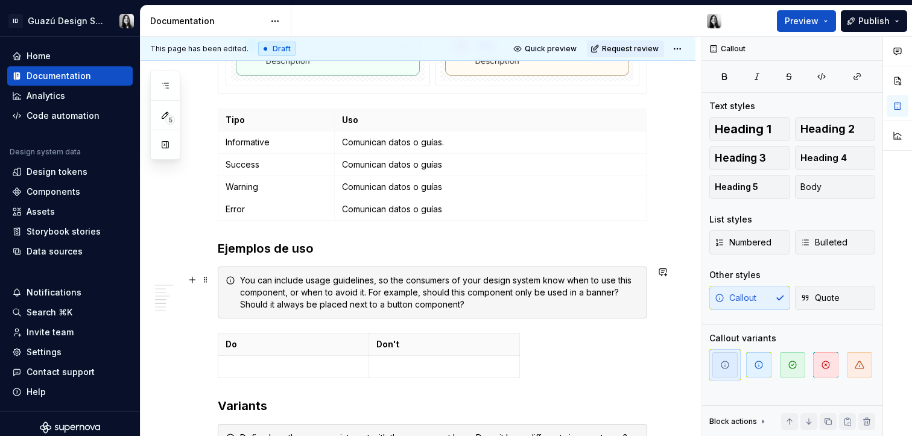
click at [352, 305] on div "You can include usage guidelines, so the consumers of your design system know w…" at bounding box center [439, 292] width 399 height 36
click at [206, 281] on span at bounding box center [206, 279] width 10 height 17
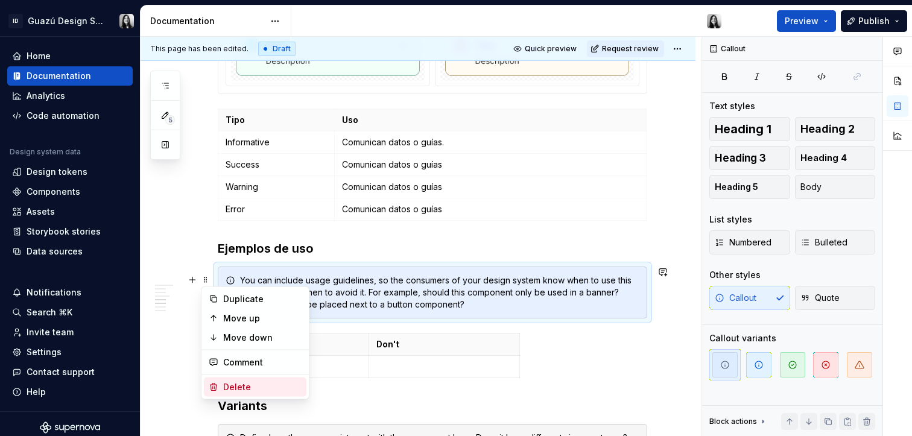
click at [269, 387] on div "Delete" at bounding box center [262, 387] width 78 height 12
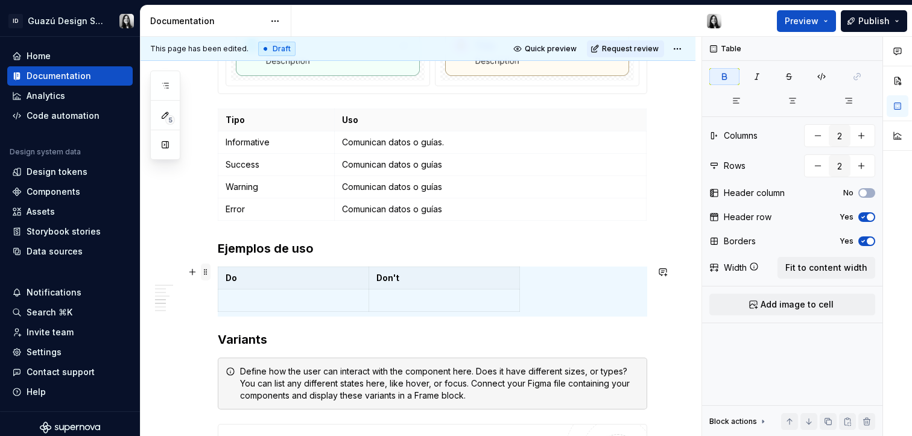
click at [209, 274] on span at bounding box center [206, 272] width 10 height 17
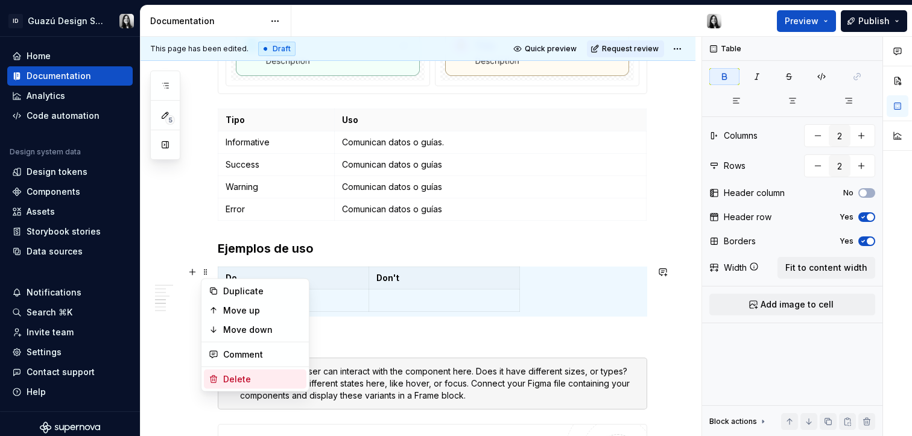
click at [226, 376] on div "Delete" at bounding box center [262, 379] width 78 height 12
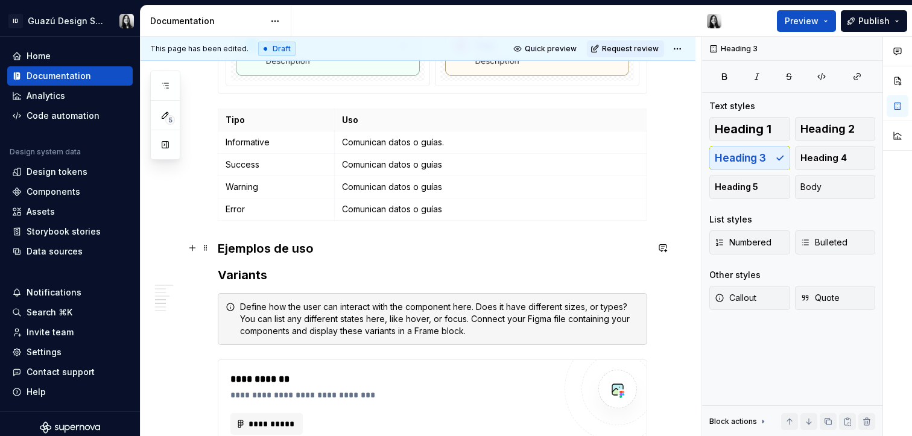
click at [358, 243] on h3 "Ejemplos de uso" at bounding box center [433, 248] width 430 height 17
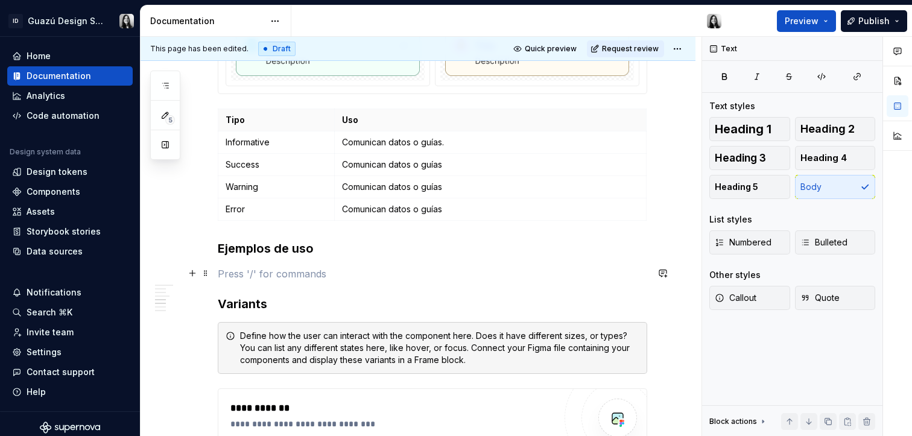
click at [320, 277] on p at bounding box center [433, 274] width 430 height 14
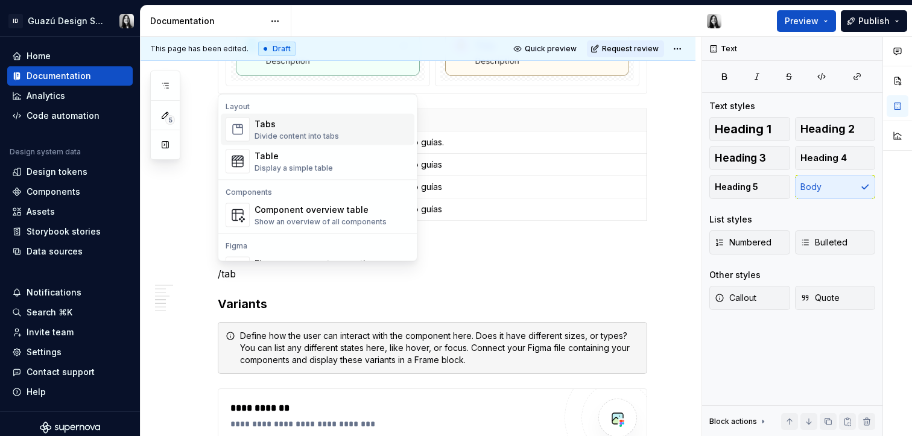
click at [312, 127] on div "Tabs" at bounding box center [297, 124] width 84 height 12
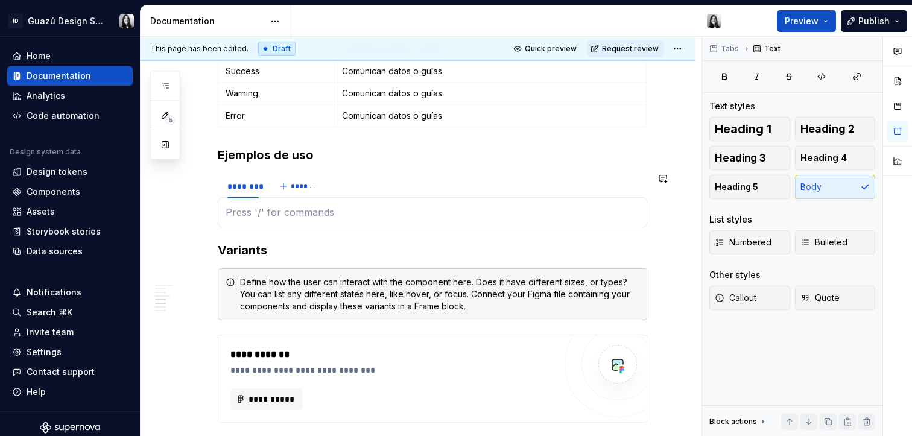
scroll to position [714, 0]
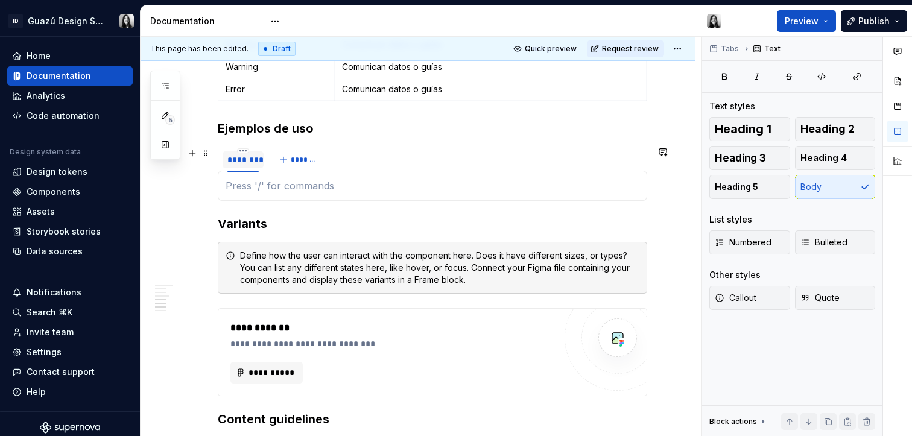
click at [243, 163] on div "********" at bounding box center [242, 160] width 31 height 12
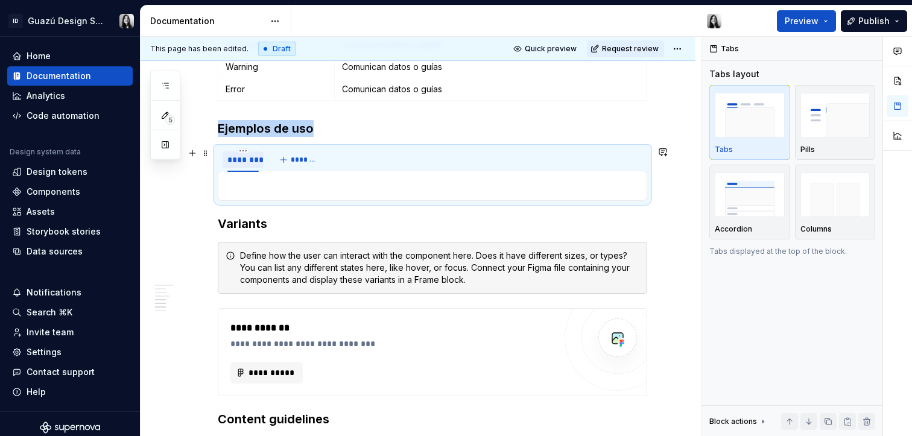
click at [243, 163] on div "********" at bounding box center [242, 160] width 31 height 12
click at [291, 159] on span "*******" at bounding box center [297, 160] width 27 height 10
click at [291, 159] on input "********" at bounding box center [279, 159] width 41 height 22
click at [834, 191] on img "button" at bounding box center [836, 195] width 70 height 44
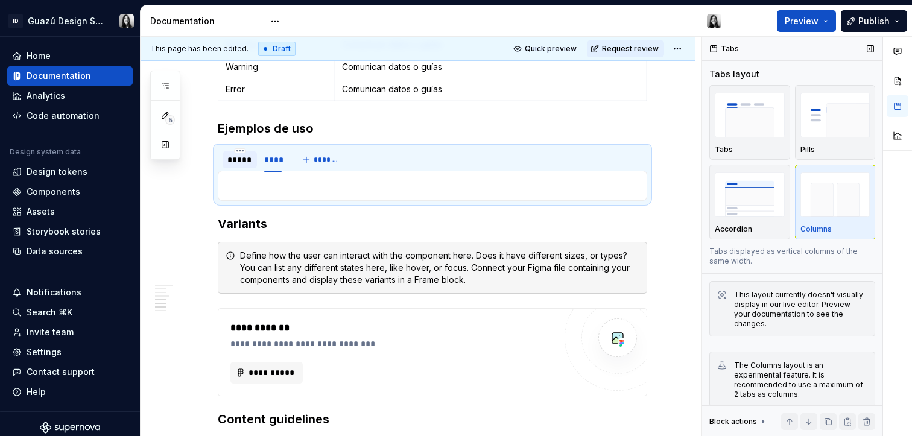
click at [801, 375] on div "The Columns layout is an experimental feature. It is recommended to use a maxim…" at bounding box center [800, 380] width 133 height 39
click at [339, 218] on h3 "Variants" at bounding box center [433, 223] width 430 height 17
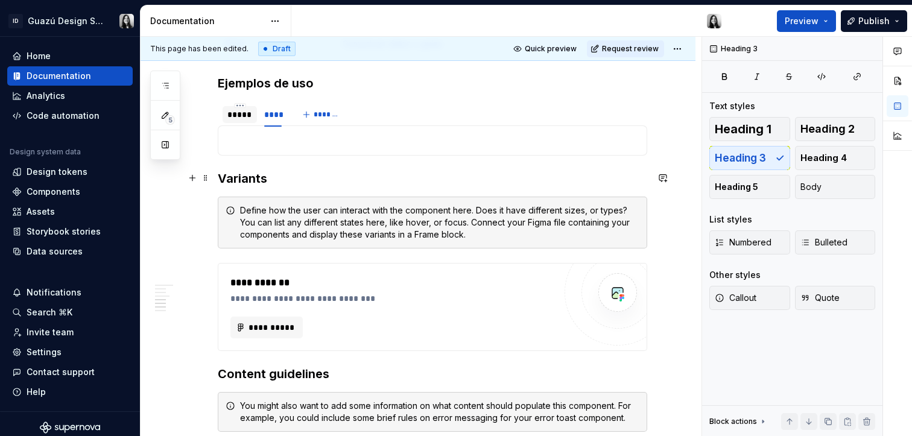
scroll to position [761, 0]
click at [242, 113] on div "*****" at bounding box center [239, 113] width 25 height 12
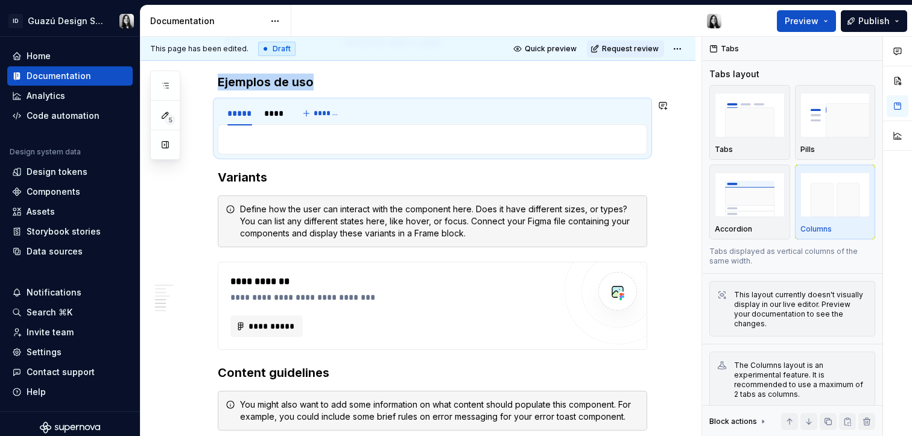
click at [323, 135] on p at bounding box center [433, 139] width 414 height 14
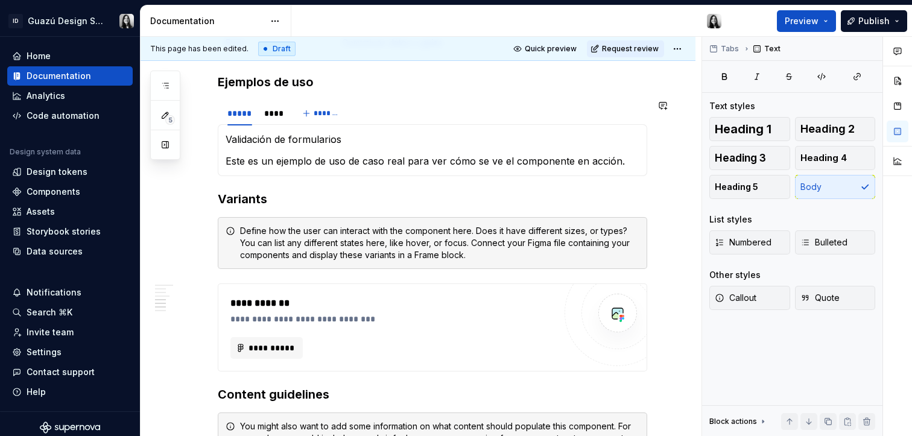
click at [292, 128] on div "Validación de formularios Este es un ejemplo de uso de caso real para ver cómo …" at bounding box center [433, 150] width 430 height 52
click at [291, 129] on div "Validación de formularios Este es un ejemplo de uso de caso real para ver cómo …" at bounding box center [433, 150] width 430 height 52
click at [291, 130] on div "Validación de formularios Este es un ejemplo de uso de caso real para ver cómo …" at bounding box center [433, 150] width 430 height 52
click at [309, 148] on section-item-column "Validación de formularios Este es un ejemplo de uso de caso real para ver cómo …" at bounding box center [433, 150] width 414 height 36
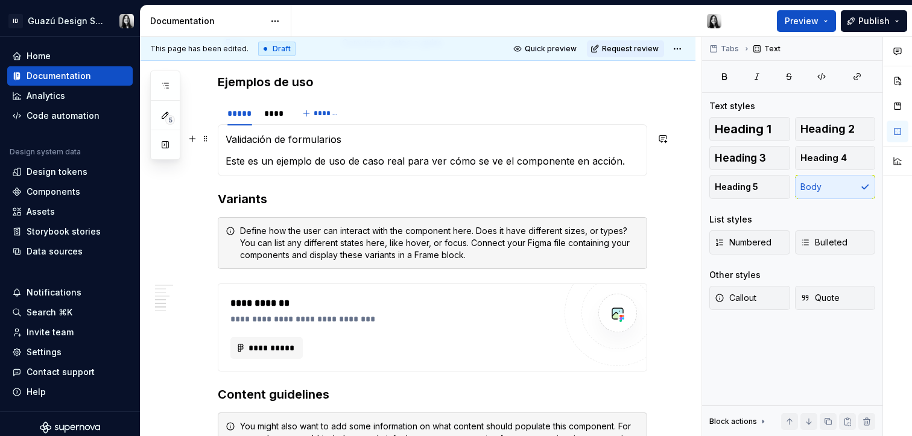
click at [312, 142] on p "Validación de formularios" at bounding box center [433, 139] width 414 height 14
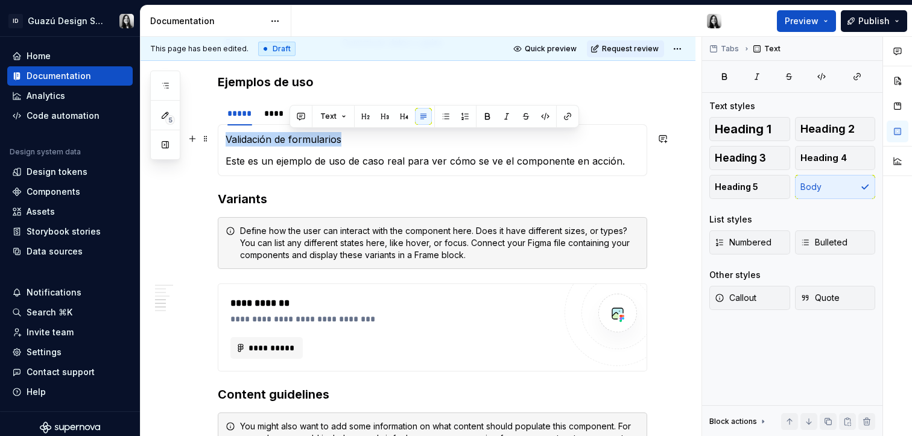
click at [312, 142] on p "Validación de formularios" at bounding box center [433, 139] width 414 height 14
click at [762, 189] on button "Heading 5" at bounding box center [749, 187] width 81 height 24
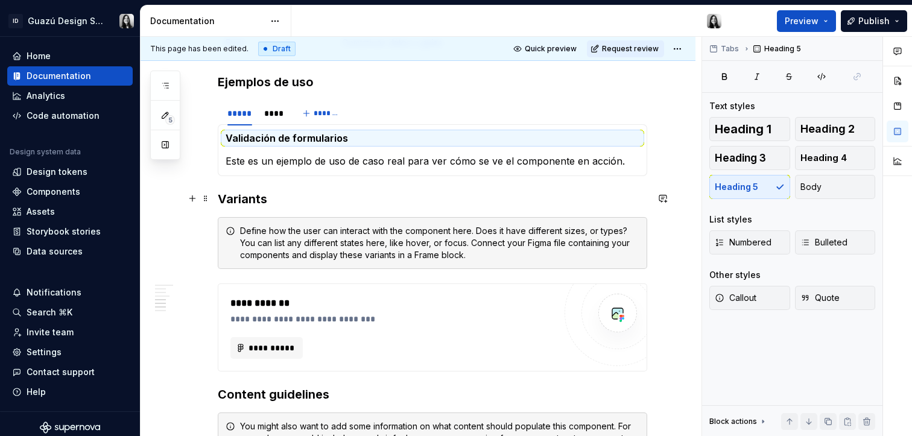
click at [525, 191] on h3 "Variants" at bounding box center [433, 199] width 430 height 17
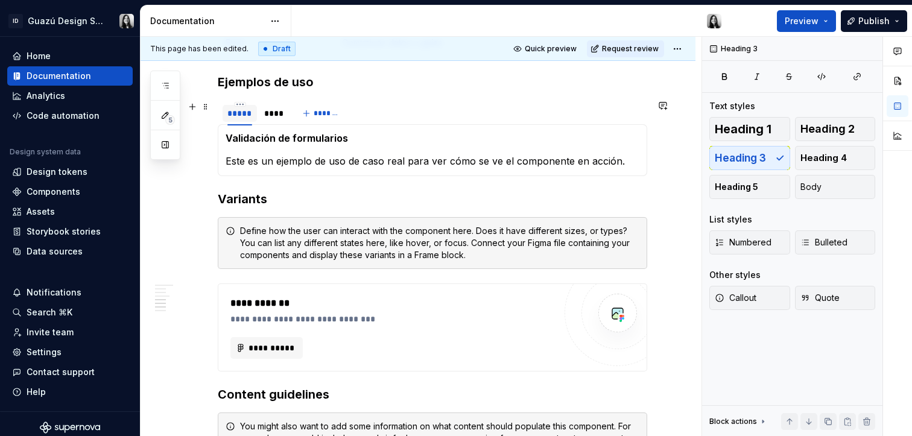
click at [235, 113] on div "*****" at bounding box center [239, 113] width 25 height 12
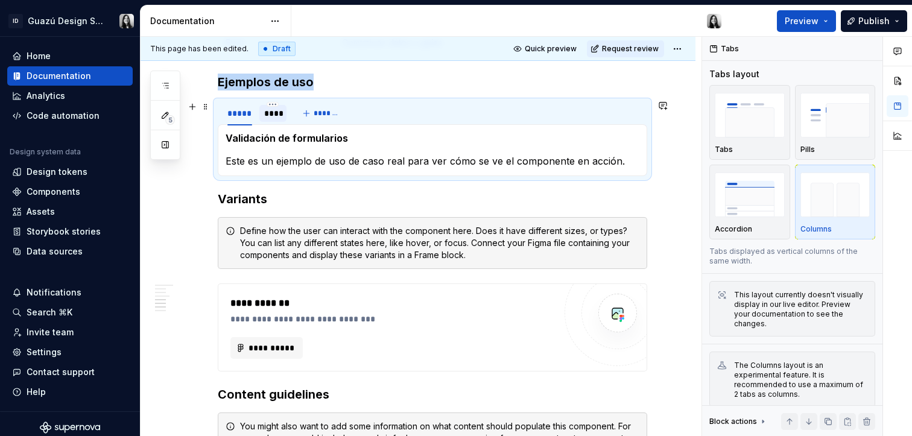
click at [276, 112] on div "****" at bounding box center [272, 113] width 17 height 12
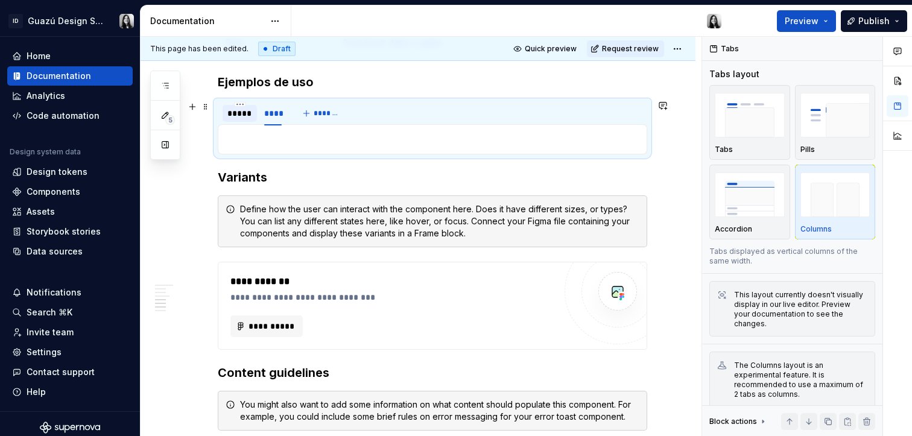
click at [244, 113] on div "*****" at bounding box center [239, 113] width 25 height 12
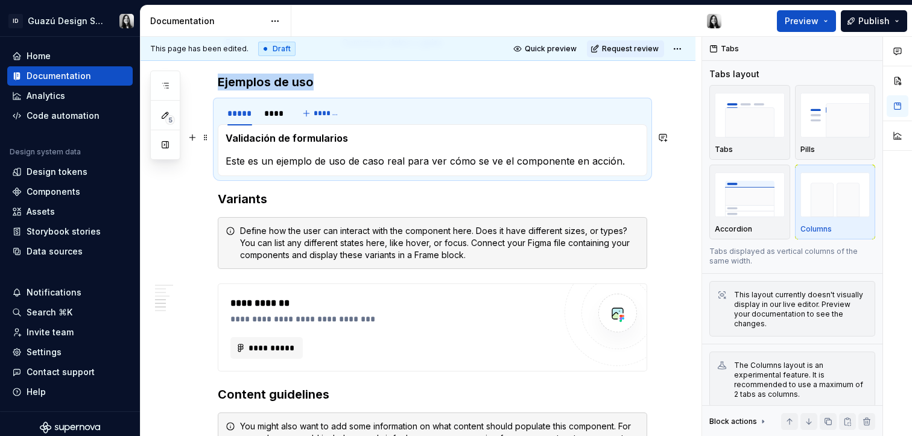
click at [261, 142] on h5 "Validación de formularios" at bounding box center [433, 138] width 414 height 12
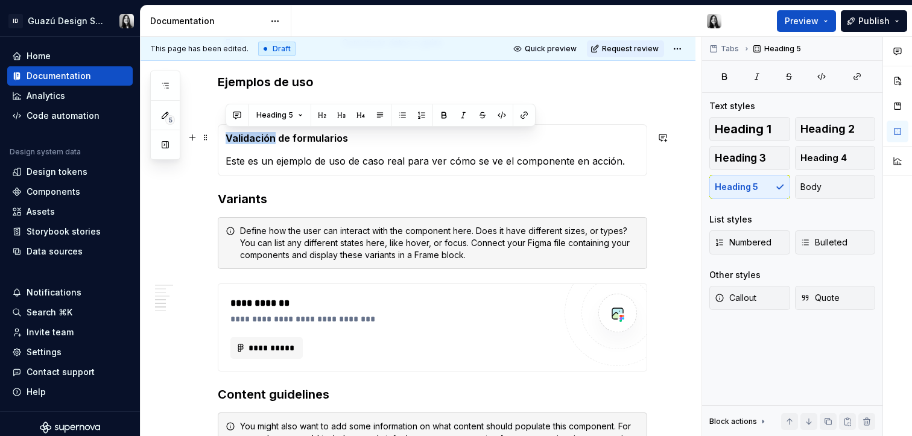
click at [261, 142] on h5 "Validación de formularios" at bounding box center [433, 138] width 414 height 12
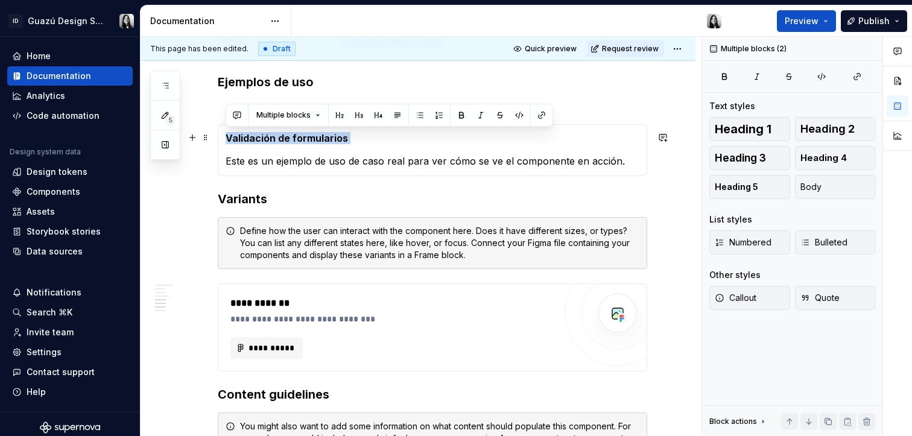
click at [261, 142] on h5 "Validación de formularios" at bounding box center [433, 138] width 414 height 12
click at [417, 160] on p "Este es un ejemplo de uso de caso real para ver cómo se ve el componente en acc…" at bounding box center [433, 161] width 414 height 14
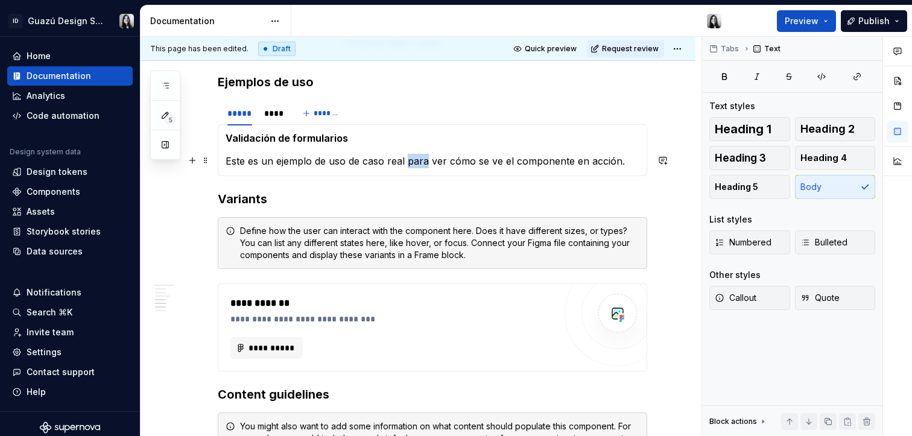
click at [417, 160] on p "Este es un ejemplo de uso de caso real para ver cómo se ve el componente en acc…" at bounding box center [433, 161] width 414 height 14
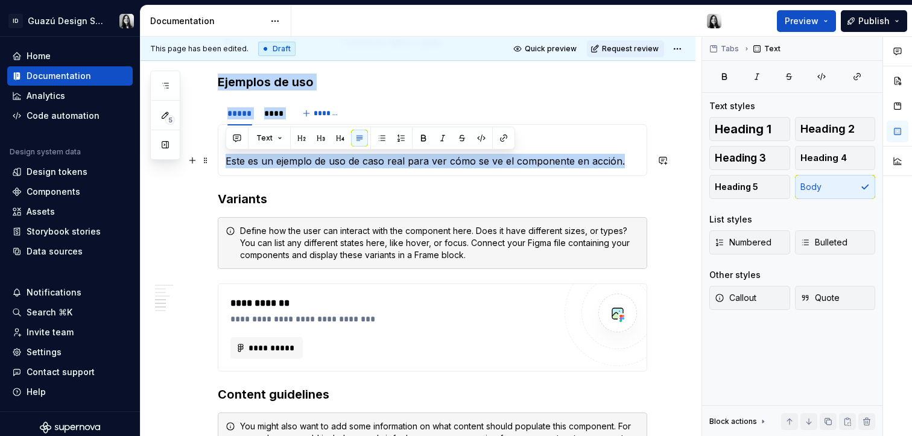
click at [417, 160] on p "Este es un ejemplo de uso de caso real para ver cómo se ve el componente en acc…" at bounding box center [433, 161] width 414 height 14
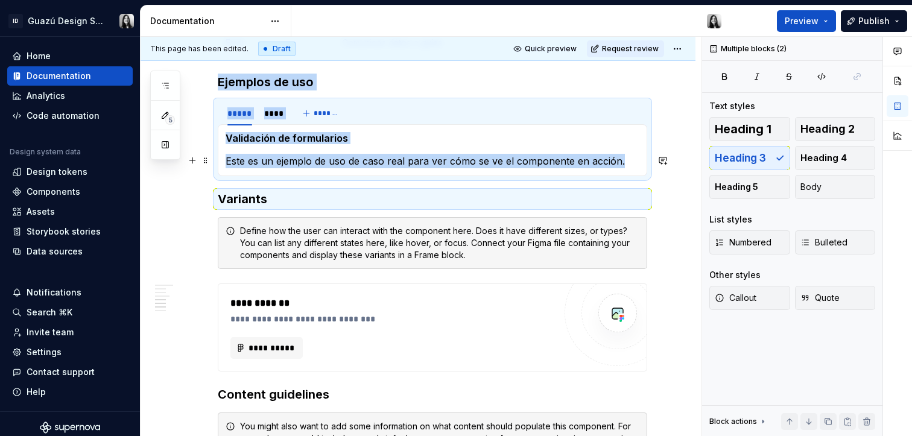
click at [451, 147] on section-item-column "Validación de formularios Este es un ejemplo de uso de caso real para ver cómo …" at bounding box center [433, 150] width 414 height 36
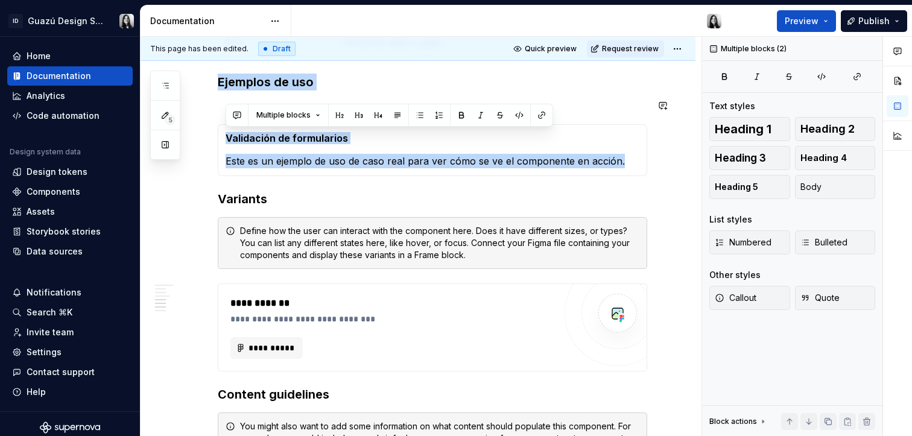
drag, startPoint x: 632, startPoint y: 162, endPoint x: 218, endPoint y: 127, distance: 414.7
click at [218, 127] on div "Validación de formularios Este es un ejemplo de uso de caso real para ver cómo …" at bounding box center [433, 150] width 430 height 52
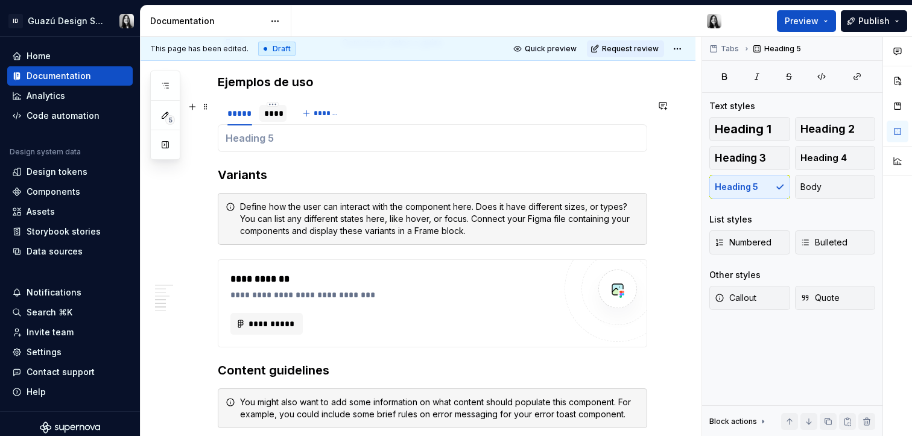
click at [271, 116] on div "****" at bounding box center [272, 113] width 17 height 12
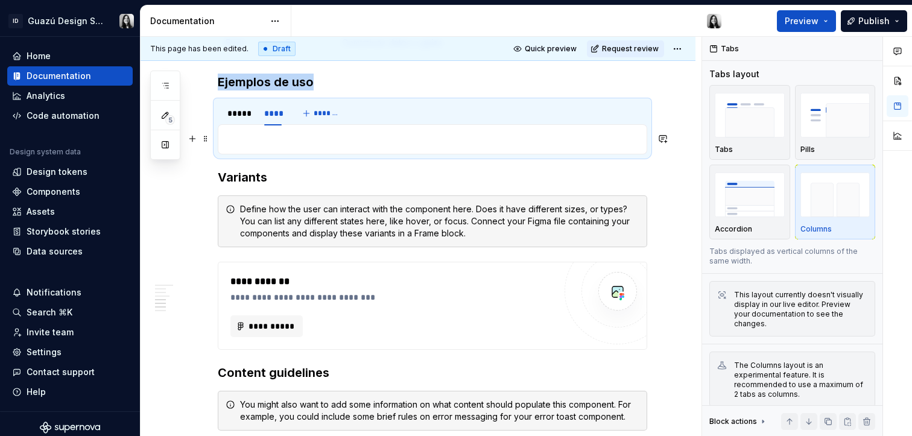
click at [271, 143] on p at bounding box center [433, 139] width 414 height 14
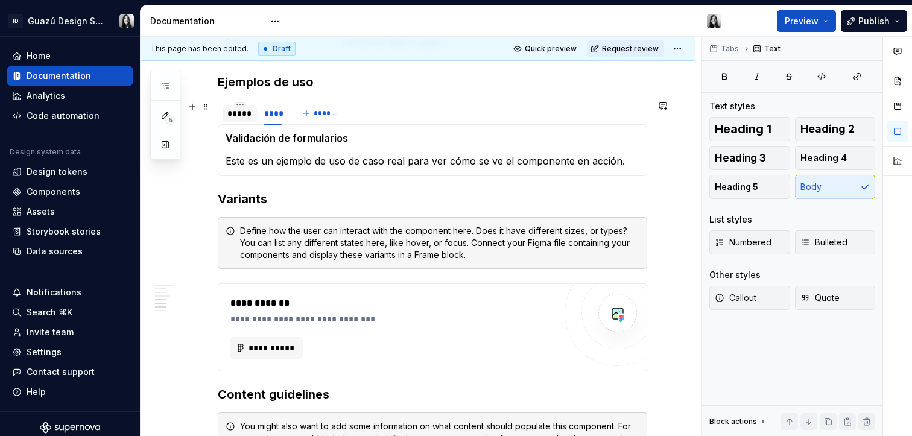
click at [239, 116] on div "*****" at bounding box center [239, 113] width 25 height 12
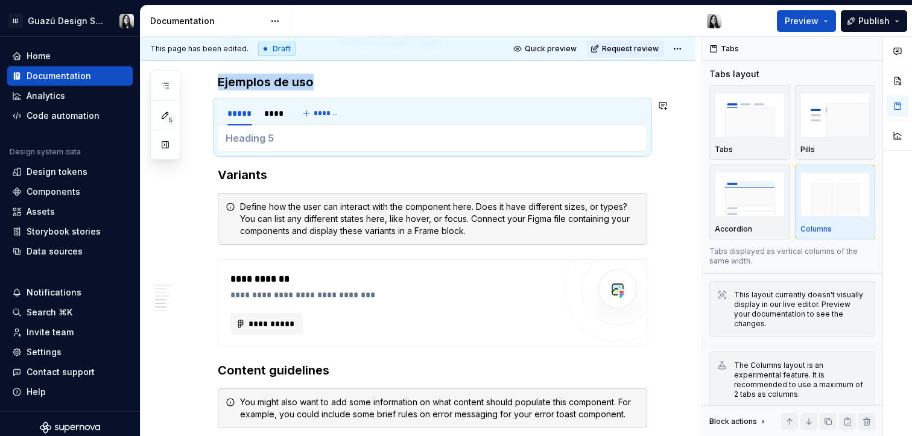
click at [255, 140] on h5 at bounding box center [433, 138] width 414 height 12
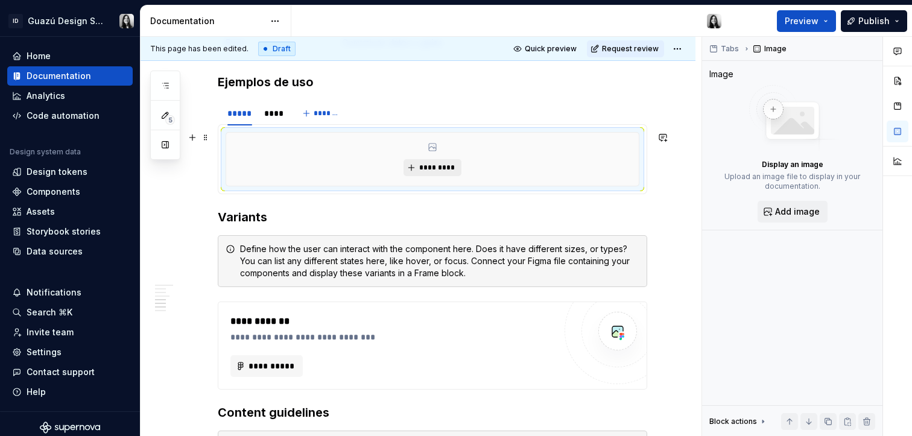
click at [428, 163] on span "*********" at bounding box center [437, 168] width 37 height 10
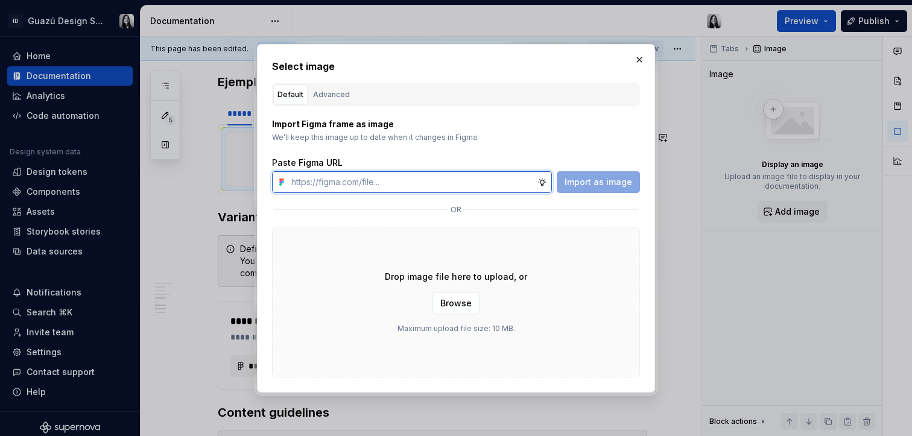
paste input "[URL][DOMAIN_NAME]"
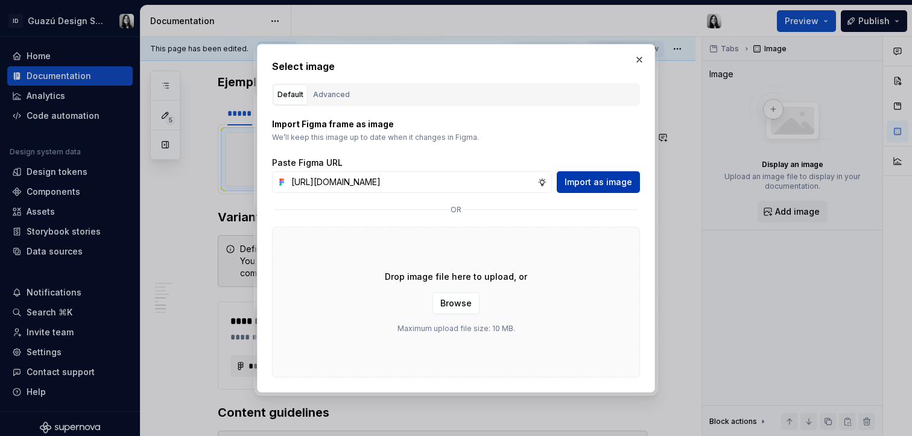
click at [611, 182] on span "Import as image" at bounding box center [599, 182] width 68 height 12
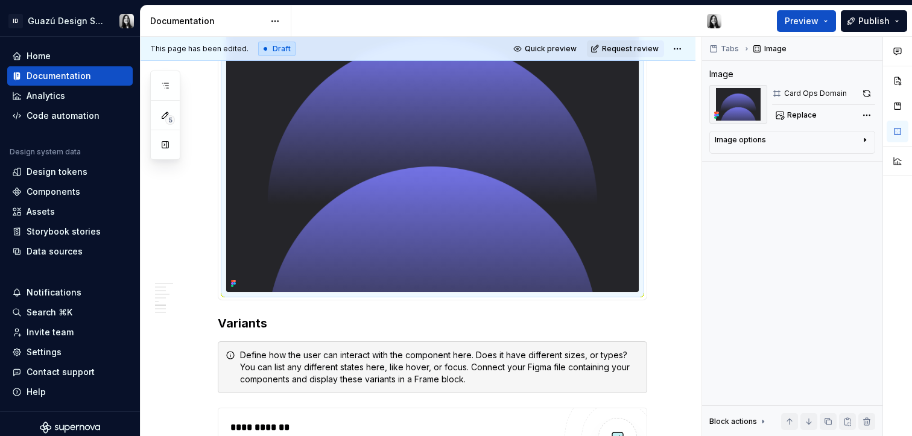
scroll to position [936, 0]
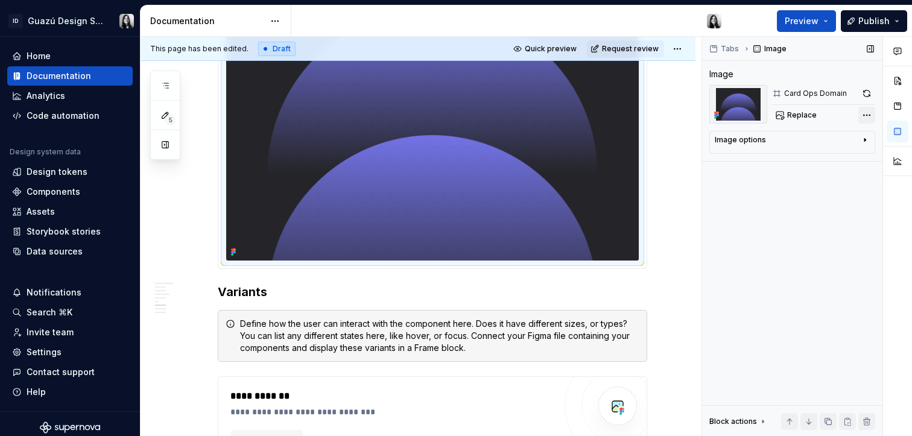
click at [870, 115] on div "Comments Open comments No comments yet Select ‘Comment’ from the block context …" at bounding box center [807, 237] width 210 height 400
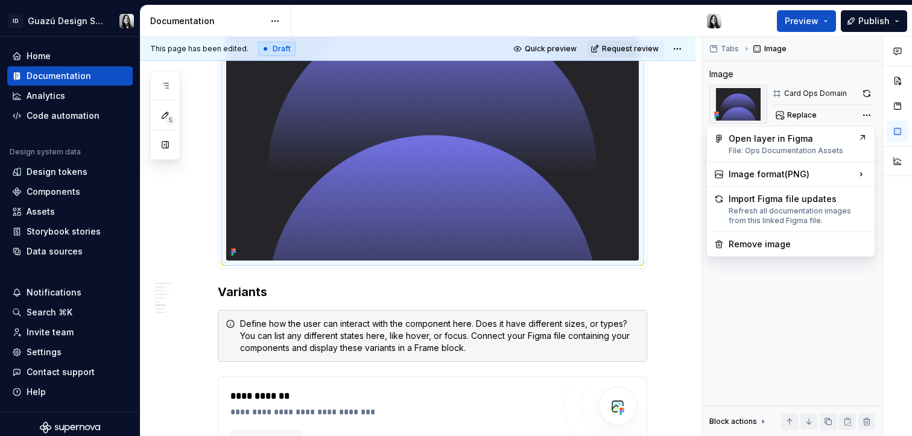
click at [807, 293] on div "Comments Open comments No comments yet Select ‘Comment’ from the block context …" at bounding box center [807, 237] width 210 height 400
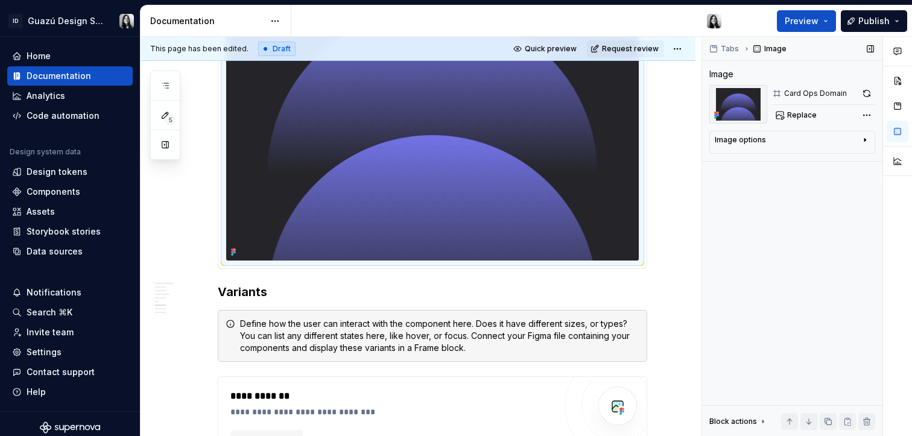
click at [852, 140] on div "Image options" at bounding box center [787, 142] width 145 height 14
click at [850, 161] on button "button" at bounding box center [859, 158] width 22 height 17
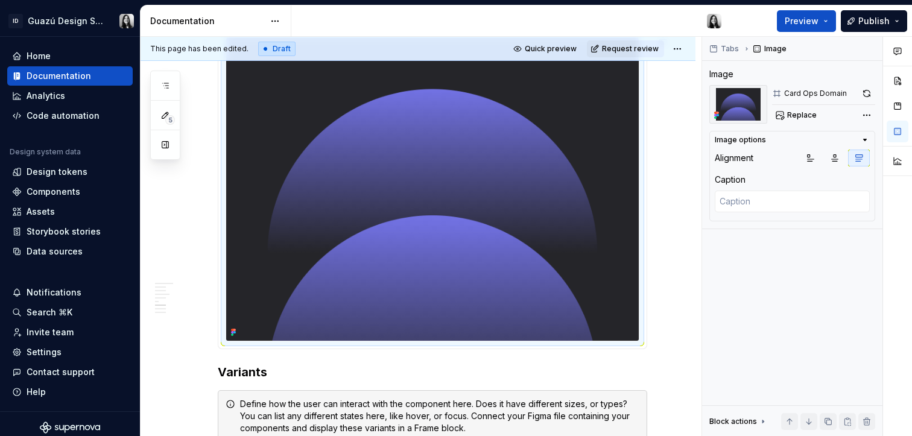
scroll to position [697, 0]
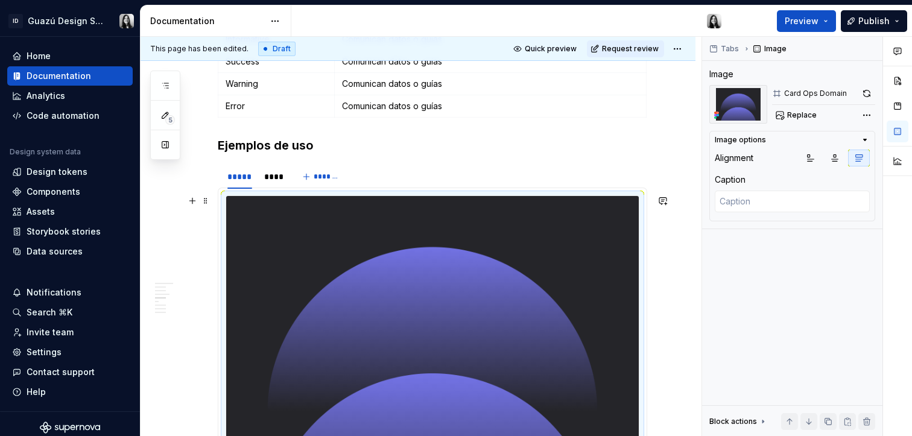
click at [669, 240] on div "**********" at bounding box center [418, 333] width 555 height 1649
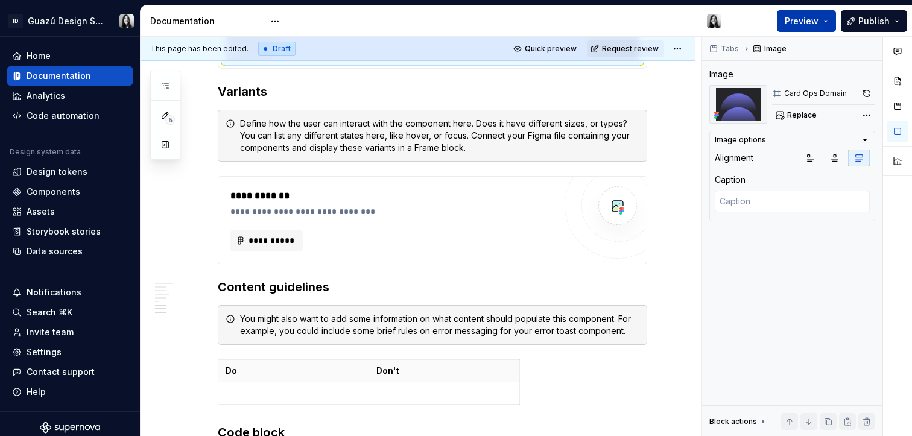
click at [798, 25] on span "Preview" at bounding box center [802, 21] width 34 height 12
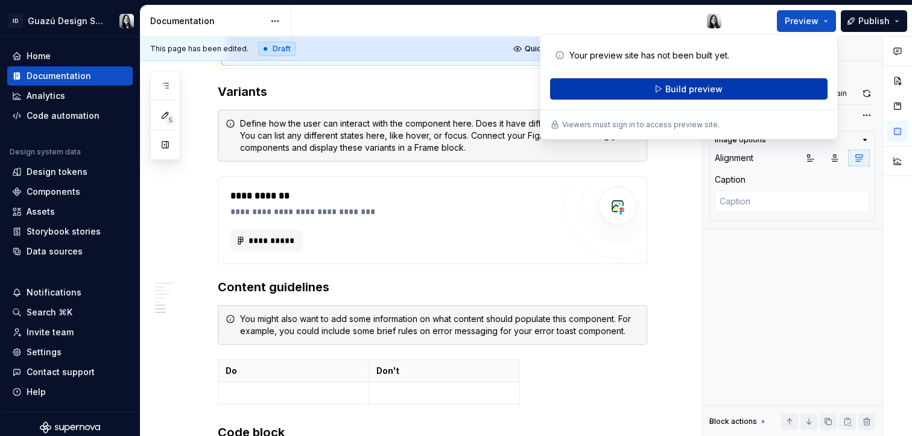
click at [728, 89] on button "Build preview" at bounding box center [689, 89] width 278 height 22
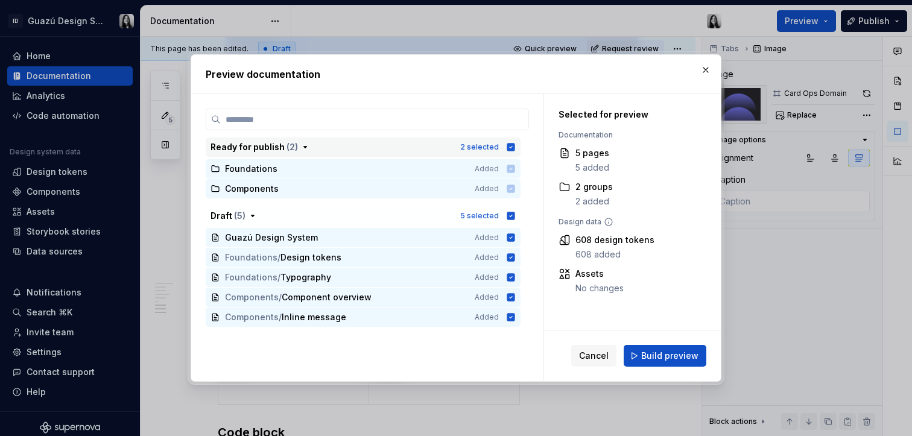
click at [512, 147] on icon "button" at bounding box center [511, 148] width 8 height 8
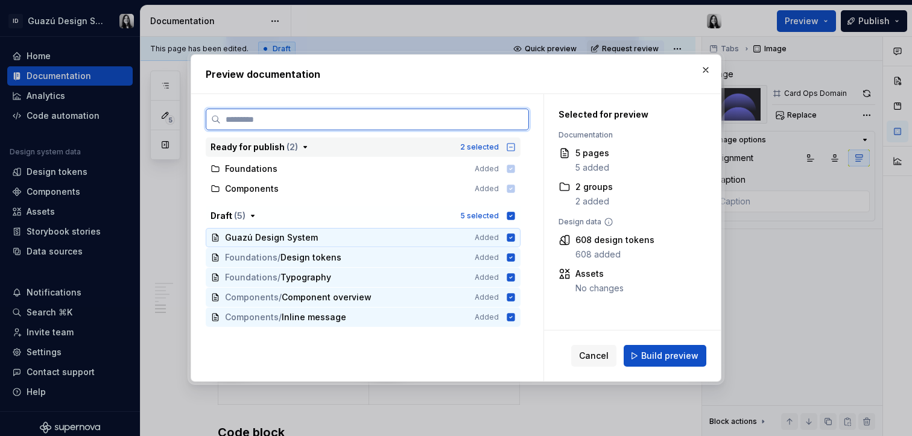
click at [513, 238] on icon at bounding box center [511, 238] width 8 height 8
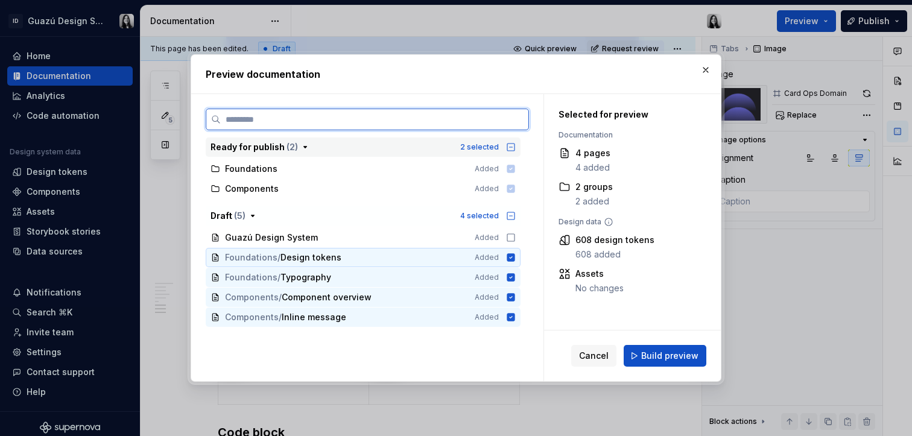
click at [512, 259] on icon at bounding box center [511, 258] width 8 height 8
click at [512, 278] on icon at bounding box center [511, 278] width 8 height 8
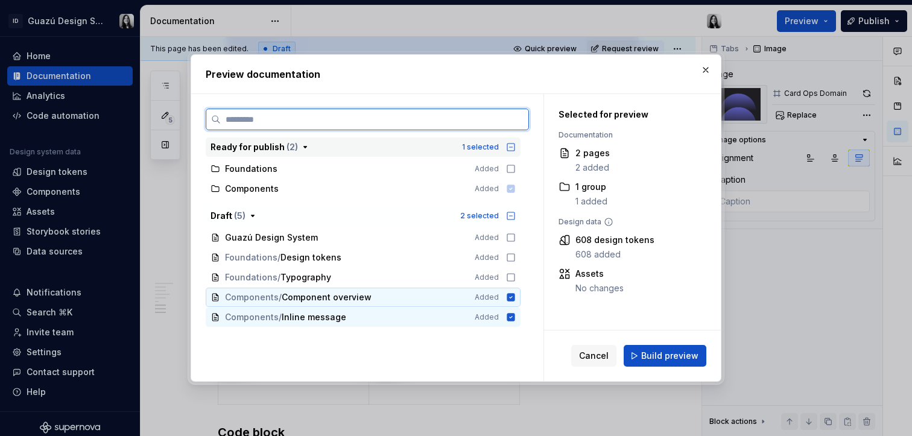
click at [510, 294] on icon at bounding box center [511, 298] width 8 height 8
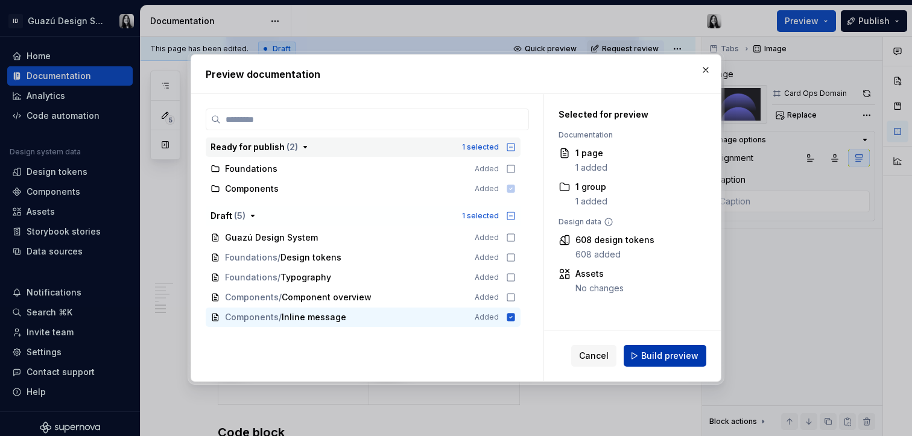
click at [637, 350] on button "Build preview" at bounding box center [665, 356] width 83 height 22
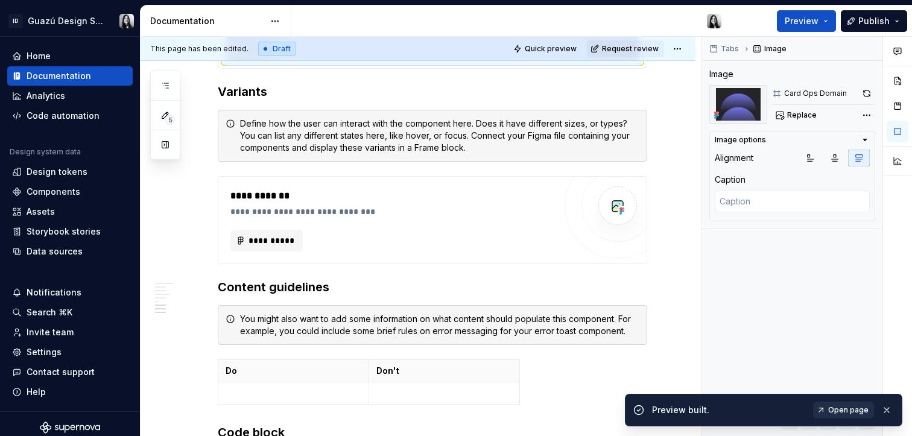
click at [849, 413] on span "Open page" at bounding box center [848, 410] width 40 height 10
